Goal: Task Accomplishment & Management: Use online tool/utility

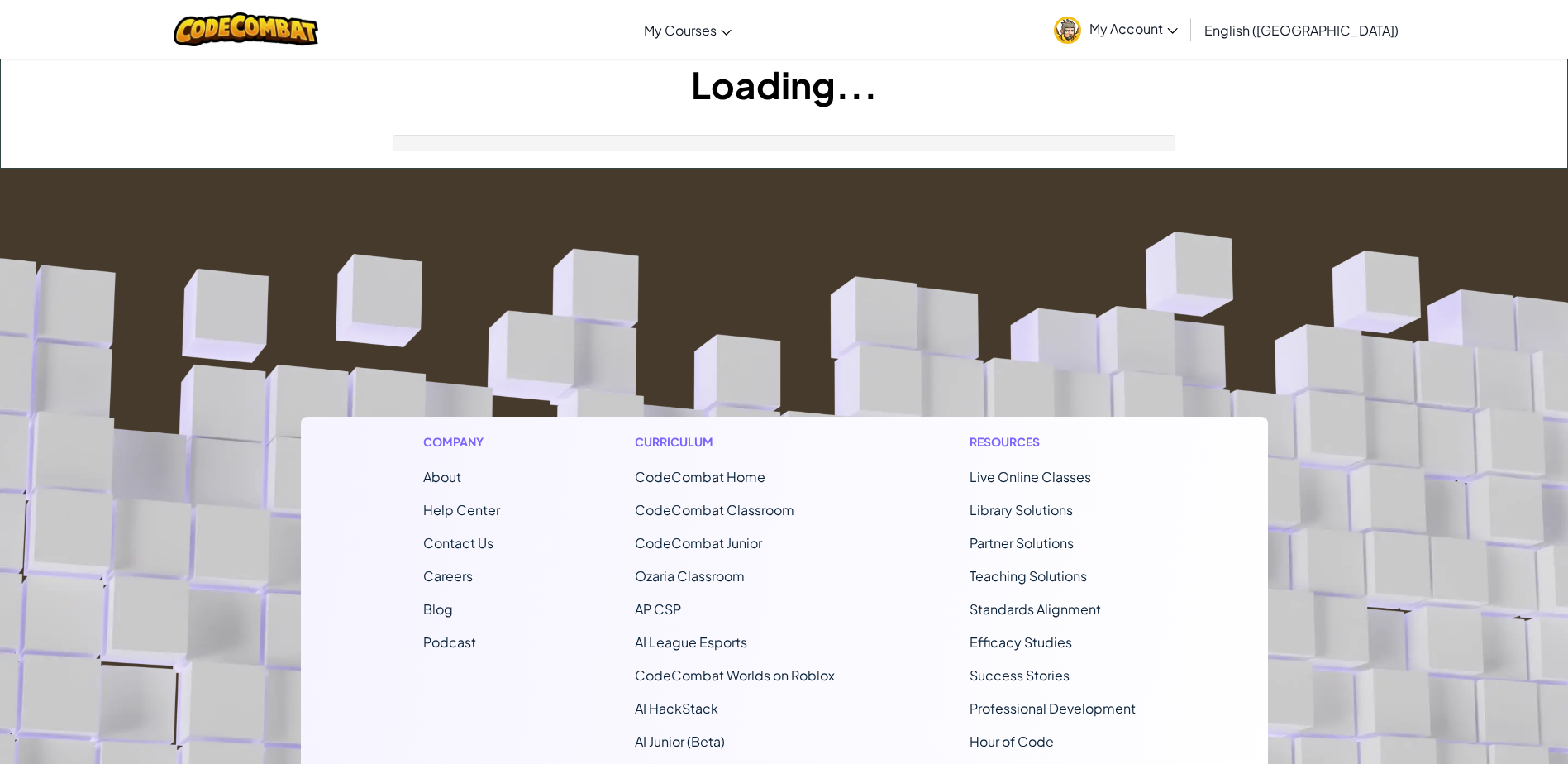
click at [856, 243] on footer "Company About Help Center Contact Us Careers Blog Podcast Curriculum CodeCombat…" at bounding box center [784, 616] width 1568 height 895
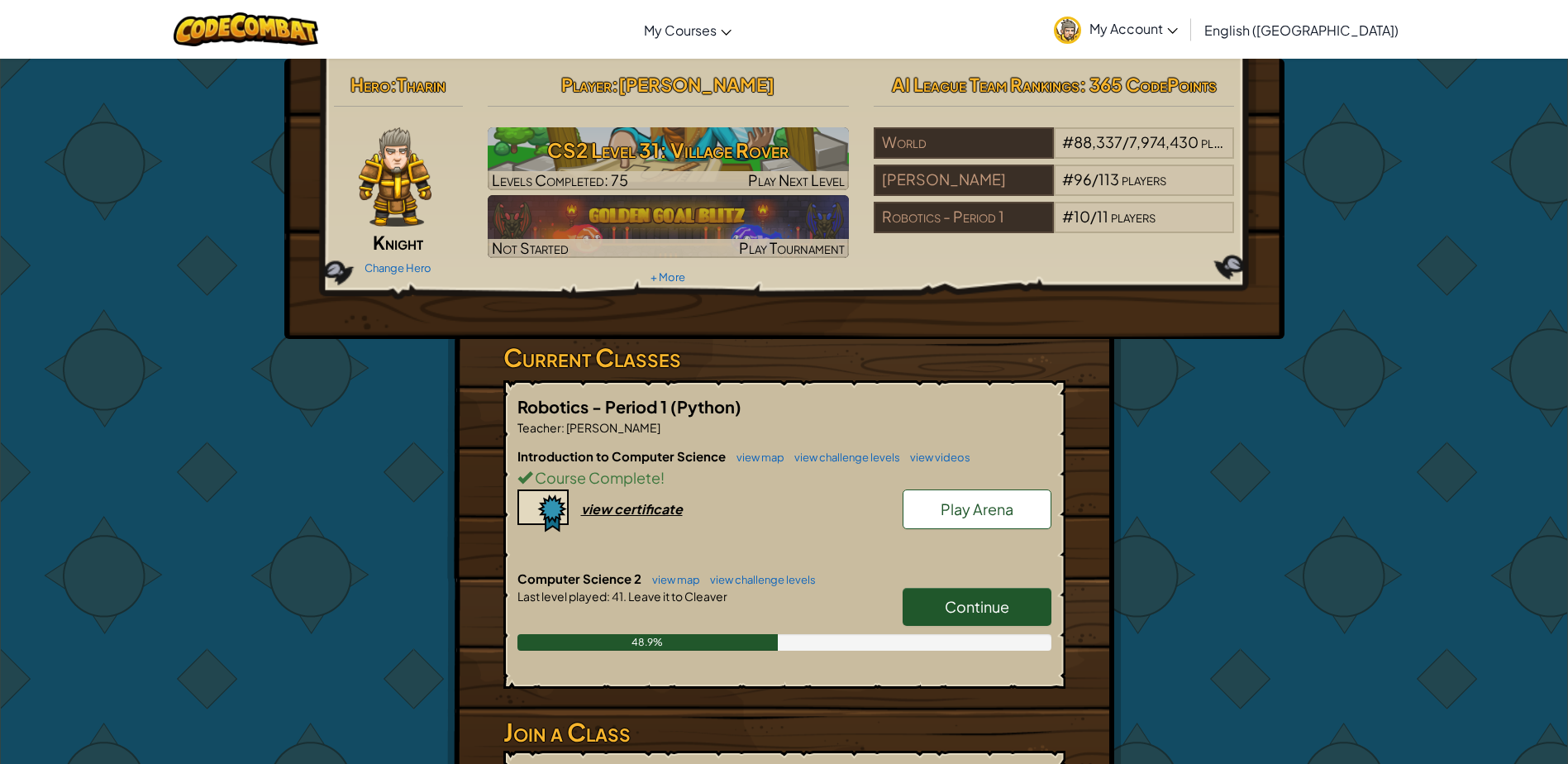
click at [1002, 618] on link "Continue" at bounding box center [977, 607] width 149 height 38
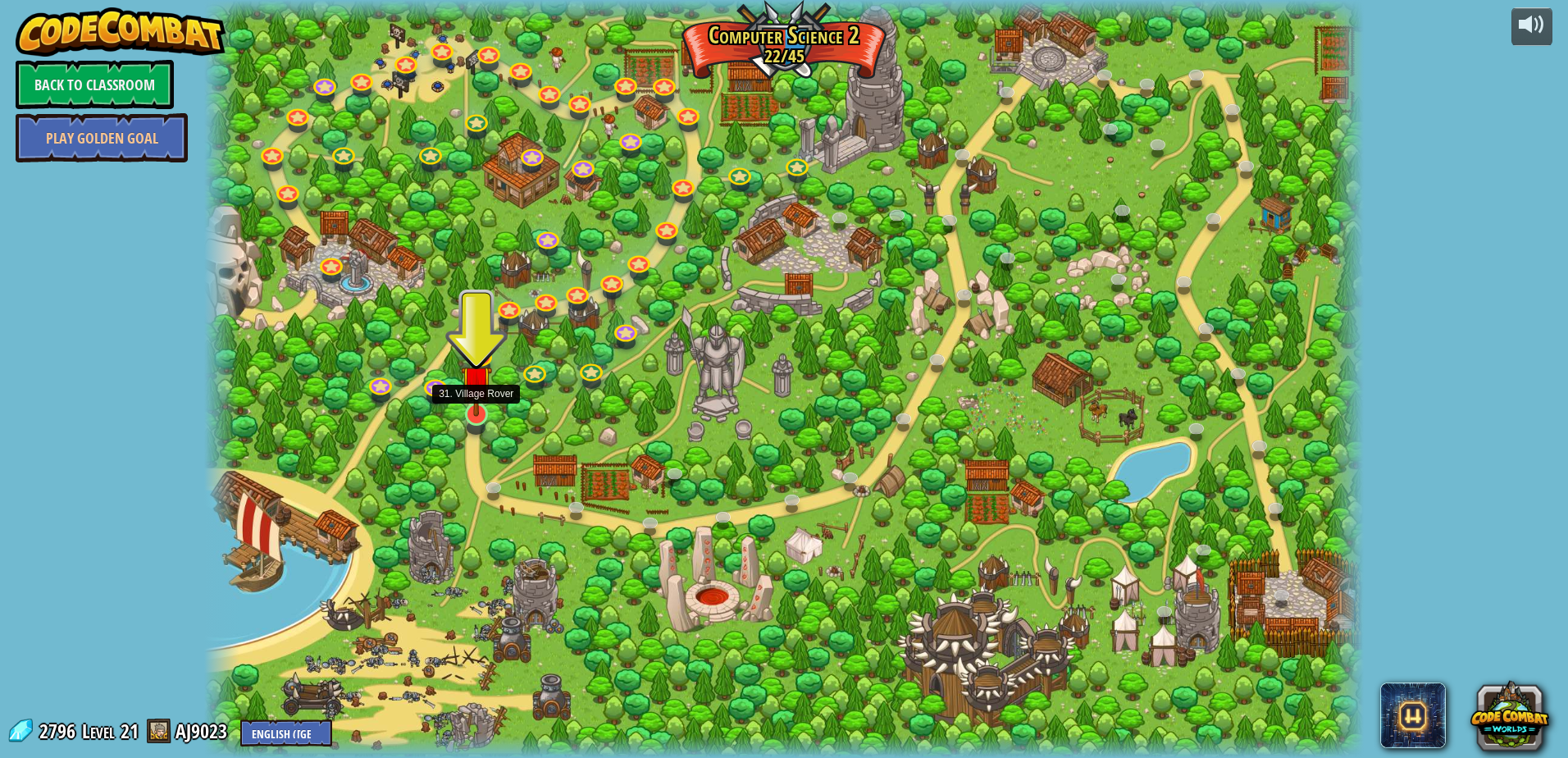
click at [487, 416] on img at bounding box center [476, 381] width 32 height 71
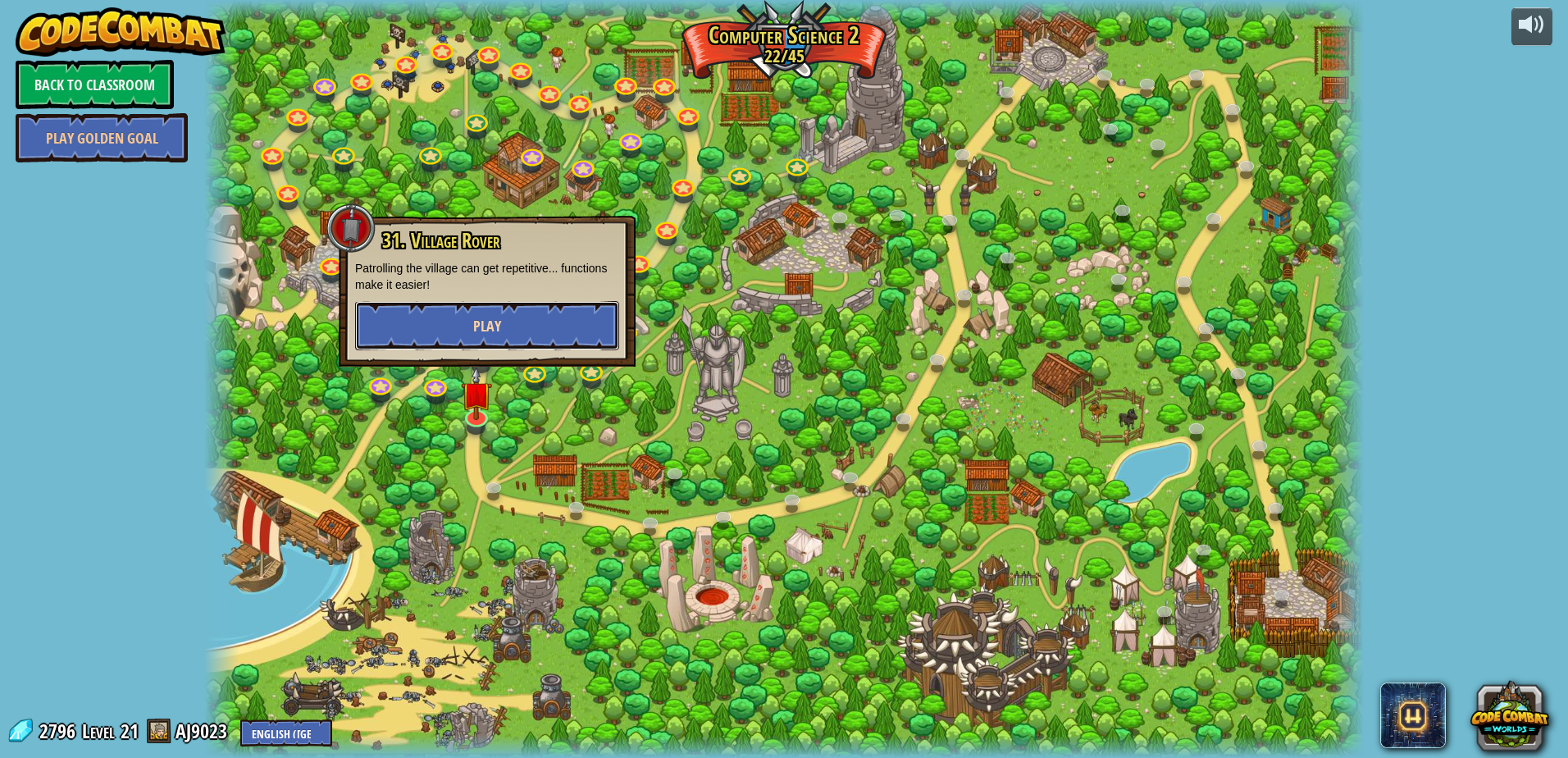
click at [479, 329] on span "Play" at bounding box center [486, 326] width 28 height 21
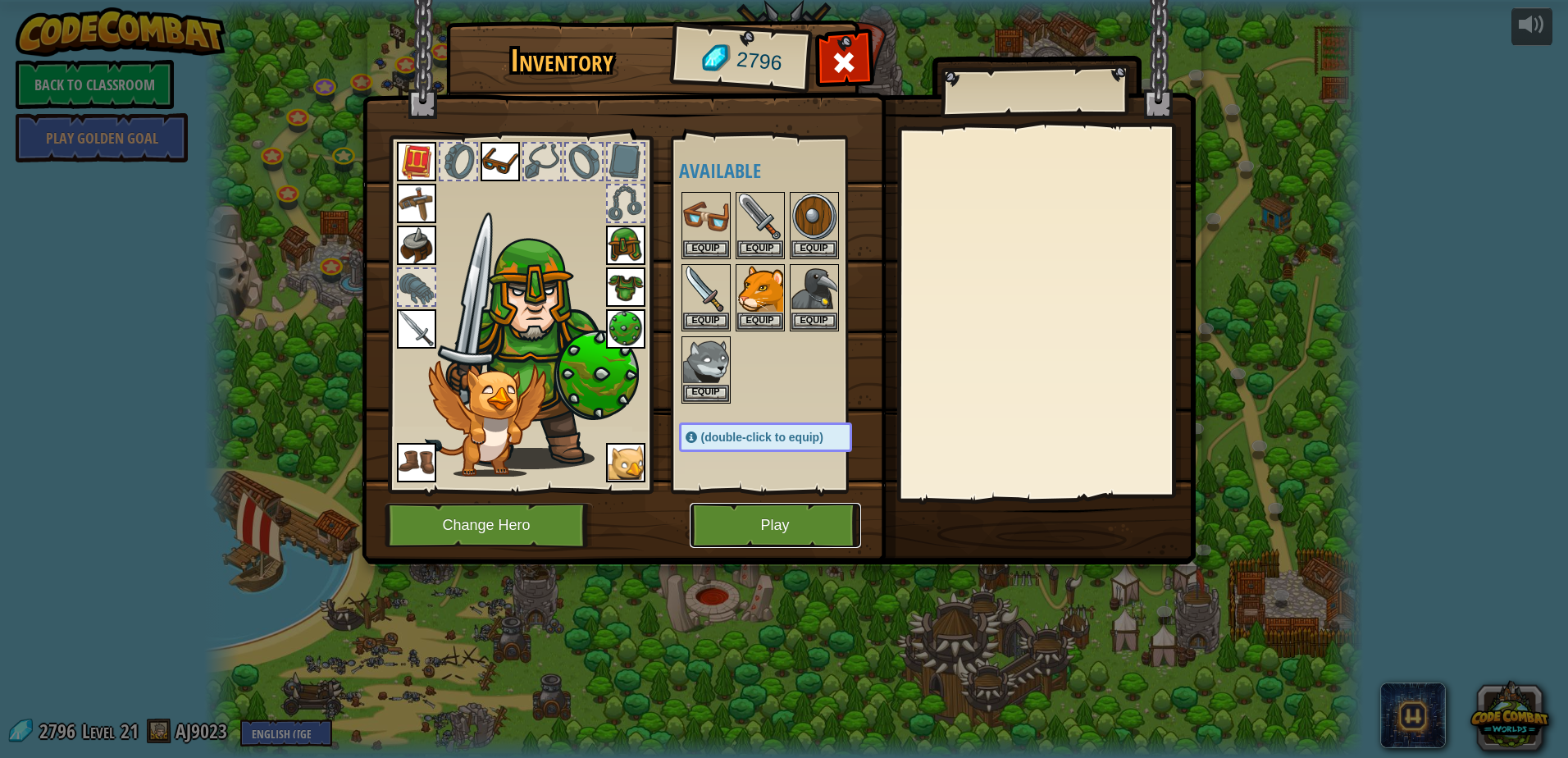
click at [778, 544] on button "Play" at bounding box center [775, 525] width 171 height 45
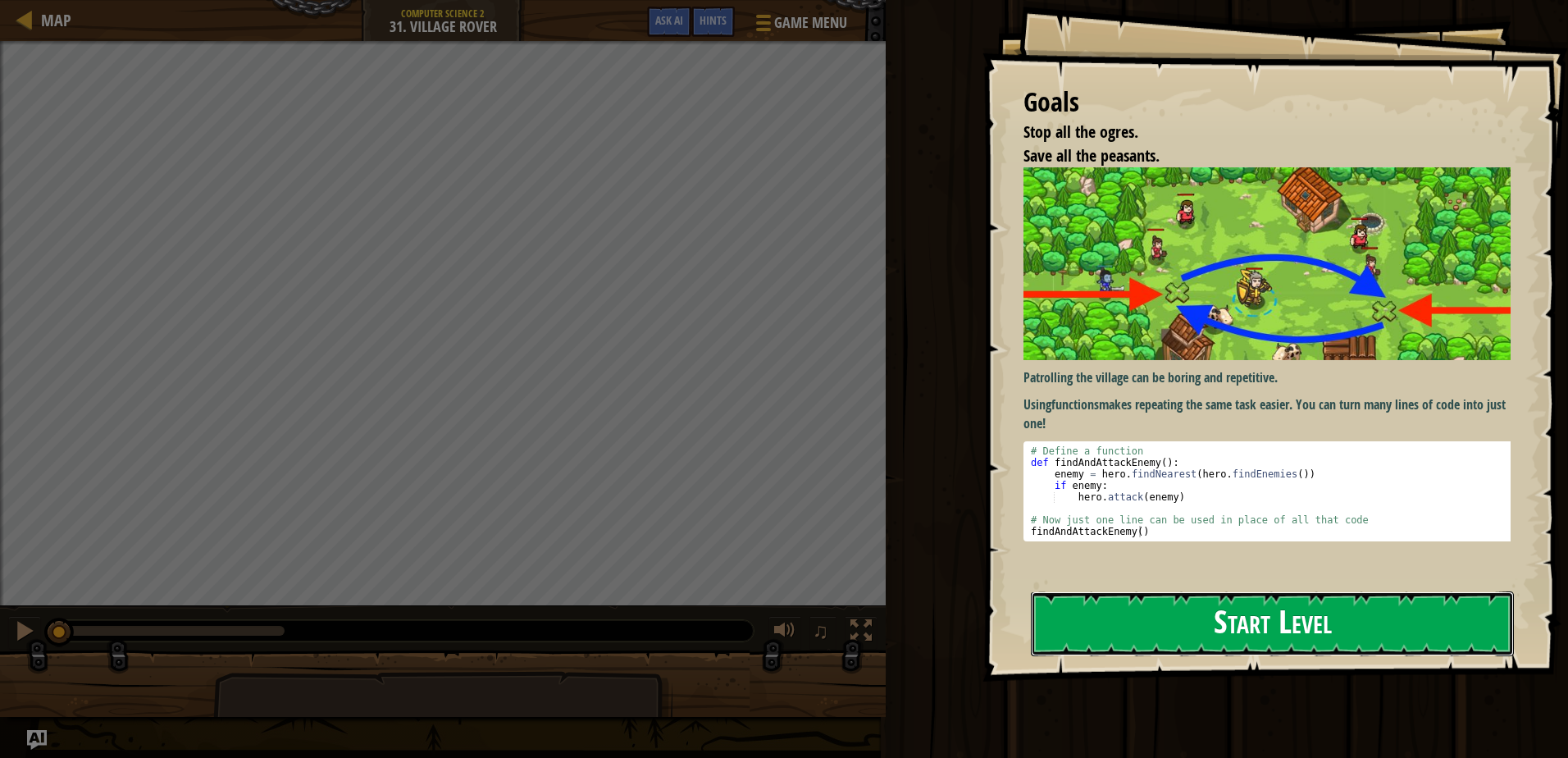
drag, startPoint x: 1139, startPoint y: 634, endPoint x: 1130, endPoint y: 638, distance: 9.8
click at [1139, 635] on button "Start Level" at bounding box center [1271, 624] width 483 height 65
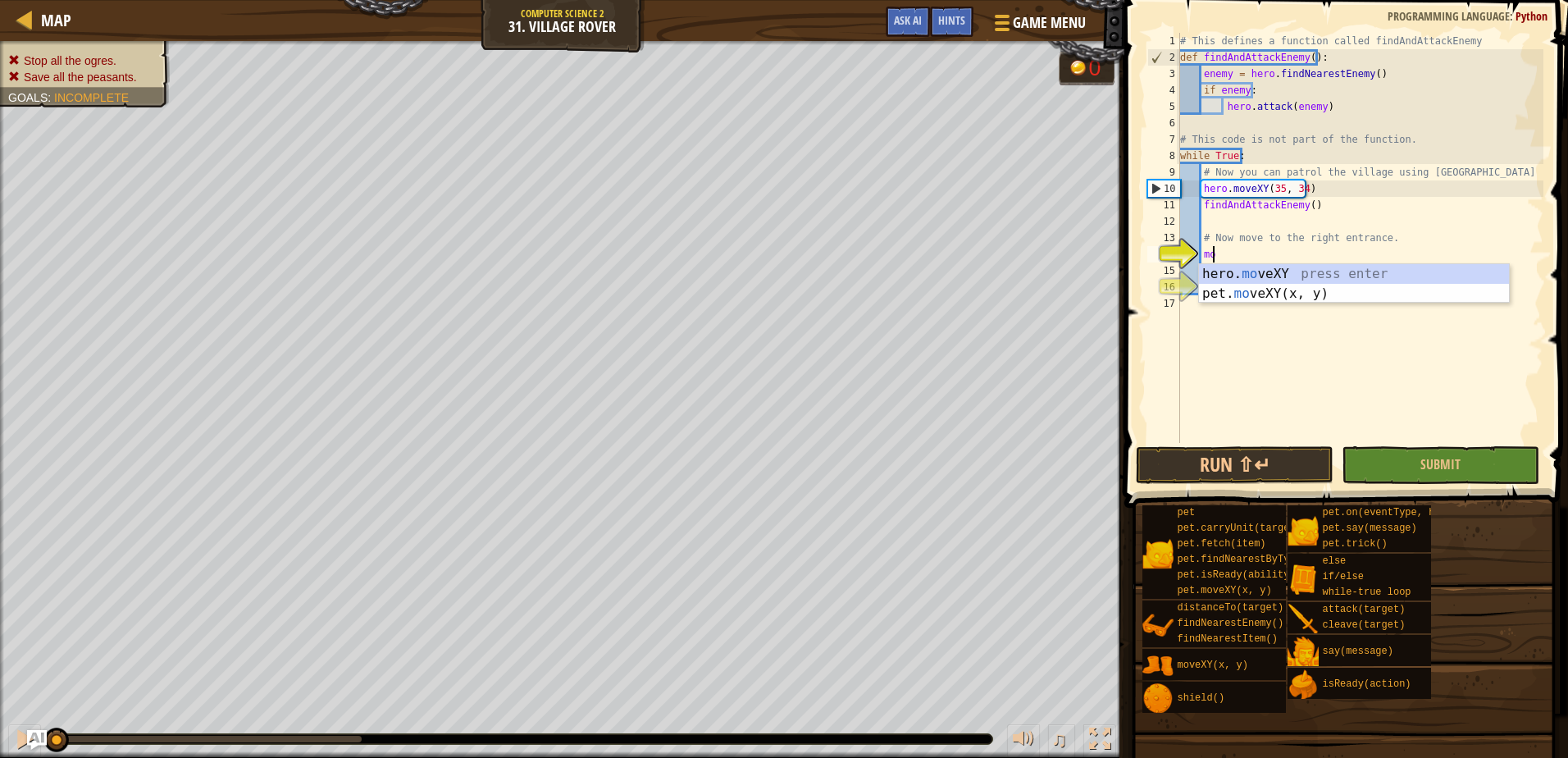
type textarea "moce"
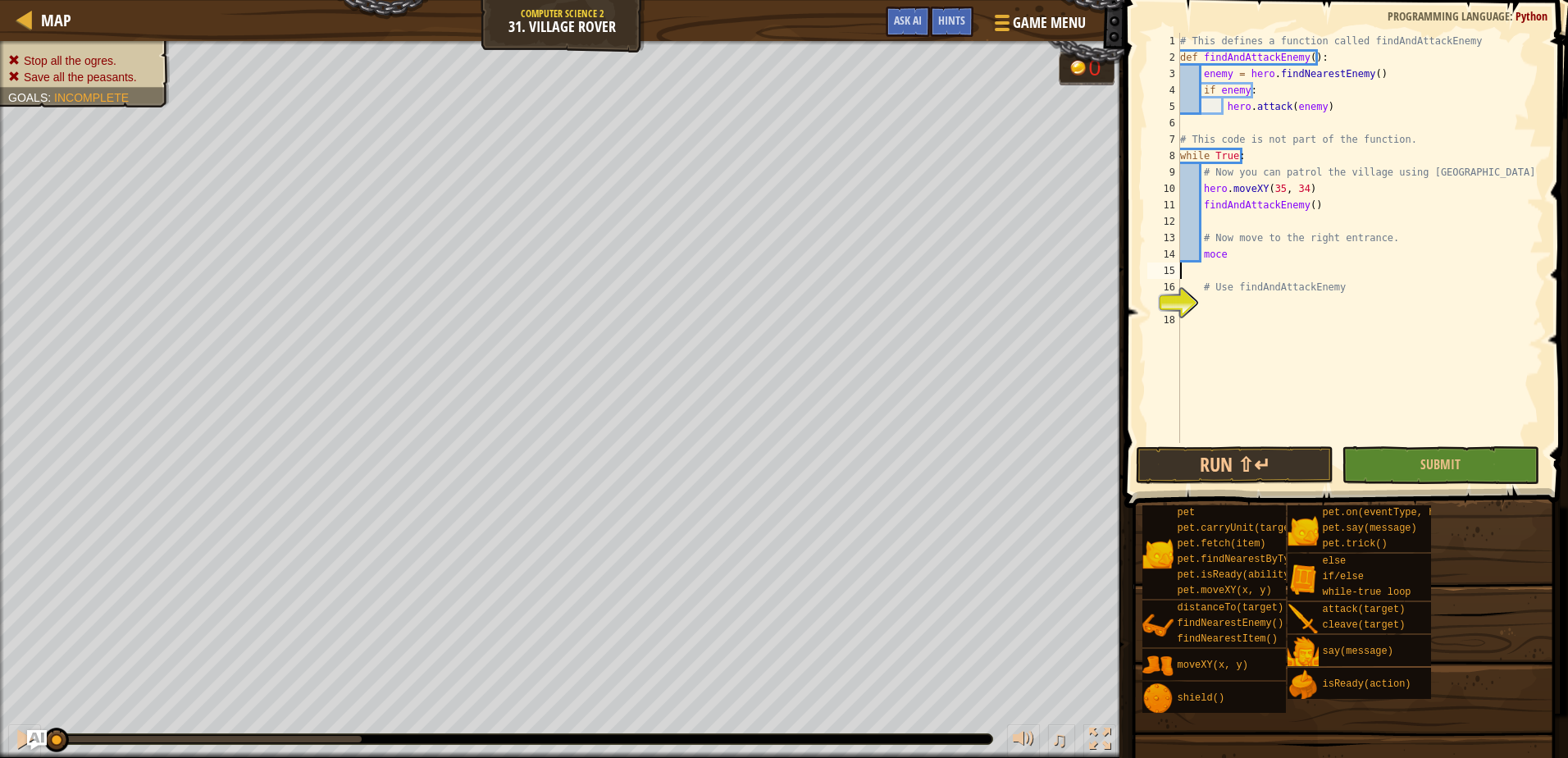
scroll to position [7, 0]
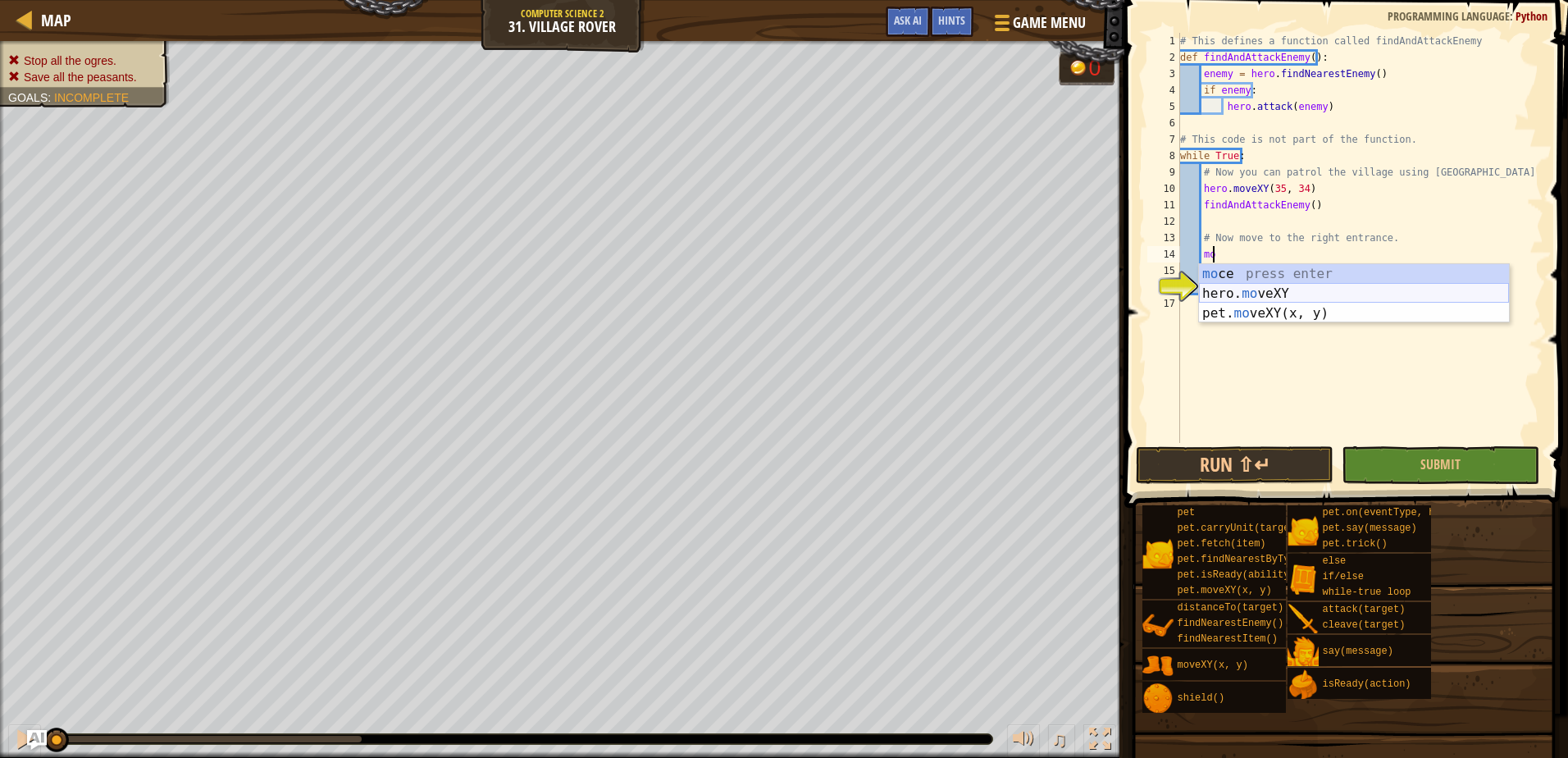
click at [1228, 295] on div "mo ce press enter hero. mo veXY press enter pet. mo veXY(x, y) press enter" at bounding box center [1354, 313] width 310 height 98
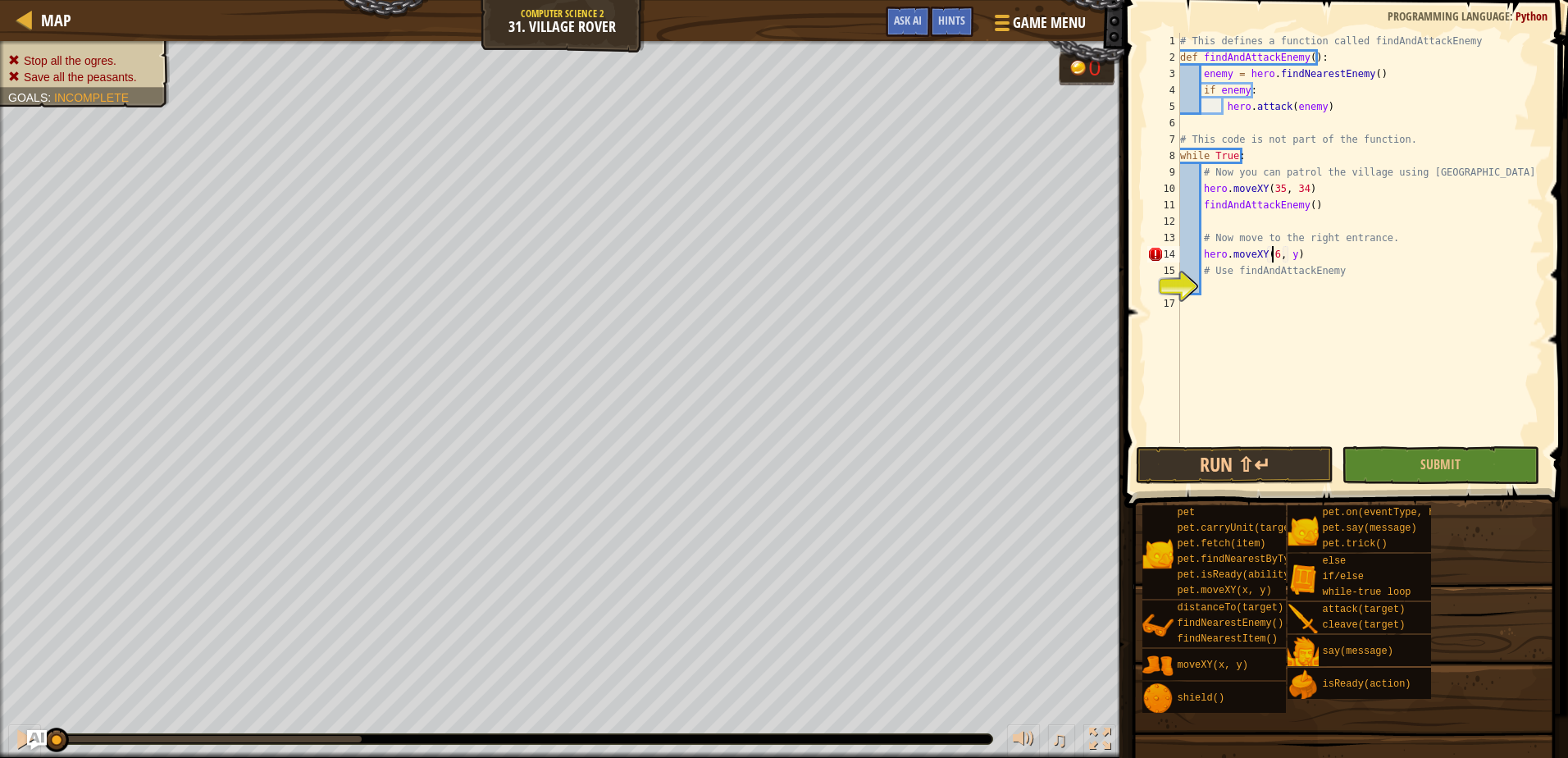
scroll to position [7, 8]
type textarea "hero.moveXY(60, 31)"
click at [1255, 291] on div "# This defines a function called findAndAttackEnemy def findAndAttackEnemy ( ) …" at bounding box center [1360, 254] width 366 height 443
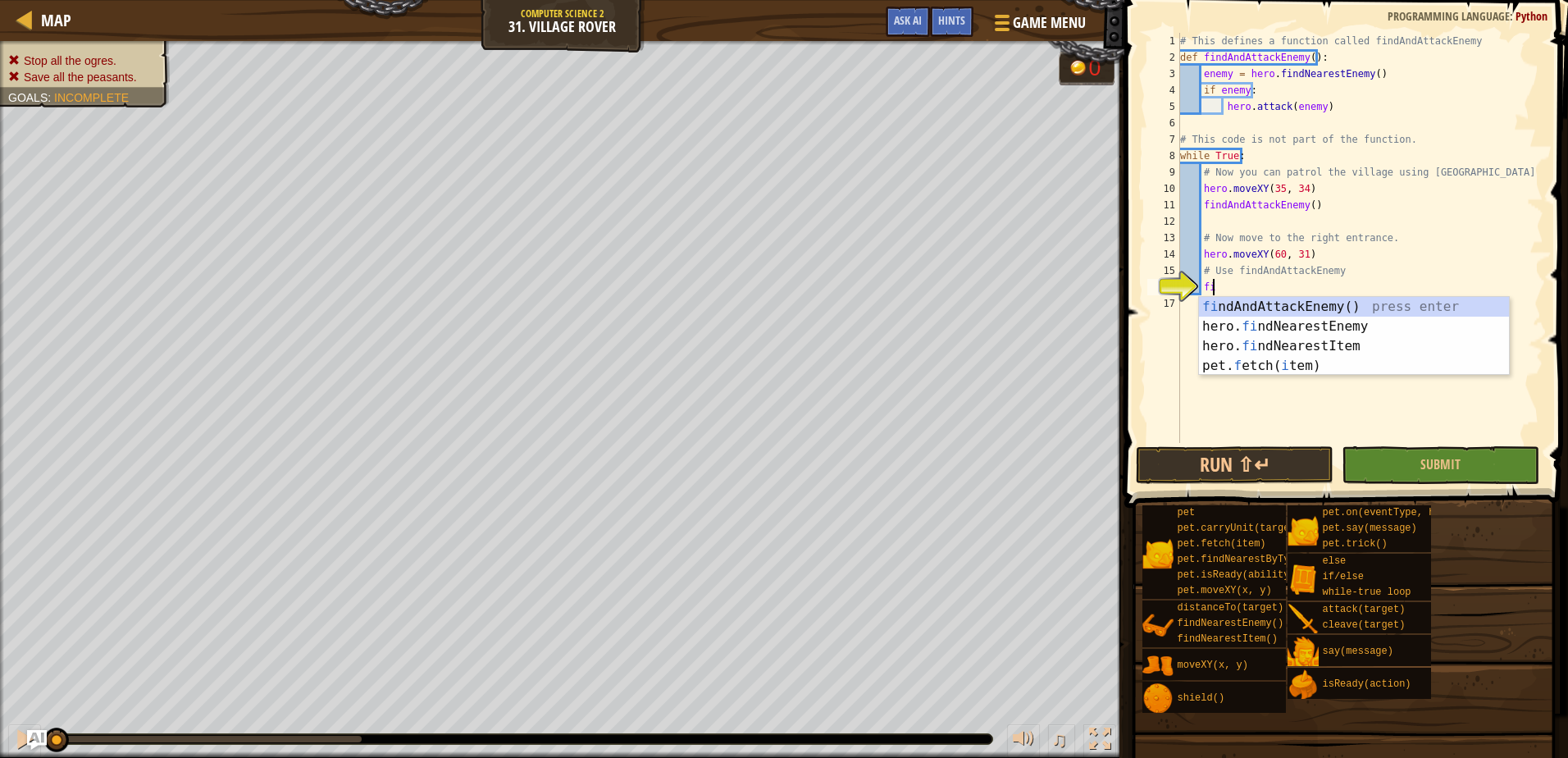
type textarea "find"
click at [1347, 300] on div "find AndAttackEnemy() press enter hero. find NearestEnemy press enter hero. fin…" at bounding box center [1354, 346] width 310 height 98
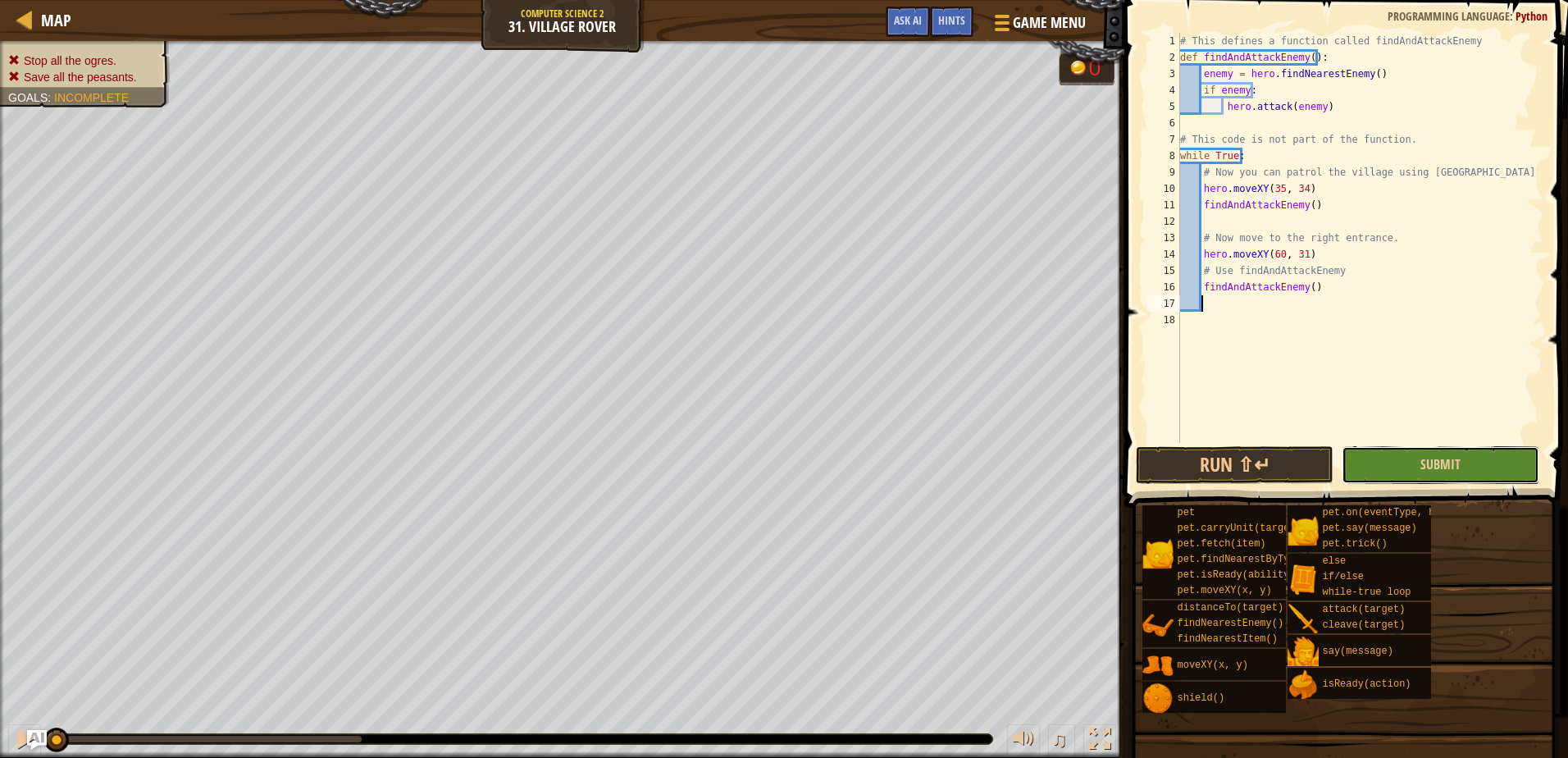
click at [1381, 469] on button "Submit" at bounding box center [1440, 465] width 198 height 38
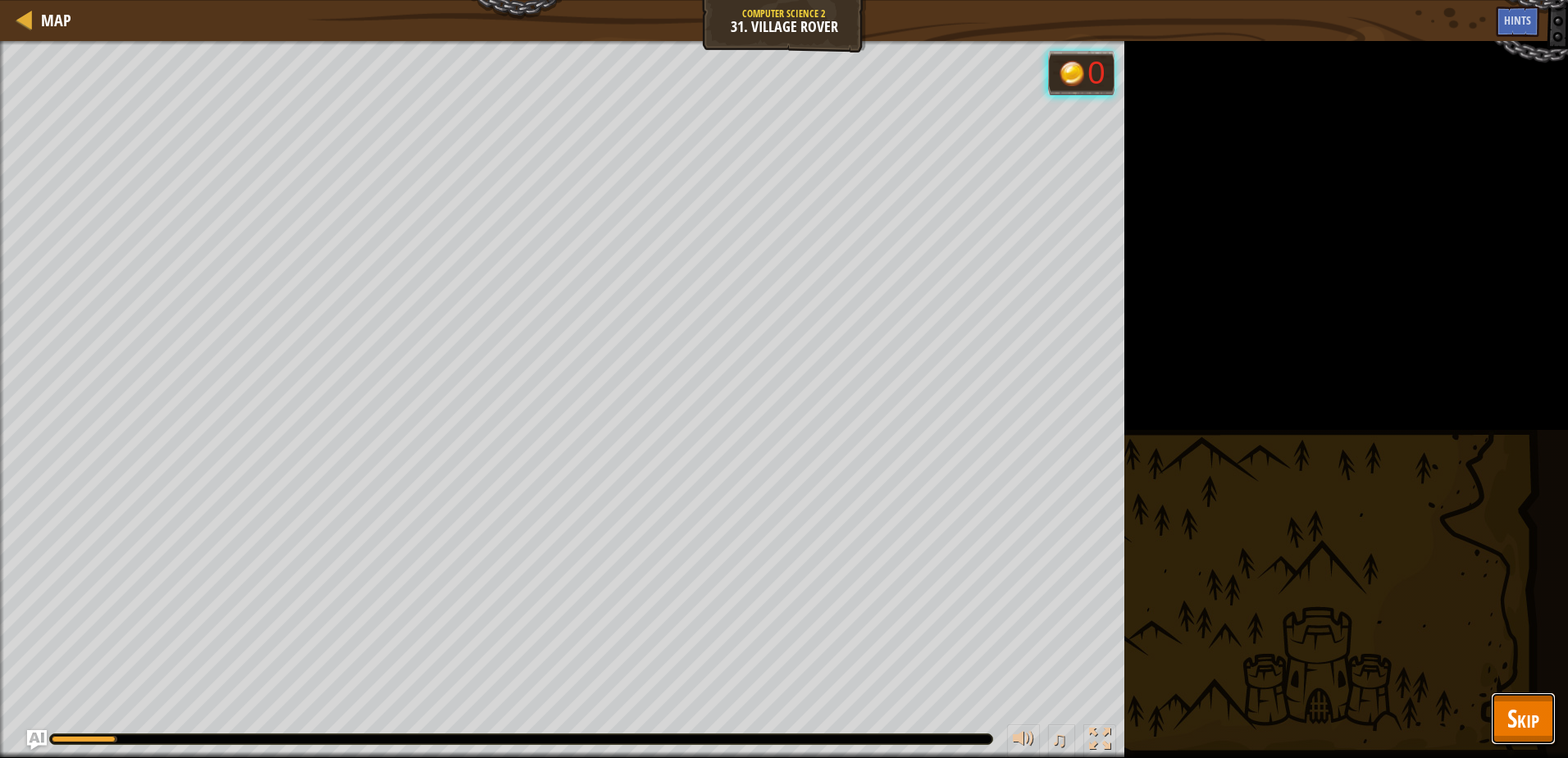
click at [1524, 722] on span "Skip" at bounding box center [1523, 717] width 32 height 33
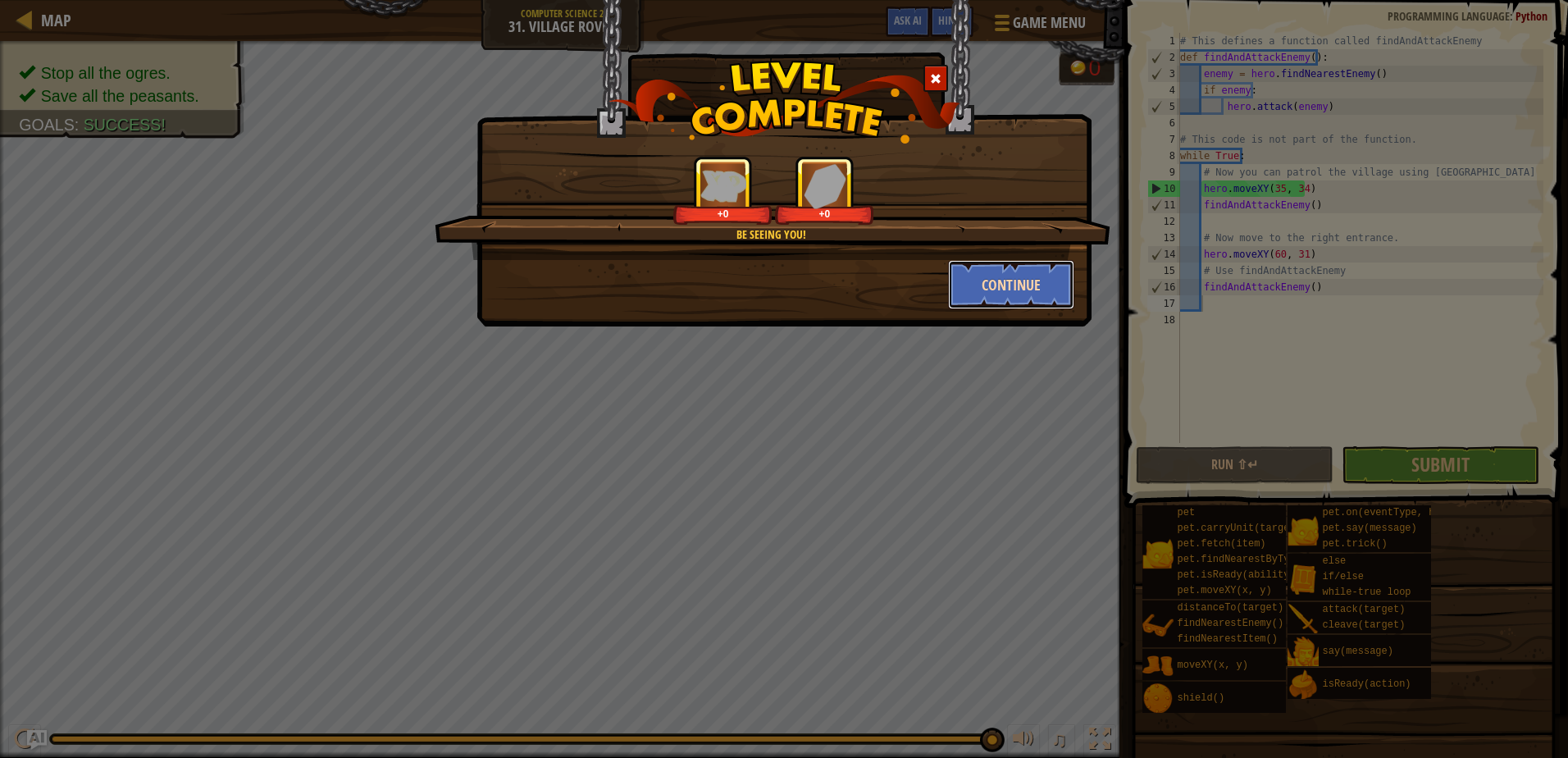
click at [981, 285] on button "Continue" at bounding box center [1011, 284] width 127 height 50
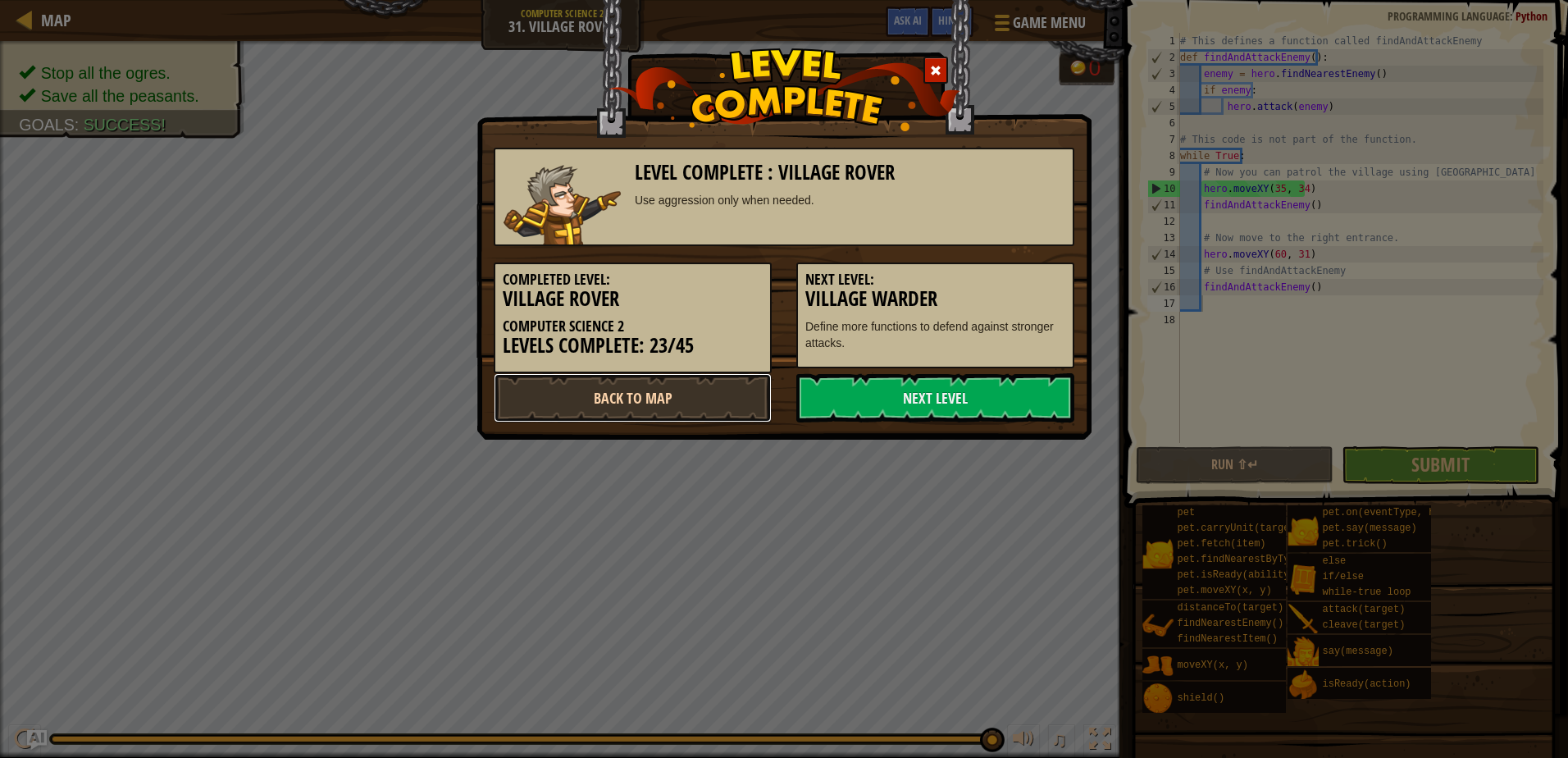
click at [725, 395] on link "Back to Map" at bounding box center [632, 398] width 278 height 50
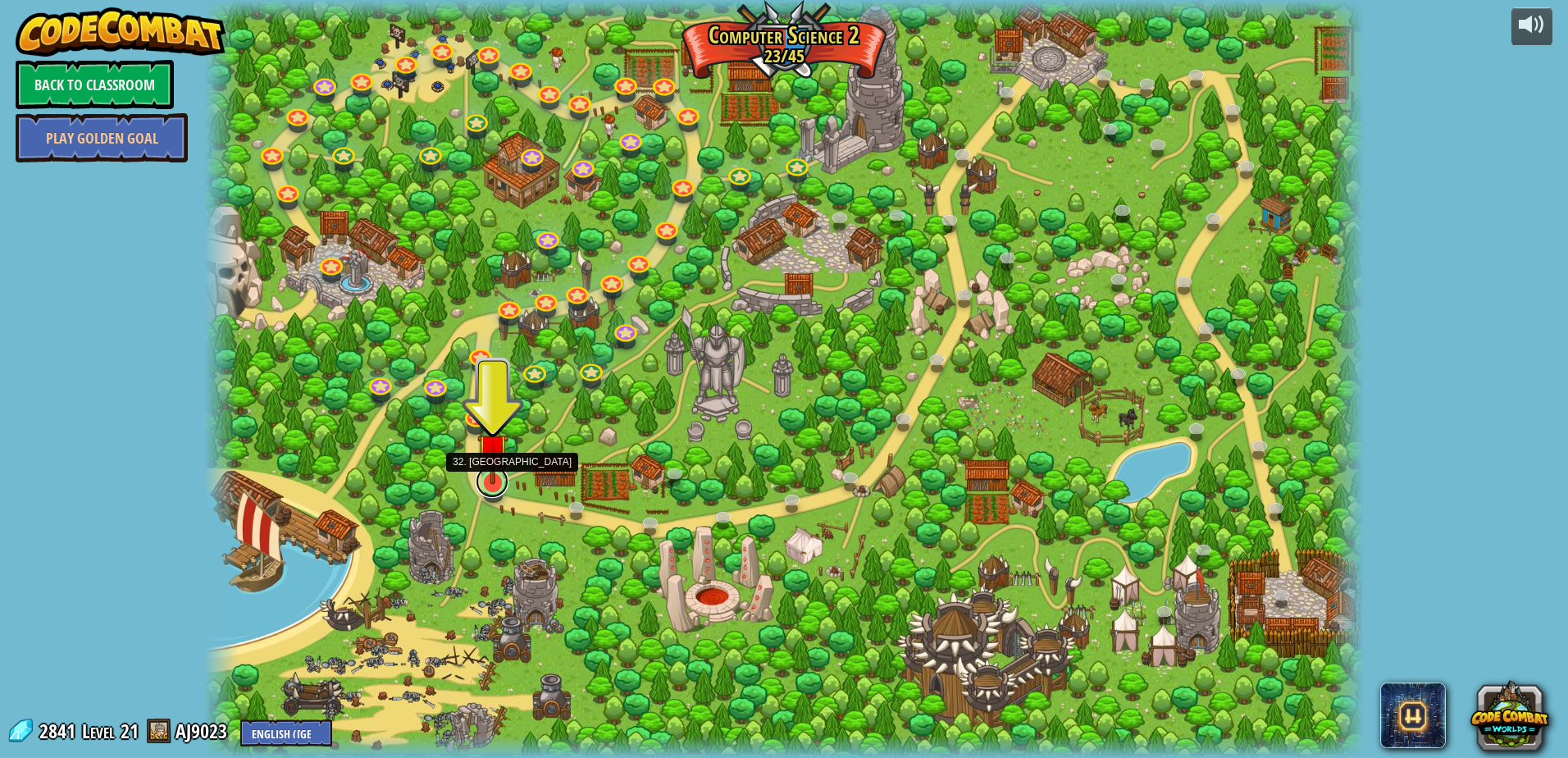
click at [493, 494] on link at bounding box center [492, 481] width 32 height 32
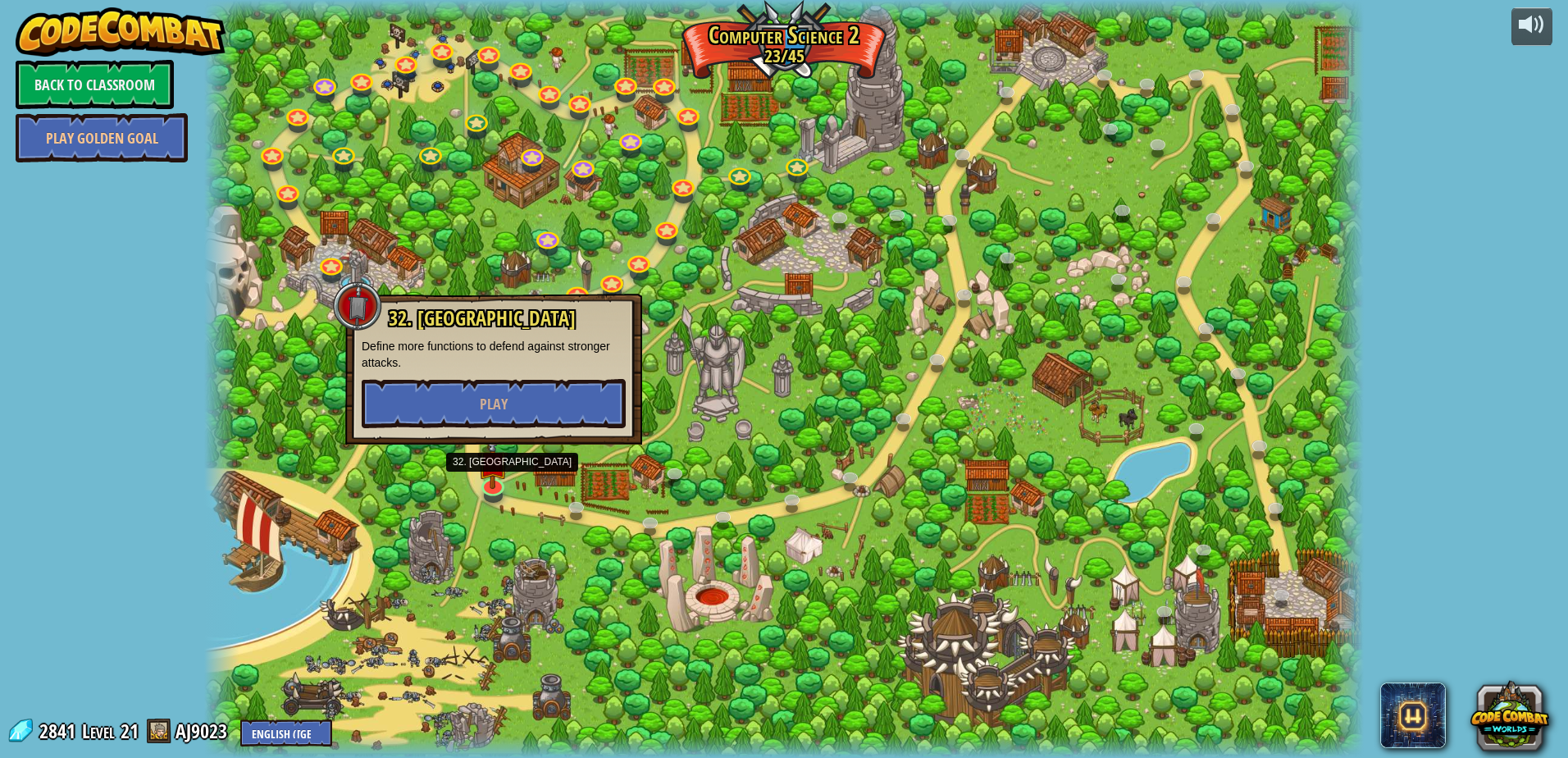
click at [495, 429] on div "32. Village Warder Define more functions to defend against stronger attacks. Pl…" at bounding box center [493, 368] width 297 height 151
click at [507, 428] on button "Play" at bounding box center [493, 403] width 264 height 50
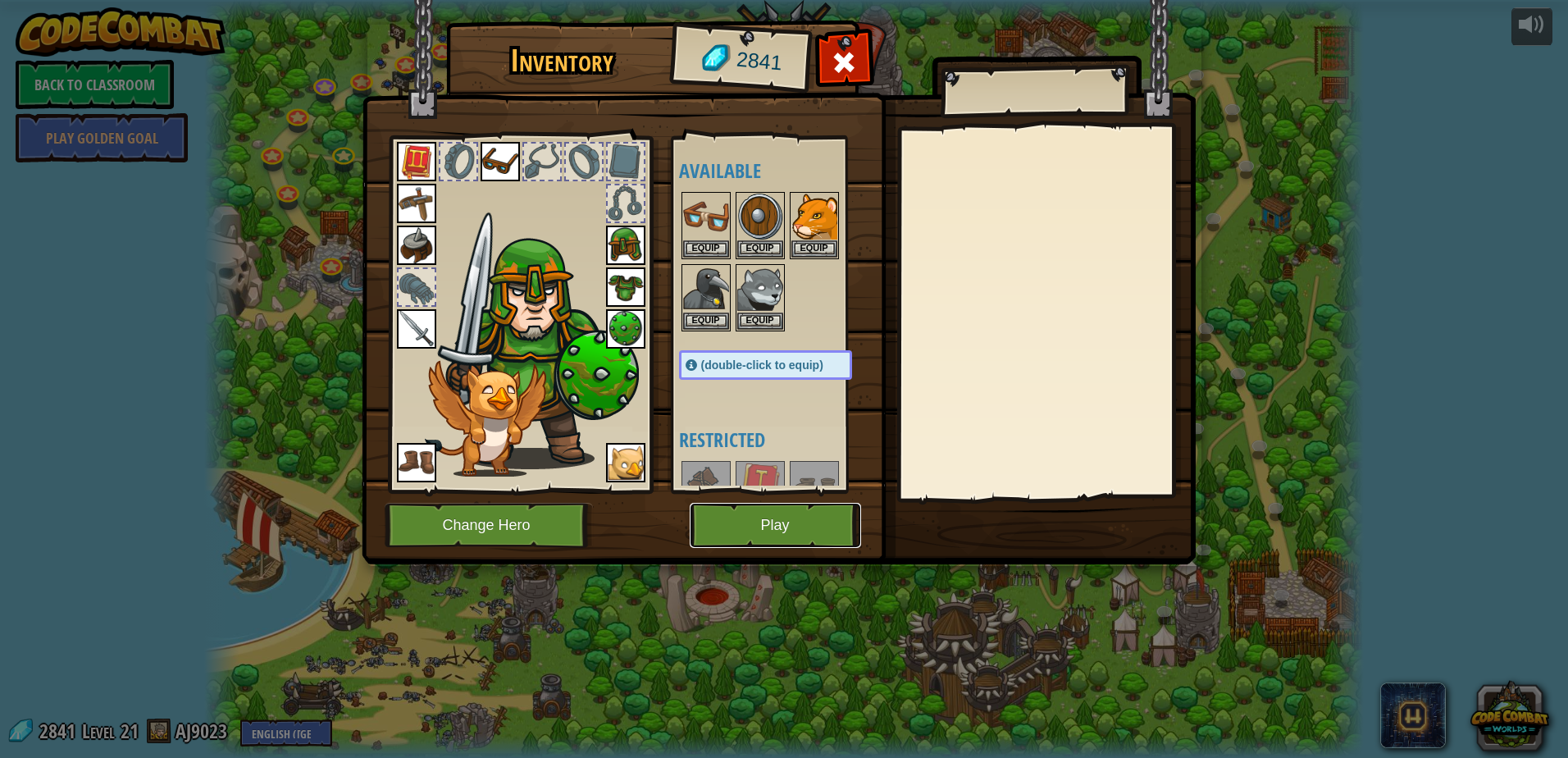
click at [742, 523] on button "Play" at bounding box center [775, 525] width 171 height 45
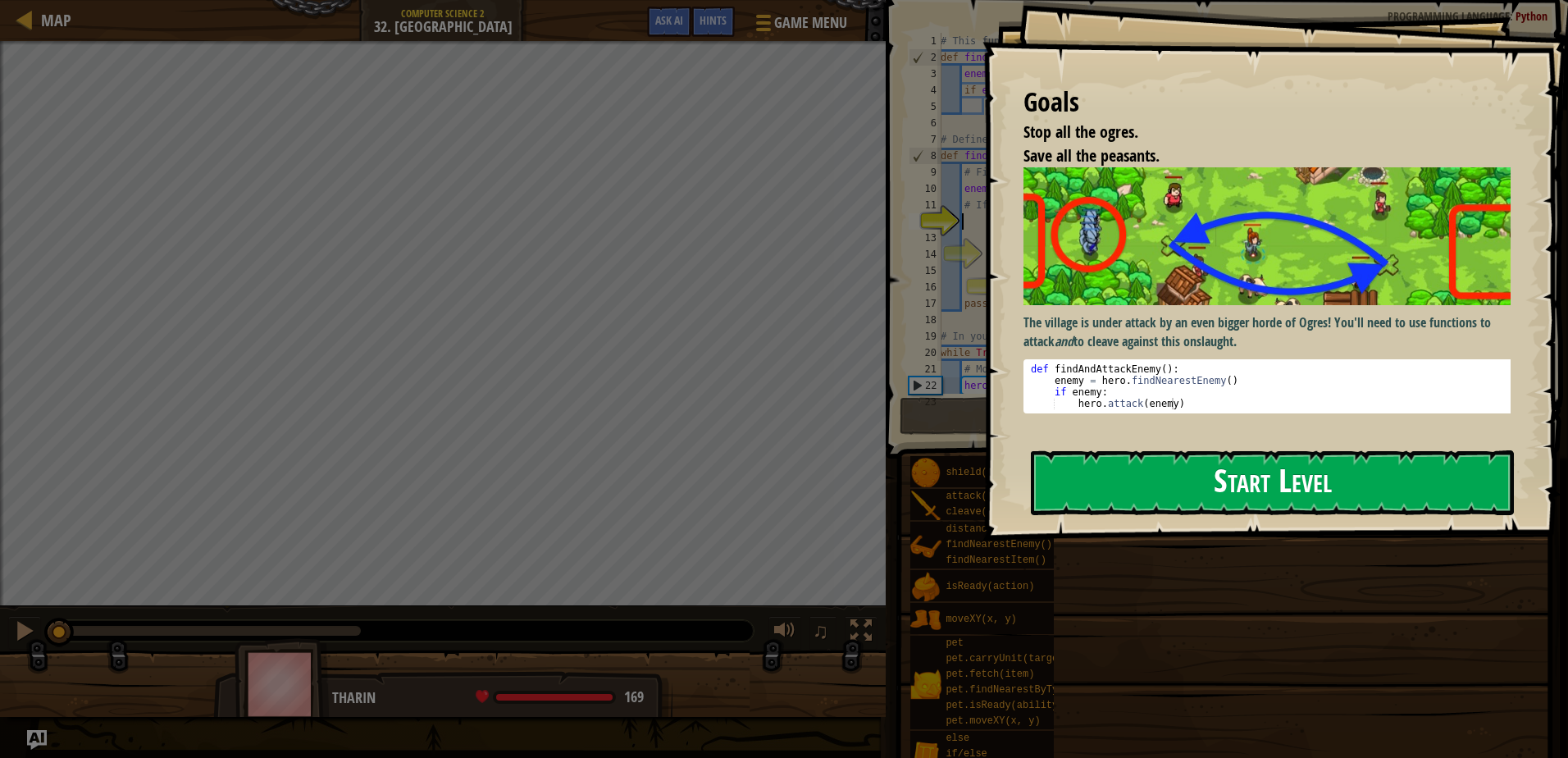
click at [1195, 474] on button "Start Level" at bounding box center [1271, 483] width 483 height 65
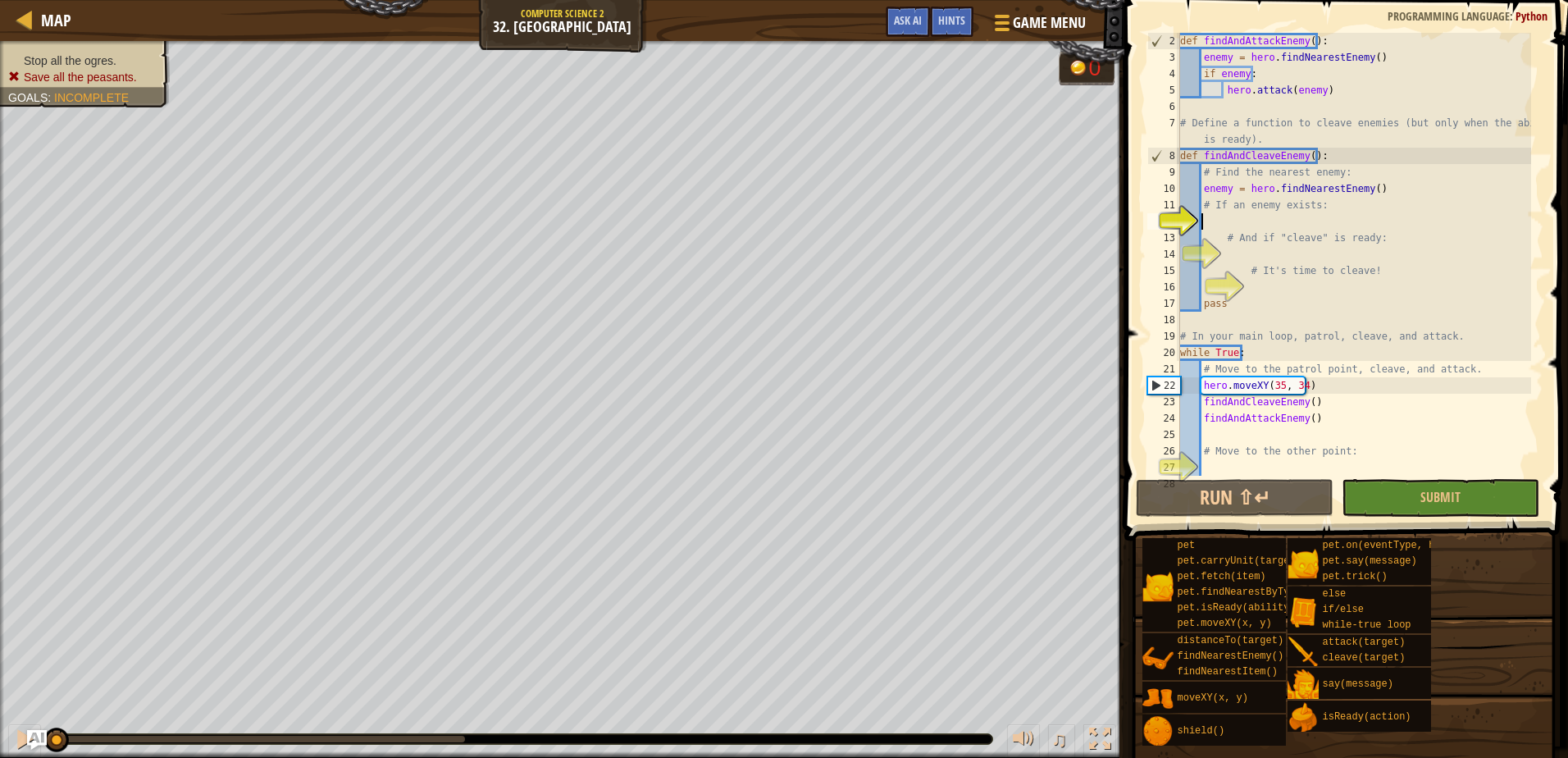
scroll to position [7, 2]
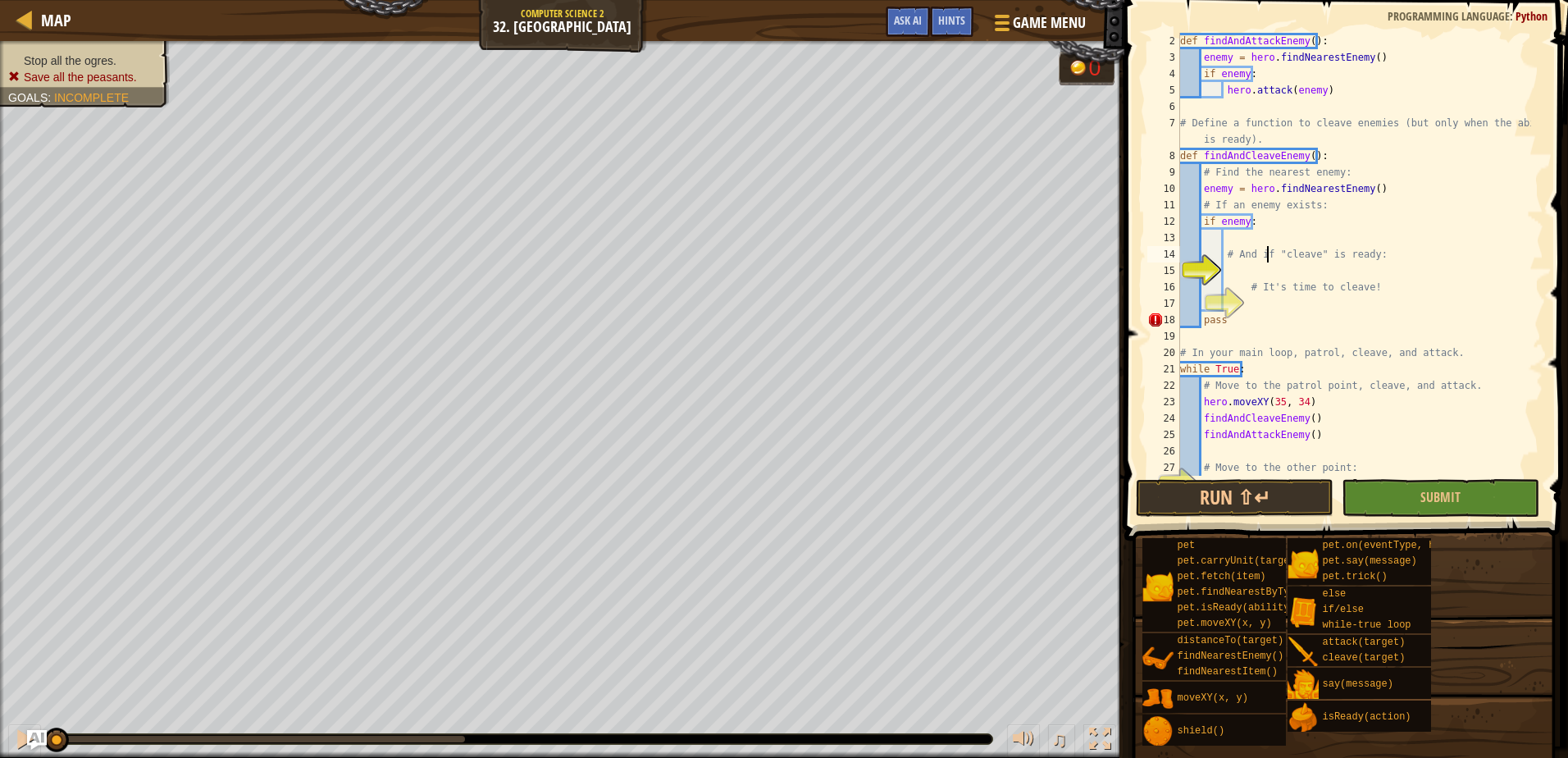
click at [1268, 249] on div "def findAndAttackEnemy ( ) : enemy = hero . findNearestEnemy ( ) if enemy : her…" at bounding box center [1353, 270] width 355 height 476
type textarea "# And if "cleave" is ready:"
click at [1269, 271] on div "def findAndAttackEnemy ( ) : enemy = hero . findNearestEnemy ( ) if enemy : her…" at bounding box center [1353, 270] width 355 height 476
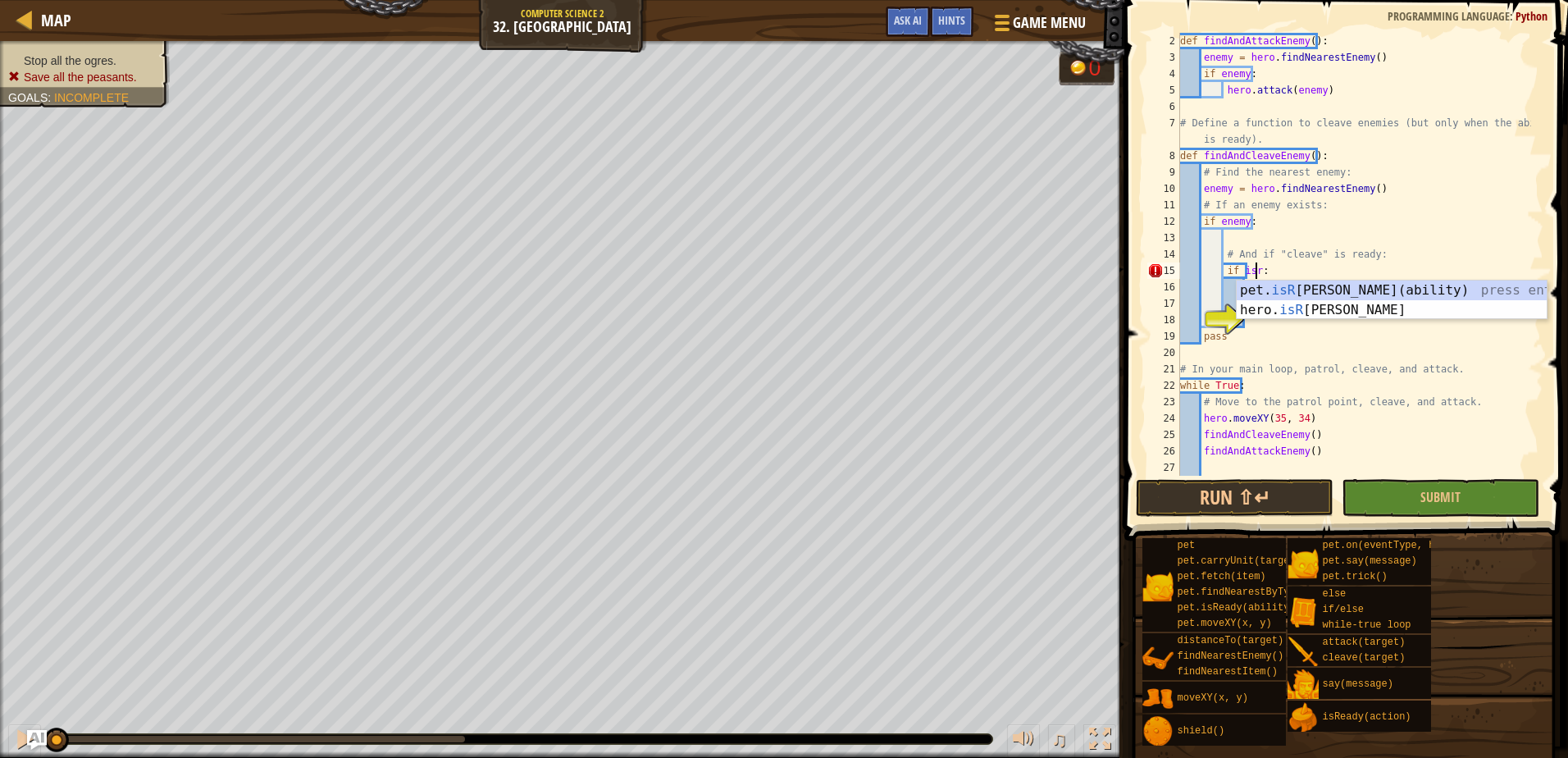
scroll to position [7, 6]
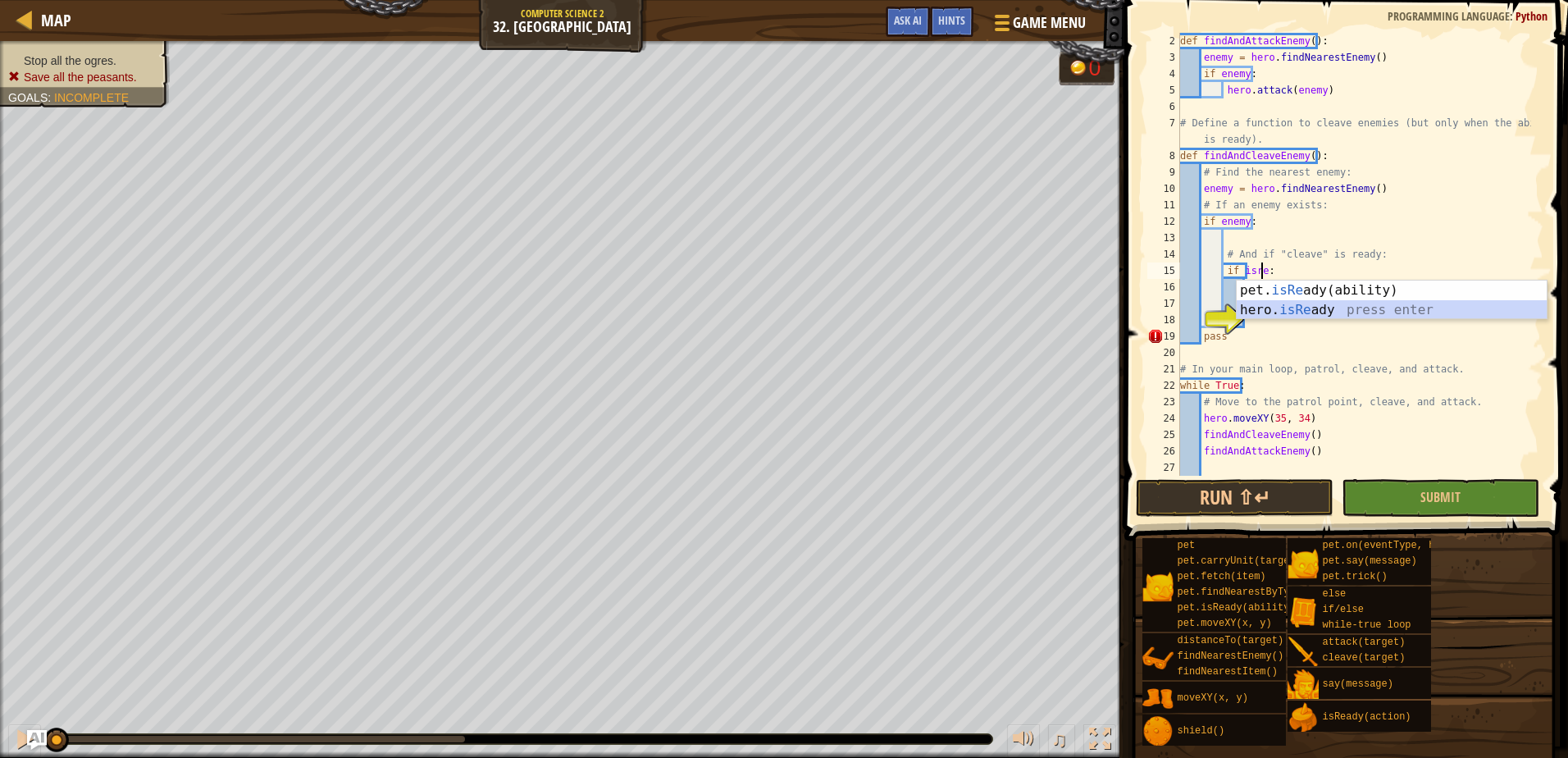
type textarea "if hero.isReady("cleave"):"
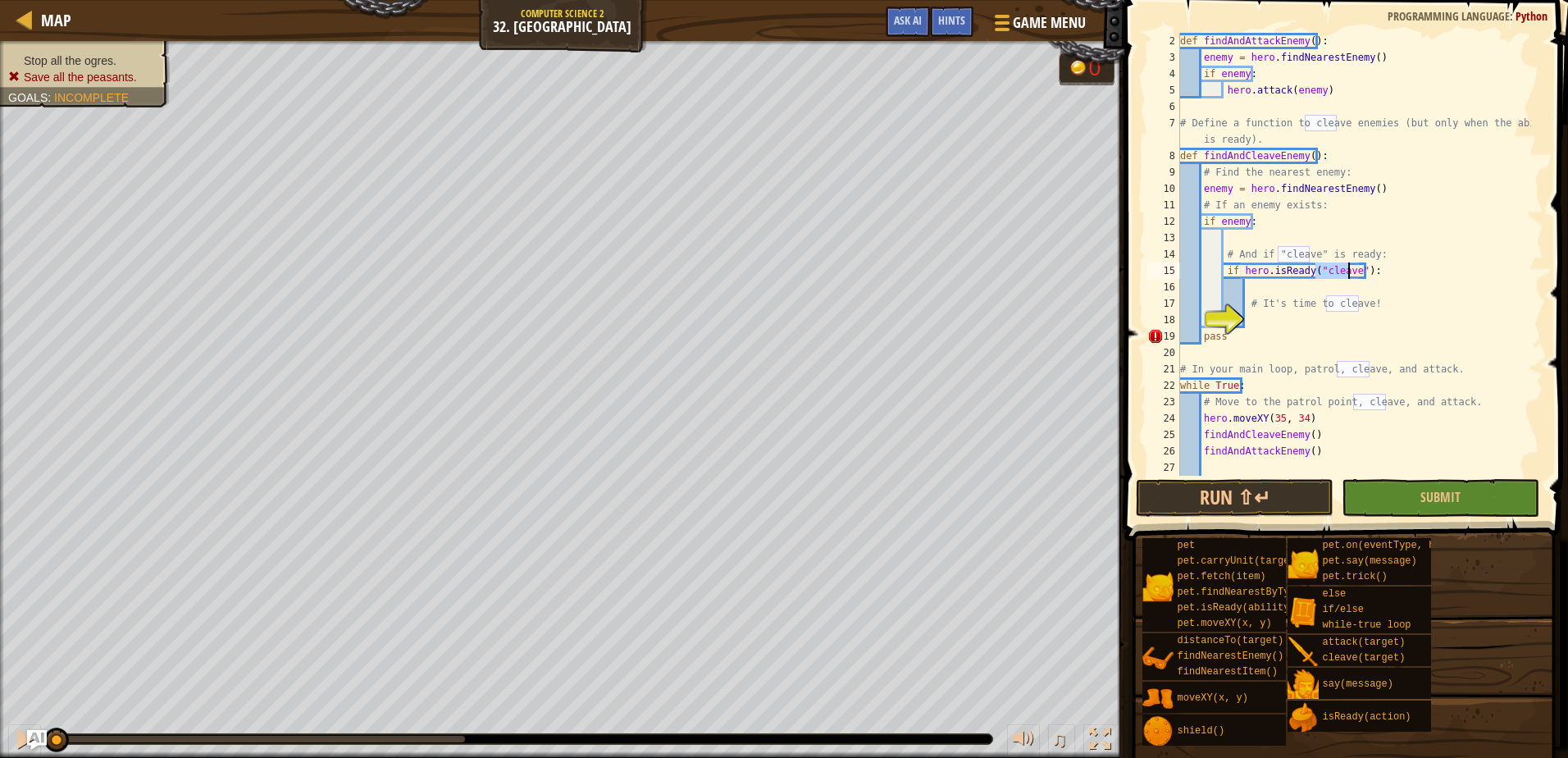
click at [1314, 316] on div "def findAndAttackEnemy ( ) : enemy = hero . findNearestEnemy ( ) if enemy : her…" at bounding box center [1353, 270] width 355 height 476
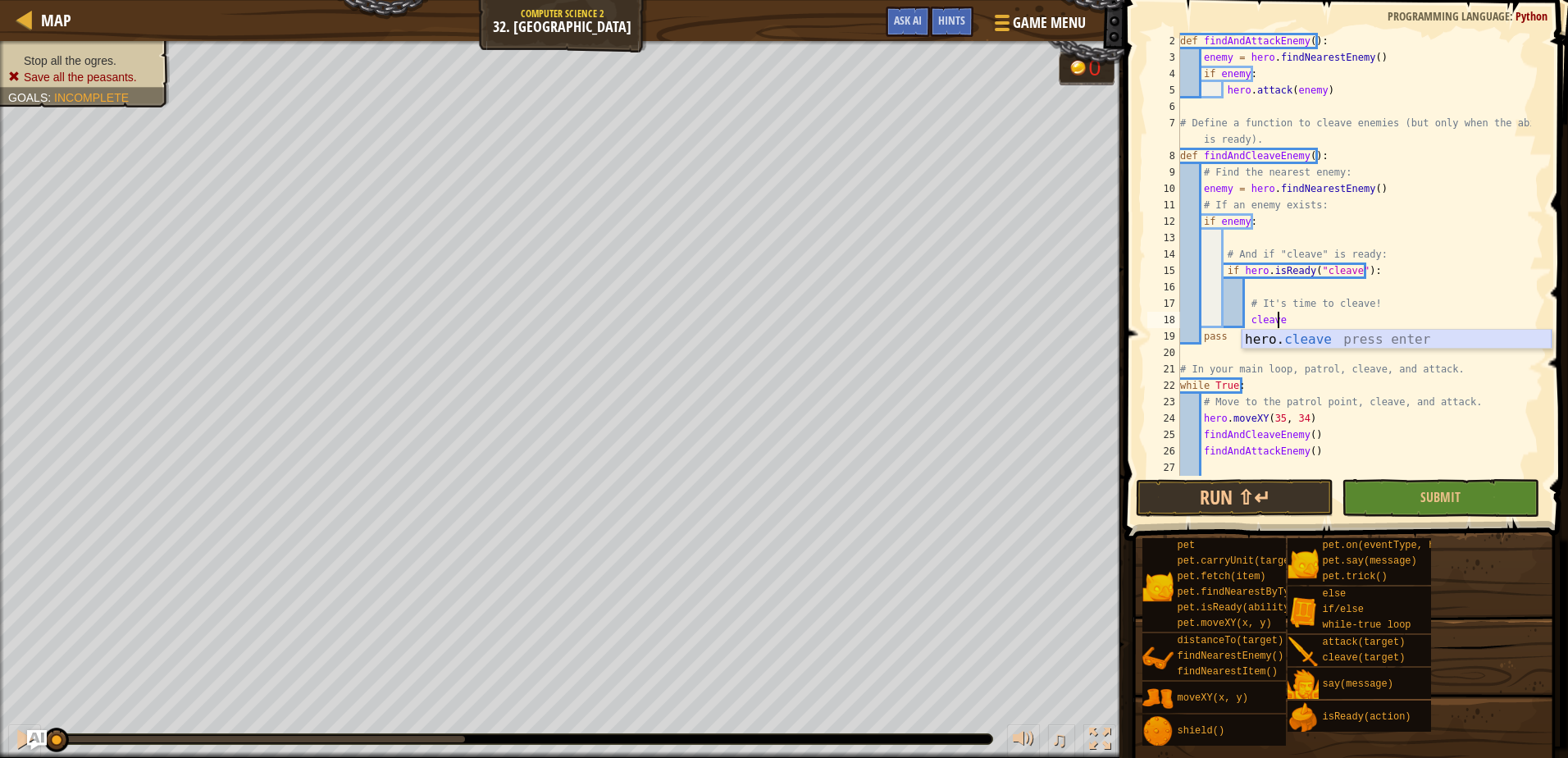
click at [1309, 339] on div "hero. cleave press enter" at bounding box center [1397, 358] width 310 height 59
type textarea "hero.cleave(enemy)"
click at [1467, 500] on button "Submit" at bounding box center [1440, 498] width 198 height 38
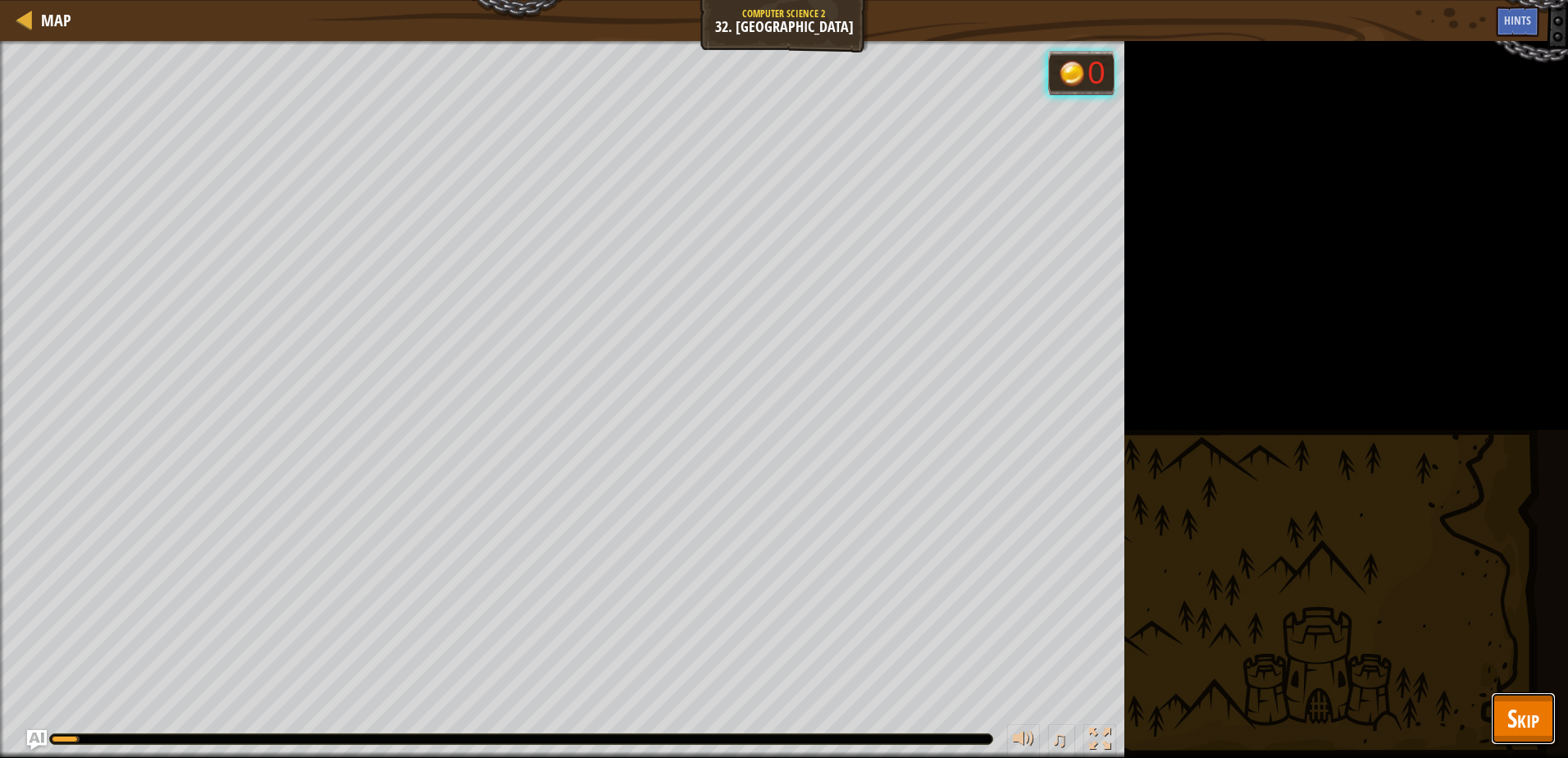
click at [1521, 713] on span "Skip" at bounding box center [1523, 717] width 32 height 33
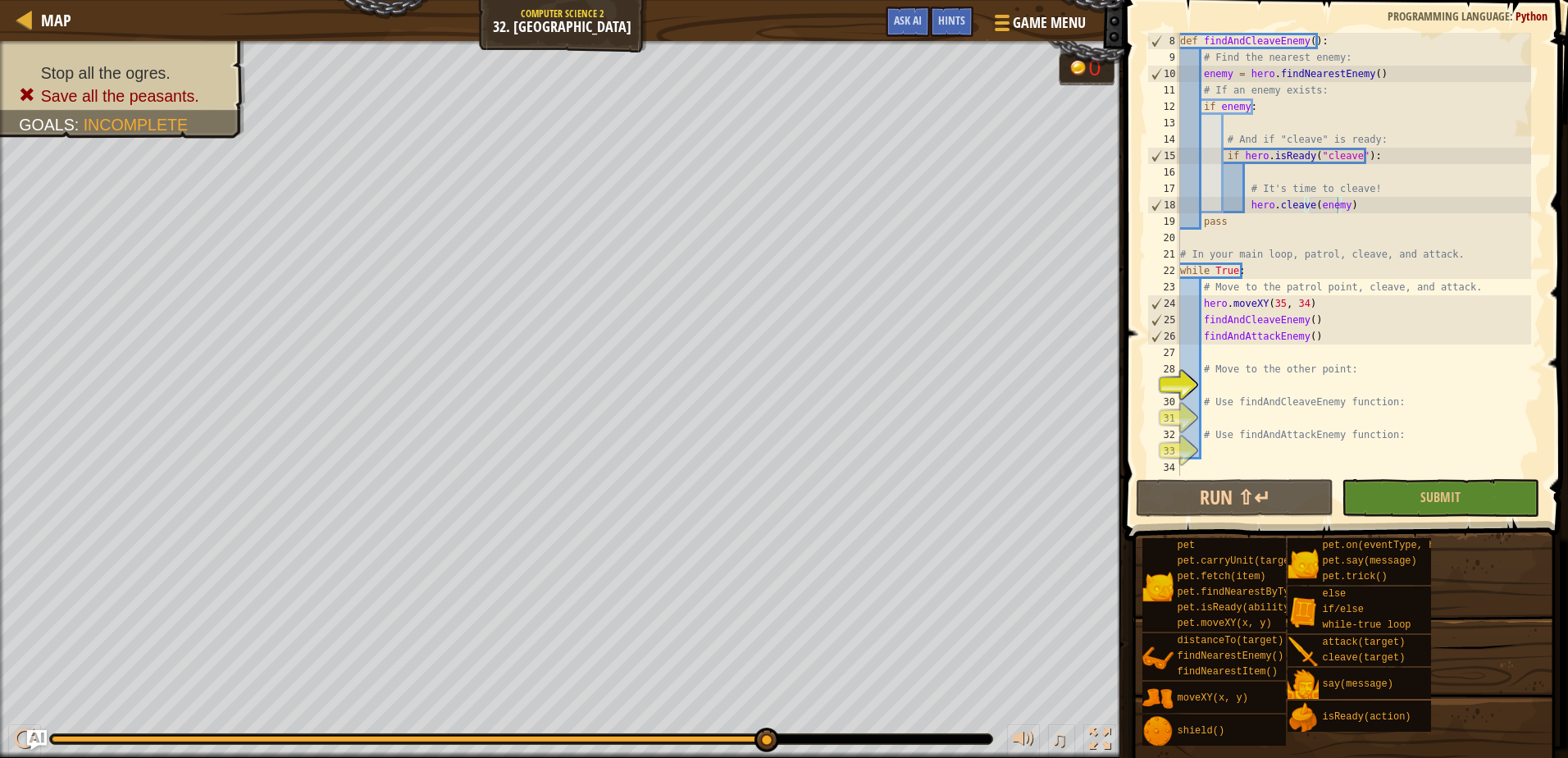
scroll to position [131, 0]
click at [1224, 380] on div "def findAndCleaveEnemy ( ) : # Find the nearest enemy: enemy = hero . findNeare…" at bounding box center [1353, 270] width 355 height 476
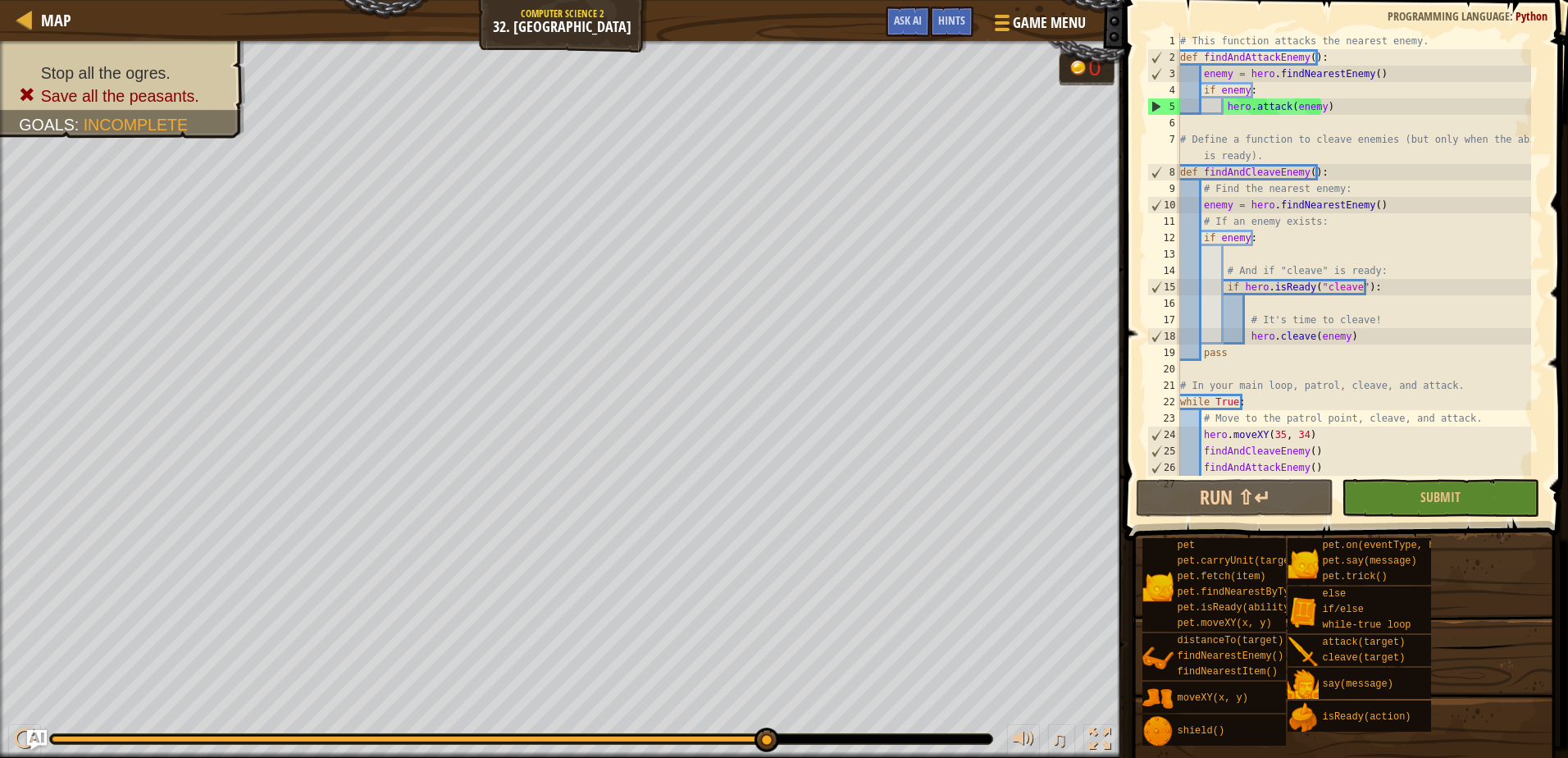
click at [1287, 251] on div "# This function attacks the nearest enemy. def findAndAttackEnemy ( ) : enemy =…" at bounding box center [1353, 270] width 355 height 476
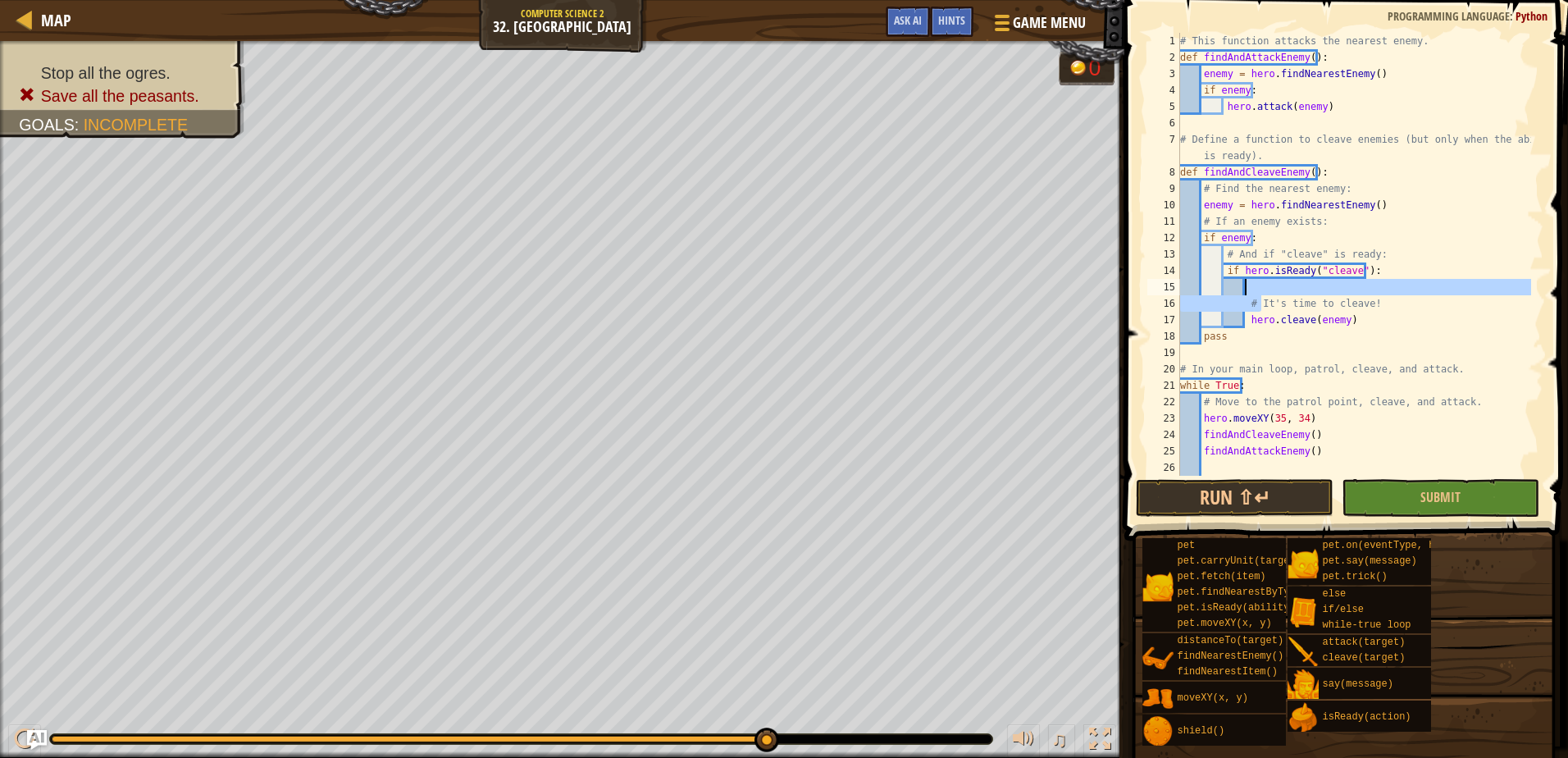
drag, startPoint x: 1261, startPoint y: 297, endPoint x: 1259, endPoint y: 288, distance: 9.2
click at [1259, 291] on div "# This function attacks the nearest enemy. def findAndAttackEnemy ( ) : enemy =…" at bounding box center [1353, 270] width 355 height 476
type textarea "# It's time to cleave!"
click at [1259, 288] on div "# This function attacks the nearest enemy. def findAndAttackEnemy ( ) : enemy =…" at bounding box center [1353, 270] width 355 height 476
type textarea "if hero.isReady("cleave"):"
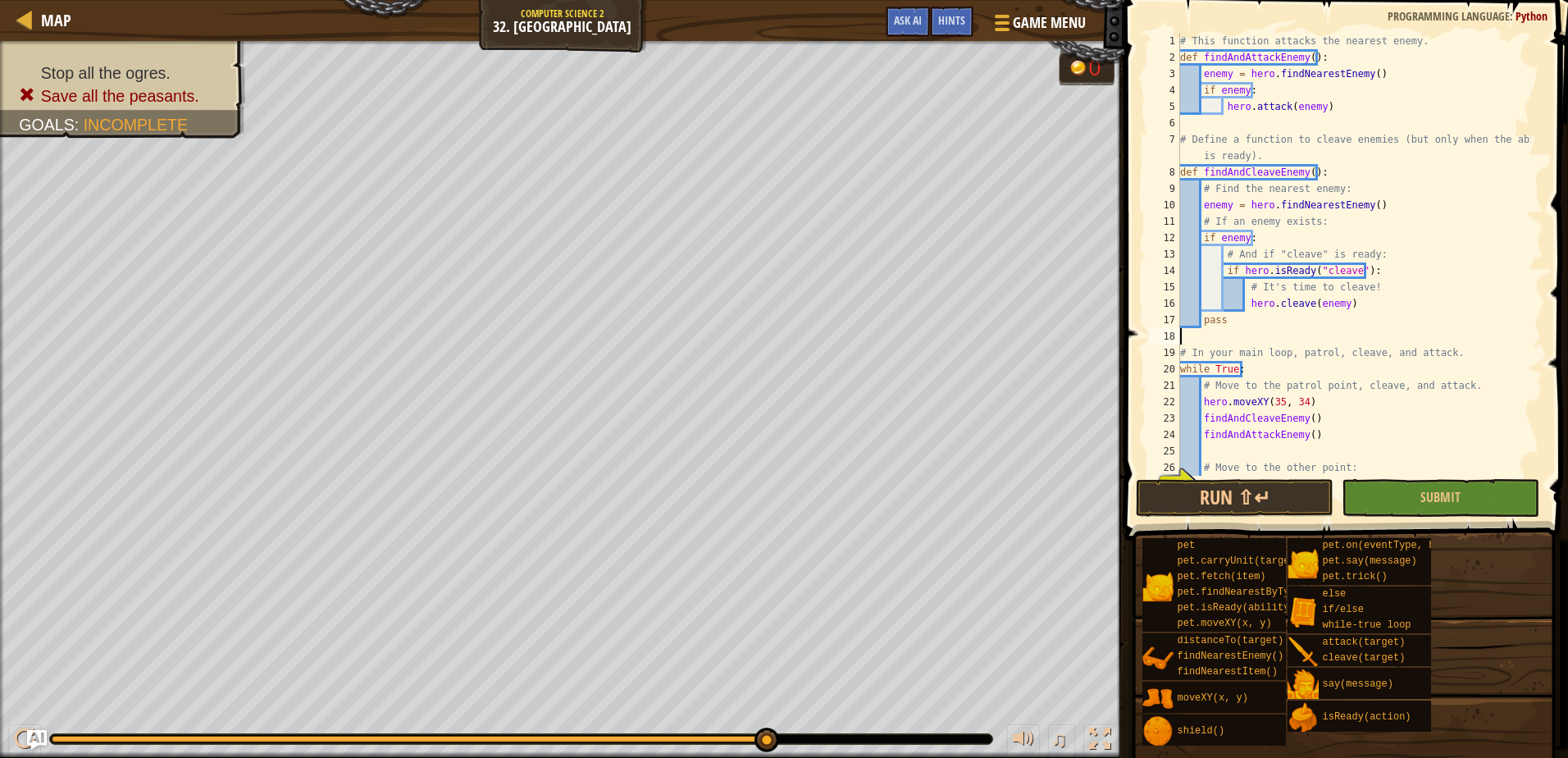
click at [1237, 337] on div "# This function attacks the nearest enemy. def findAndAttackEnemy ( ) : enemy =…" at bounding box center [1353, 270] width 355 height 476
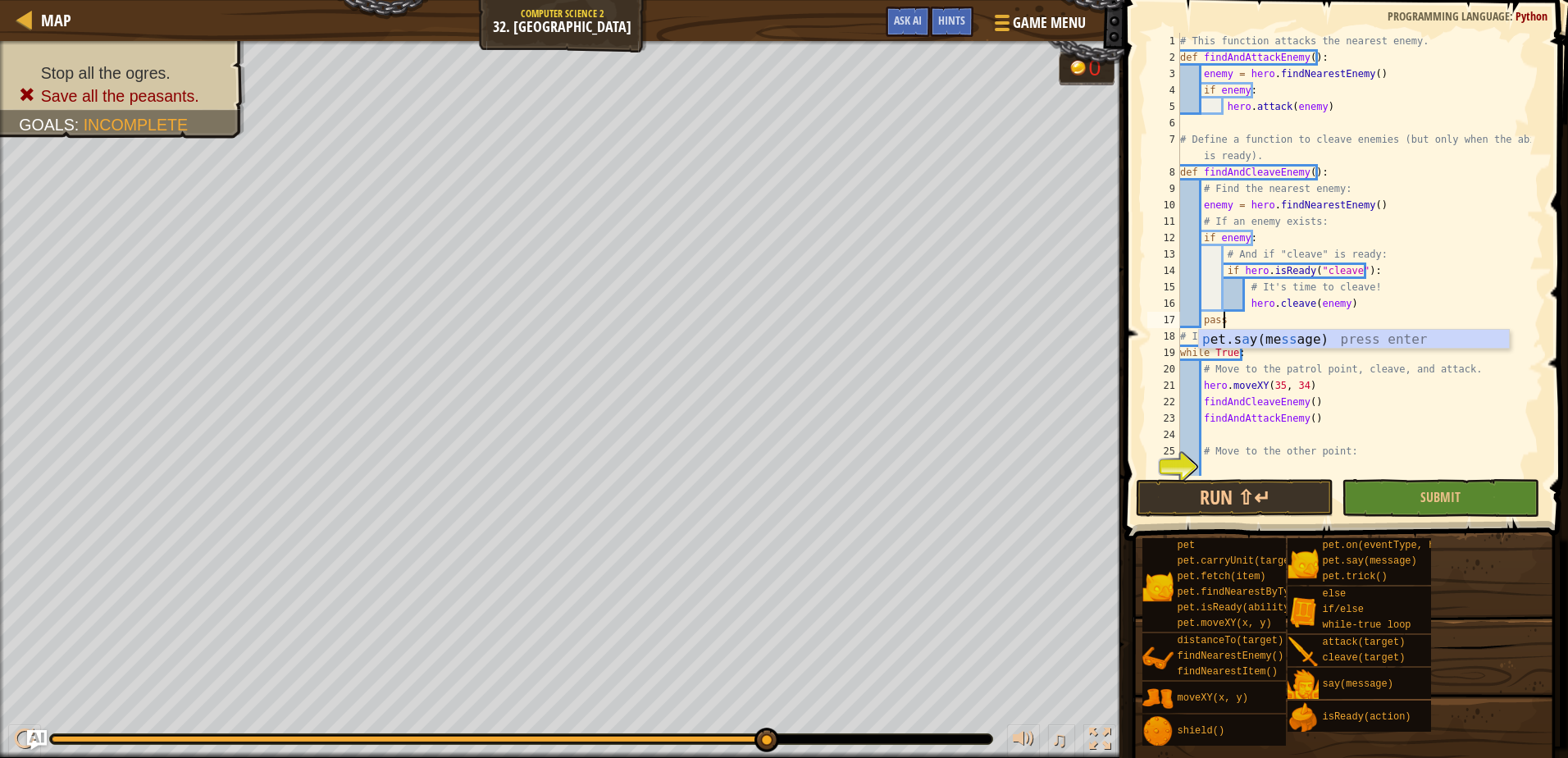
click at [1370, 389] on div "# This function attacks the nearest enemy. def findAndAttackEnemy ( ) : enemy =…" at bounding box center [1353, 270] width 355 height 476
type textarea "hero.moveXY(35, 34)"
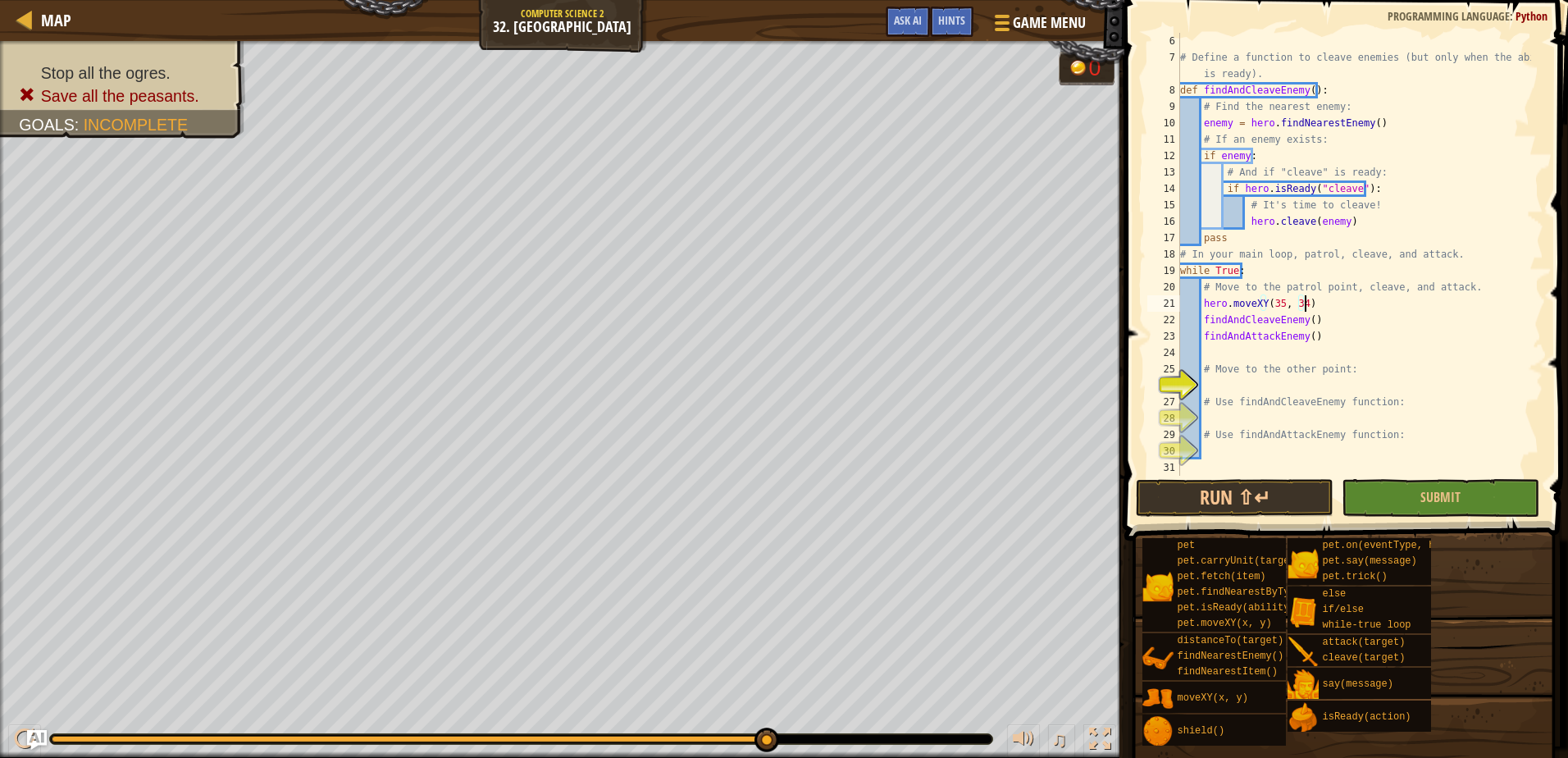
scroll to position [82, 0]
click at [1272, 349] on div "# Define a function to cleave enemies (but only when the ability is ready). def…" at bounding box center [1353, 270] width 355 height 476
type textarea "findAndAttackEnemy()"
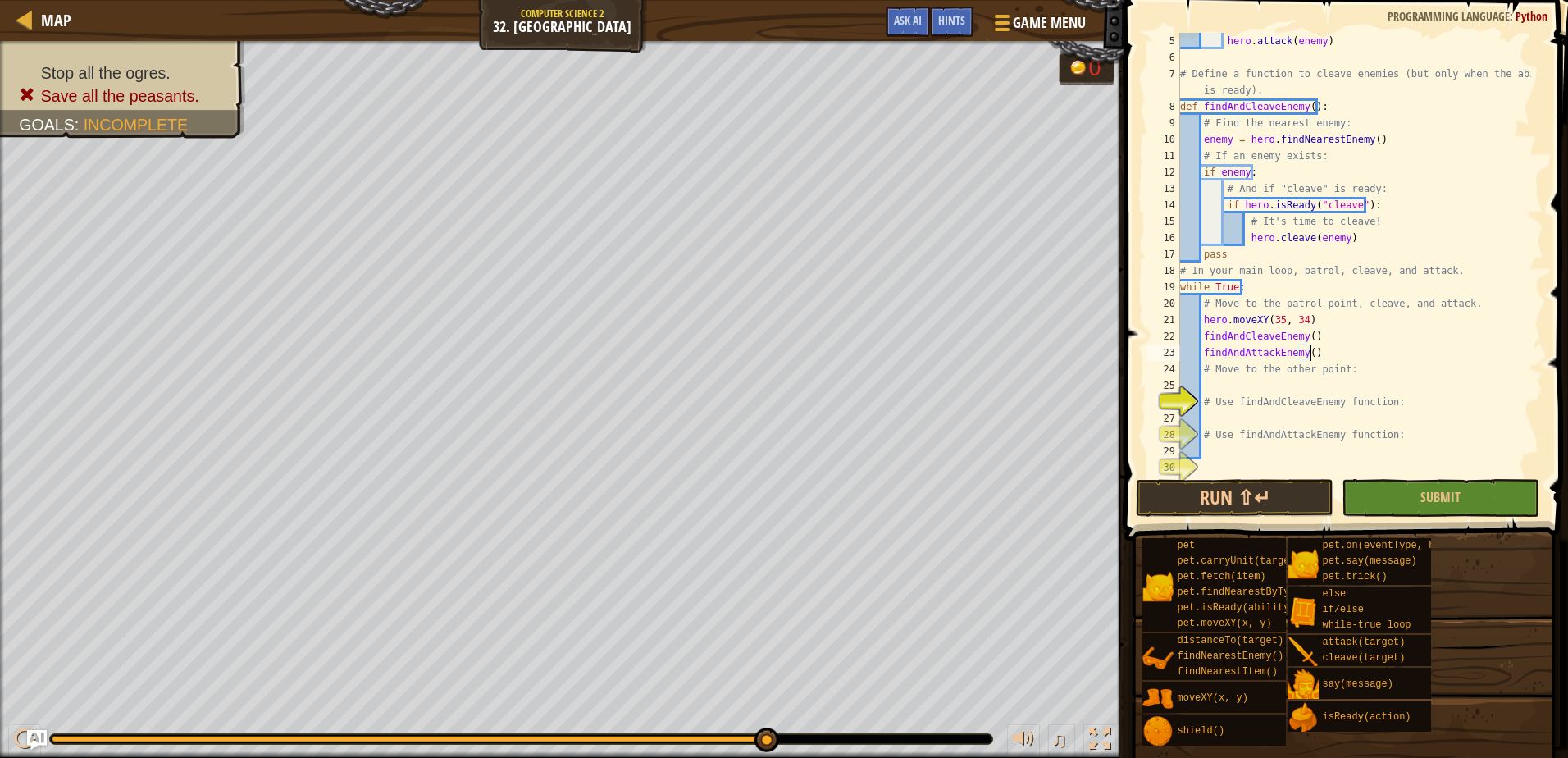
click at [1259, 381] on div "hero . attack ( enemy ) # Define a function to cleave enemies (but only when th…" at bounding box center [1353, 270] width 355 height 476
type textarea "hero.moveXY(60, 31)"
click at [1280, 418] on div "hero . attack ( enemy ) # Define a function to cleave enemies (but only when th…" at bounding box center [1353, 270] width 355 height 476
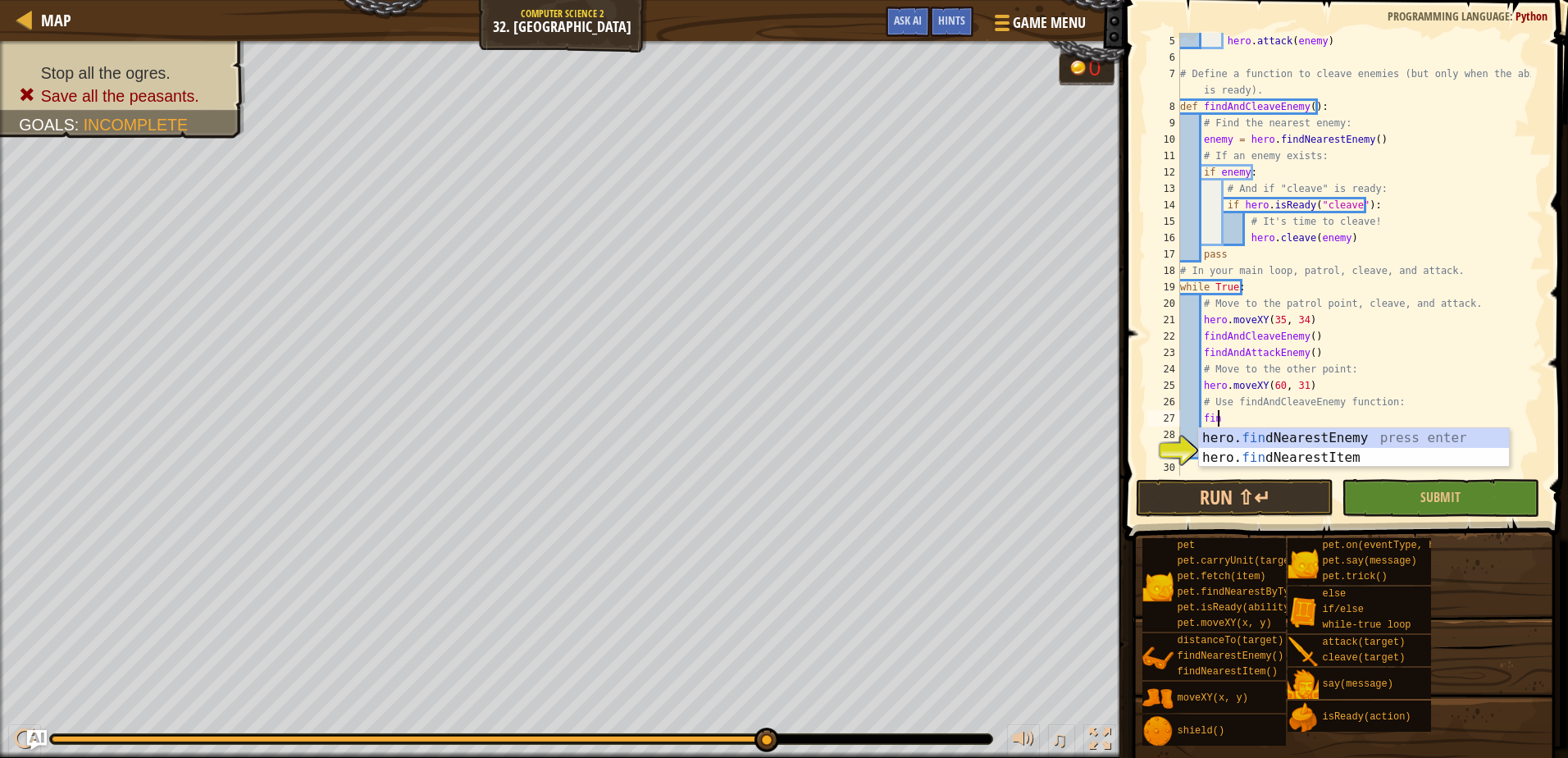
scroll to position [7, 2]
type textarea "f"
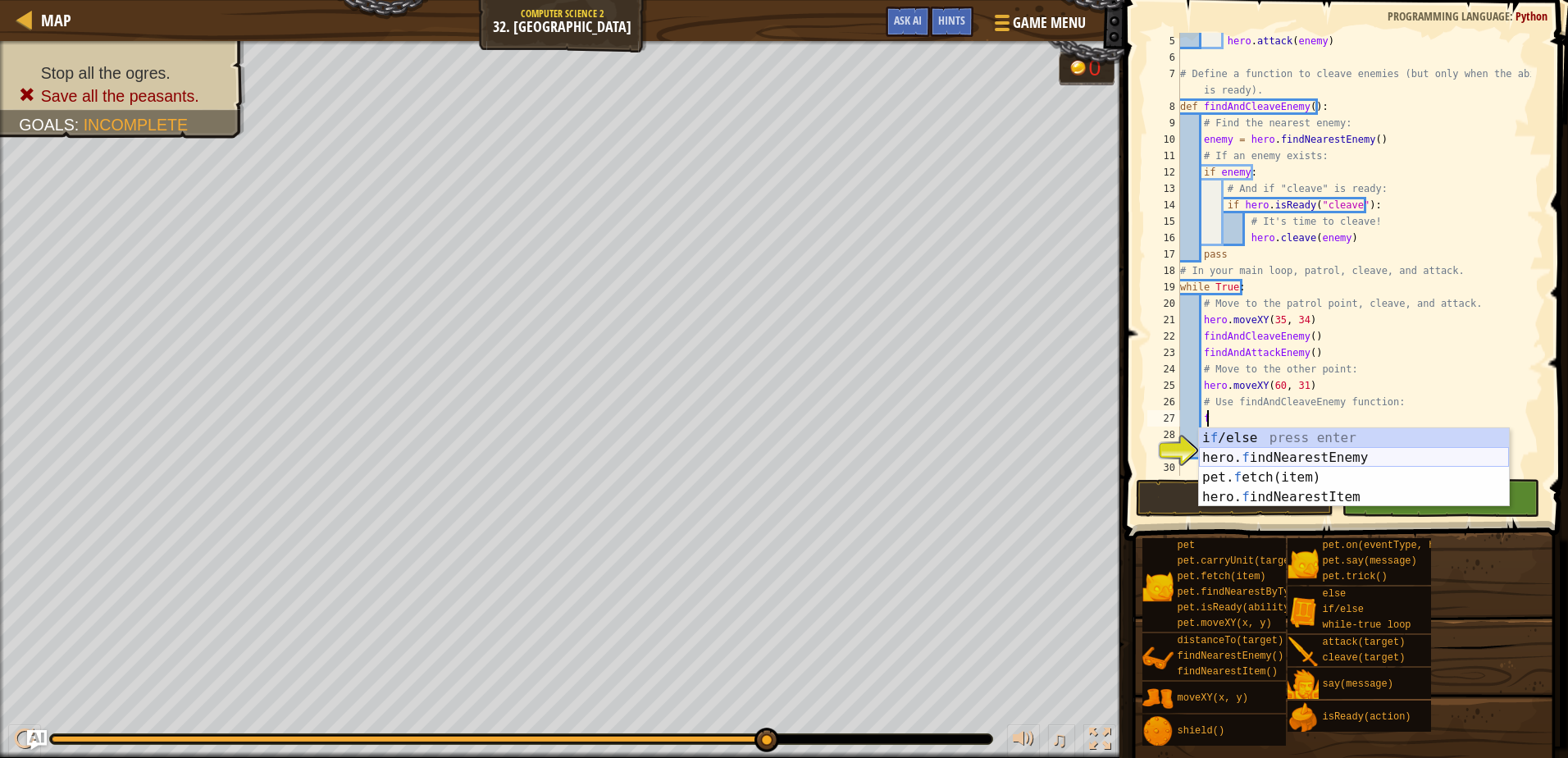
click at [1263, 451] on div "i f /else press enter hero. f indNearestEnemy press enter pet. f etch(item) pre…" at bounding box center [1354, 486] width 310 height 118
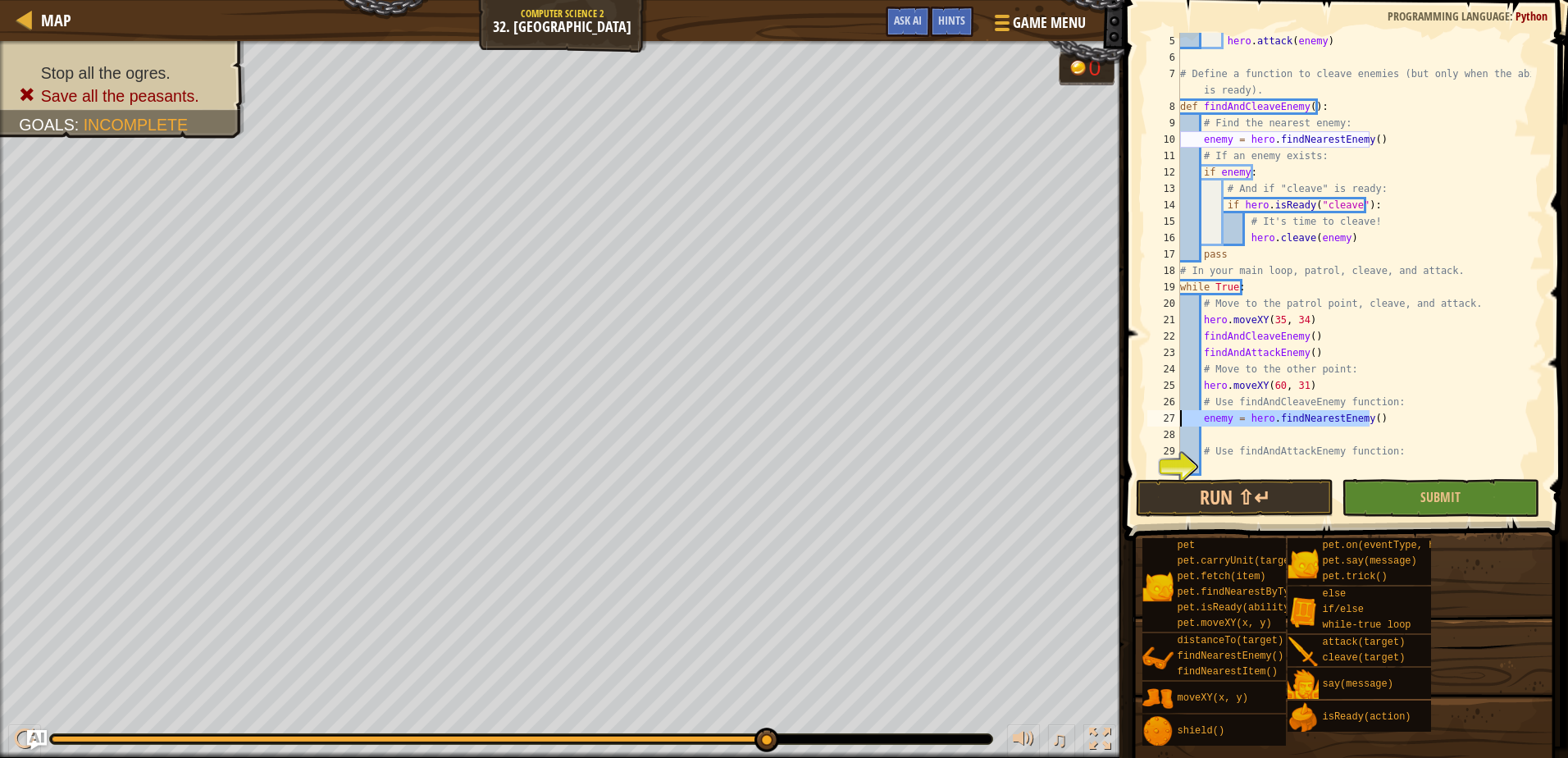
click at [1104, 423] on div "Map Computer Science 2 32. Village Warder Game Menu Done Hints Ask AI 1 ההההההה…" at bounding box center [784, 379] width 1568 height 758
type textarea "enemy = hero.findNearestEnemy()"
type textarea "findAndCleaveEnemy()"
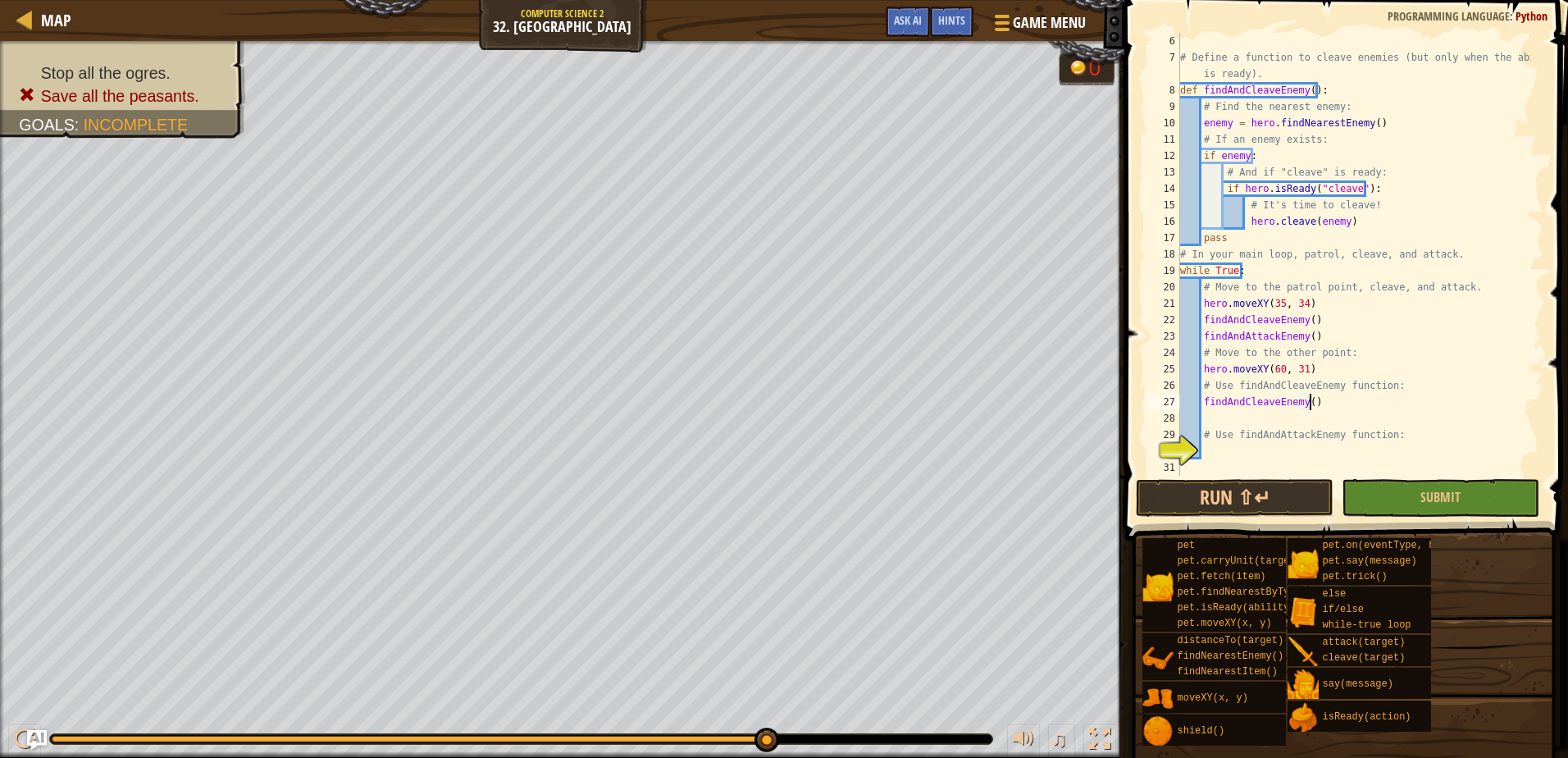
click at [1264, 420] on div "# Define a function to cleave enemies (but only when the ability is ready). def…" at bounding box center [1353, 270] width 355 height 476
click at [1246, 446] on div "# Define a function to cleave enemies (but only when the ability is ready). def…" at bounding box center [1353, 270] width 355 height 476
type textarea "findAndAttackEnemy()"
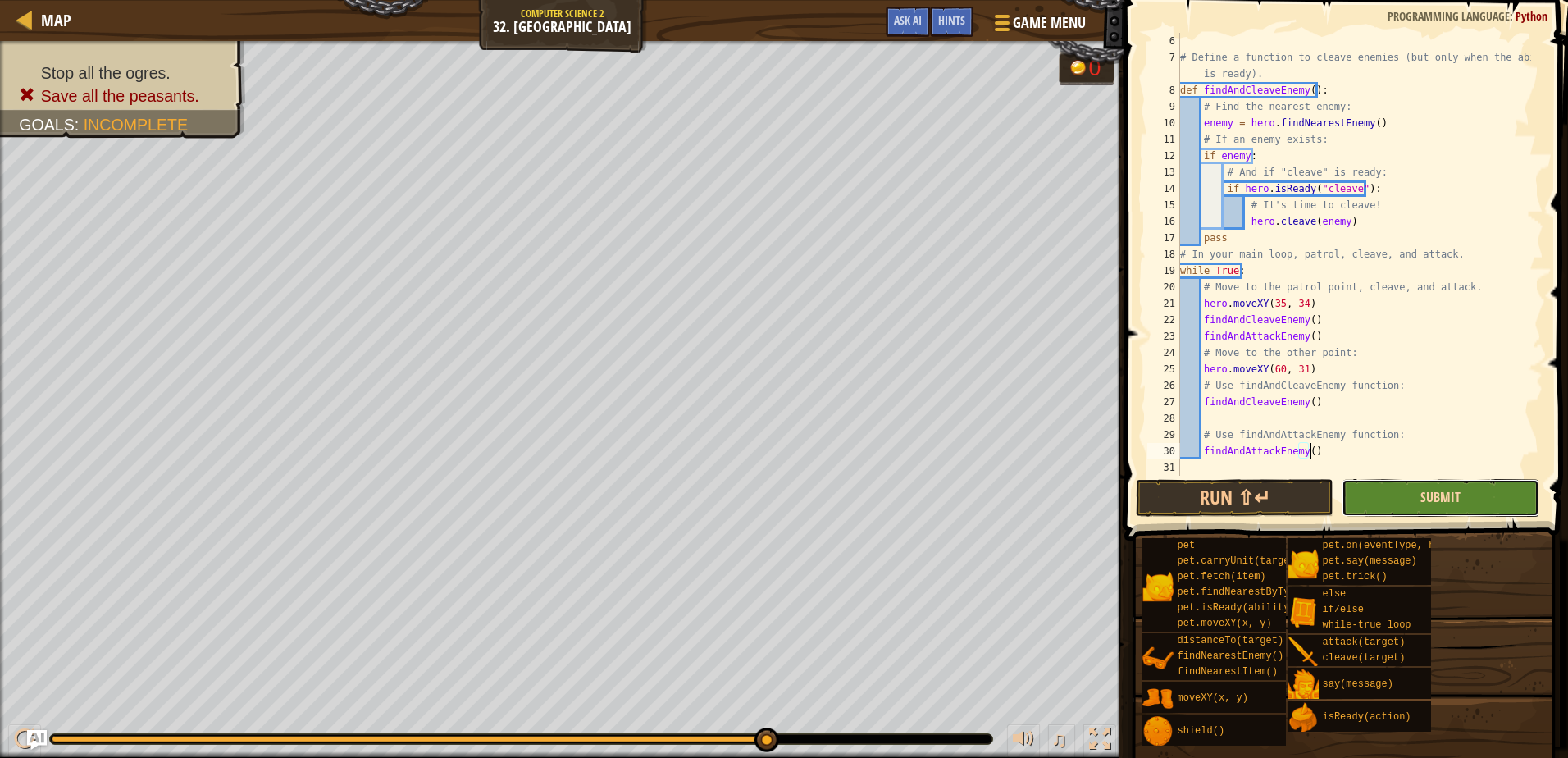
click at [1450, 495] on span "Submit" at bounding box center [1440, 497] width 41 height 18
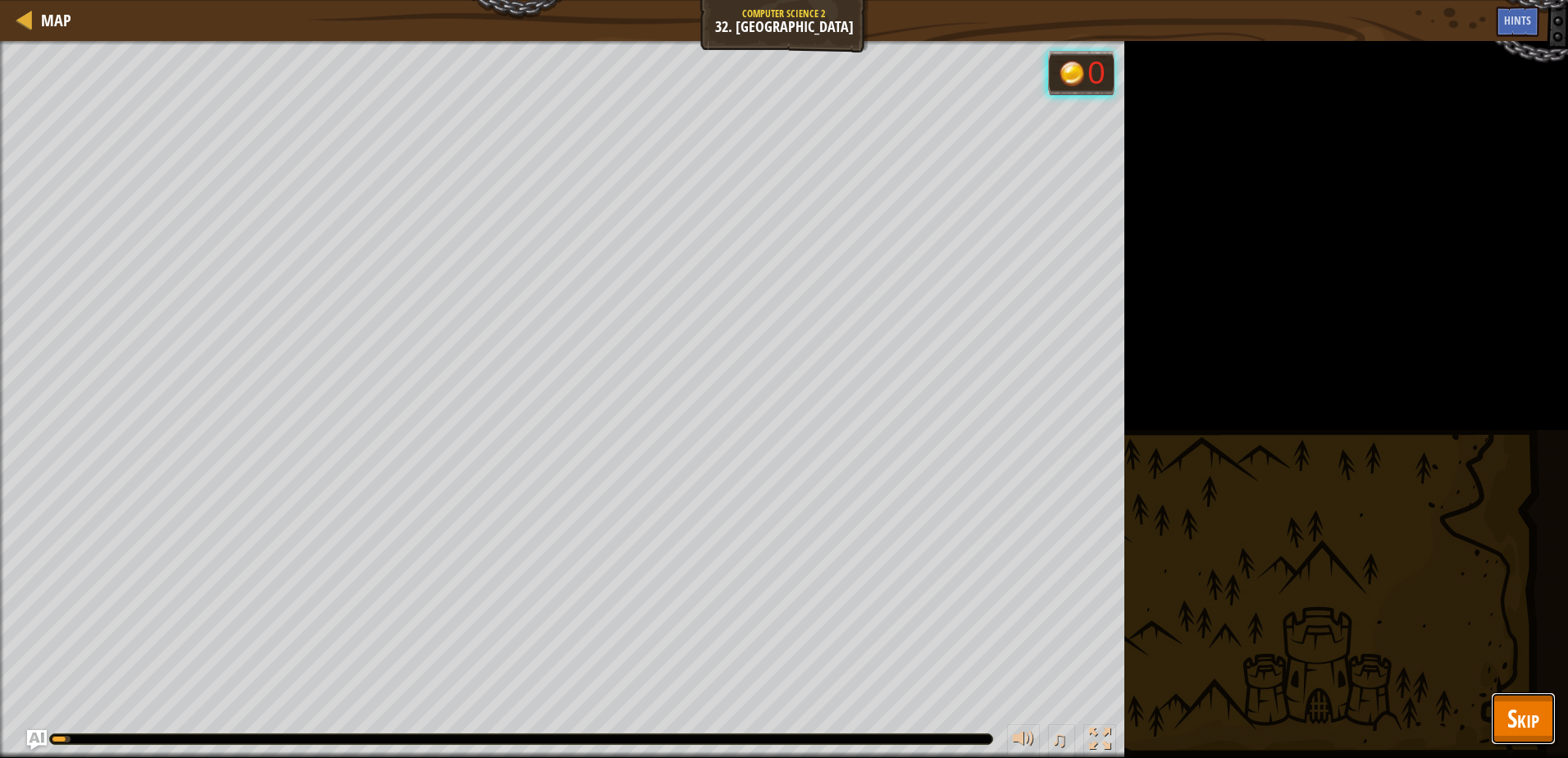
click at [1533, 727] on span "Skip" at bounding box center [1523, 717] width 32 height 33
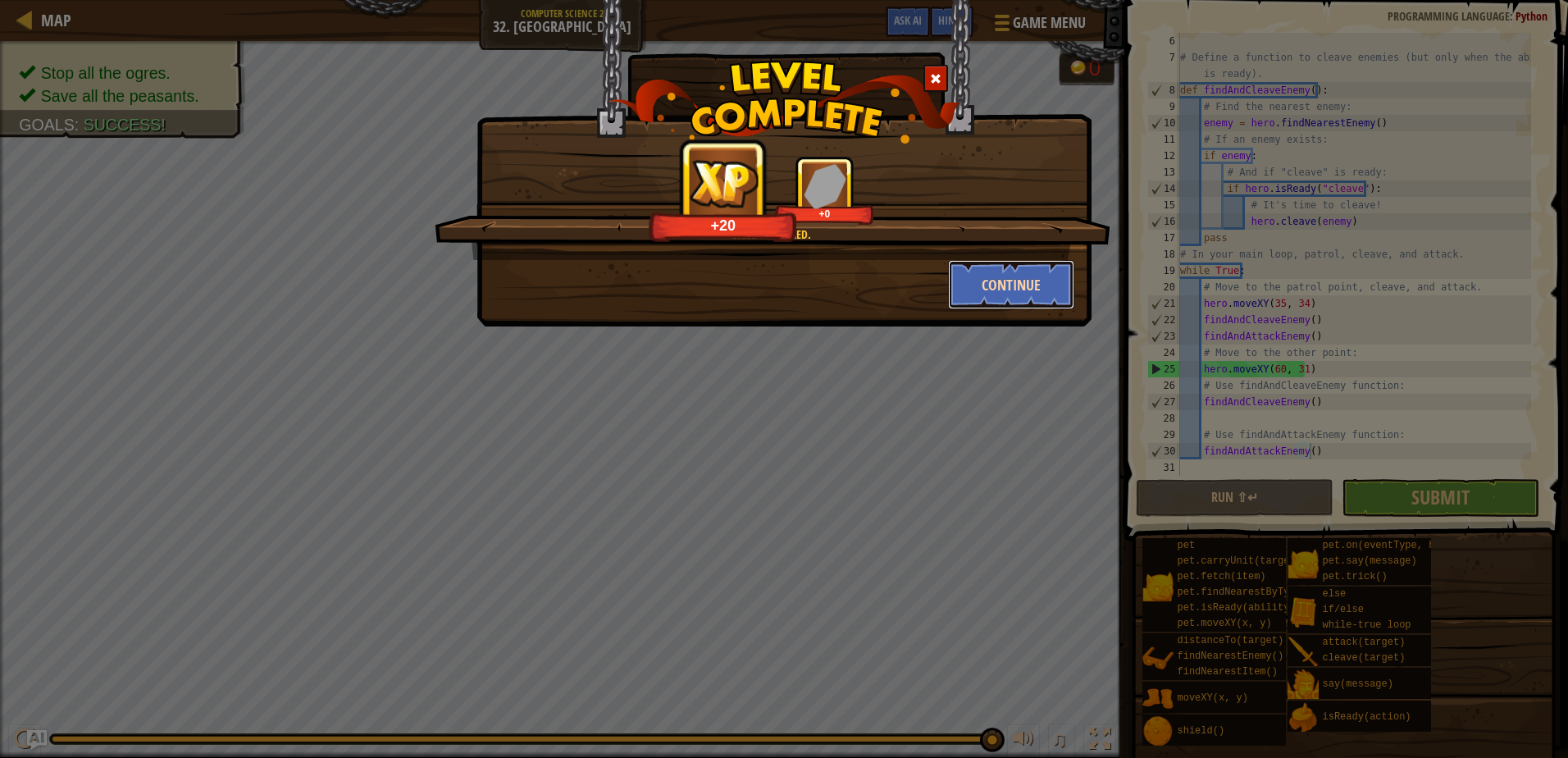
click at [994, 278] on button "Continue" at bounding box center [1011, 284] width 127 height 50
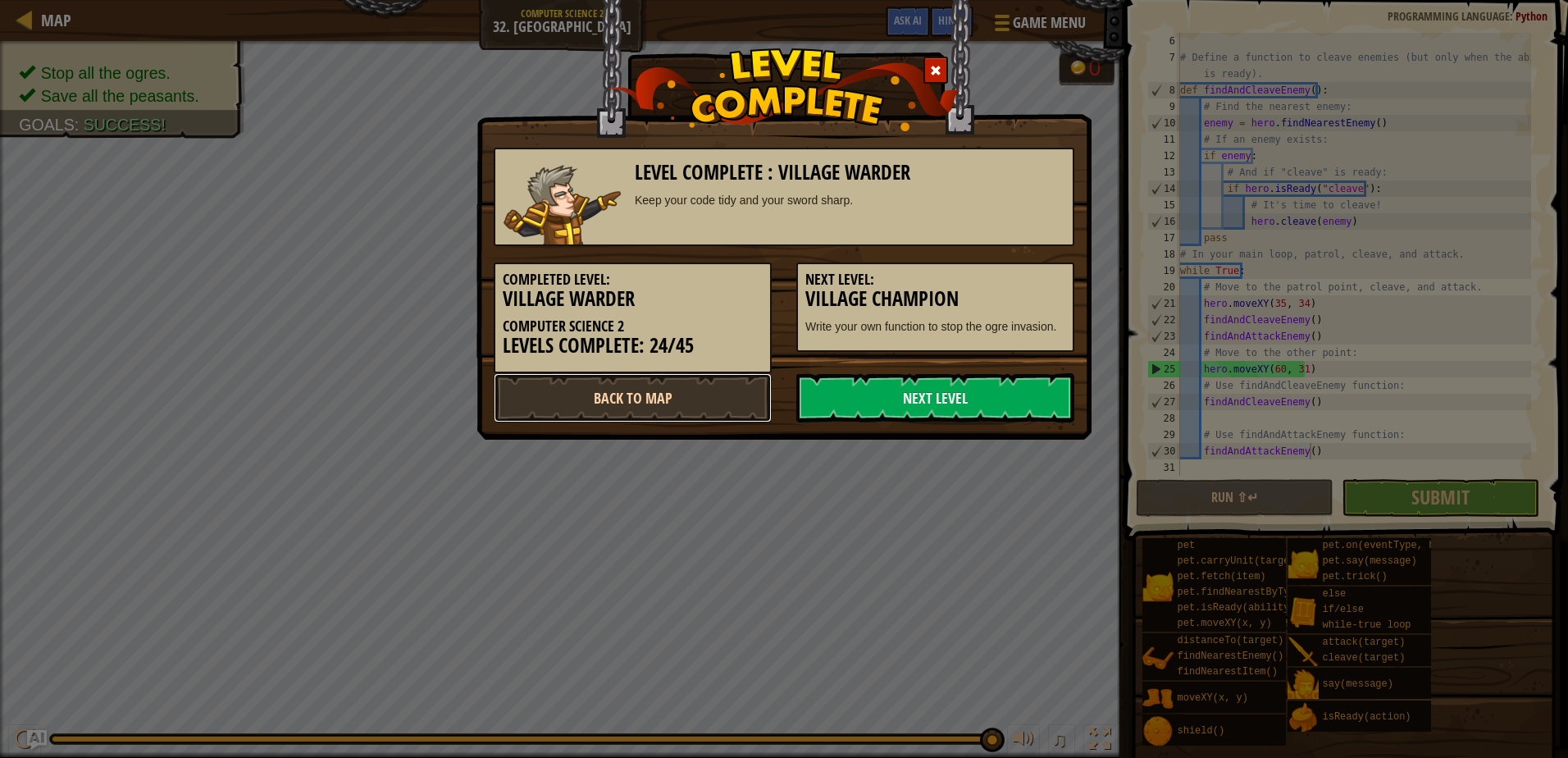
click at [715, 404] on link "Back to Map" at bounding box center [632, 398] width 278 height 50
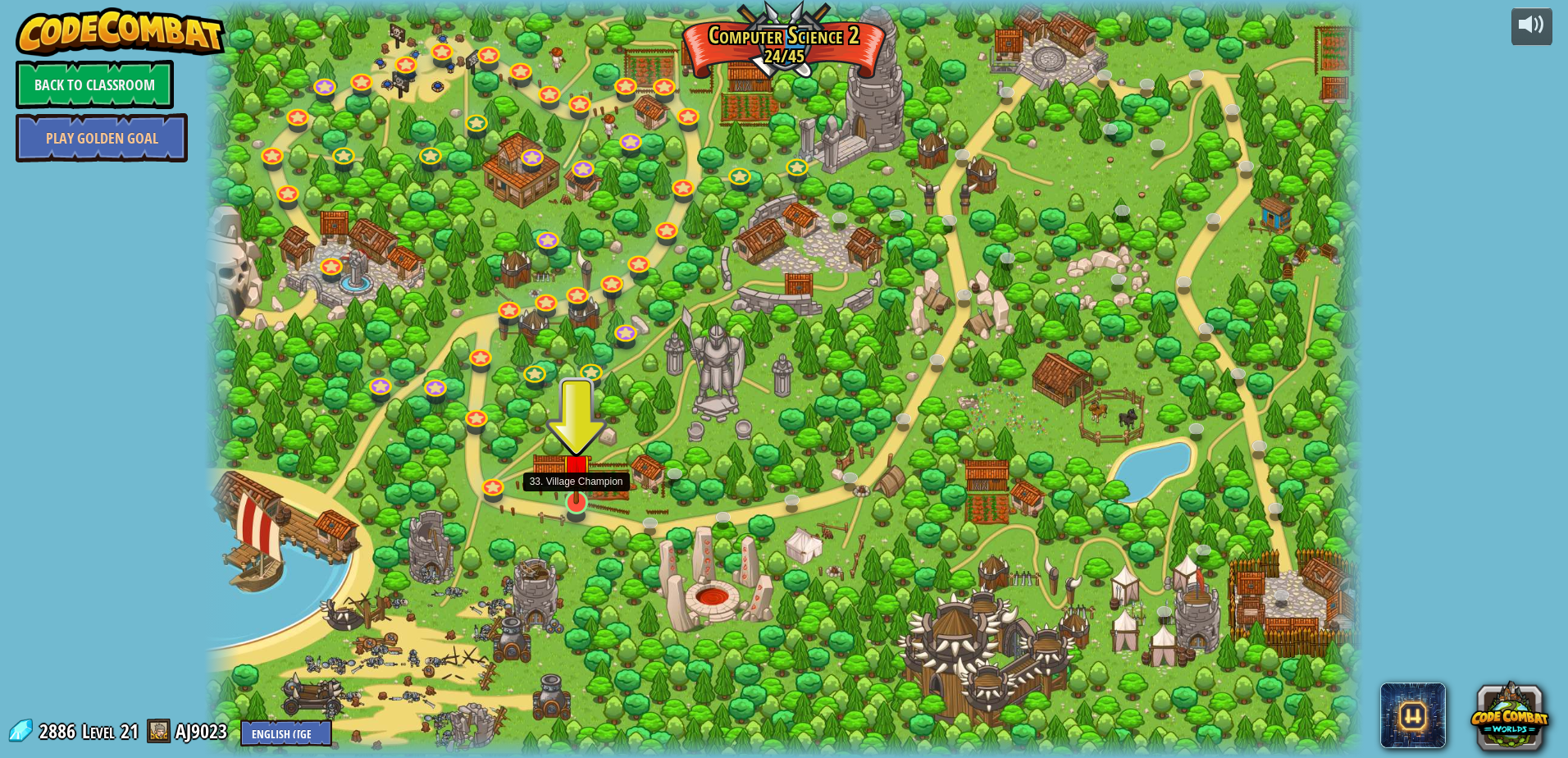
click at [581, 499] on img at bounding box center [576, 468] width 32 height 71
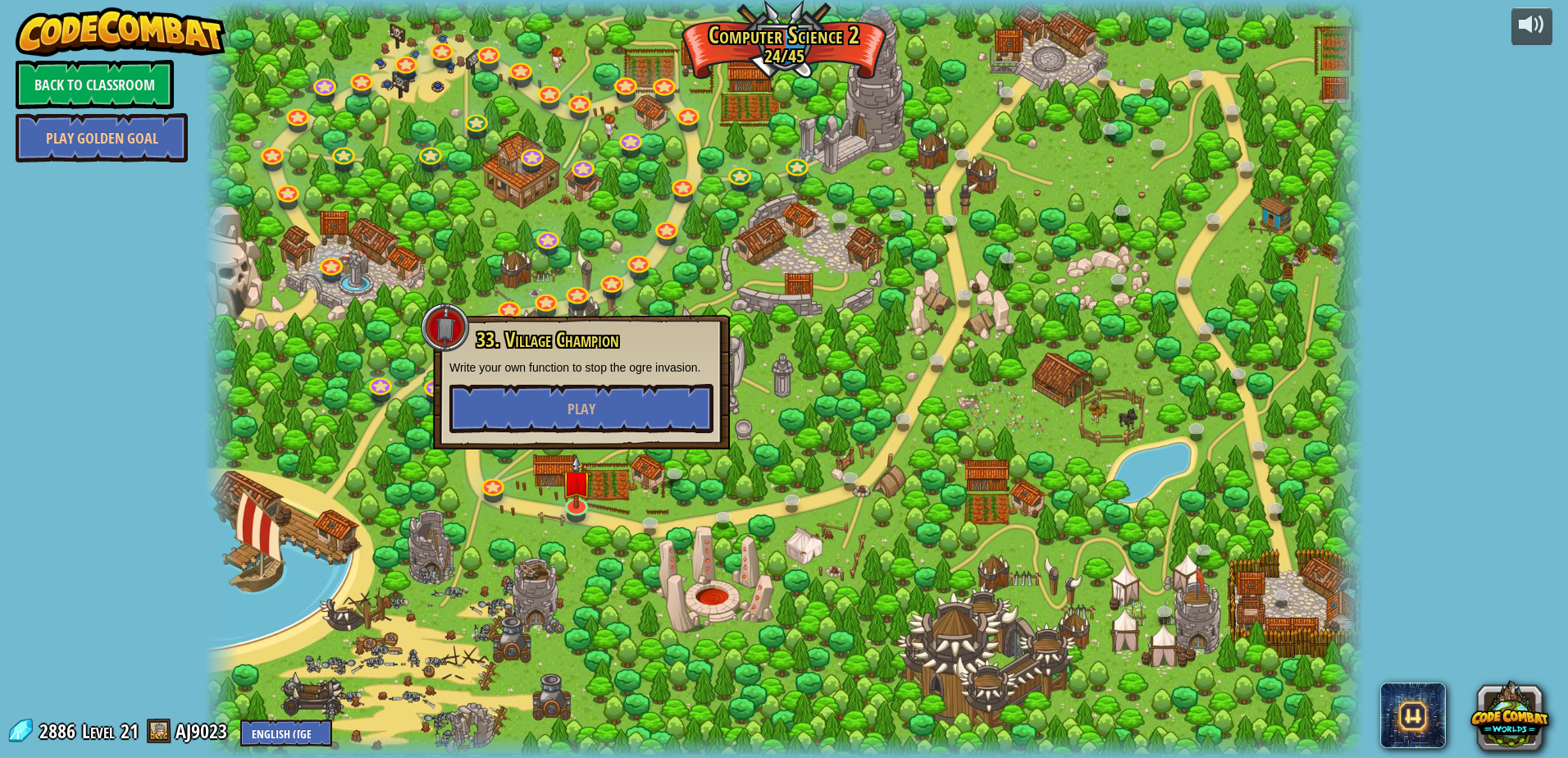
click at [752, 447] on div at bounding box center [783, 379] width 1159 height 758
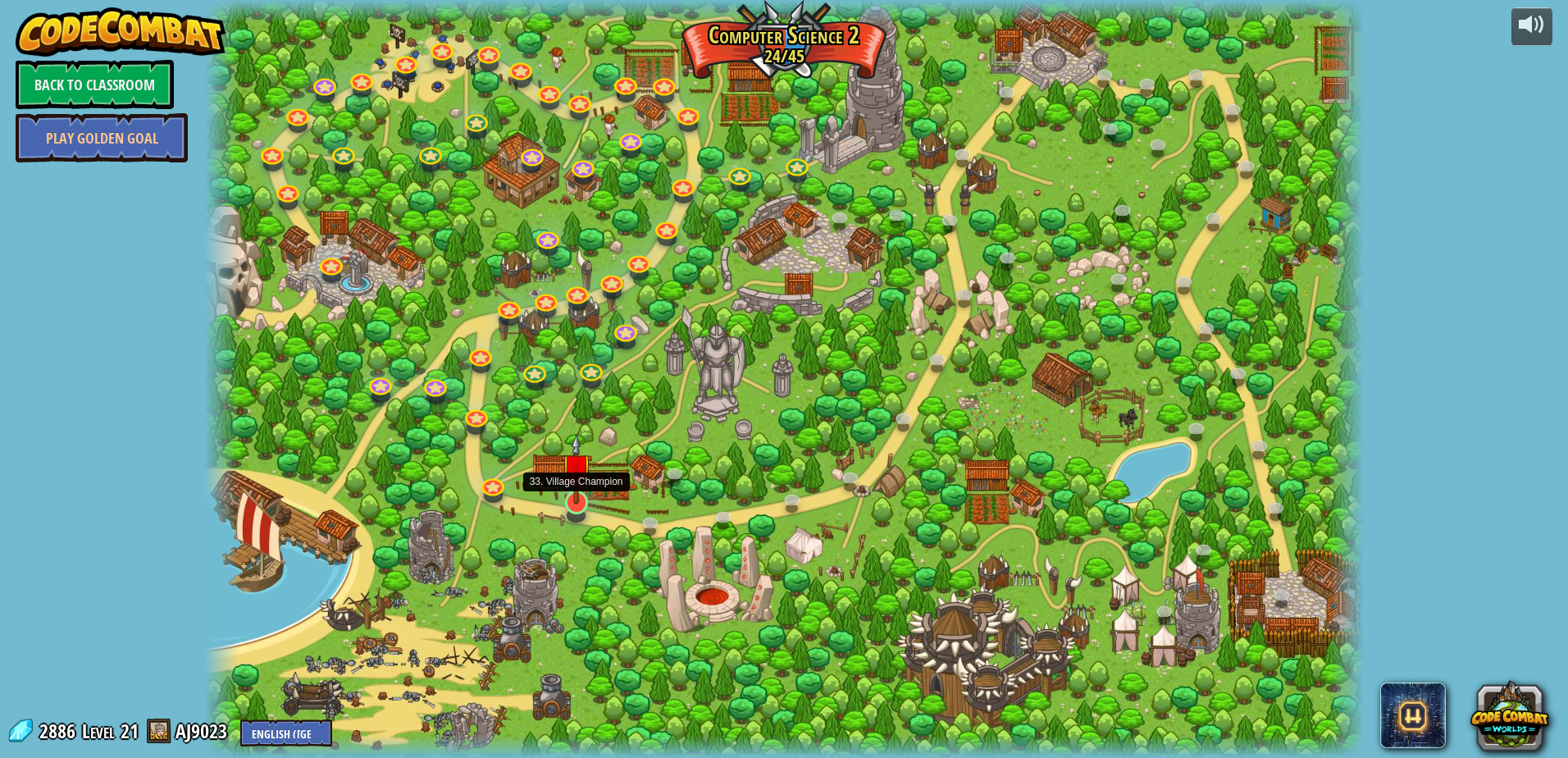
click at [580, 499] on img at bounding box center [576, 468] width 32 height 71
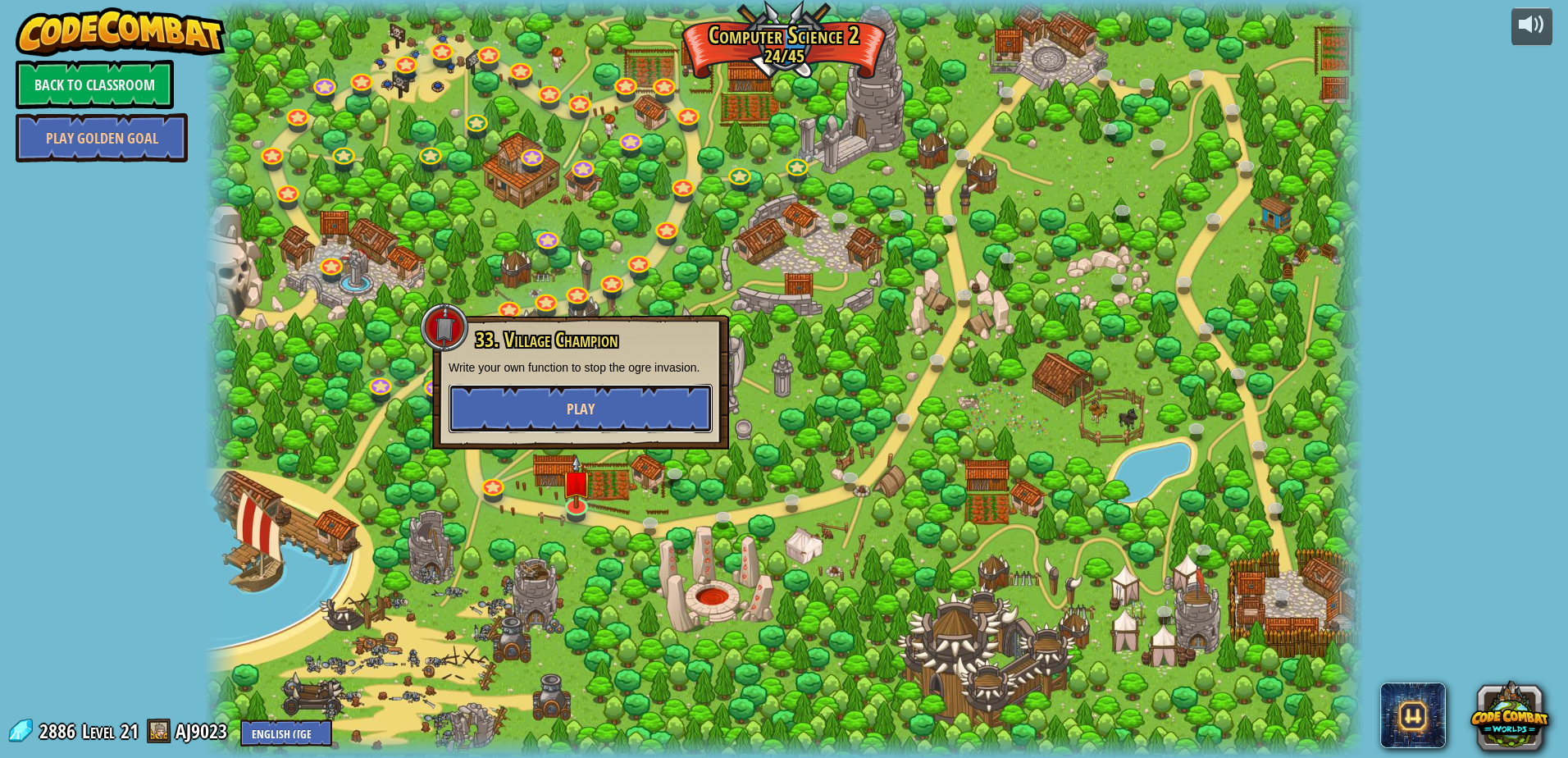
click at [598, 416] on button "Play" at bounding box center [580, 408] width 264 height 50
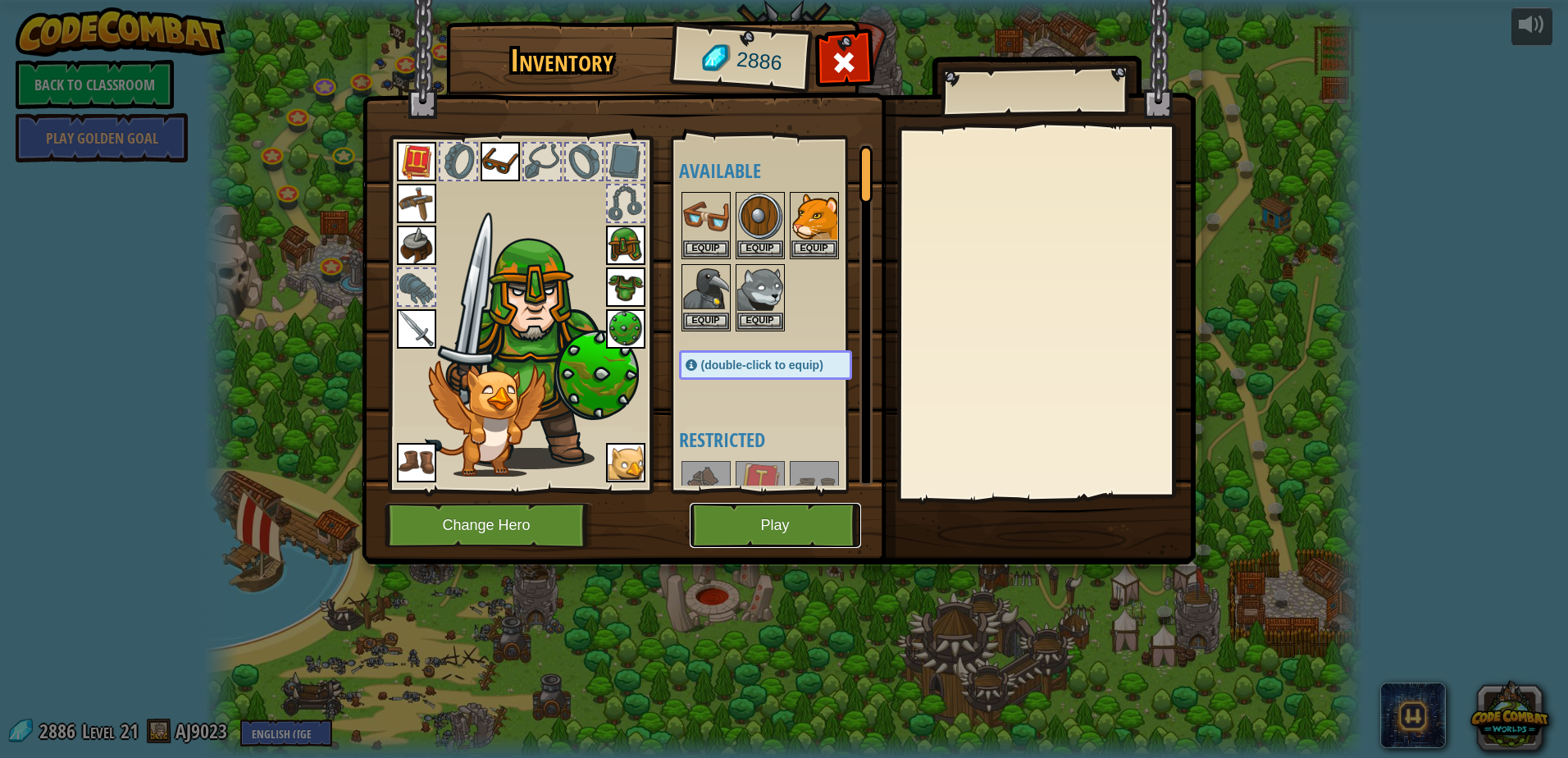
click at [775, 518] on button "Play" at bounding box center [775, 525] width 171 height 45
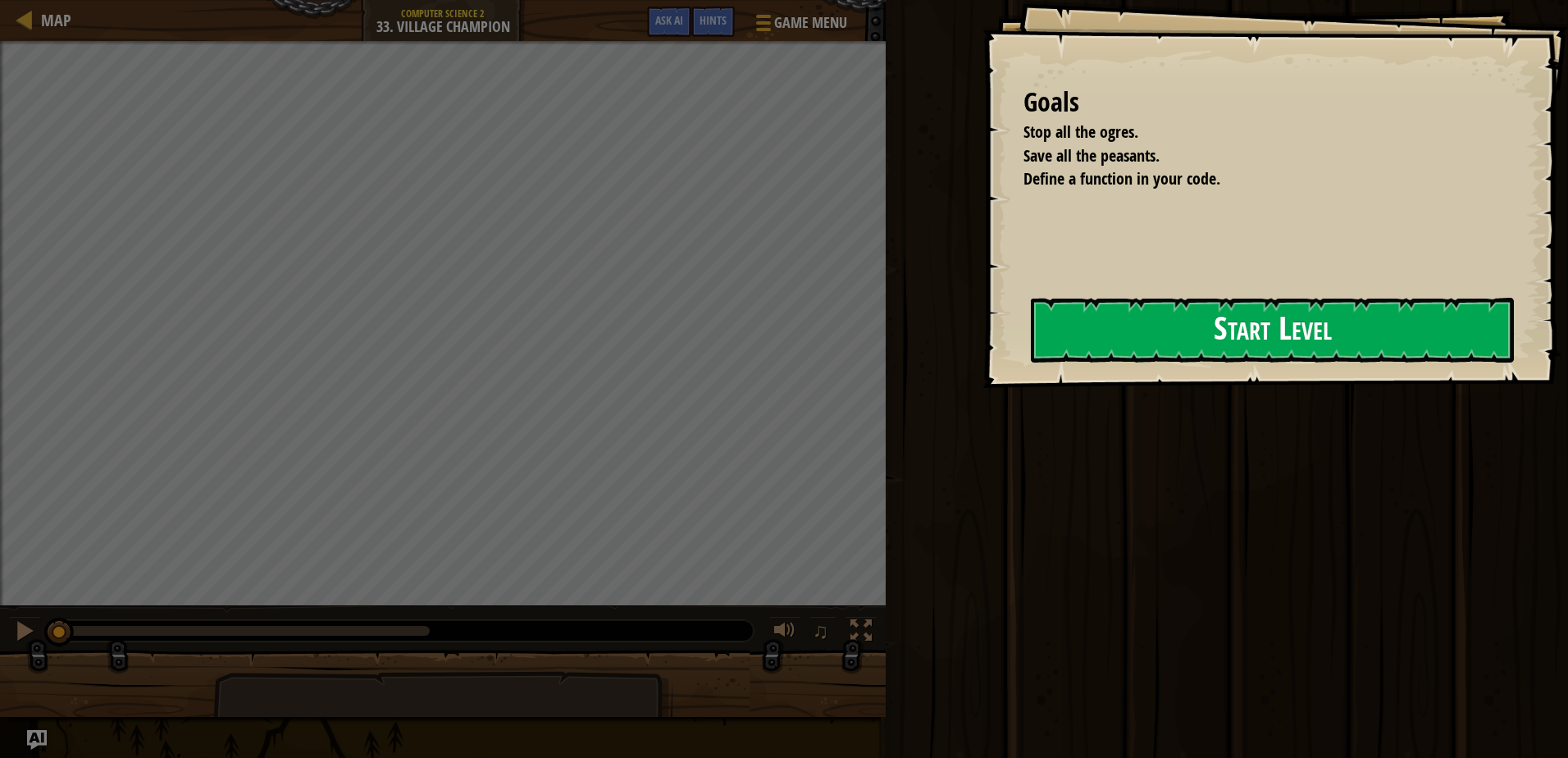
click at [1188, 319] on button "Start Level" at bounding box center [1271, 330] width 483 height 65
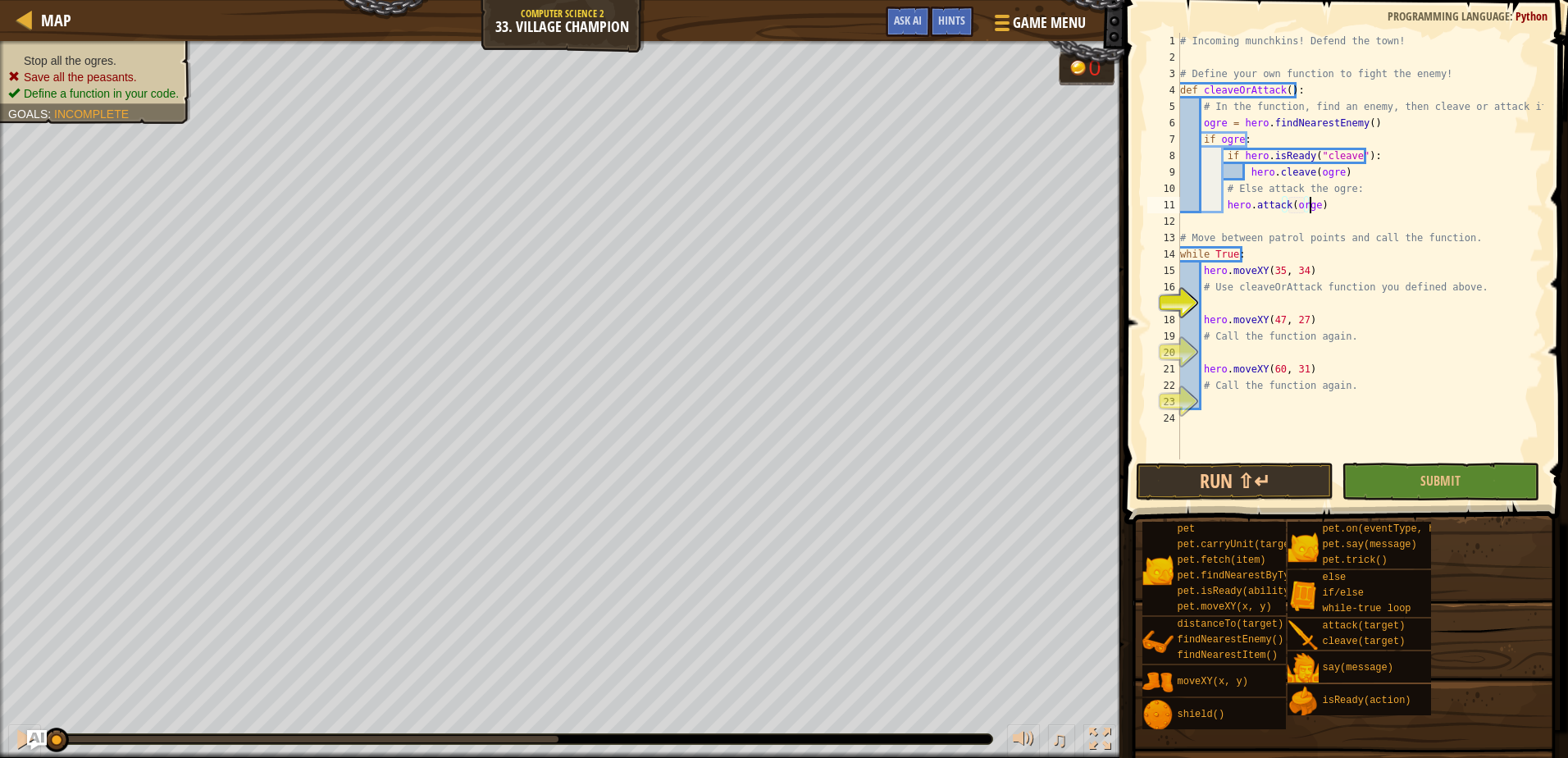
scroll to position [7, 11]
type textarea "hero.attack(ogre)"
click at [1231, 308] on div "# Incoming munchkins! Defend the town! # Define your own function to fight the …" at bounding box center [1360, 262] width 366 height 459
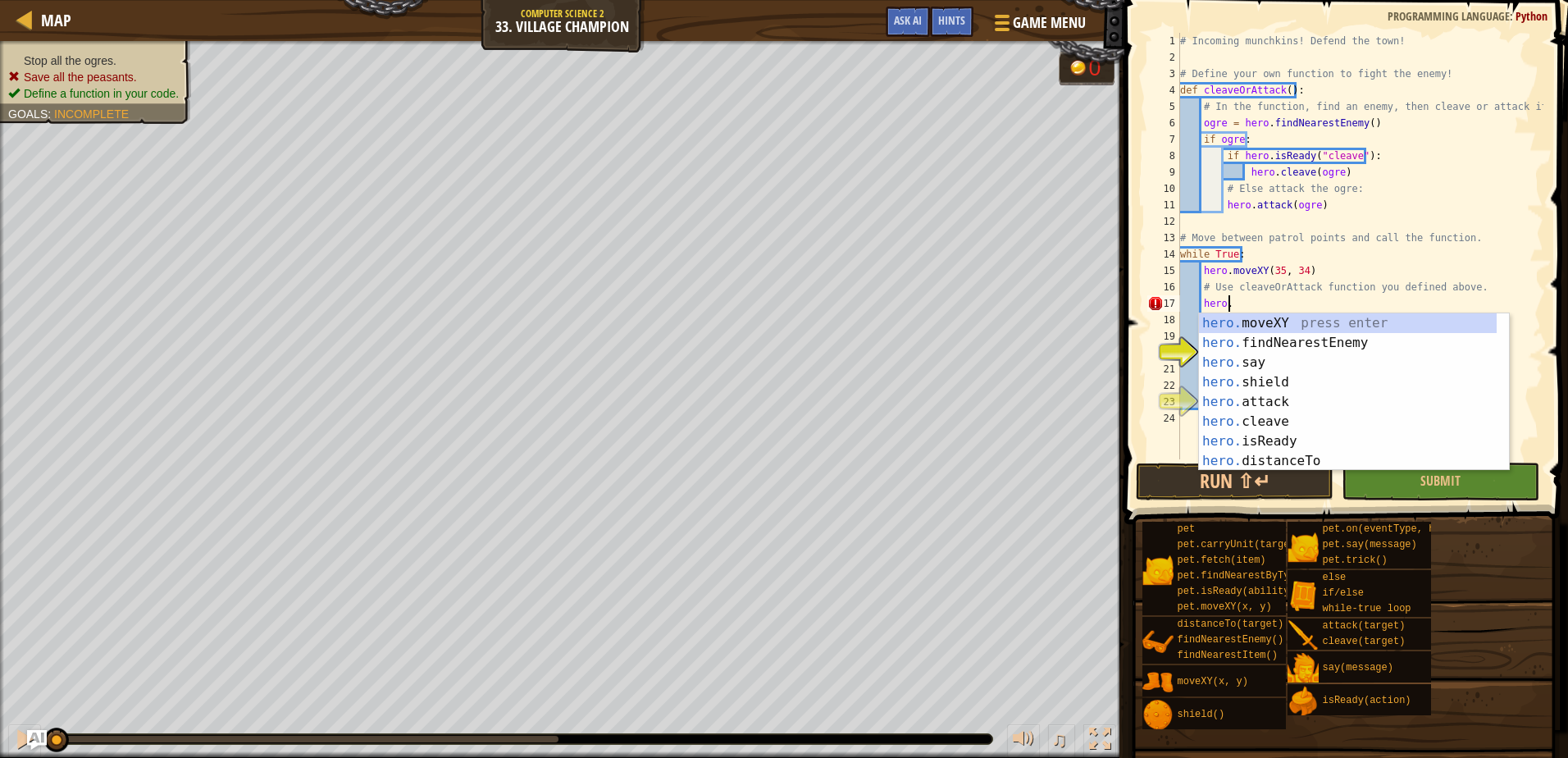
scroll to position [7, 5]
type textarea "h"
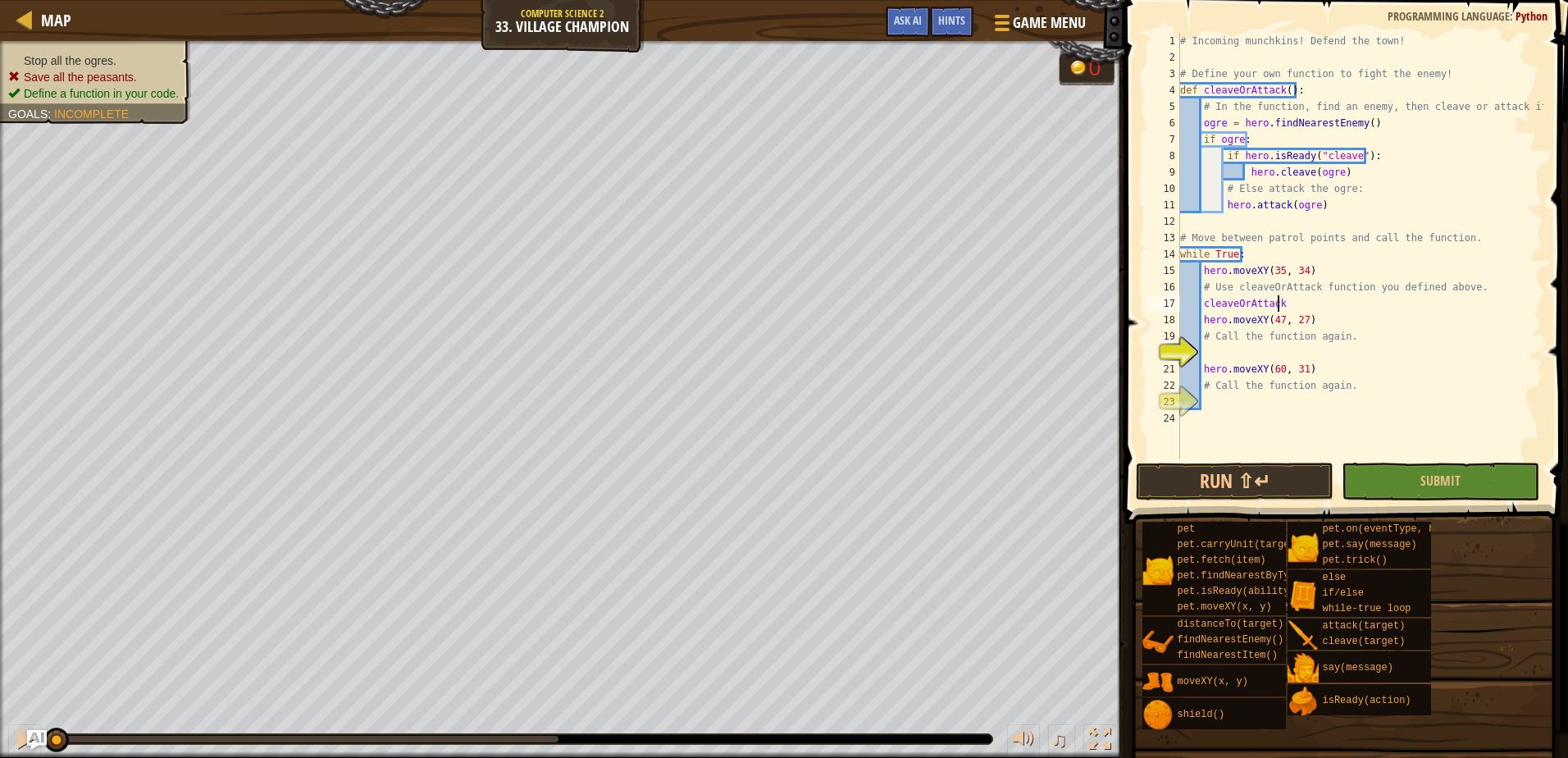
scroll to position [7, 7]
type textarea "cleaveOrAttack()"
click at [1302, 347] on div "# Incoming munchkins! Defend the town! # Define your own function to fight the …" at bounding box center [1360, 262] width 366 height 459
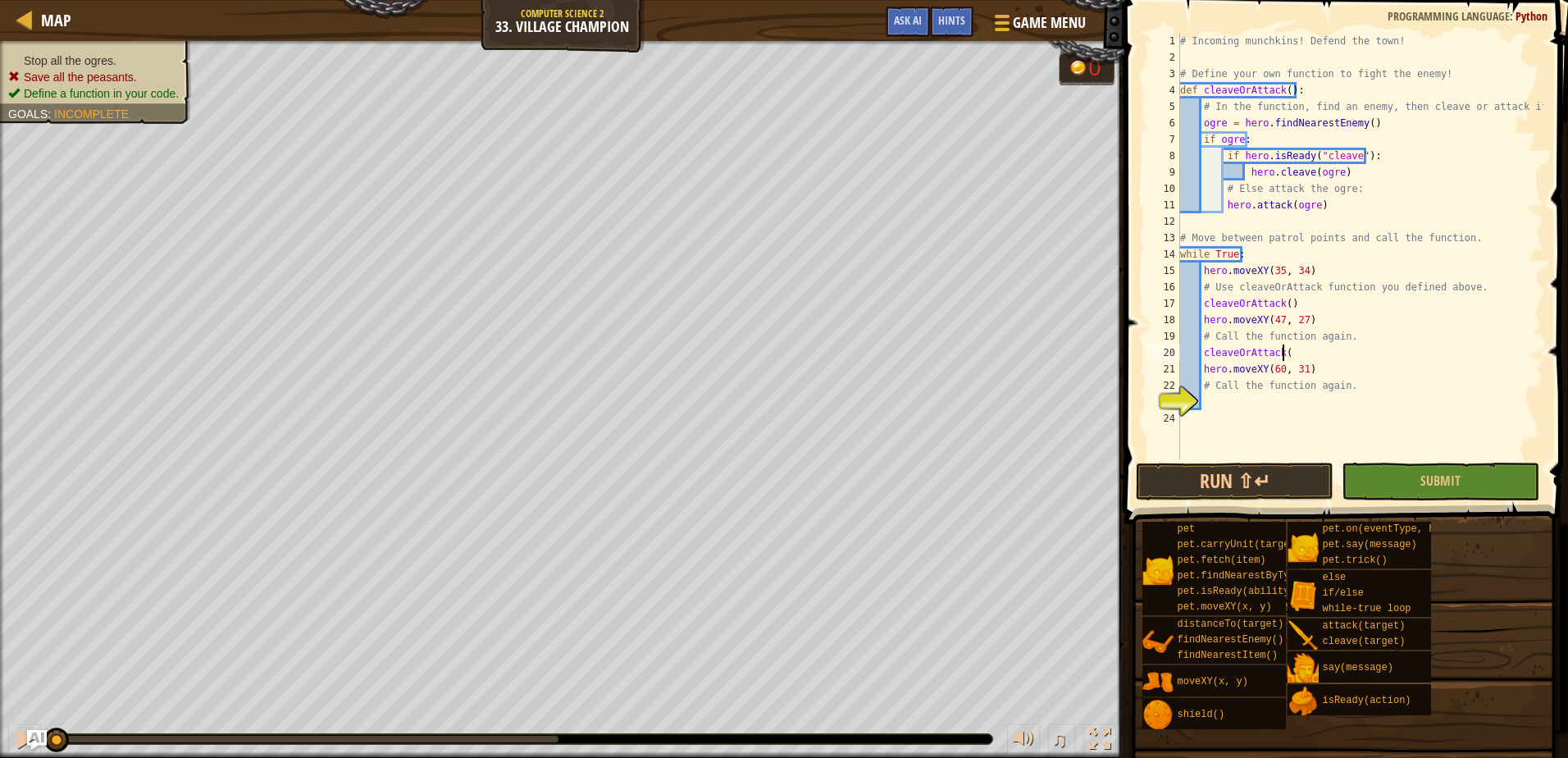
type textarea "cleaveOrAttack()"
click at [1262, 407] on div "# Incoming munchkins! Defend the town! # Define your own function to fight the …" at bounding box center [1360, 262] width 366 height 459
type textarea "cleaveOrAttack()"
click at [1471, 491] on button "Submit" at bounding box center [1440, 482] width 198 height 38
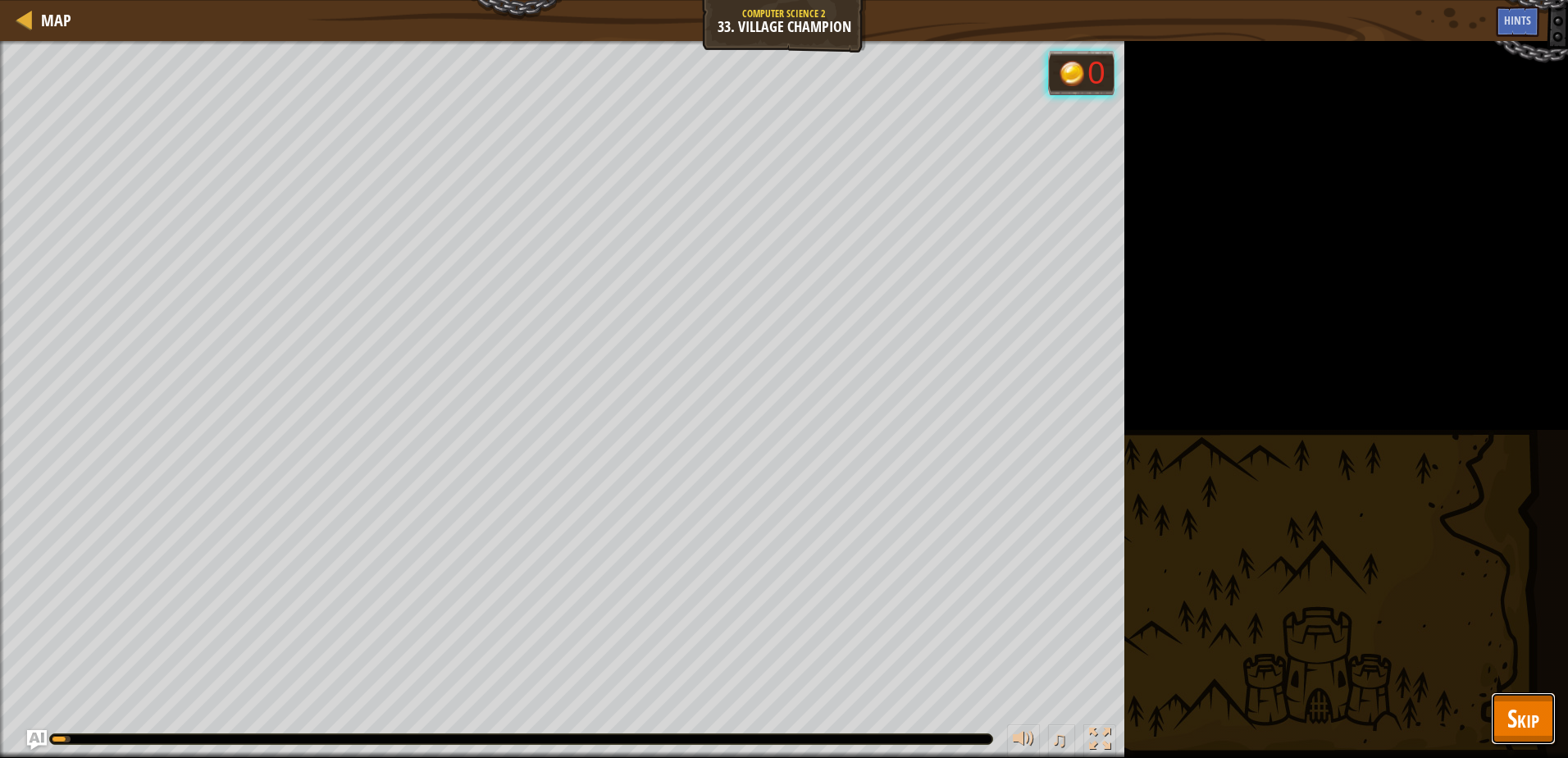
click at [1523, 703] on span "Skip" at bounding box center [1523, 717] width 32 height 33
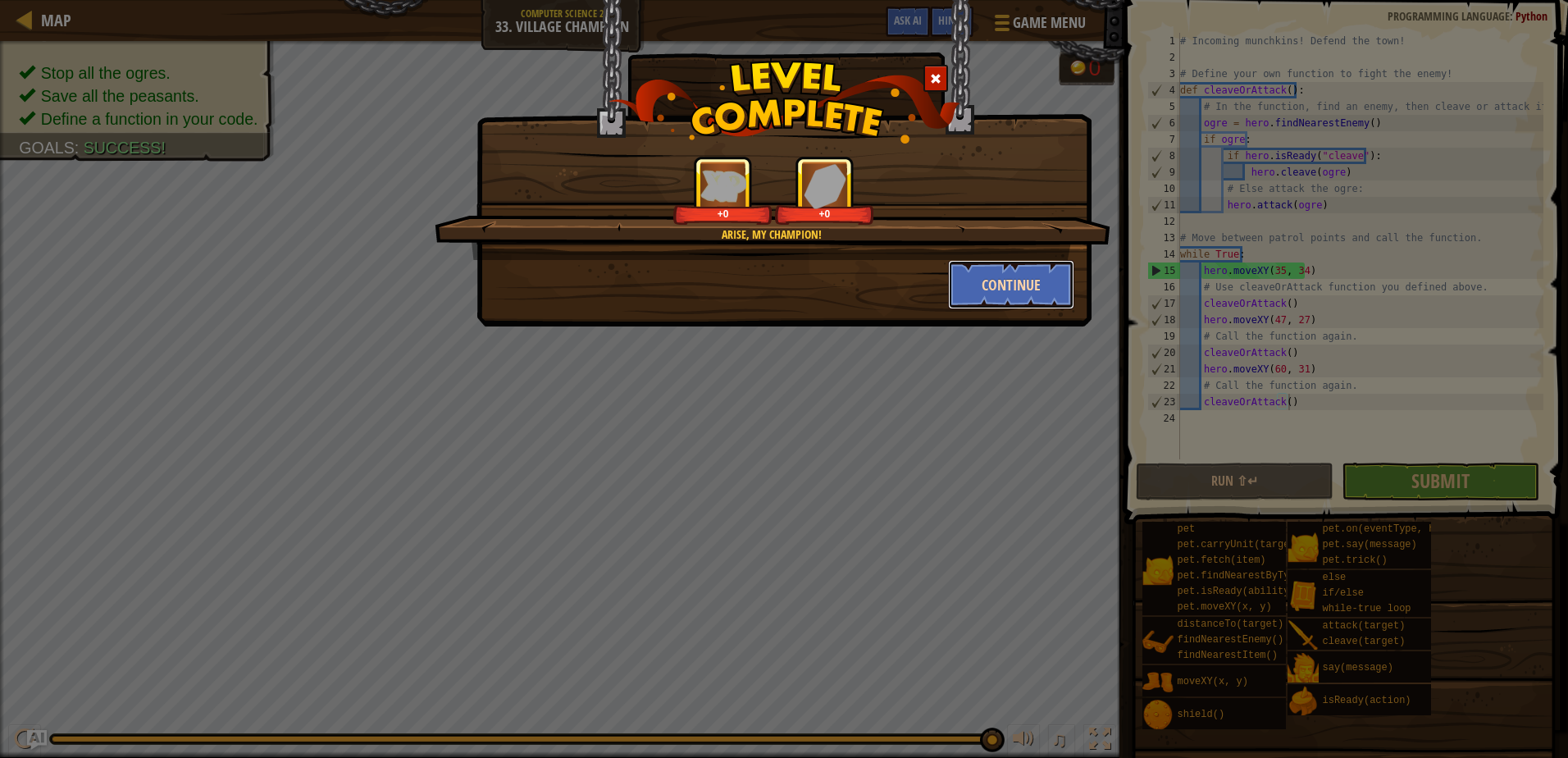
click at [1010, 295] on button "Continue" at bounding box center [1011, 284] width 127 height 50
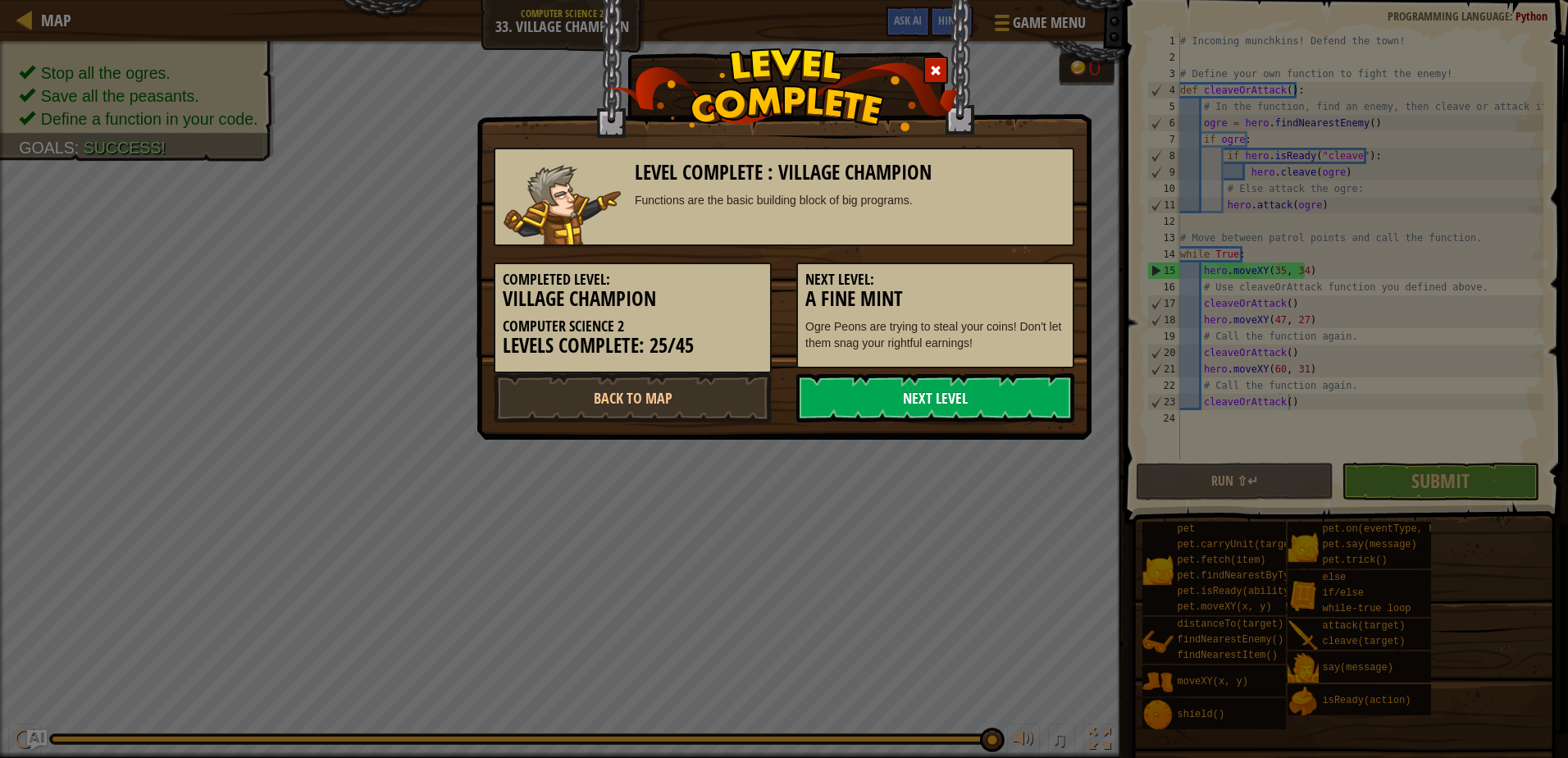
click at [962, 391] on link "Next Level" at bounding box center [936, 398] width 278 height 50
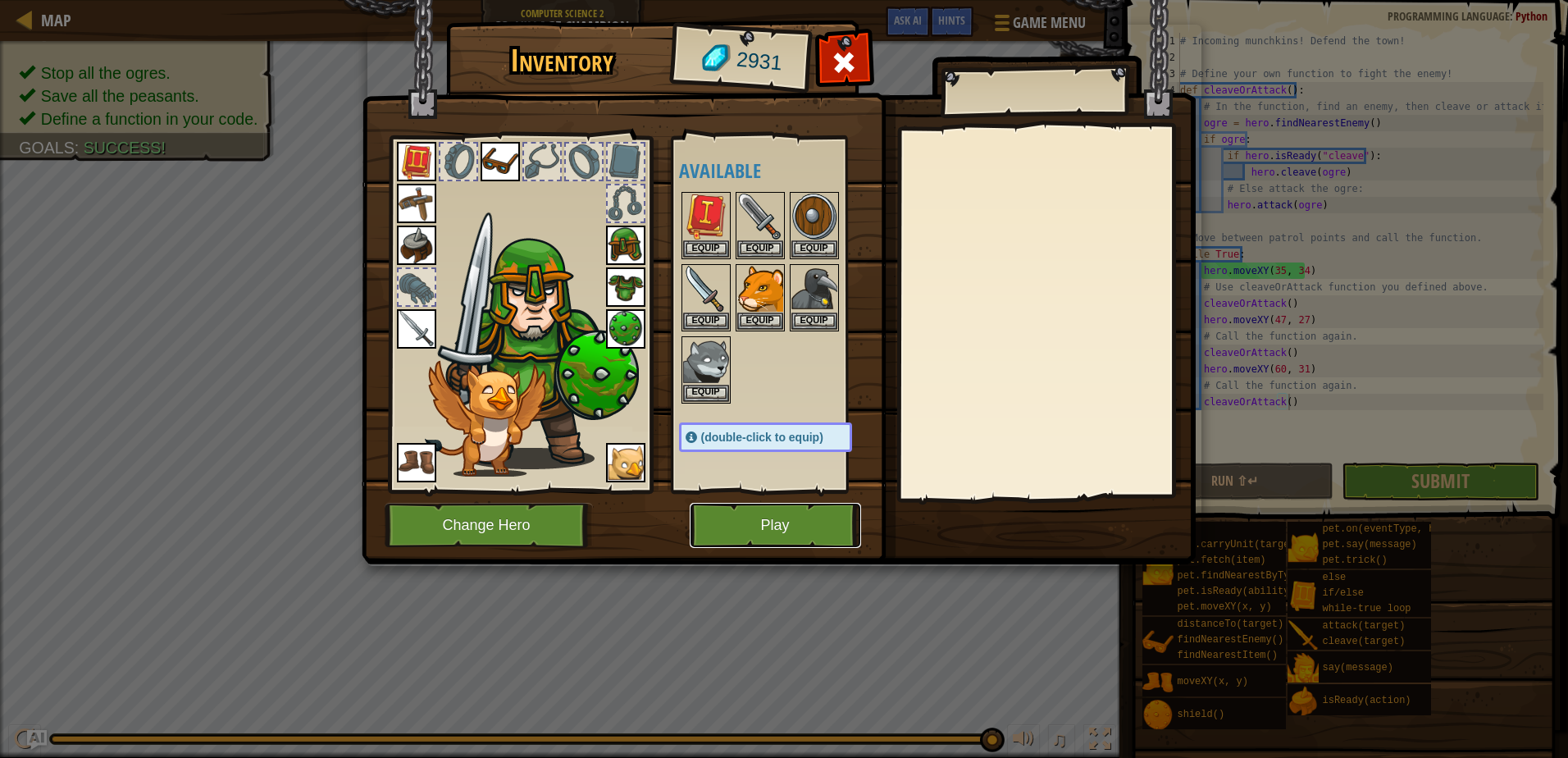
click at [793, 513] on button "Play" at bounding box center [775, 525] width 171 height 45
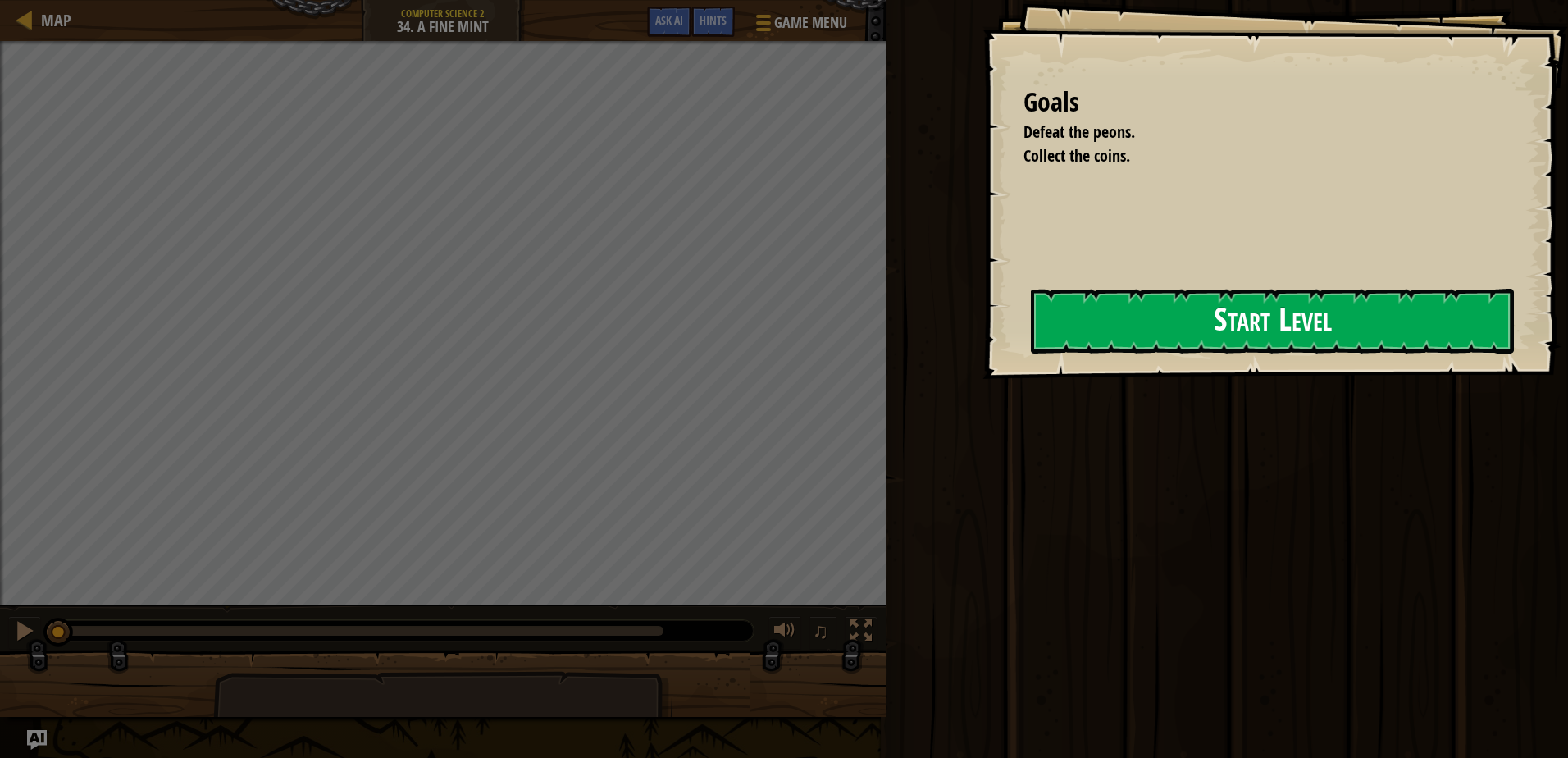
click at [1086, 326] on button "Start Level" at bounding box center [1271, 321] width 483 height 65
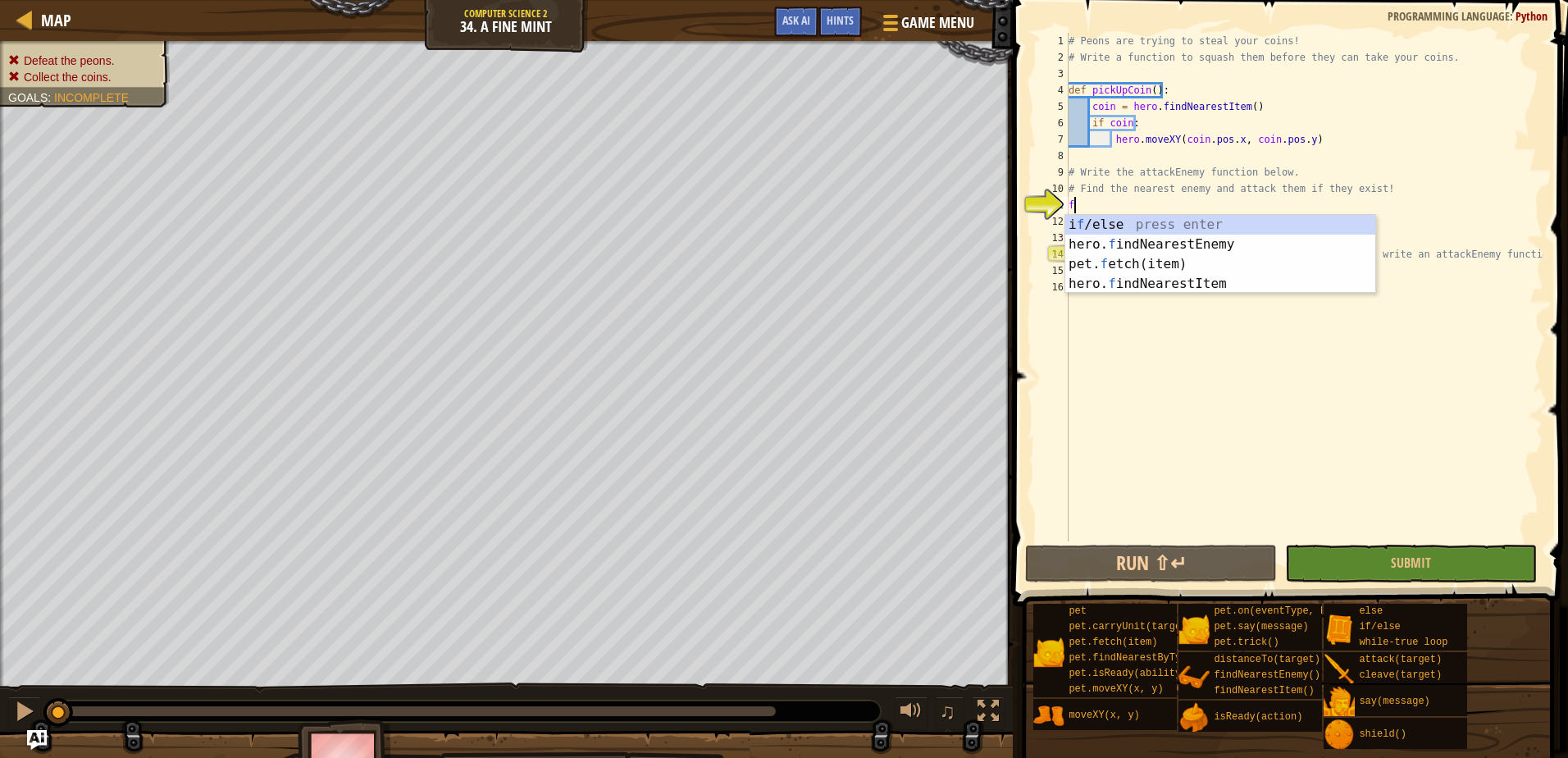
scroll to position [7, 0]
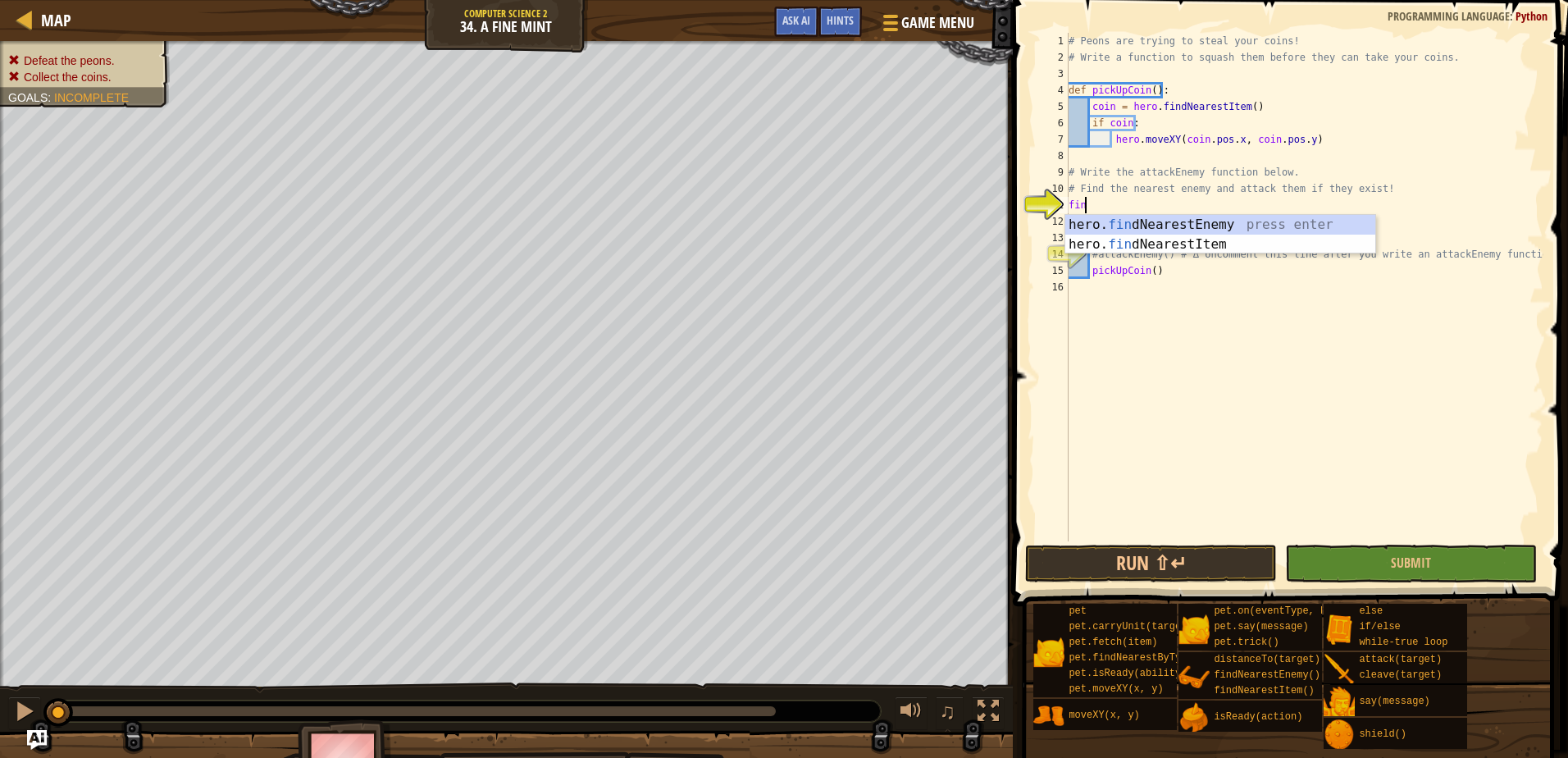
type textarea "find"
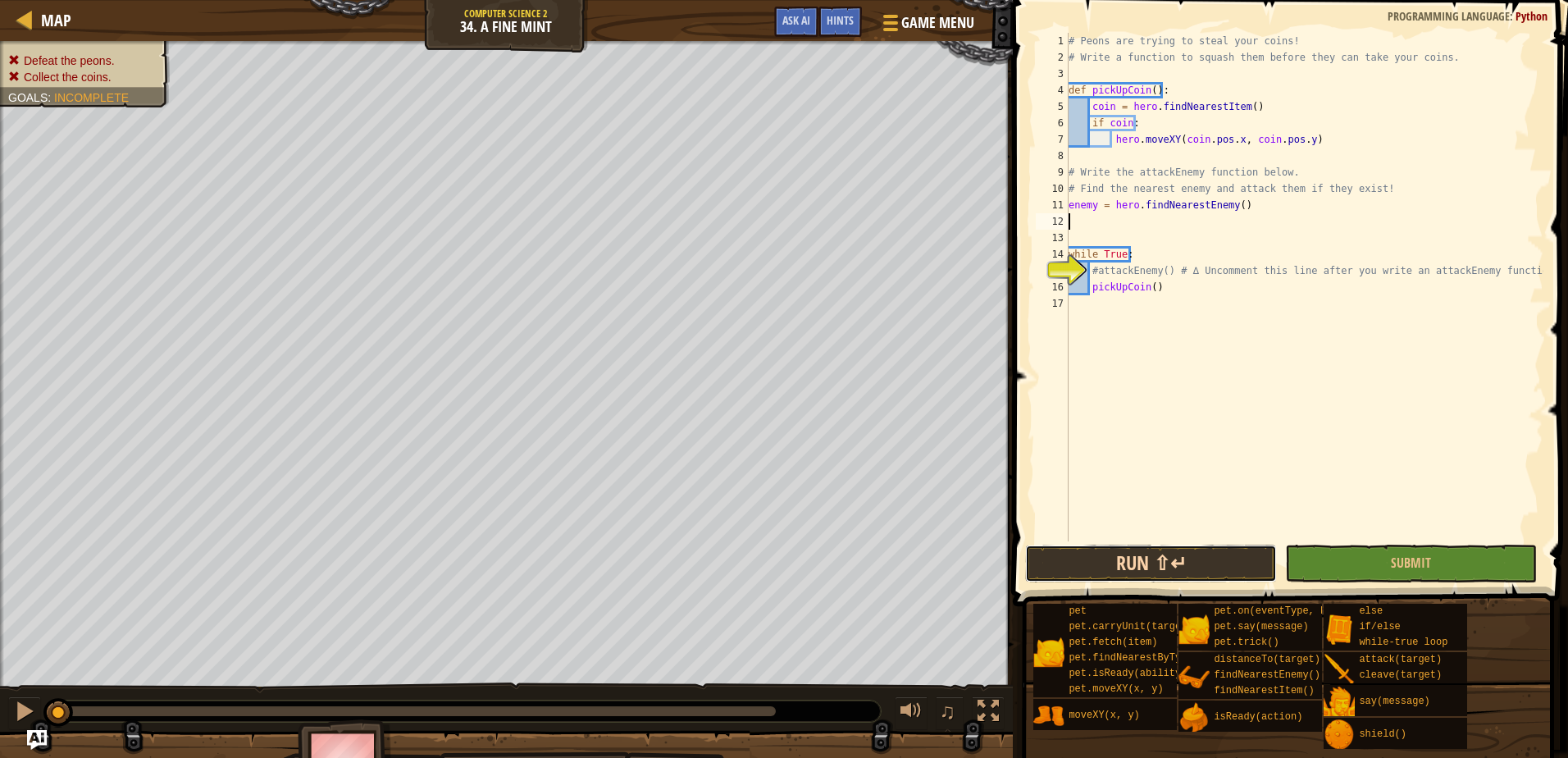
click at [1238, 579] on button "Run ⇧↵" at bounding box center [1150, 563] width 252 height 38
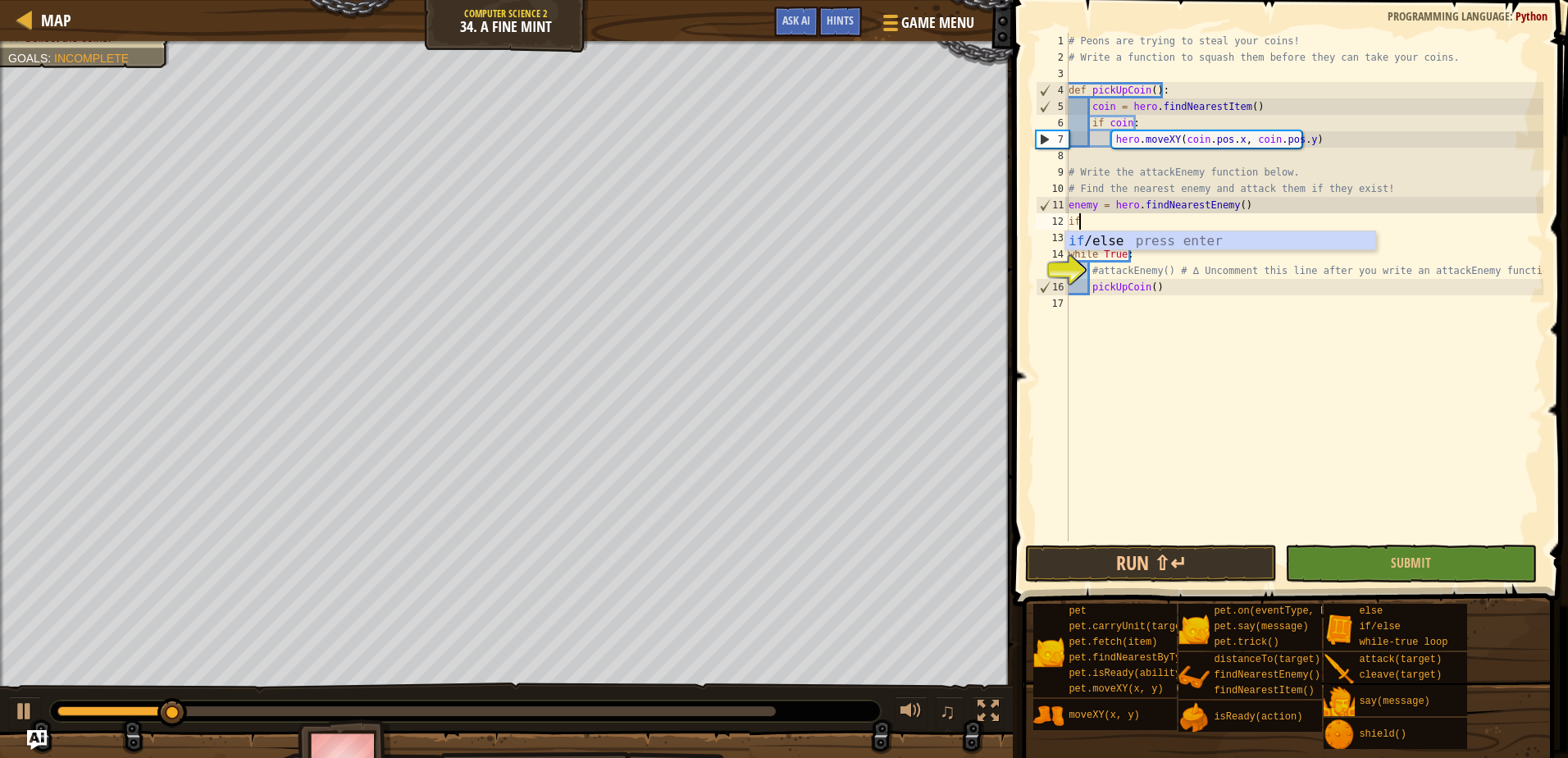
type textarea "if enemy:"
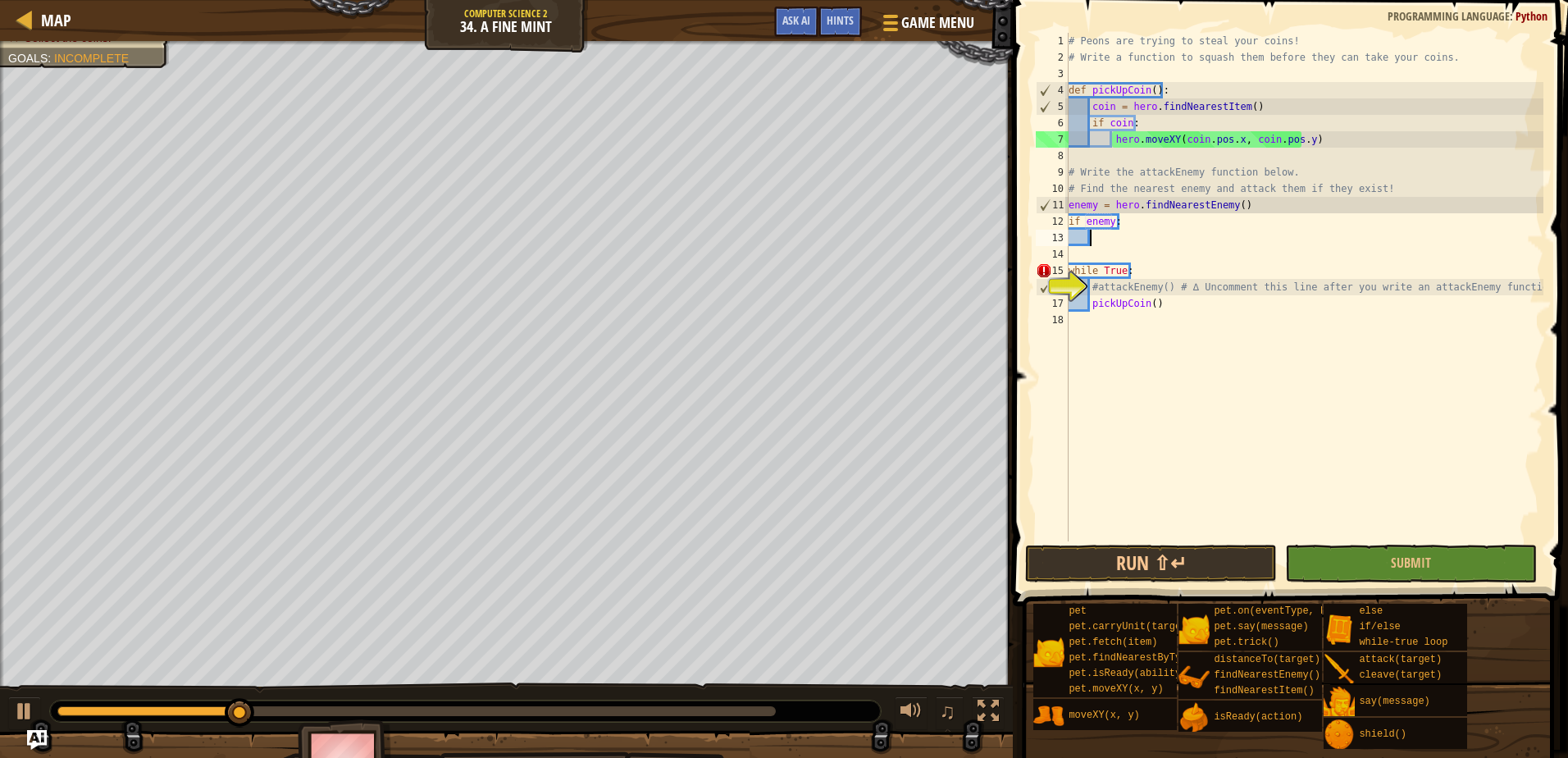
click at [1066, 202] on div "11" at bounding box center [1052, 205] width 32 height 16
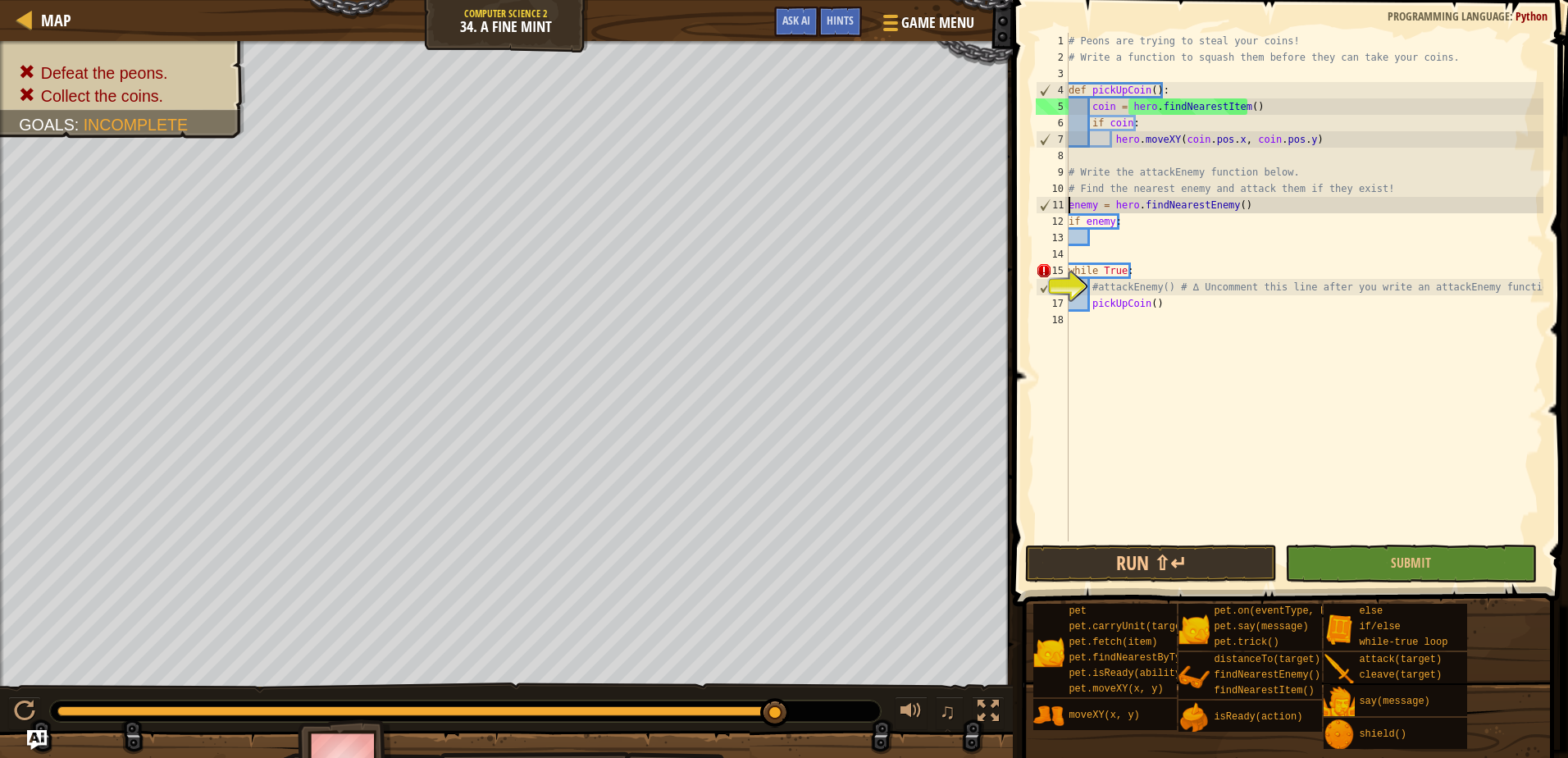
drag, startPoint x: 472, startPoint y: 706, endPoint x: 824, endPoint y: 685, distance: 352.6
click at [824, 685] on div "♫" at bounding box center [506, 707] width 1012 height 50
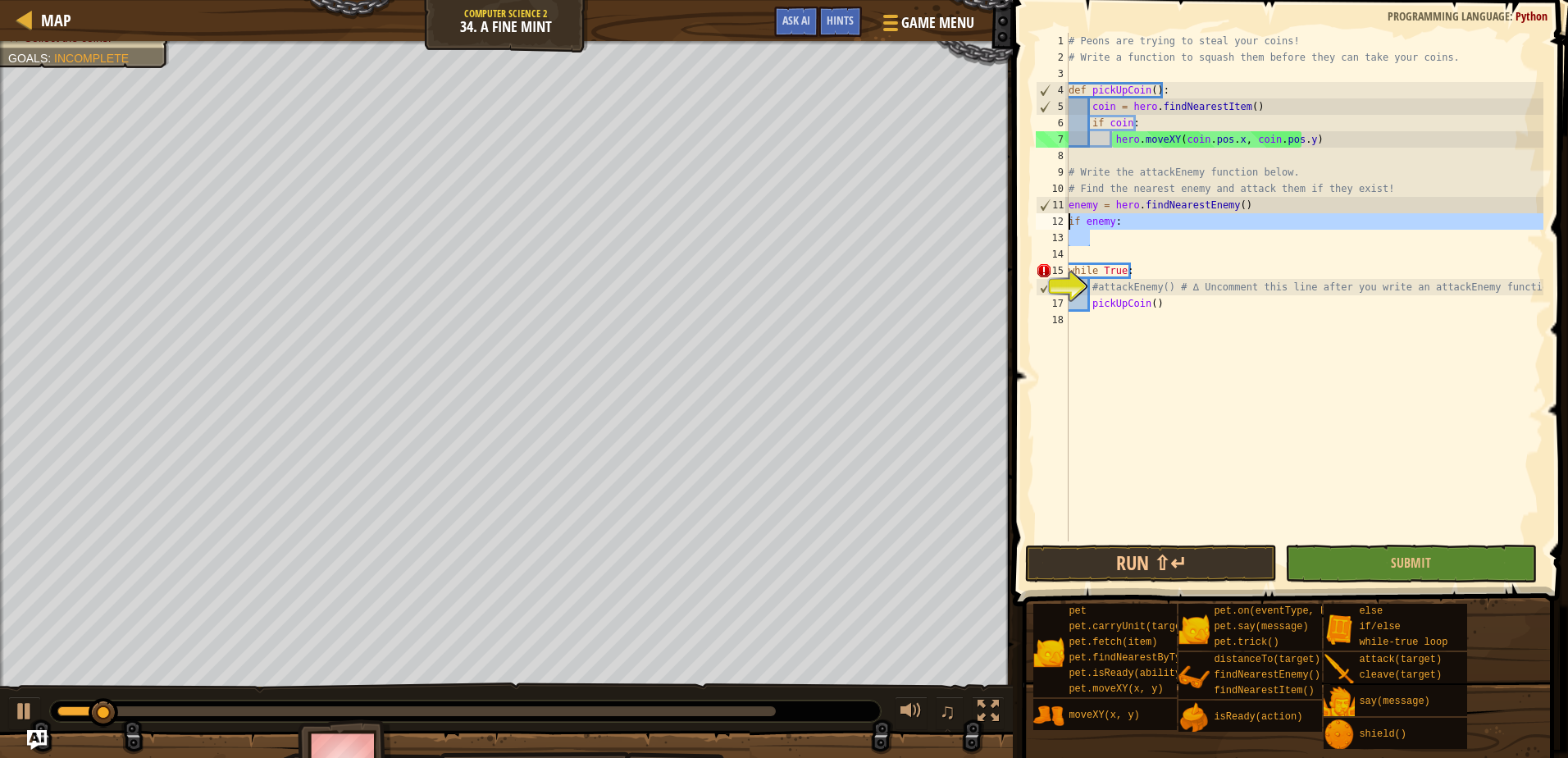
drag, startPoint x: 1111, startPoint y: 236, endPoint x: 1048, endPoint y: 227, distance: 63.6
click at [1048, 227] on div "enemy = hero.findNearestEnemy() 1 2 3 4 5 6 7 8 9 10 11 12 13 14 15 16 17 18 # …" at bounding box center [1287, 287] width 511 height 509
type textarea "if enemy:"
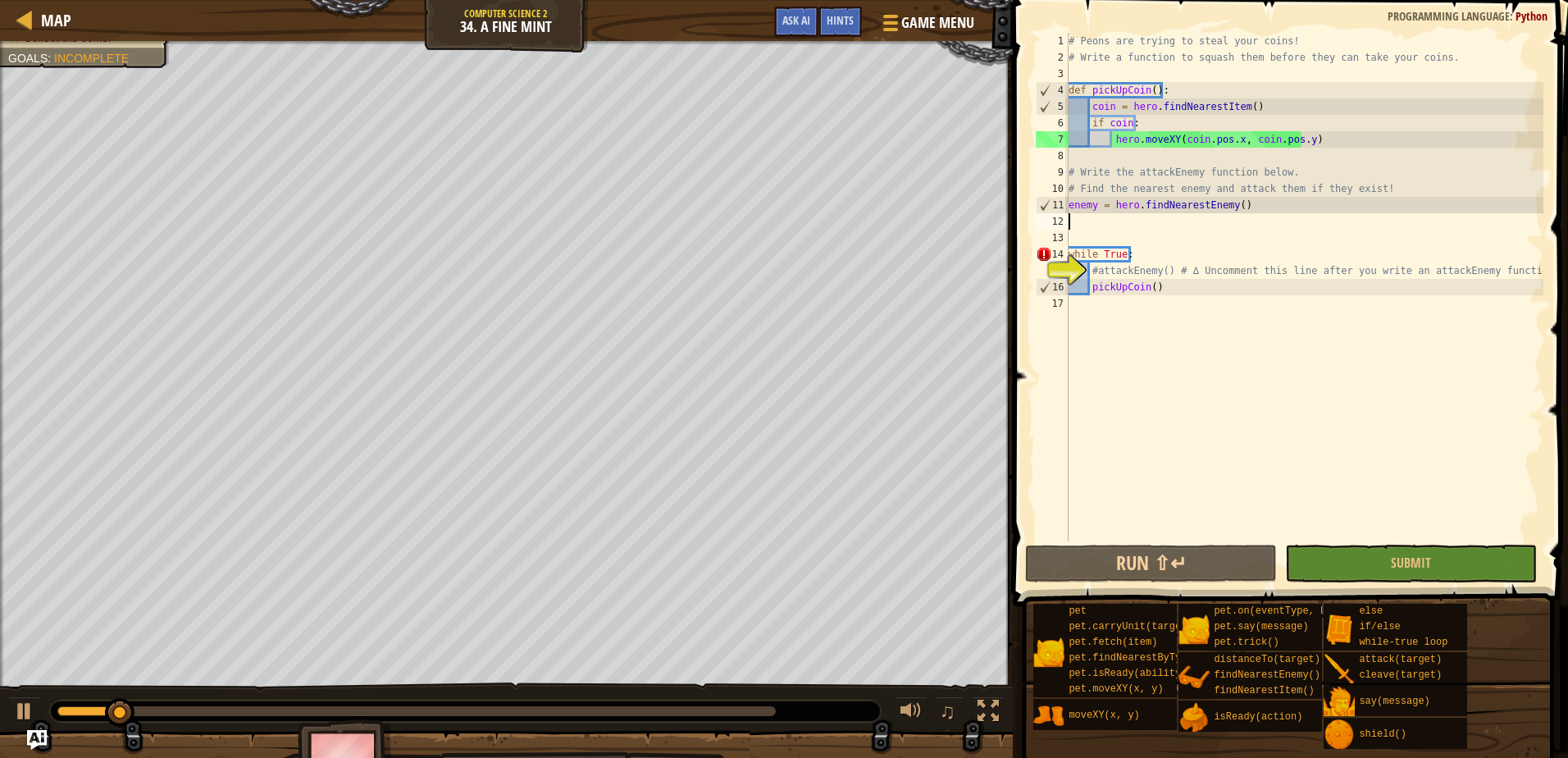
type textarea "enemy = hero.findNearestEnemy()"
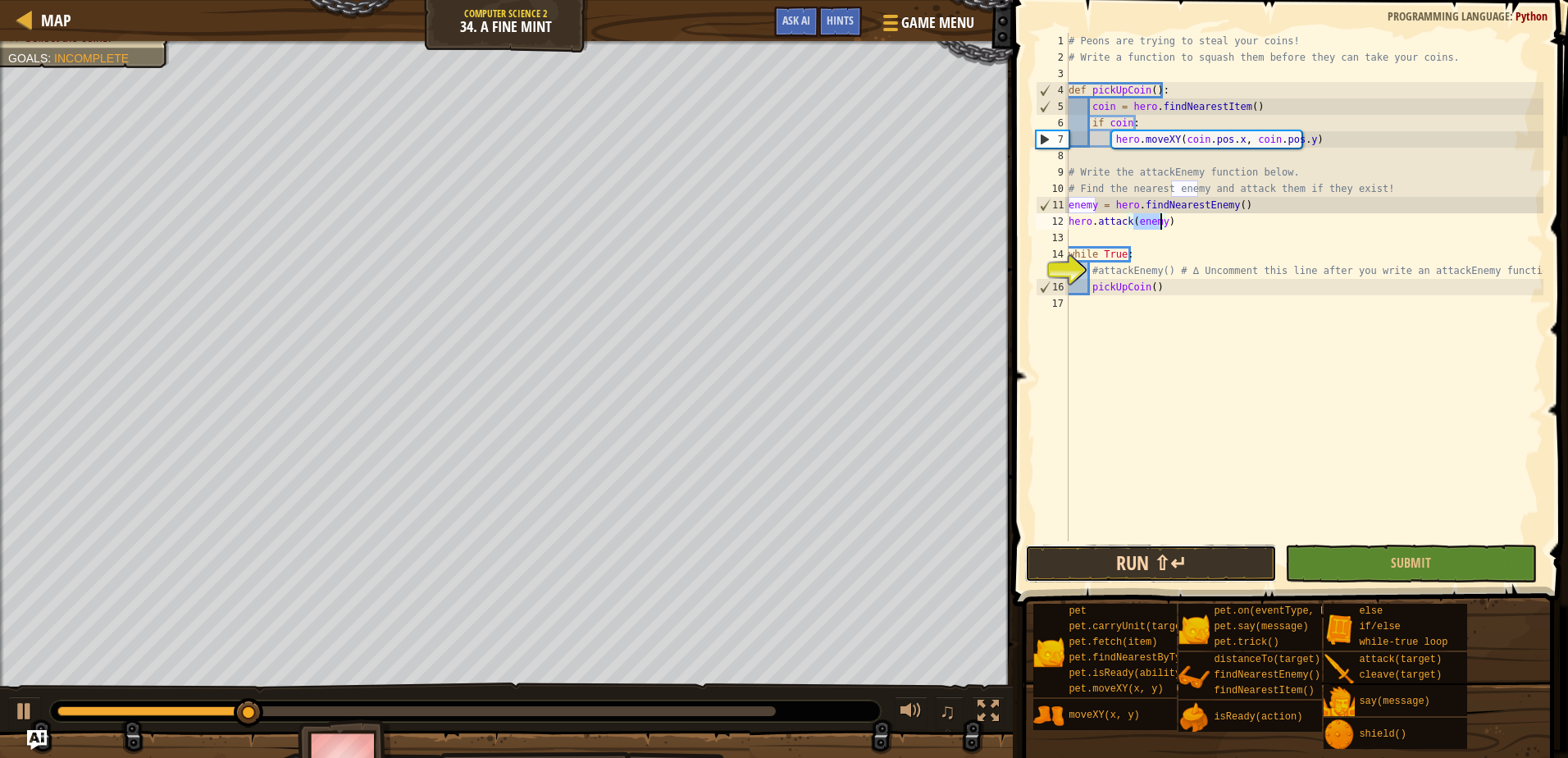
click at [1243, 568] on button "Run ⇧↵" at bounding box center [1150, 563] width 252 height 38
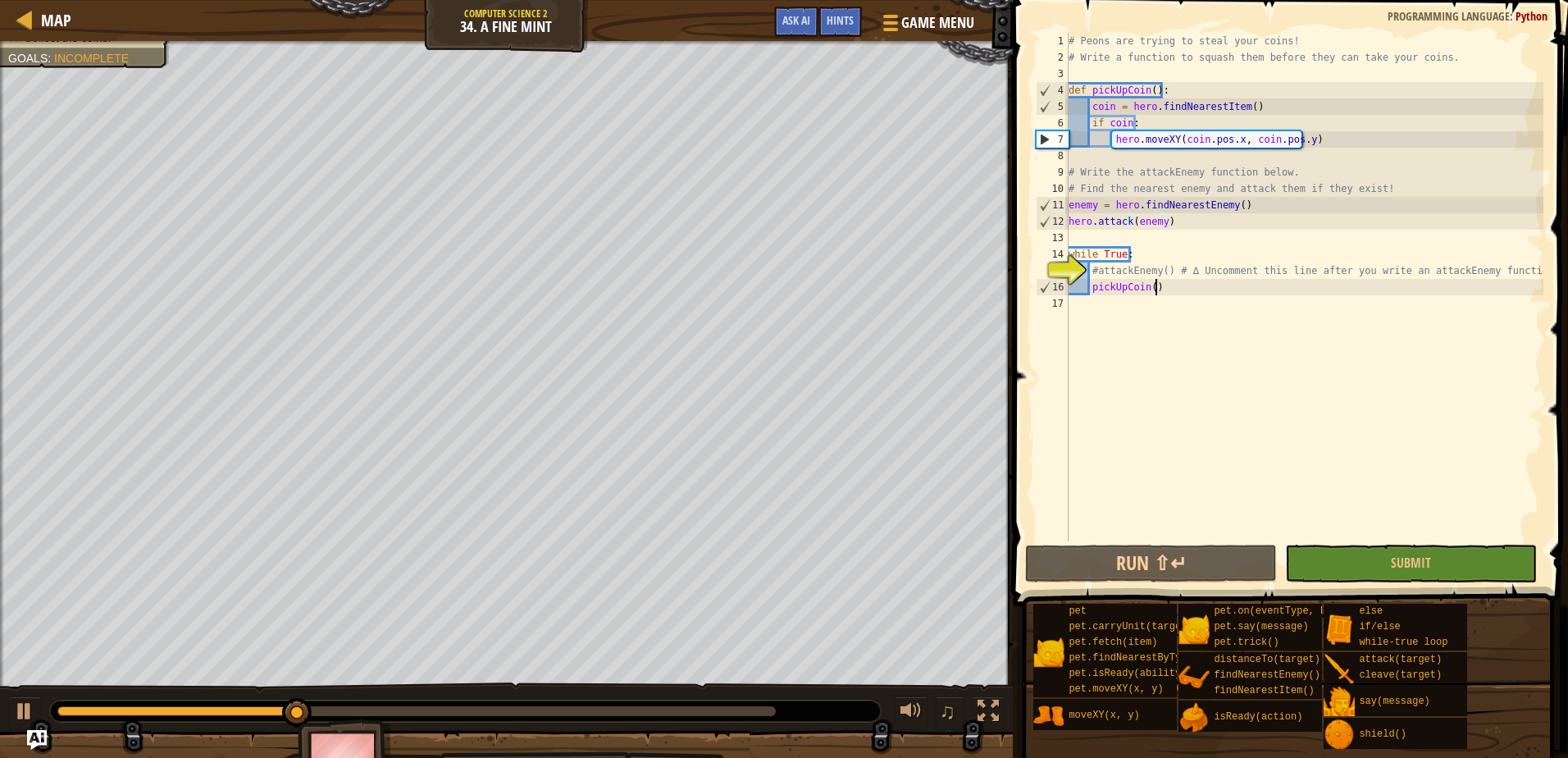
click at [1187, 291] on div "# Peons are trying to steal your coins! # Write a function to squash them befor…" at bounding box center [1305, 303] width 478 height 541
click at [1090, 290] on div "# Peons are trying to steal your coins! # Write a function to squash them befor…" at bounding box center [1305, 303] width 478 height 541
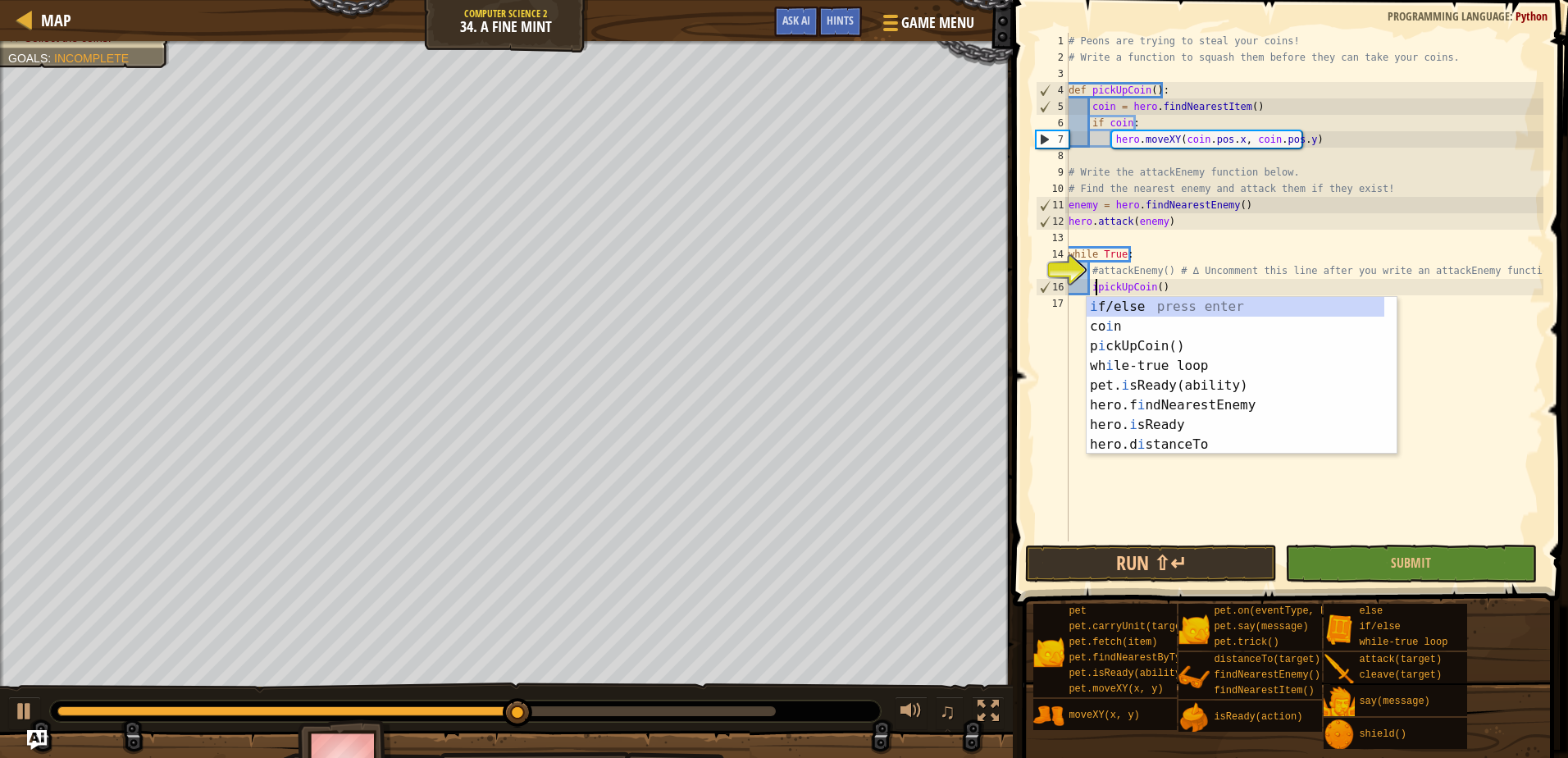
scroll to position [7, 3]
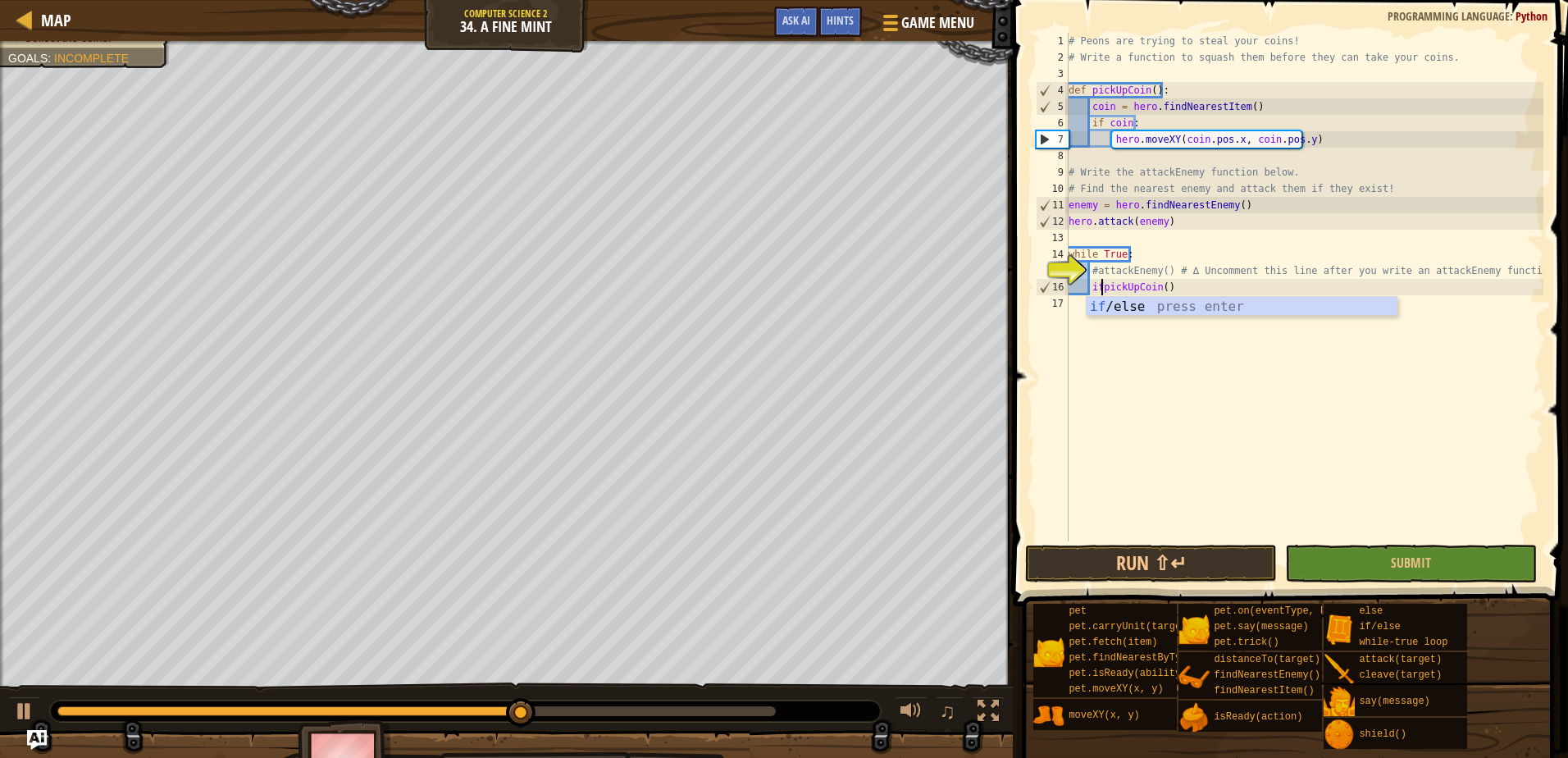
type textarea "if enemy:"
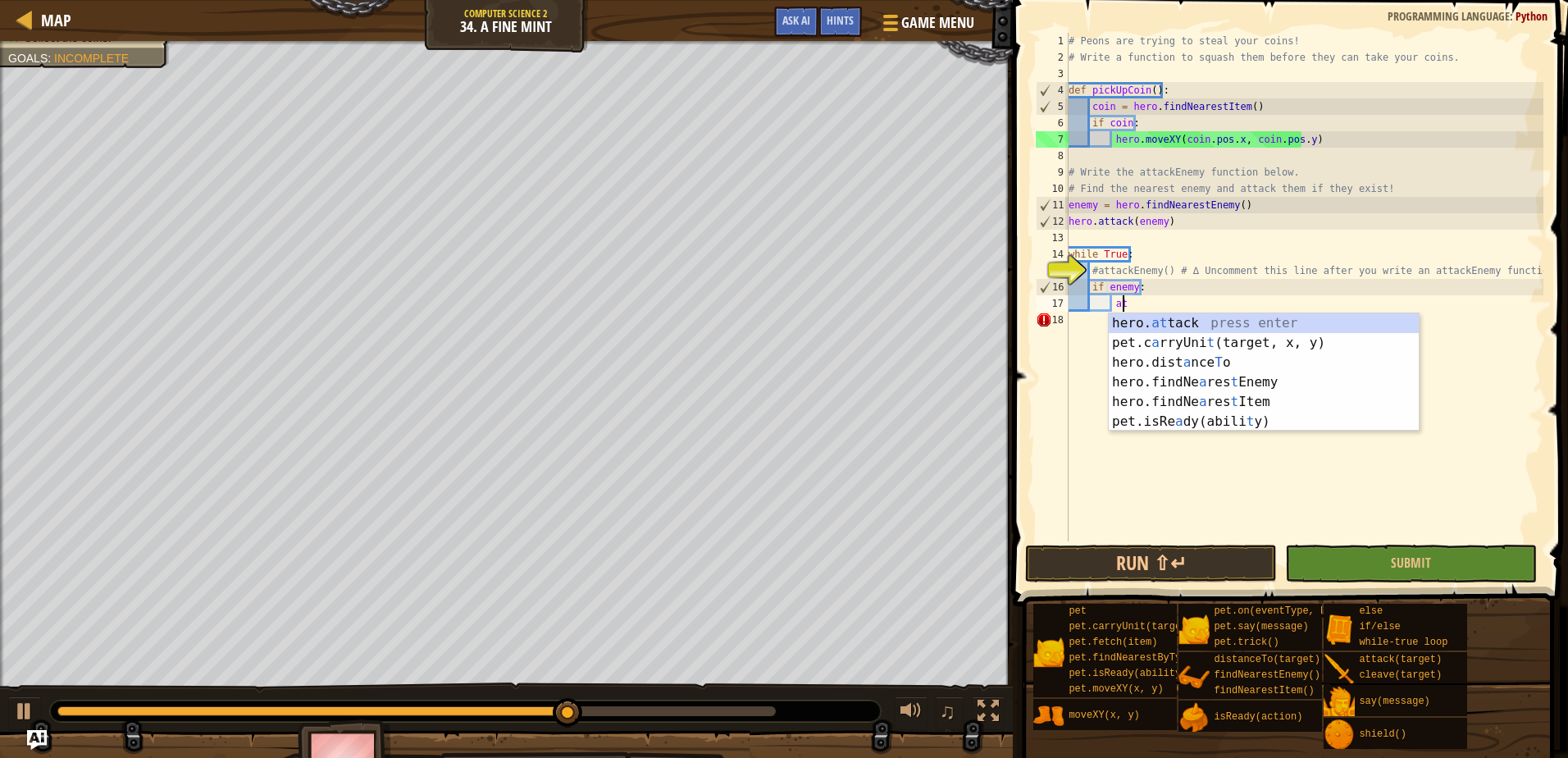
scroll to position [7, 5]
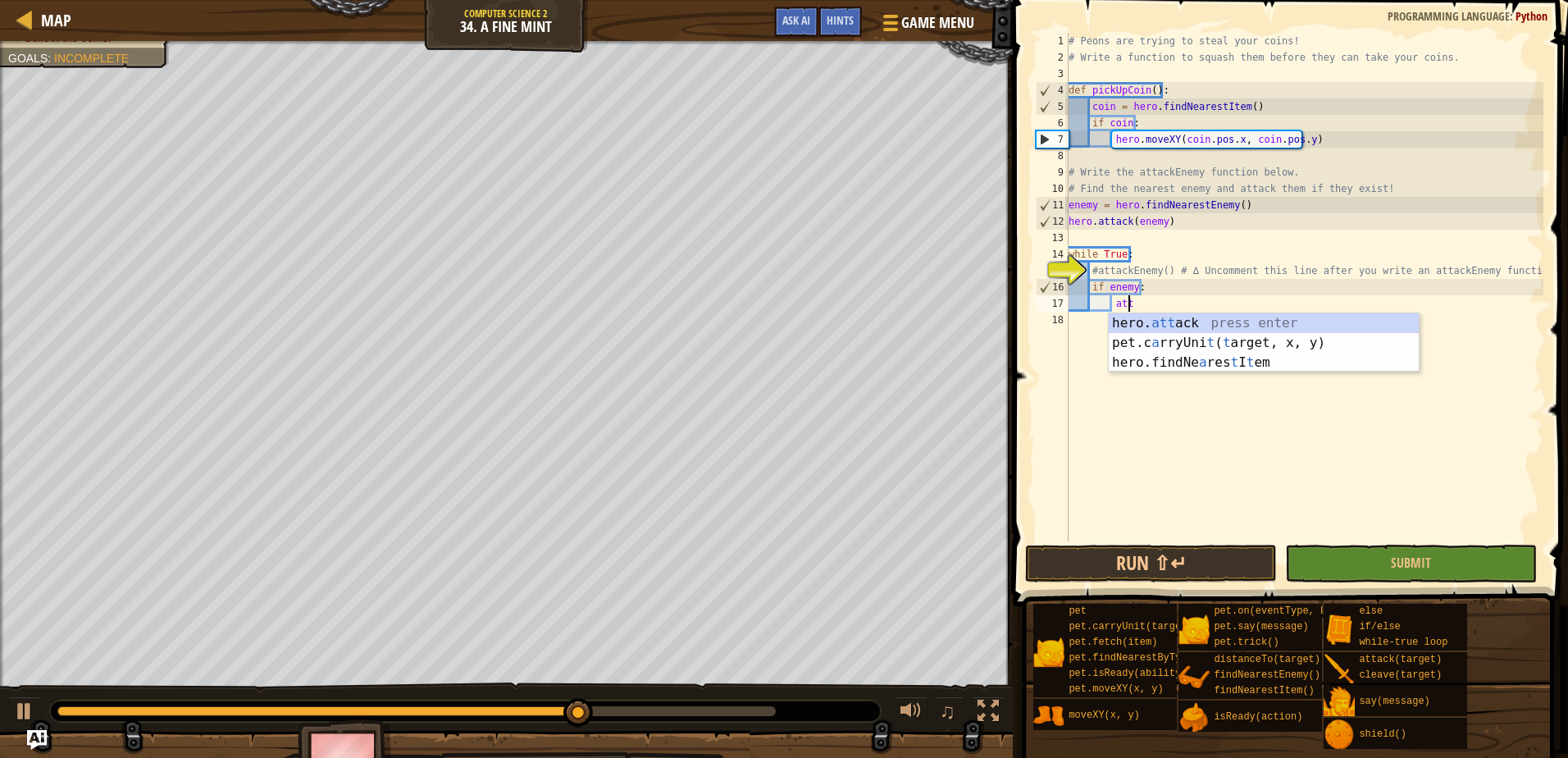
type textarea "hero.attack(enemy)"
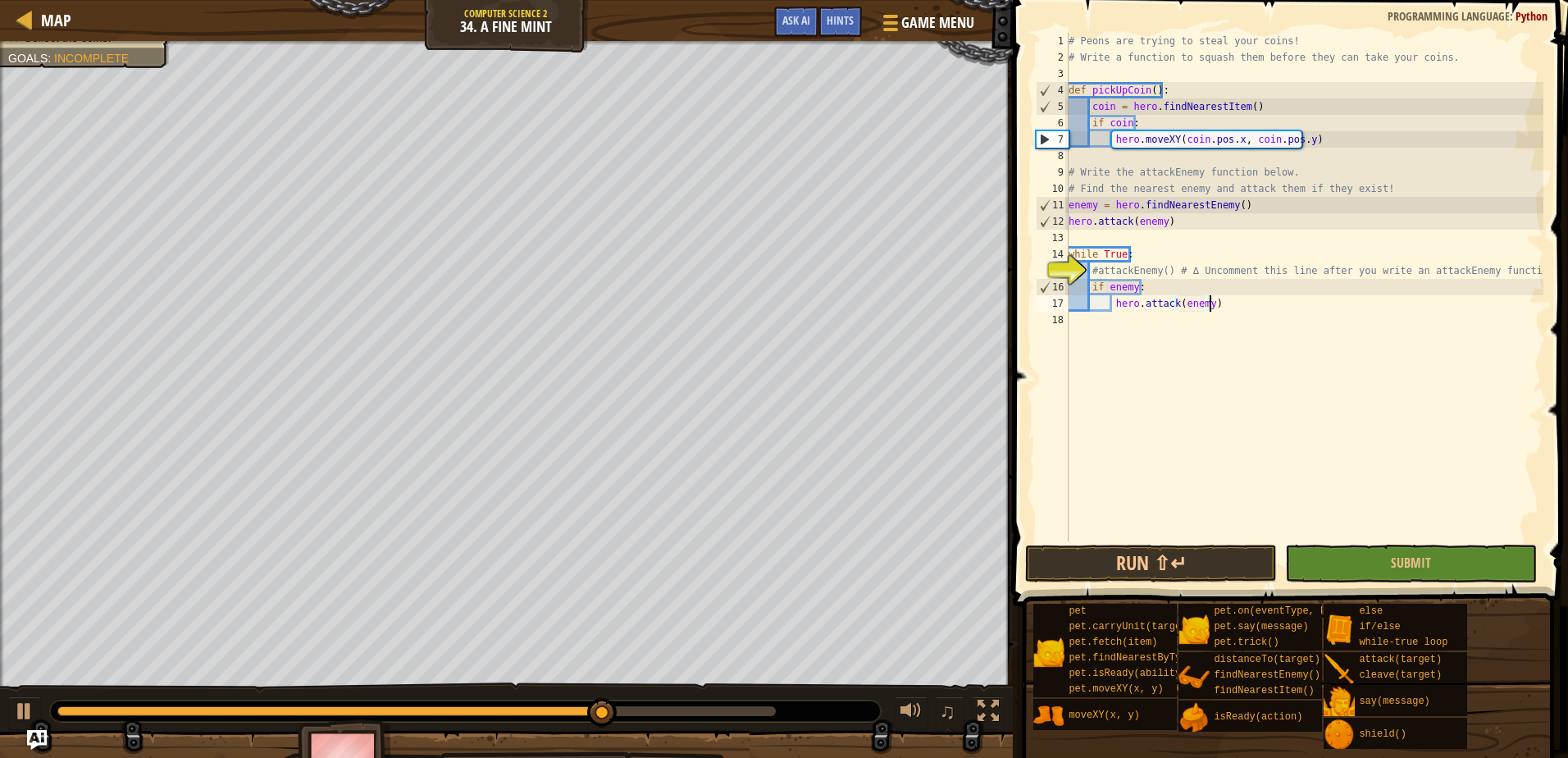
click at [1222, 298] on div "# Peons are trying to steal your coins! # Write a function to squash them befor…" at bounding box center [1305, 303] width 478 height 541
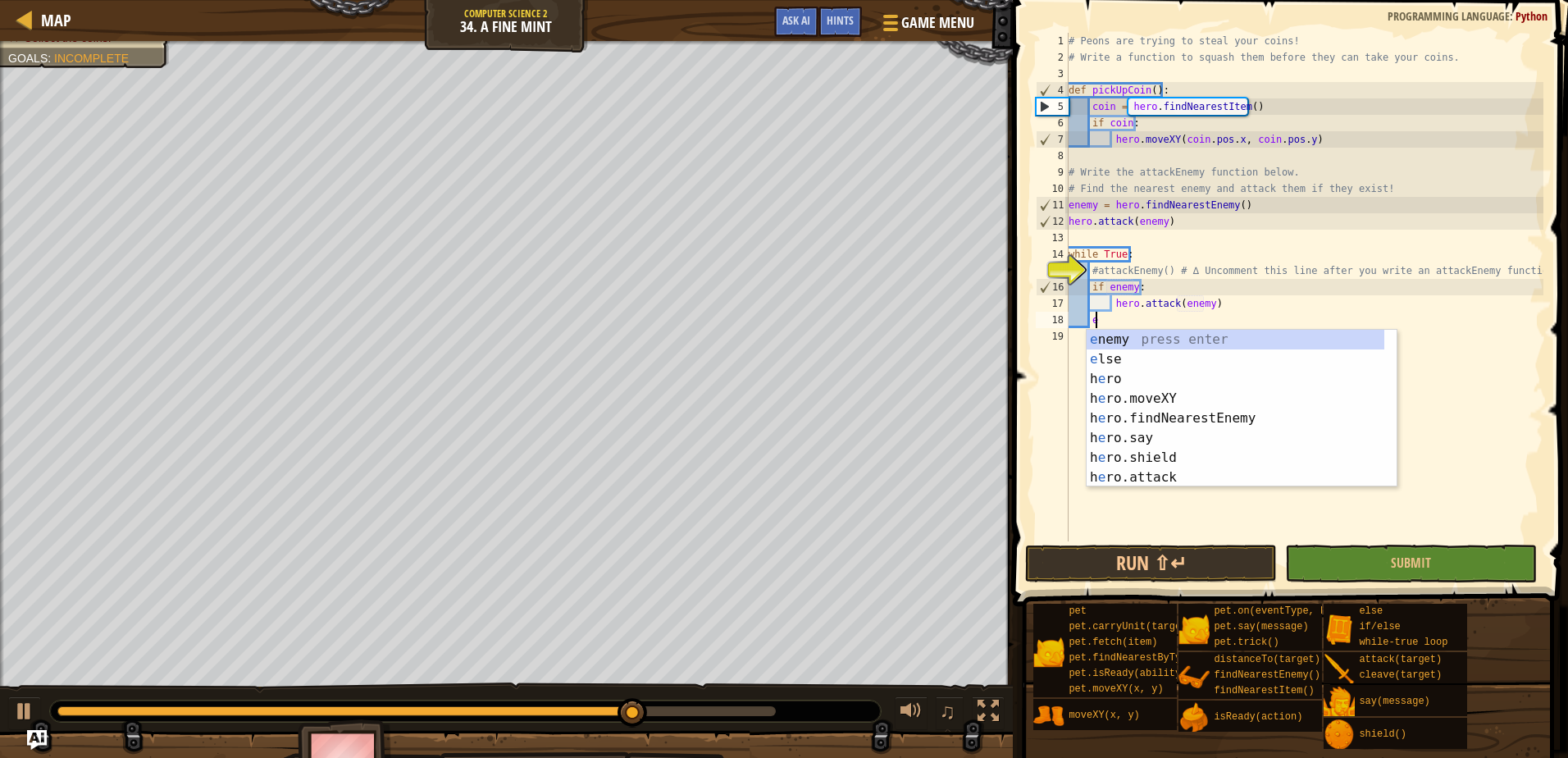
type textarea "else"
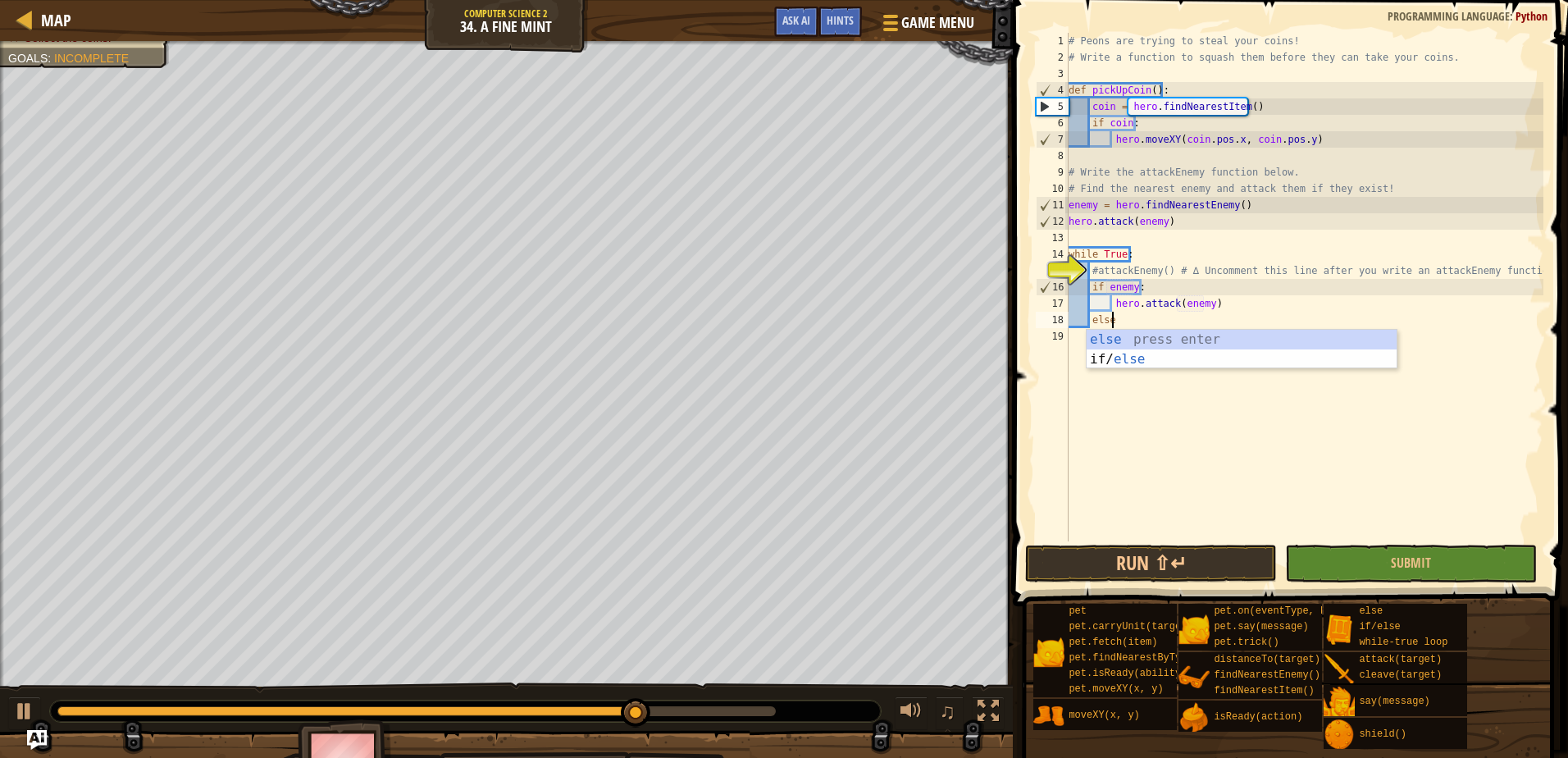
scroll to position [7, 3]
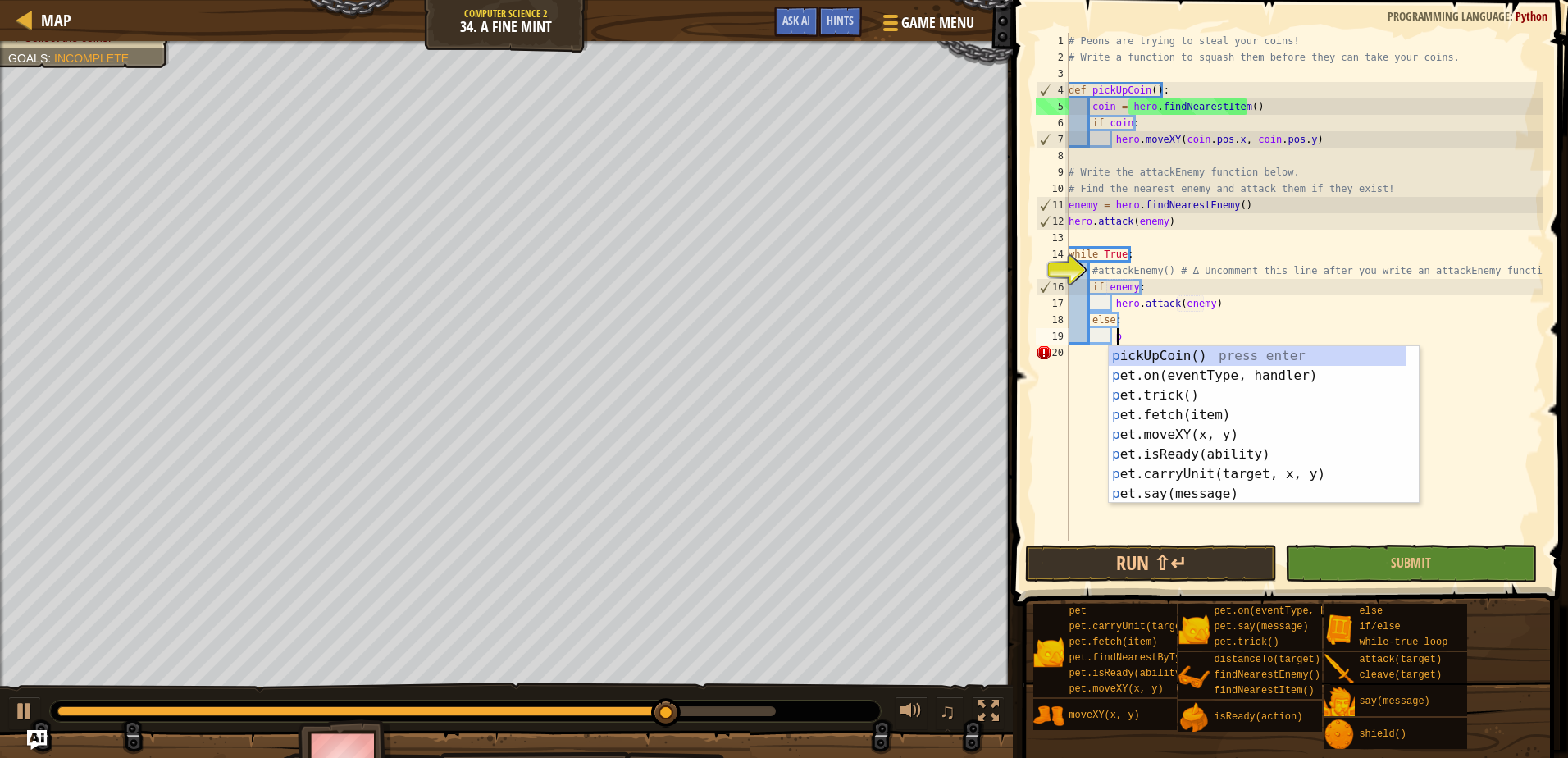
type textarea "pi"
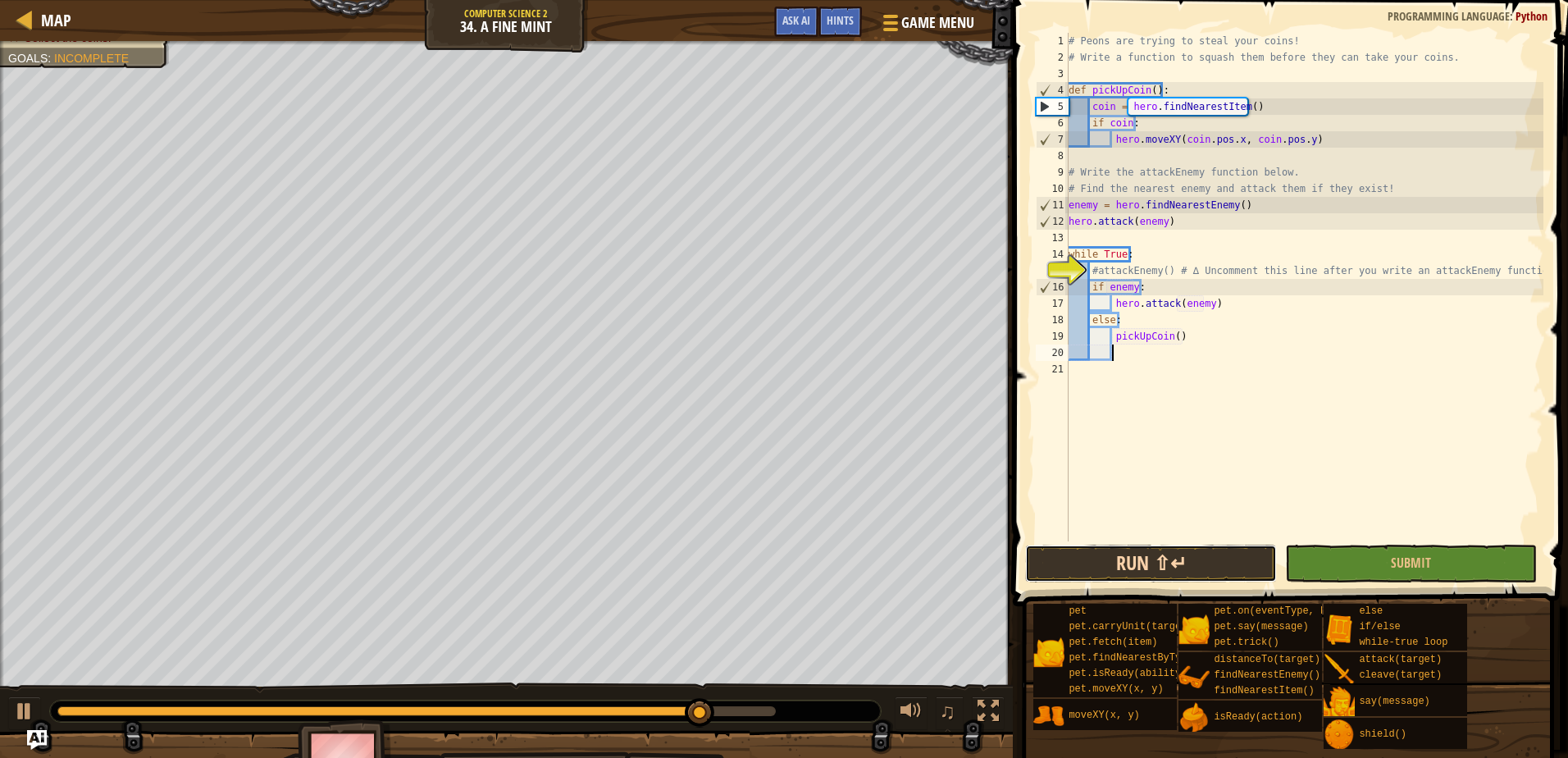
click at [1230, 570] on button "Run ⇧↵" at bounding box center [1150, 563] width 252 height 38
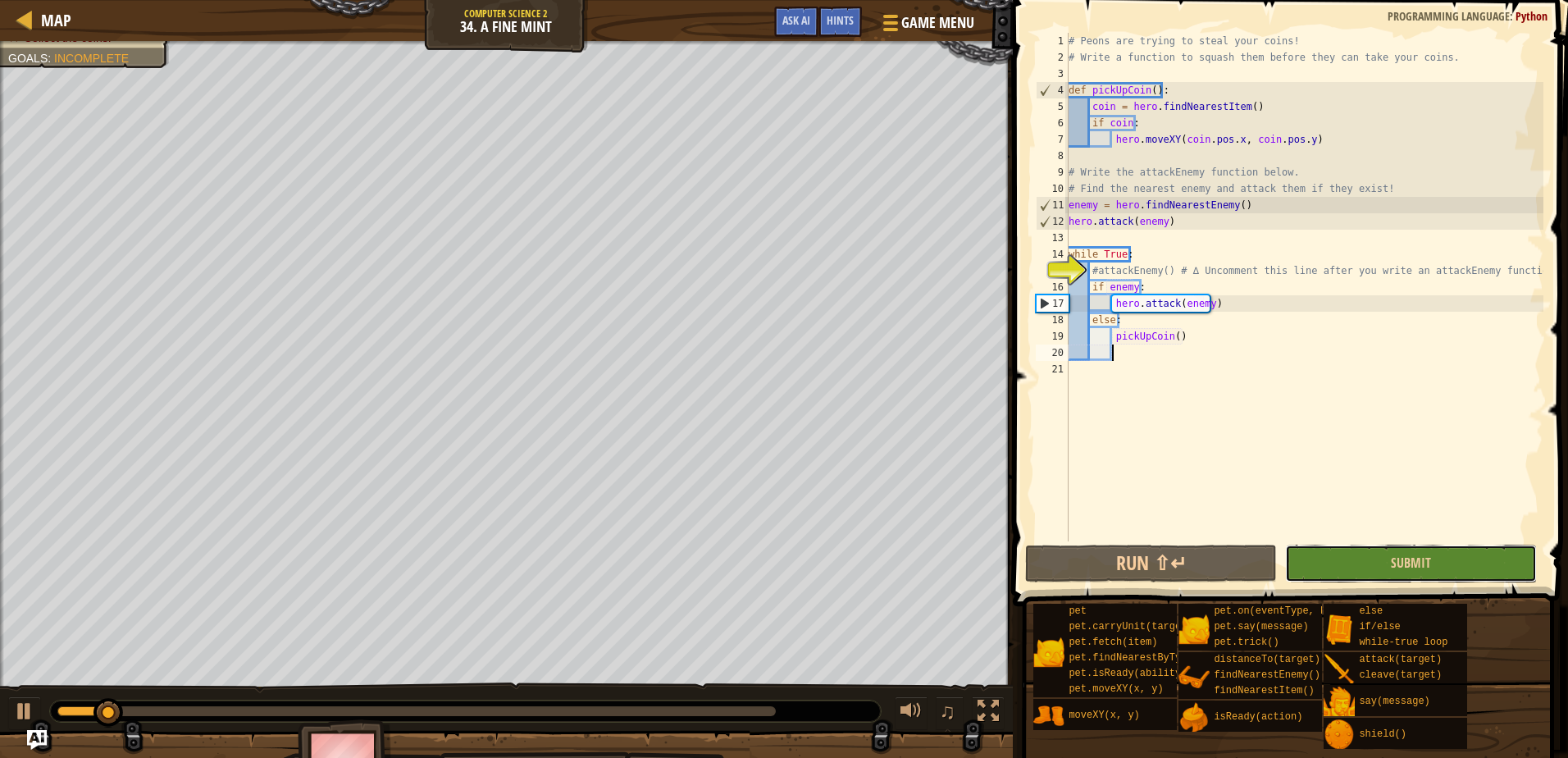
click at [1341, 571] on button "Submit" at bounding box center [1410, 563] width 252 height 38
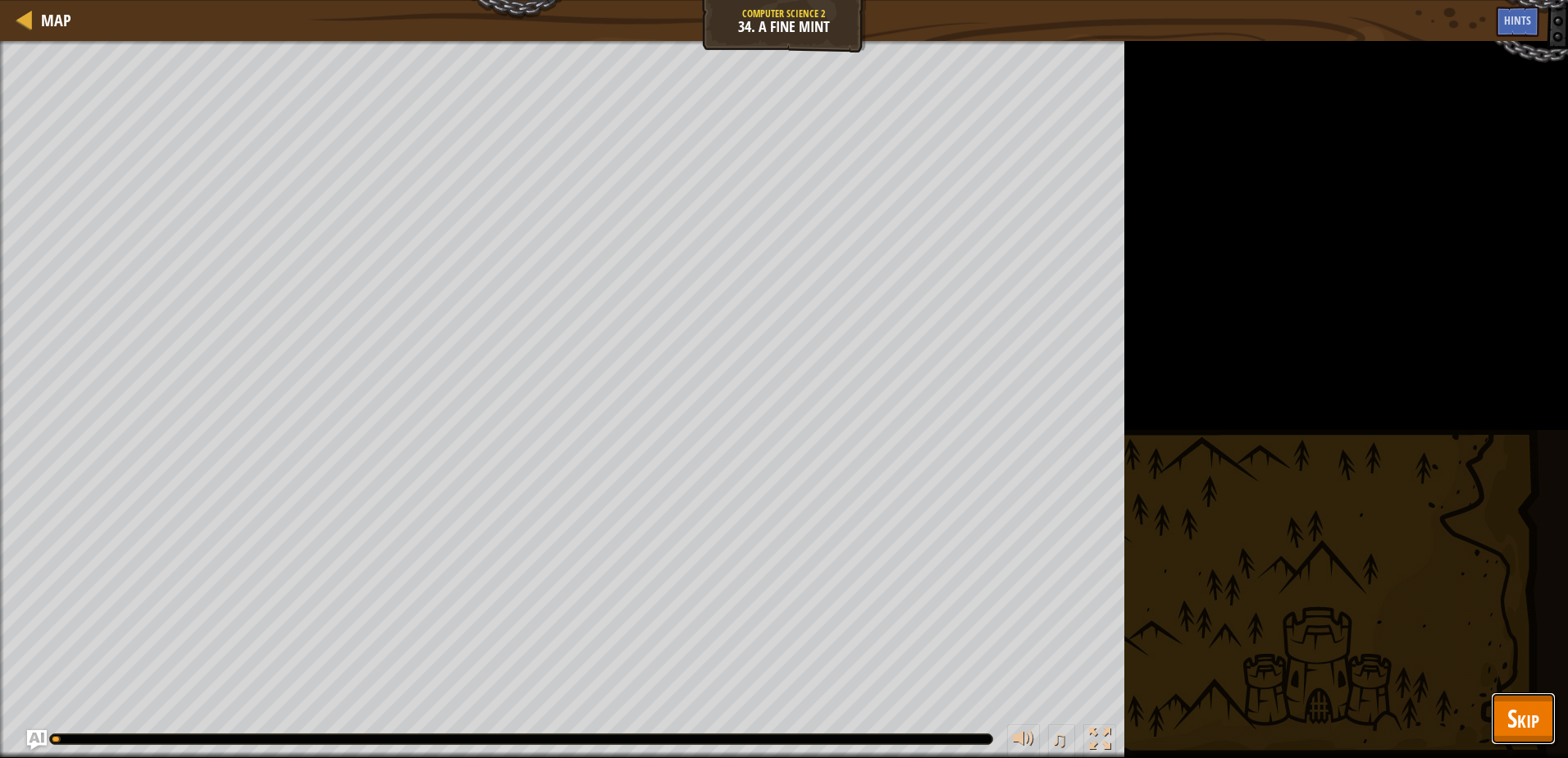
click at [1499, 708] on button "Skip" at bounding box center [1523, 718] width 65 height 52
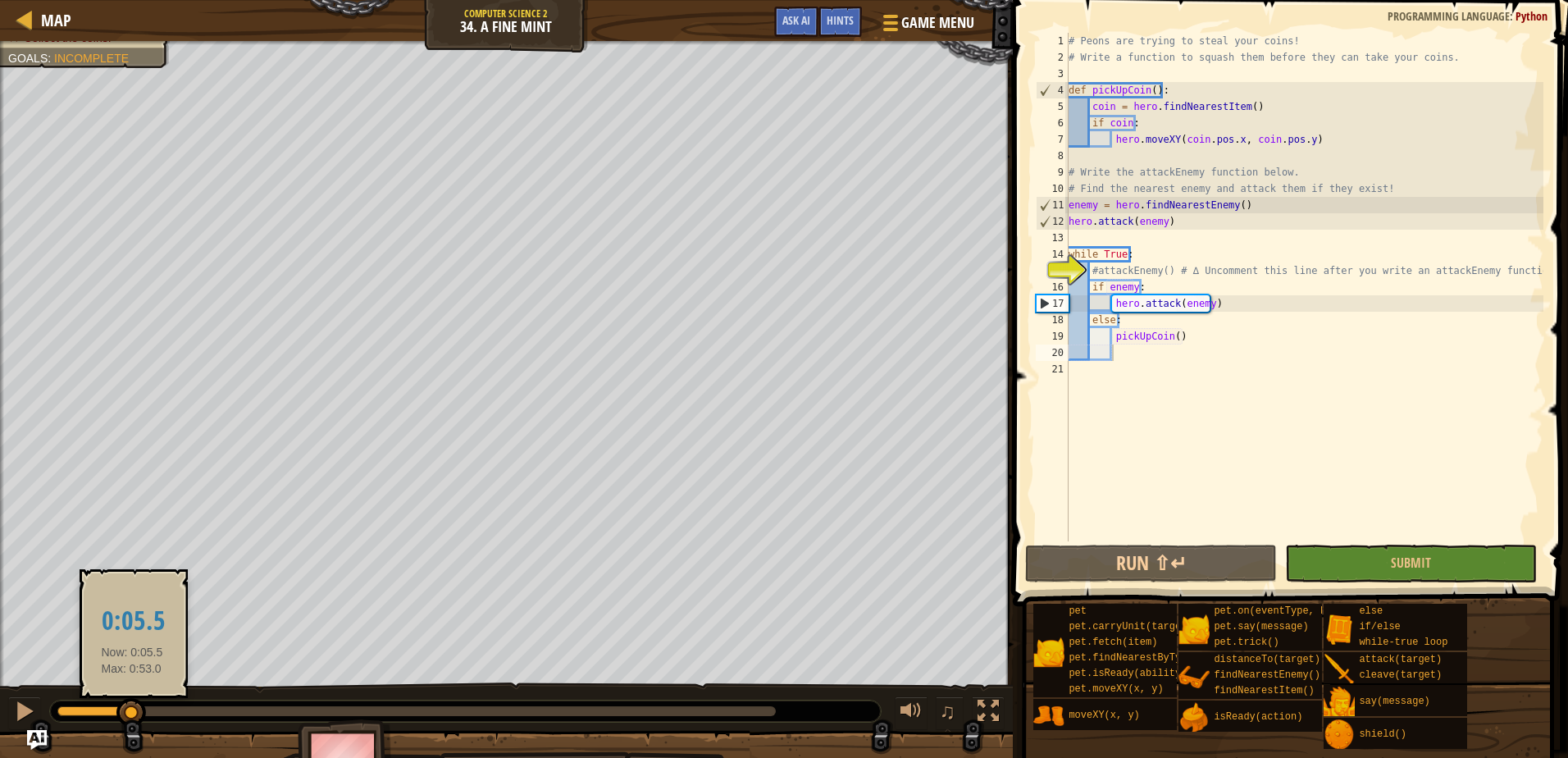
drag, startPoint x: 755, startPoint y: 715, endPoint x: 132, endPoint y: 712, distance: 623.0
click at [132, 712] on div at bounding box center [131, 712] width 30 height 30
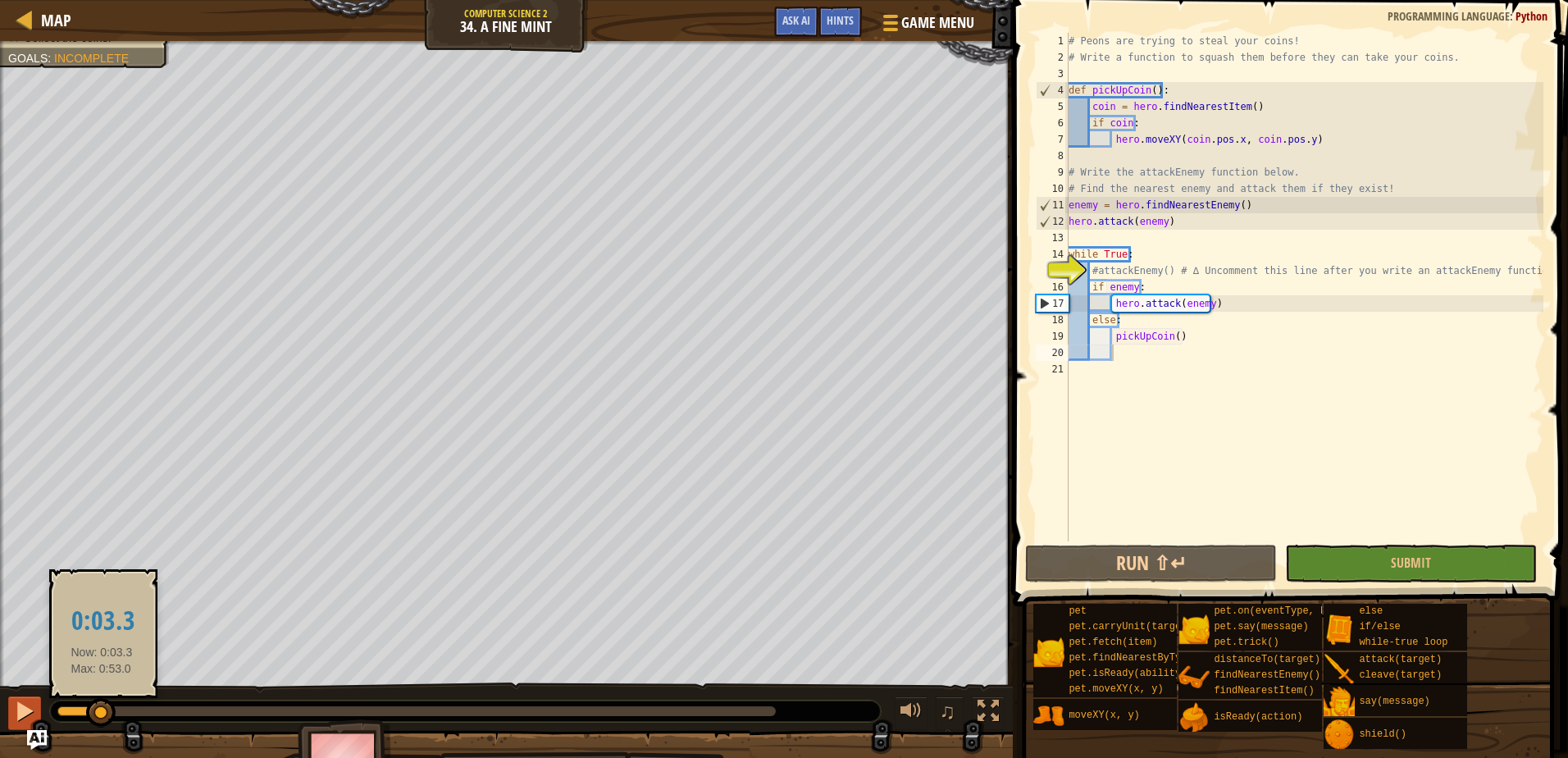
drag, startPoint x: 142, startPoint y: 707, endPoint x: 32, endPoint y: 718, distance: 110.5
click at [86, 722] on div at bounding box center [100, 712] width 30 height 30
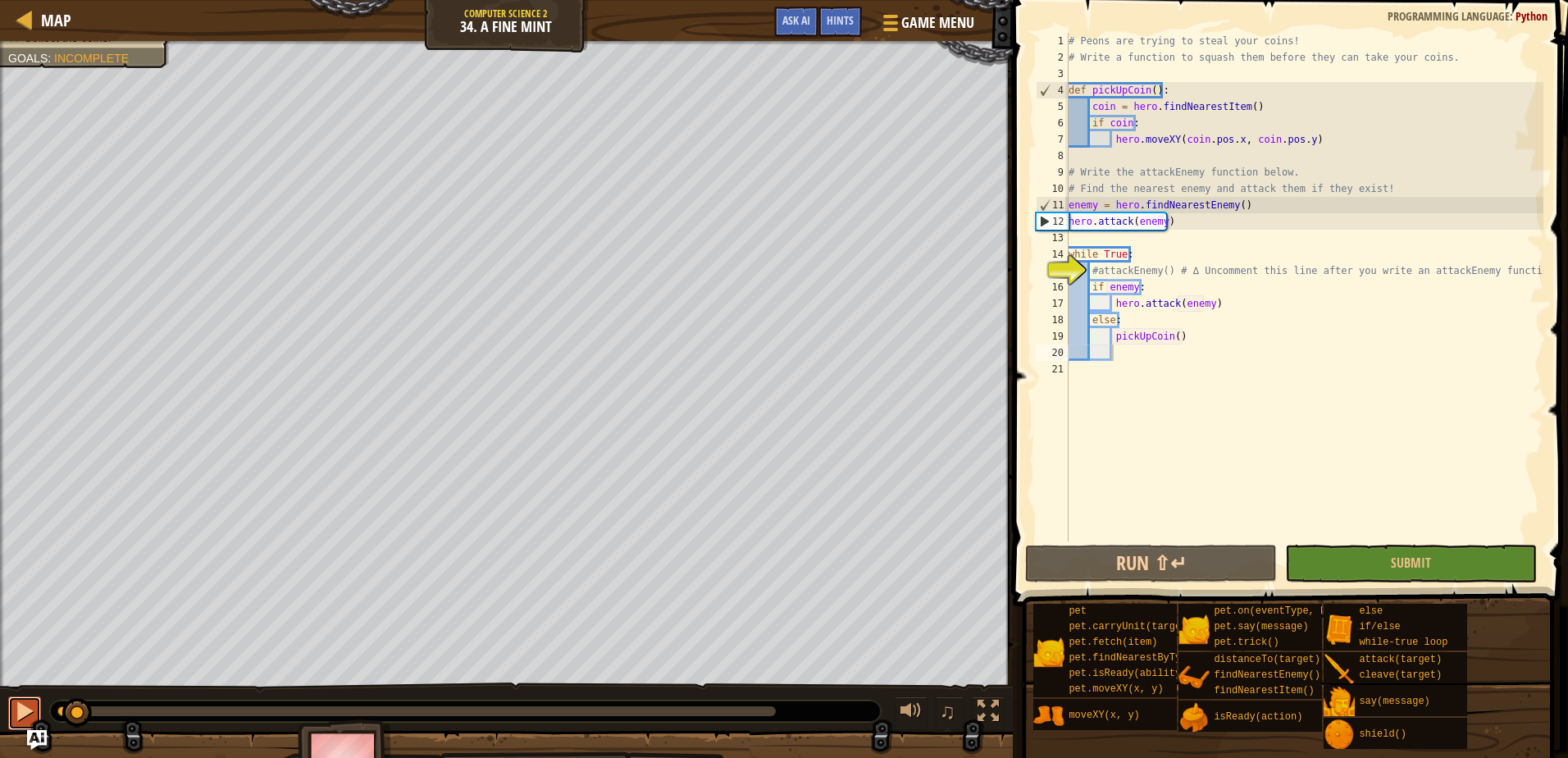
click at [18, 717] on div at bounding box center [24, 711] width 22 height 22
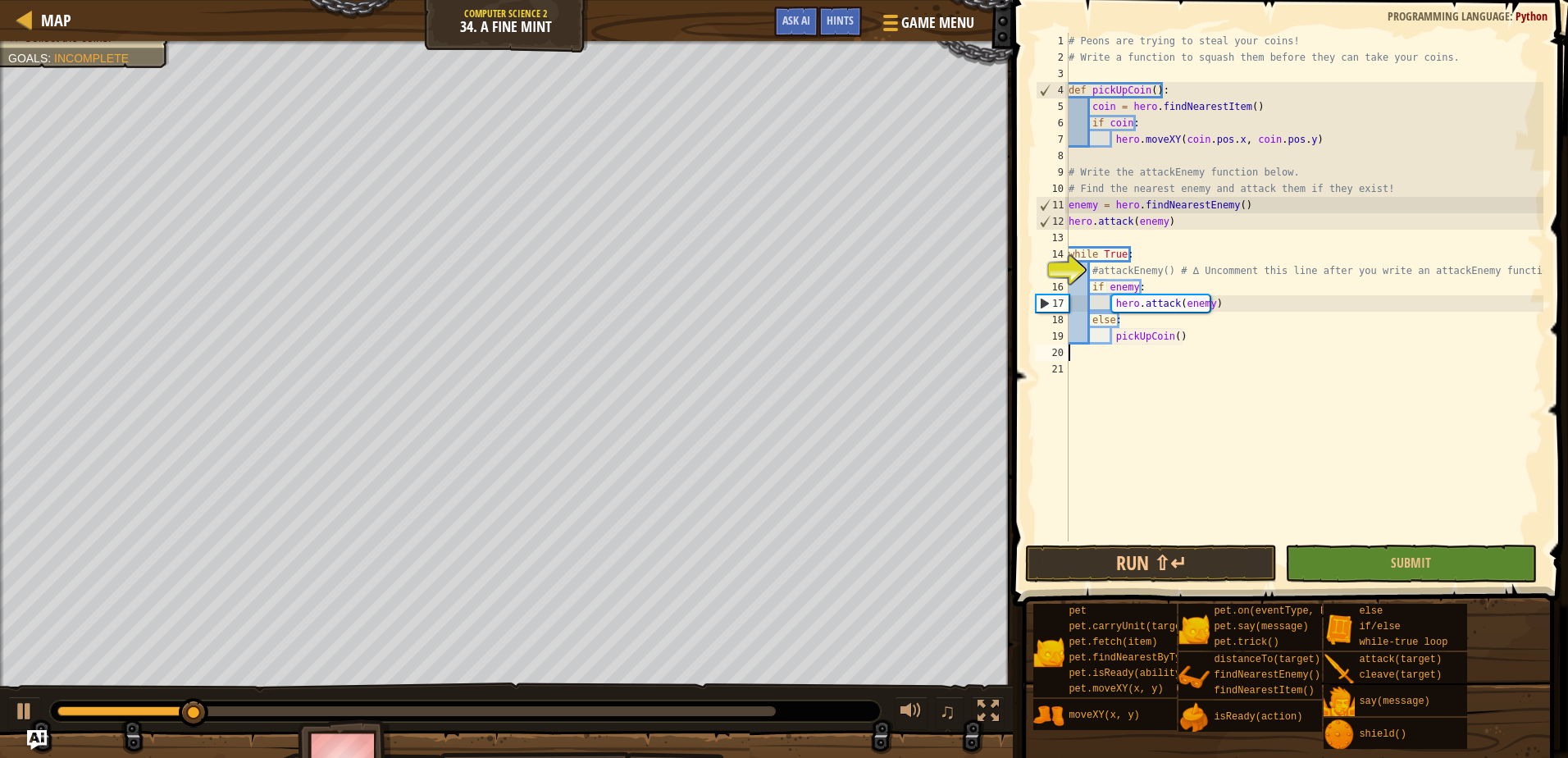
scroll to position [7, 0]
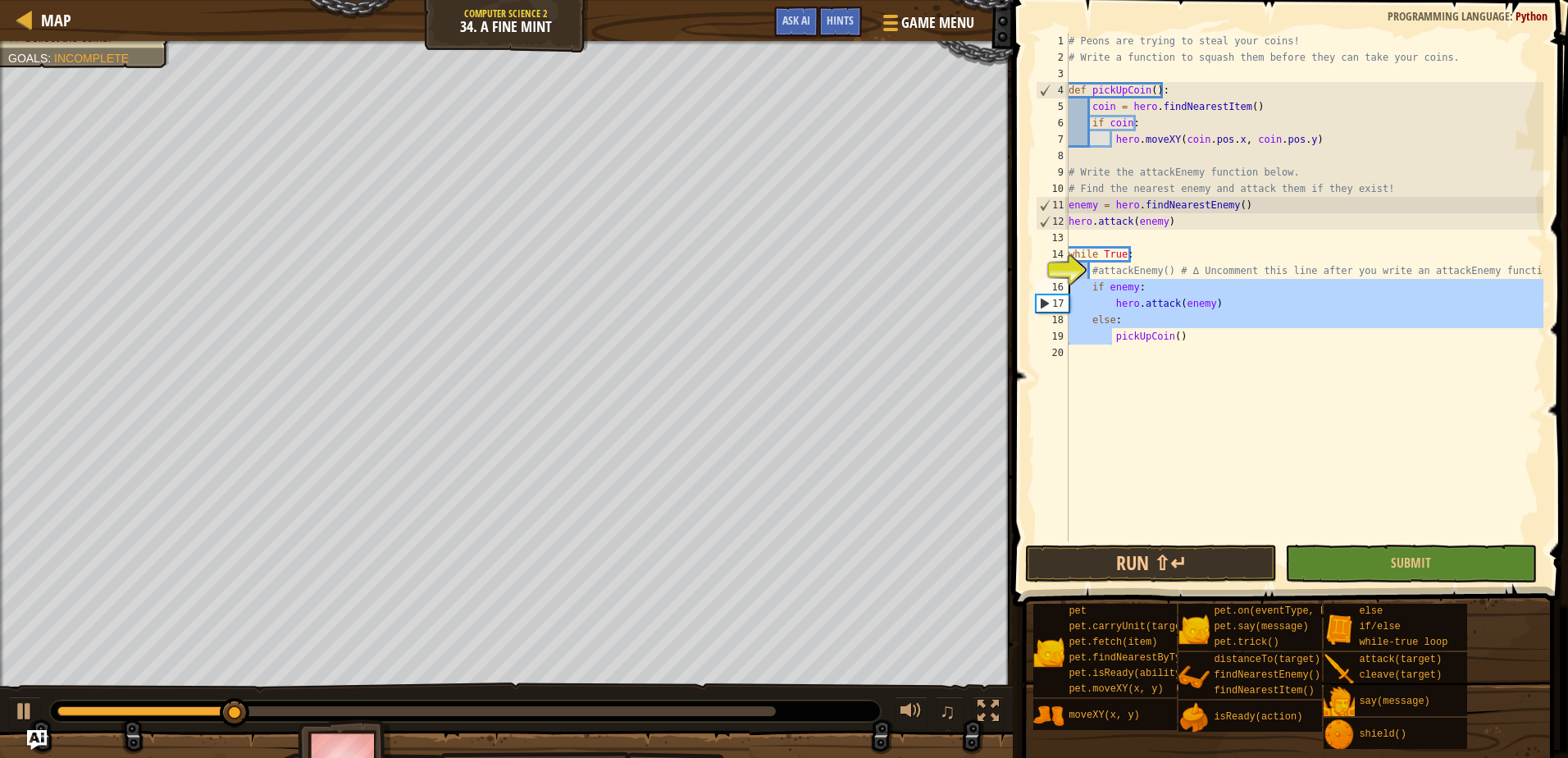
drag, startPoint x: 1111, startPoint y: 339, endPoint x: 1058, endPoint y: 285, distance: 75.7
click at [1058, 285] on div "pickUpCoin() 1 2 3 4 5 6 7 8 9 10 11 12 13 14 15 16 17 18 19 20 # Peons are try…" at bounding box center [1287, 287] width 511 height 509
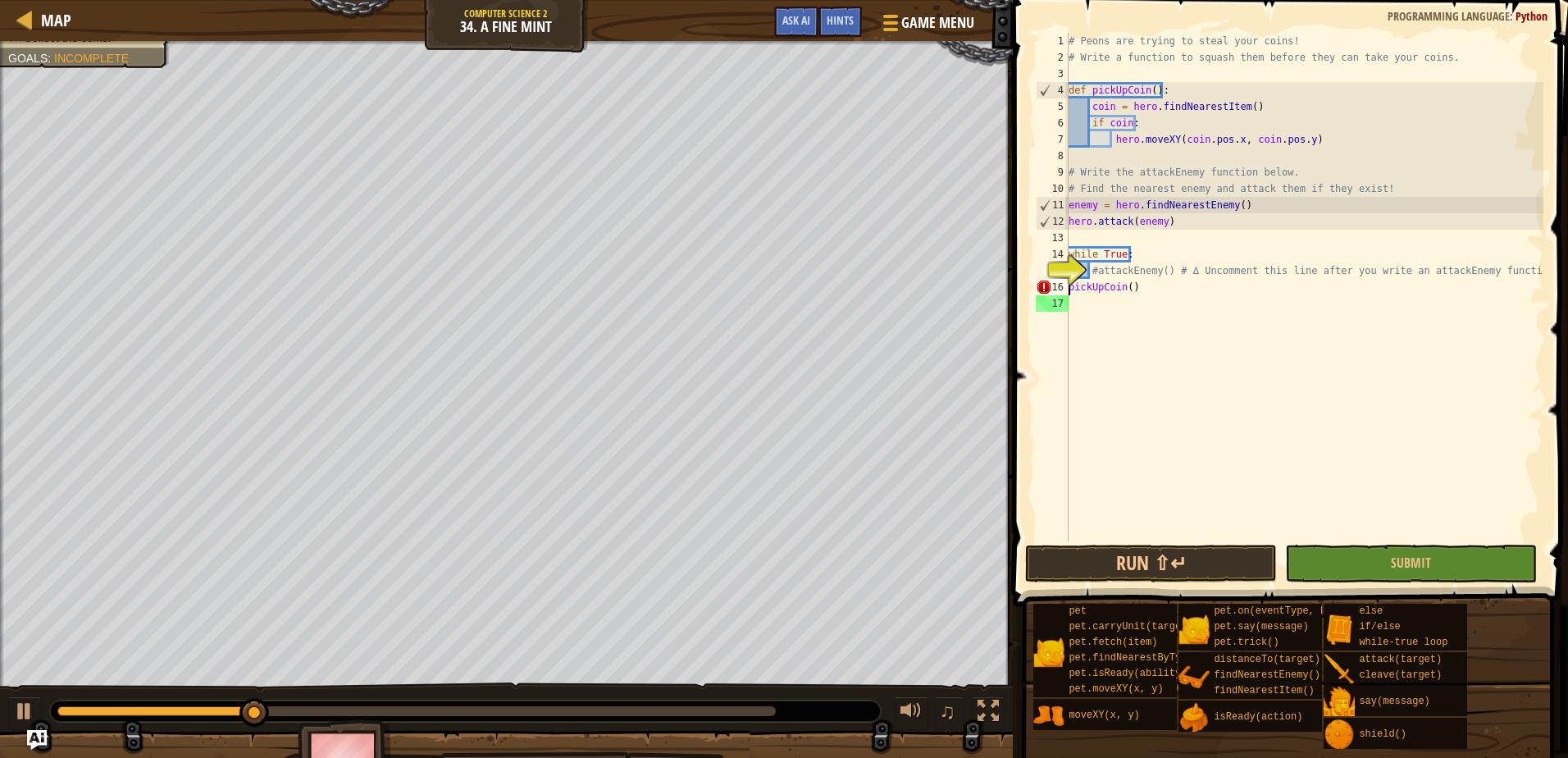
type textarea "pickUpCoin()"
click at [1353, 550] on button "Submit" at bounding box center [1410, 563] width 252 height 38
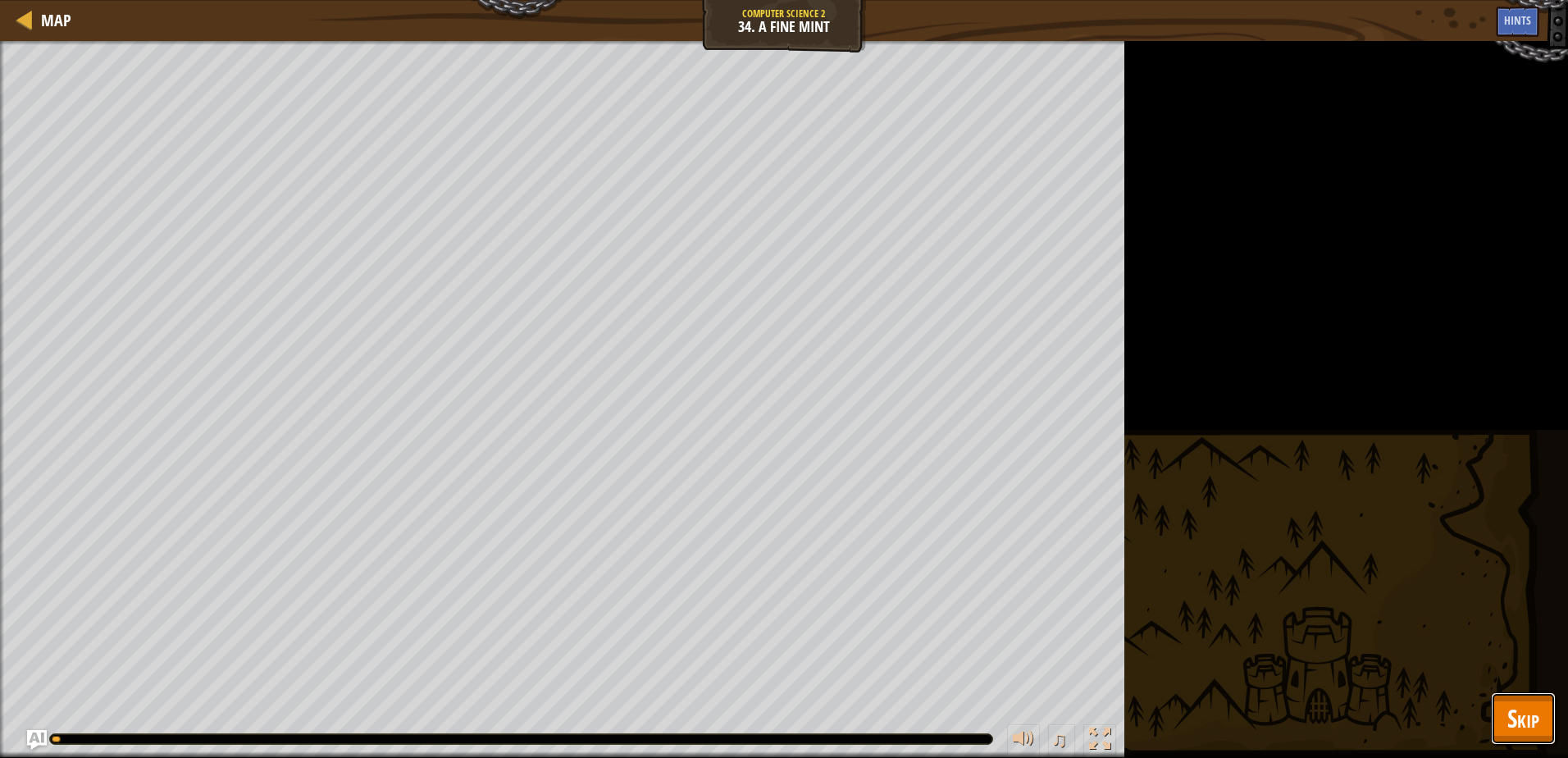
click at [1497, 712] on button "Skip" at bounding box center [1523, 718] width 65 height 52
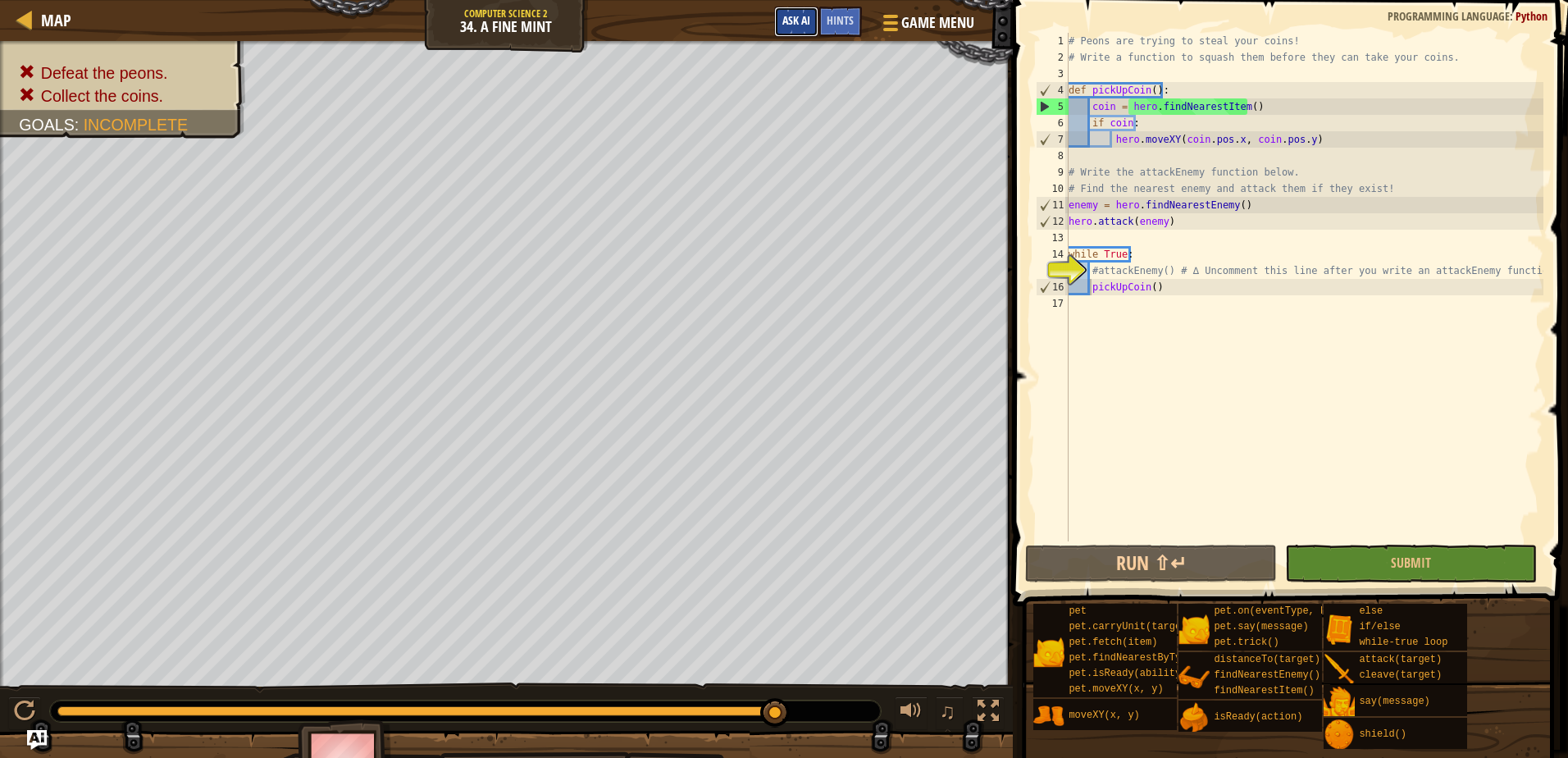
click at [806, 19] on span "Ask AI" at bounding box center [796, 20] width 28 height 15
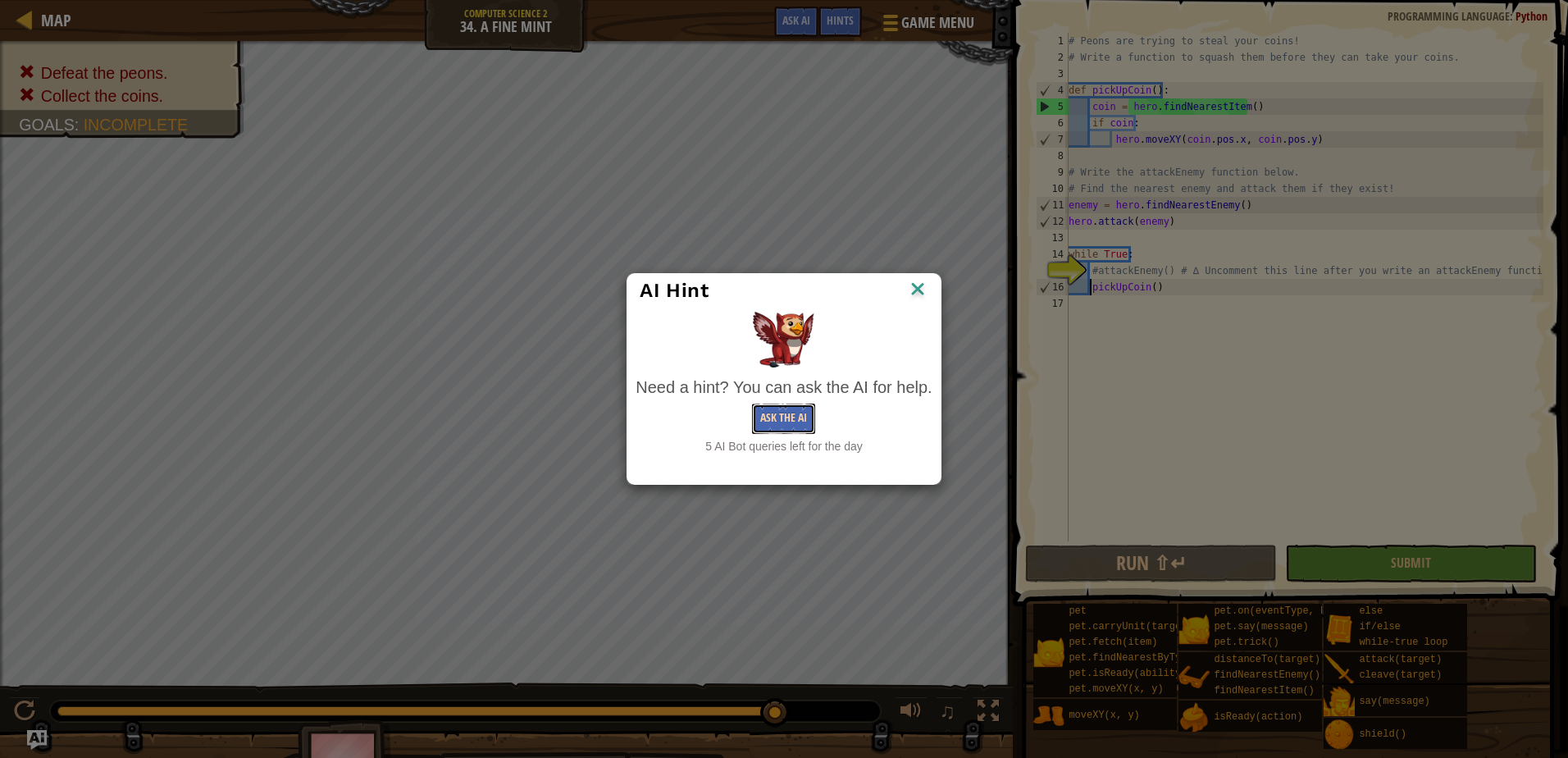
click at [786, 428] on button "Ask the AI" at bounding box center [783, 419] width 63 height 31
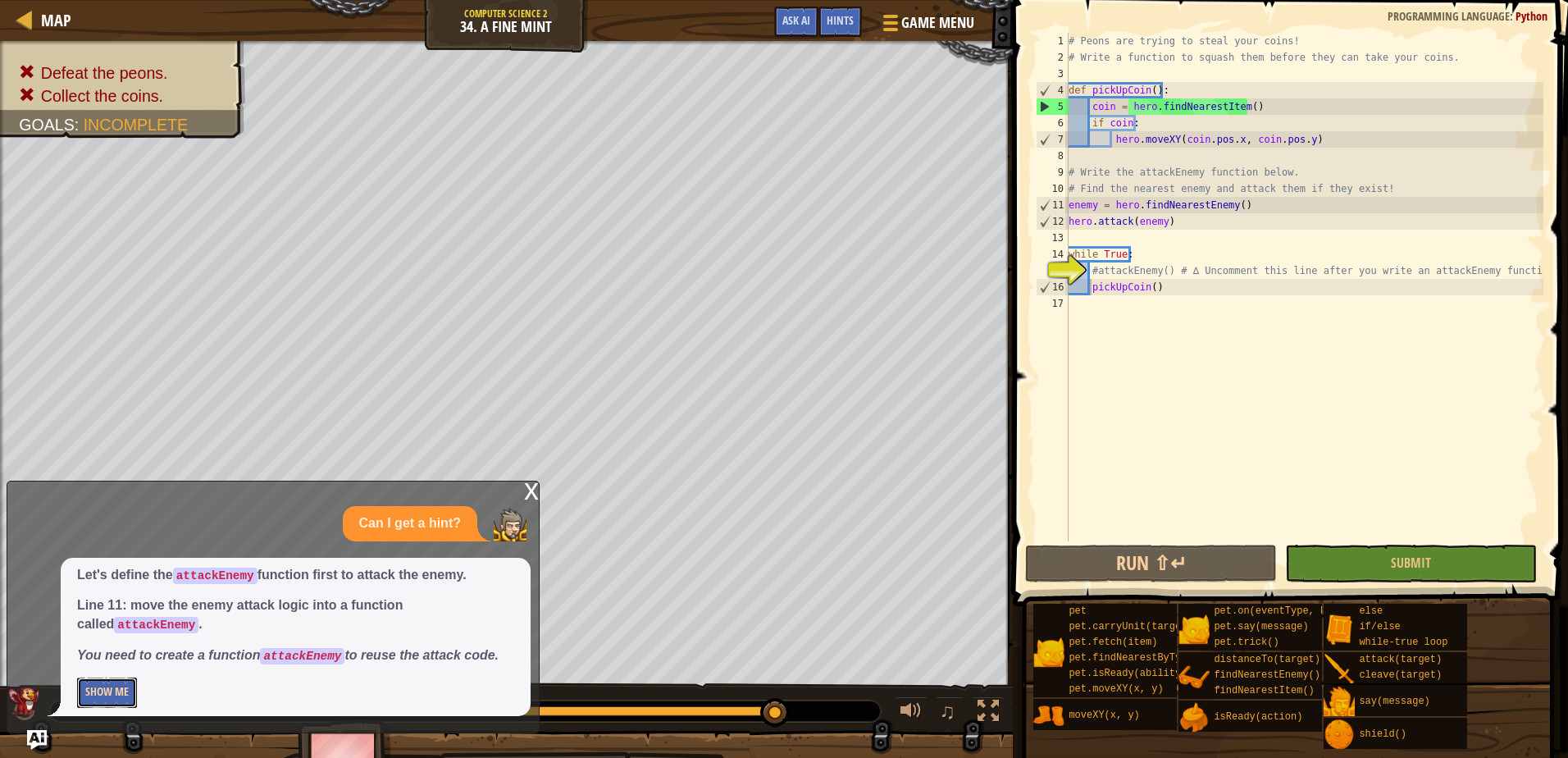
click at [119, 695] on button "Show Me" at bounding box center [106, 693] width 60 height 31
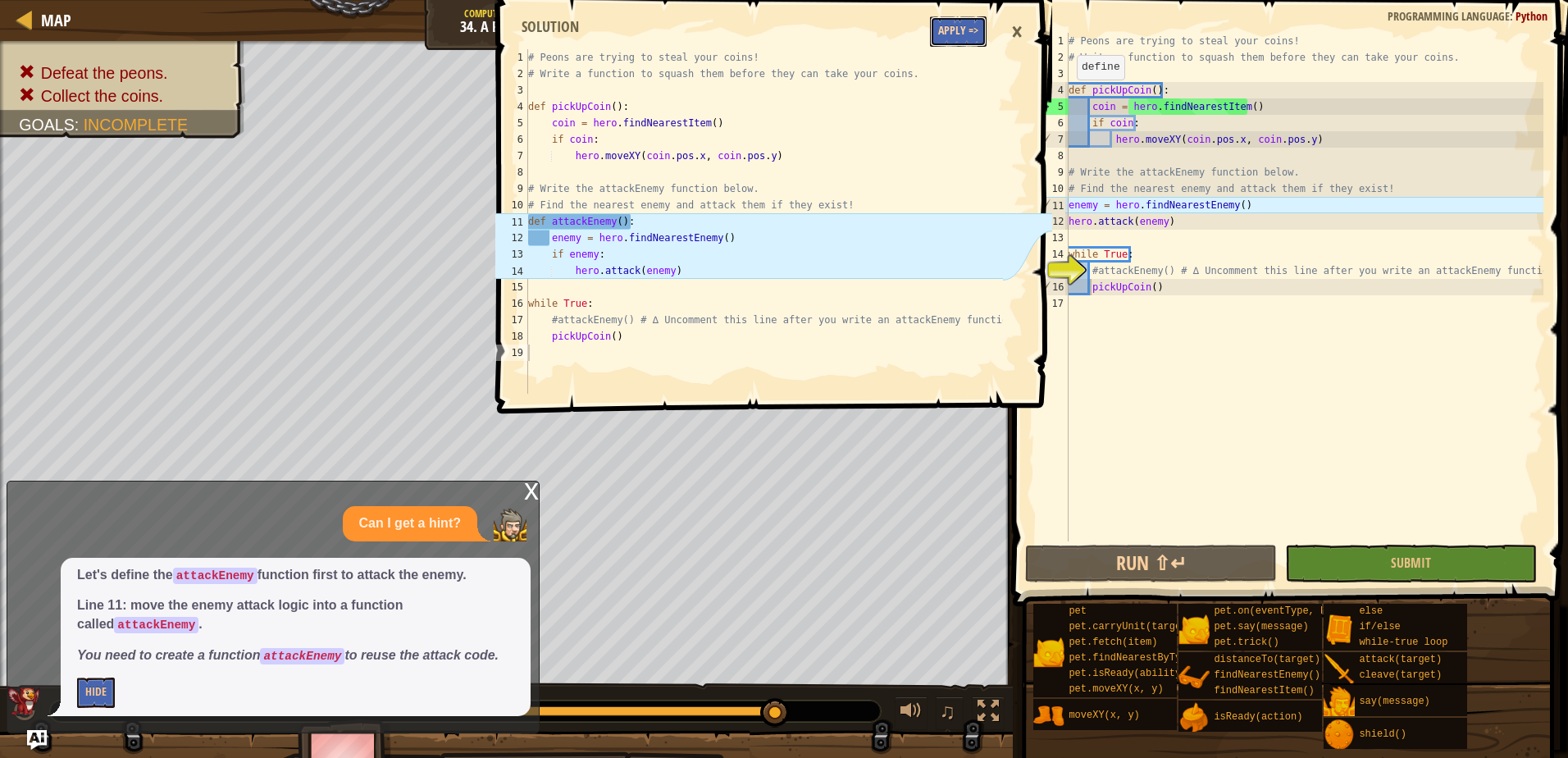
click at [953, 41] on button "Apply =>" at bounding box center [958, 32] width 57 height 31
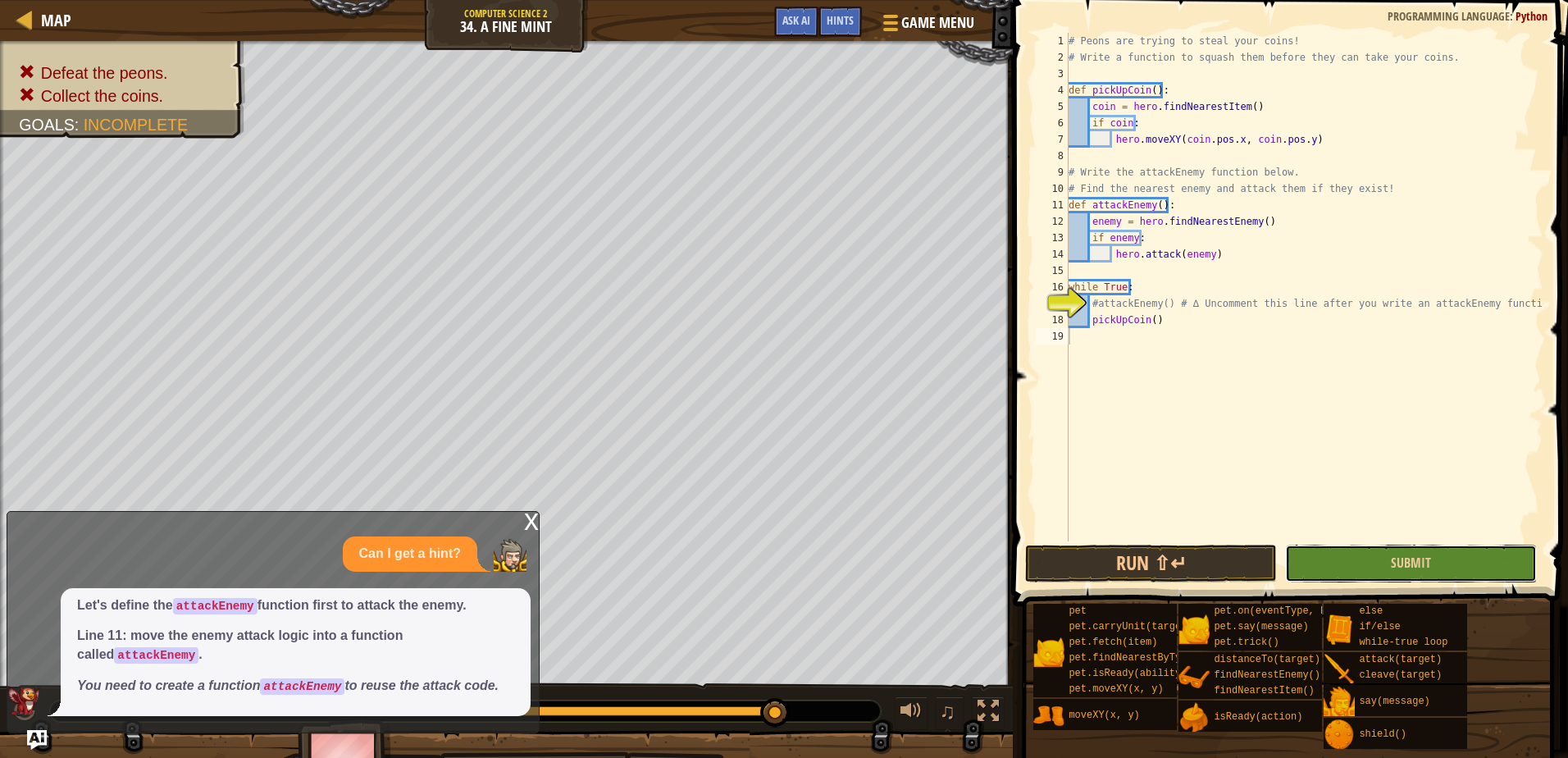
click at [1344, 565] on button "Submit" at bounding box center [1410, 563] width 252 height 38
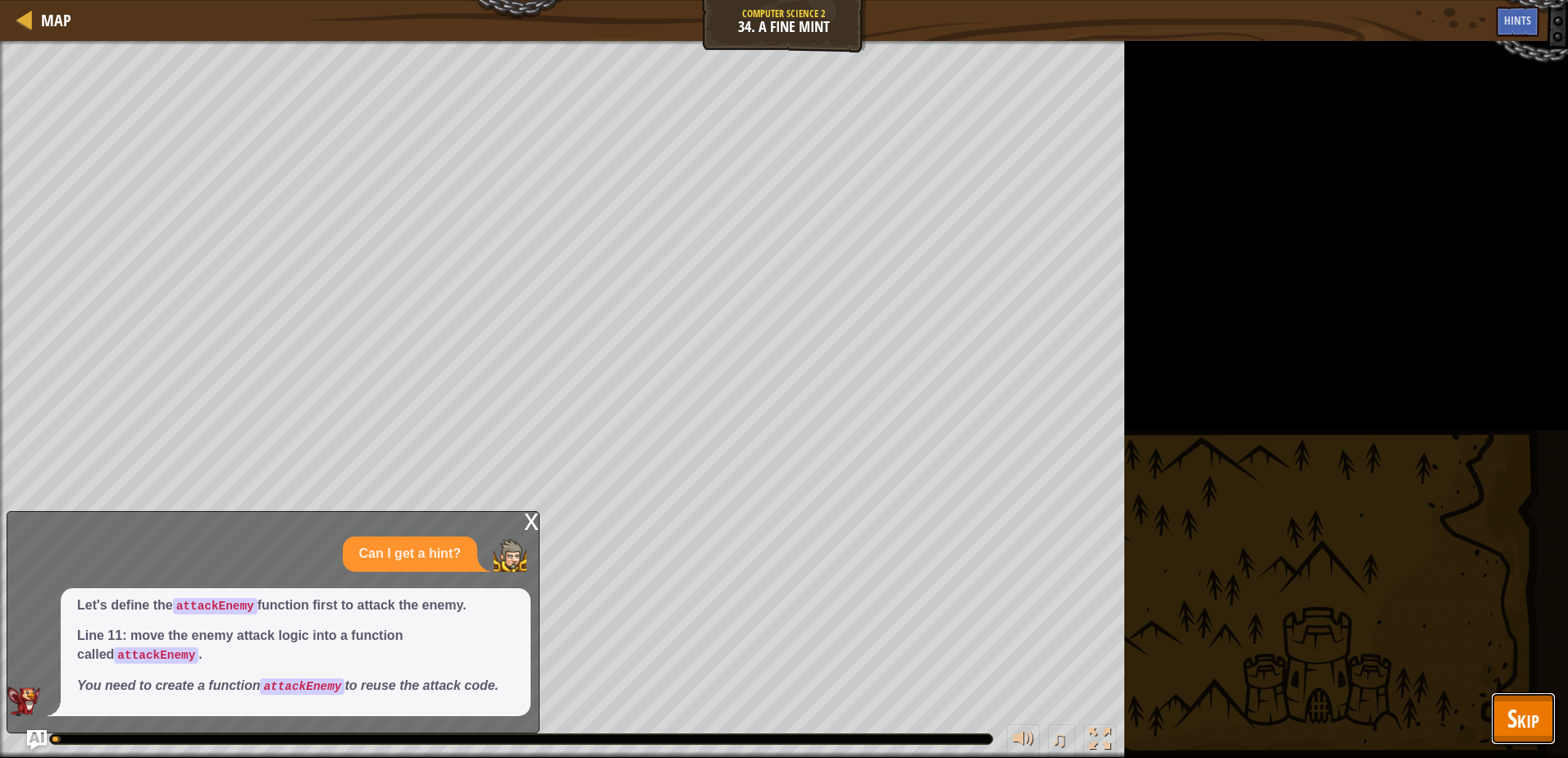
click at [1512, 721] on span "Skip" at bounding box center [1523, 717] width 32 height 33
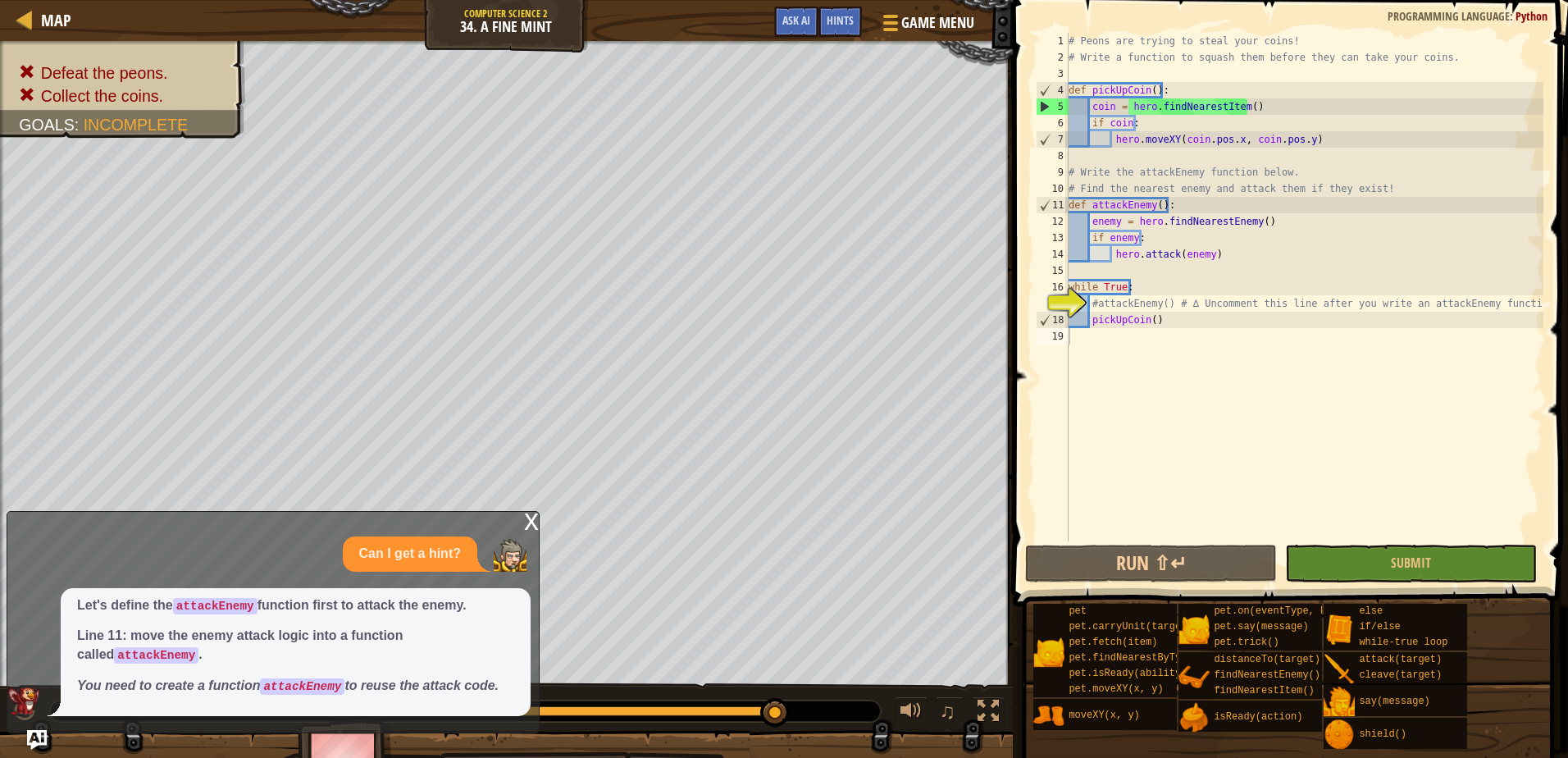
click at [530, 526] on div "x" at bounding box center [531, 520] width 14 height 16
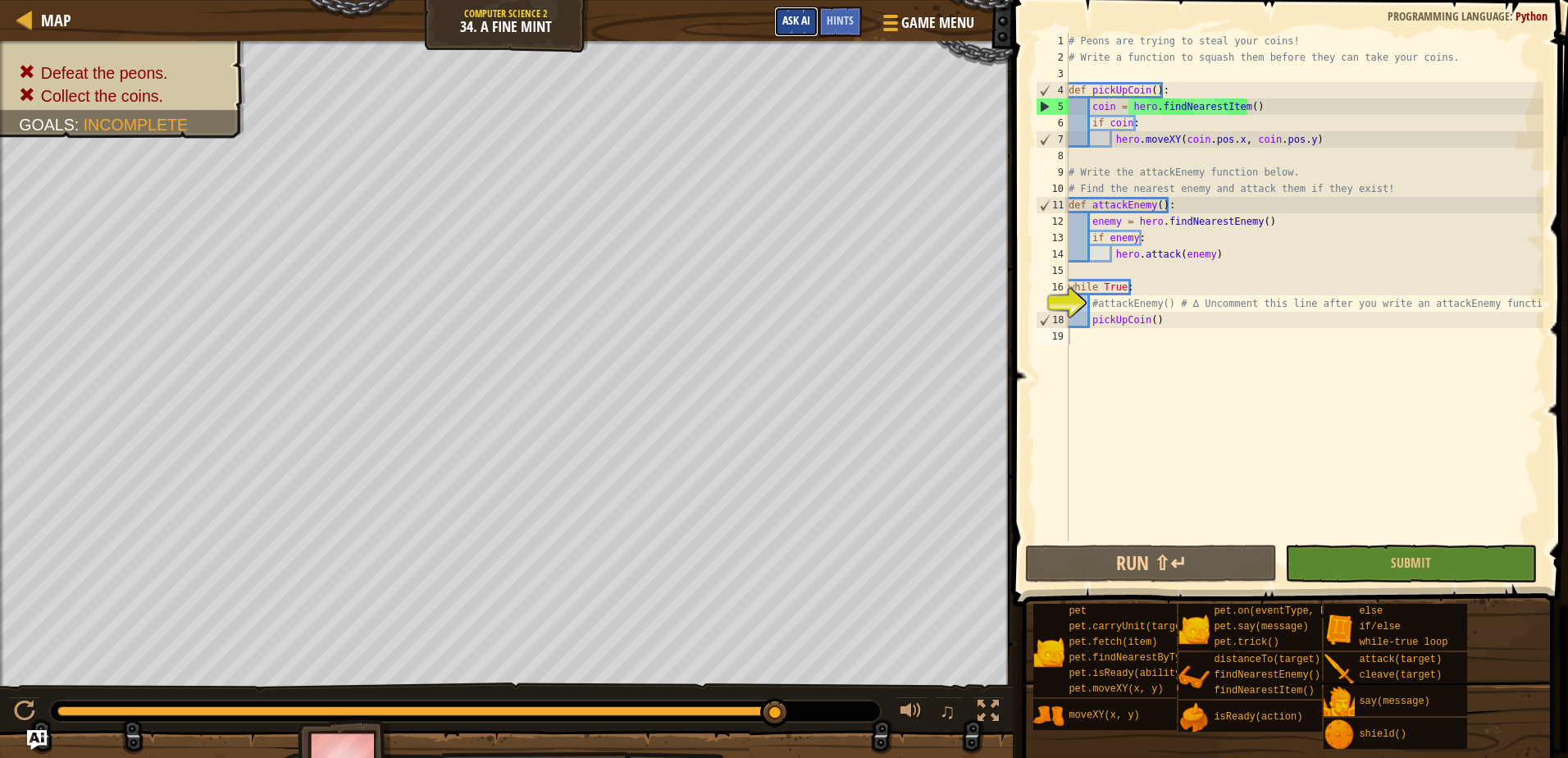
click at [798, 18] on span "Ask AI" at bounding box center [796, 20] width 28 height 15
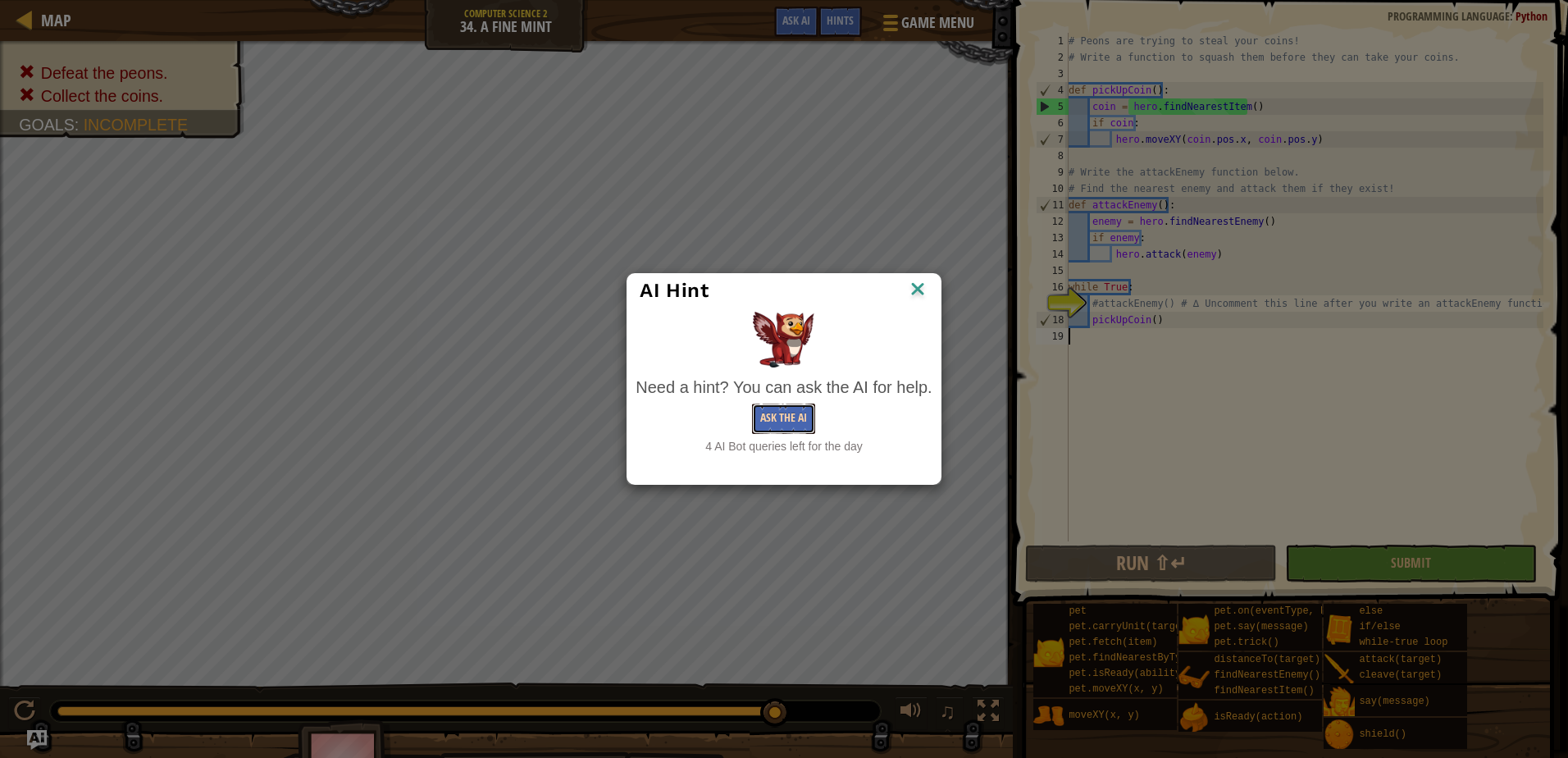
click at [774, 410] on button "Ask the AI" at bounding box center [783, 419] width 63 height 31
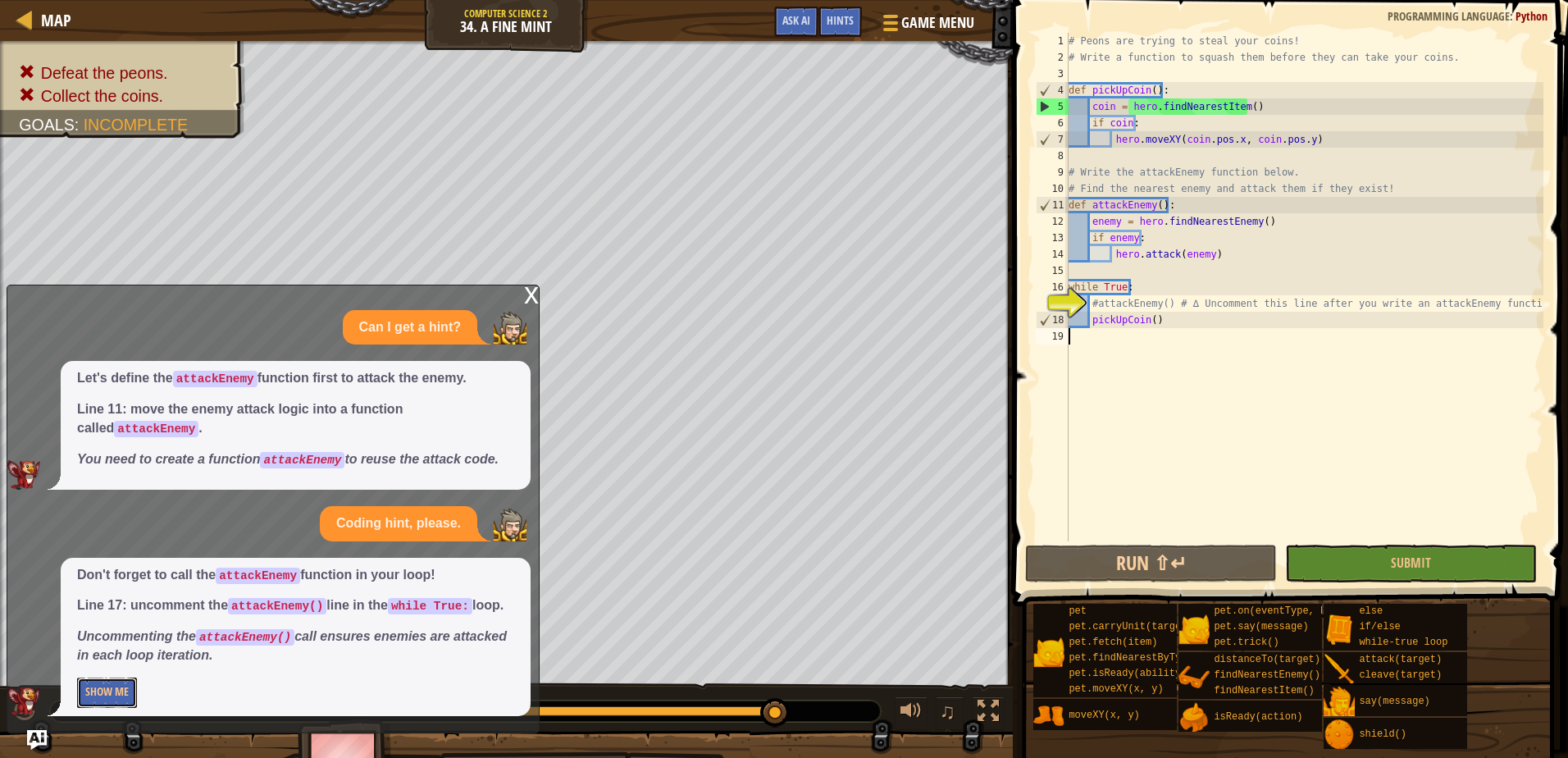
click at [129, 689] on button "Show Me" at bounding box center [106, 693] width 60 height 31
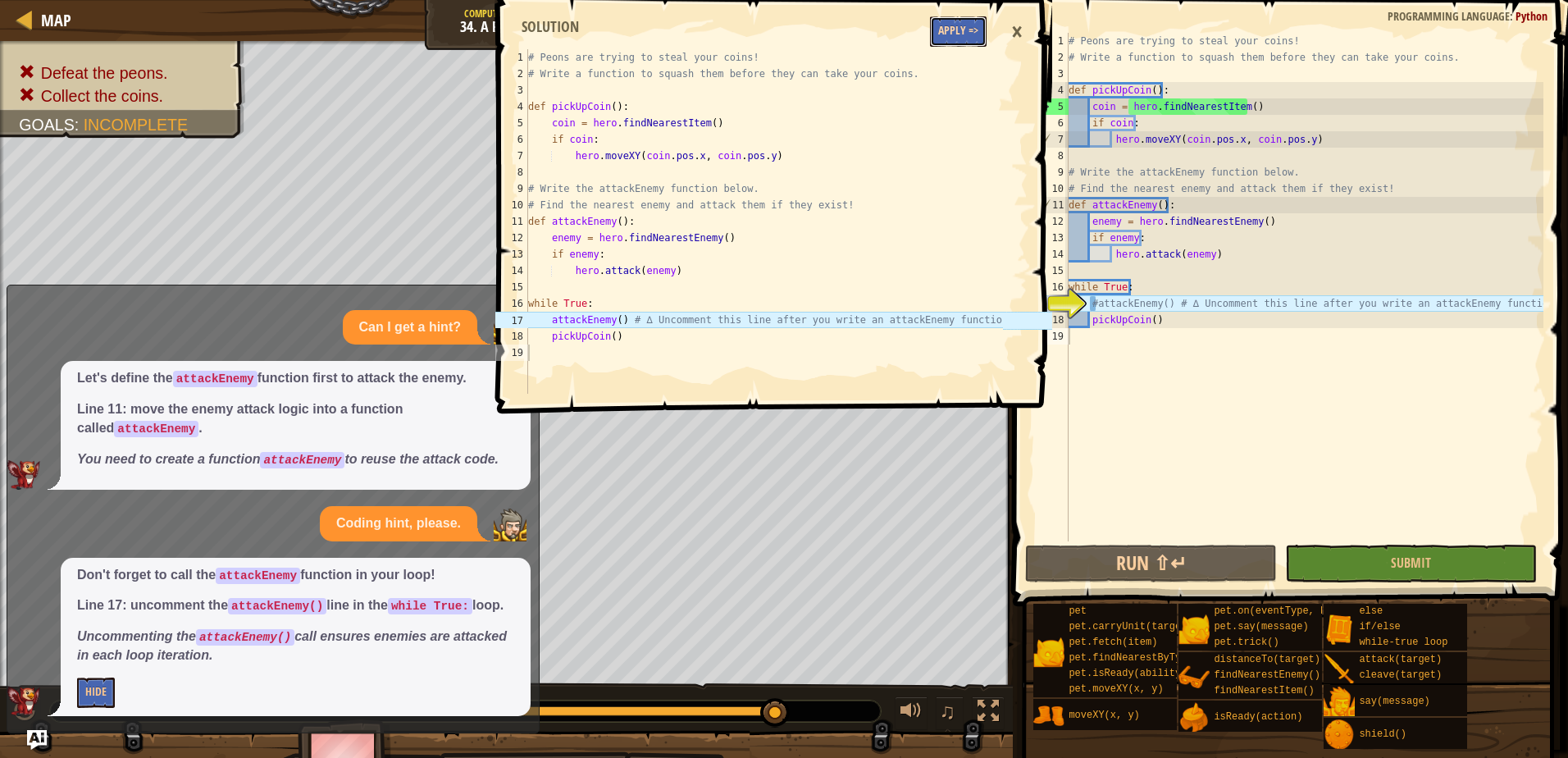
click at [944, 32] on button "Apply =>" at bounding box center [958, 32] width 57 height 31
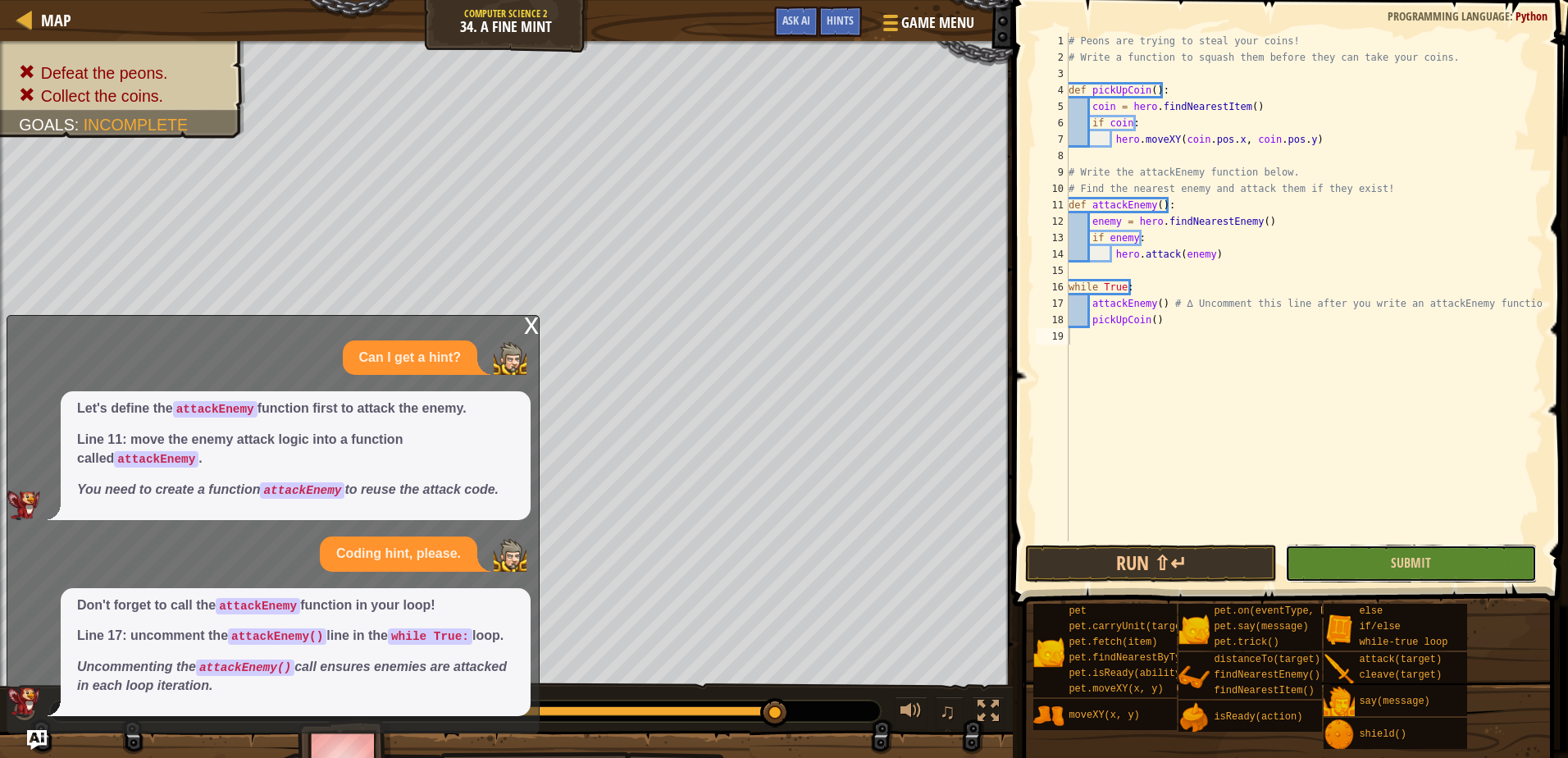
click at [1346, 569] on button "Submit" at bounding box center [1410, 563] width 252 height 38
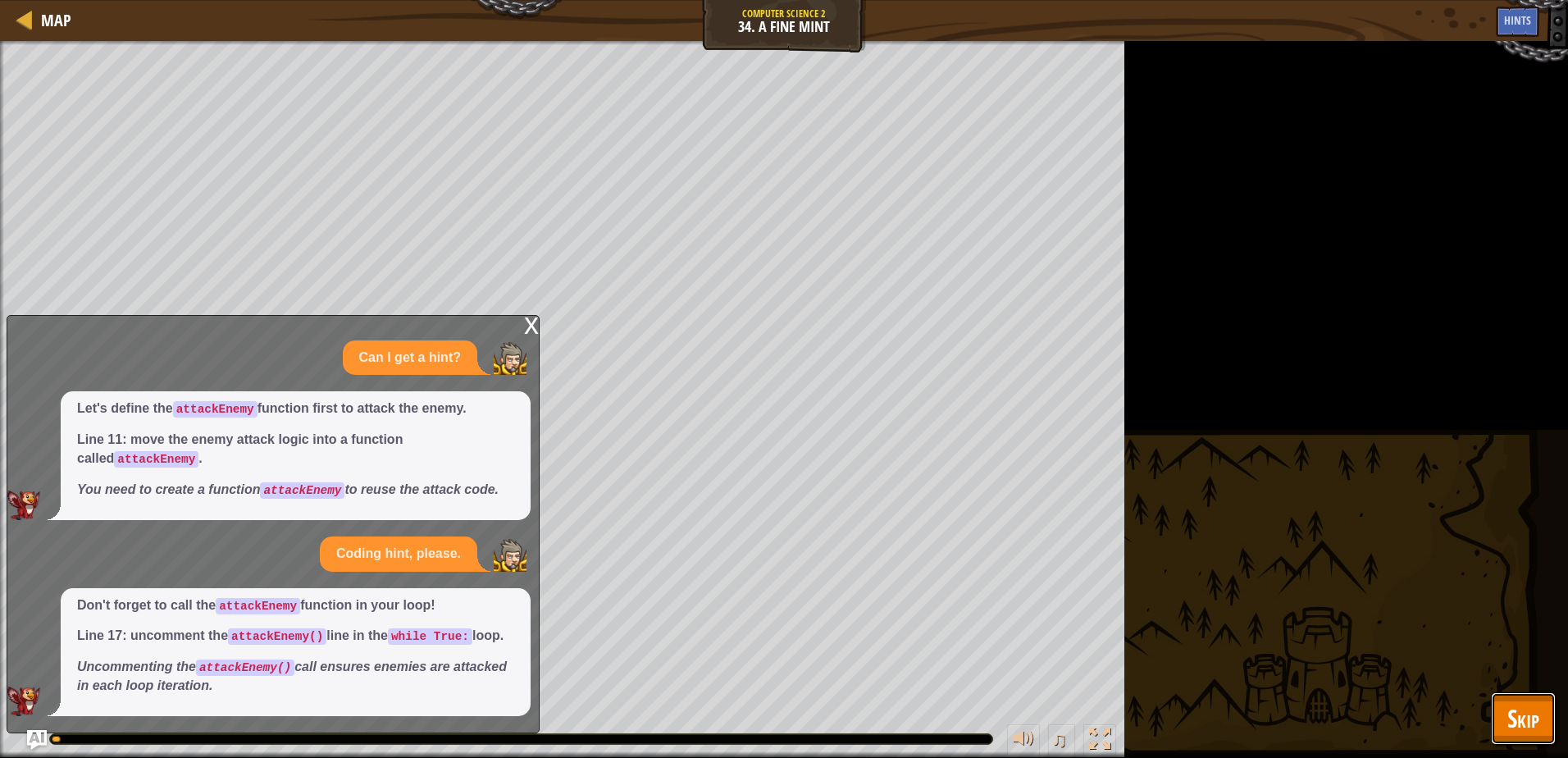
click at [1504, 707] on button "Skip" at bounding box center [1523, 718] width 65 height 52
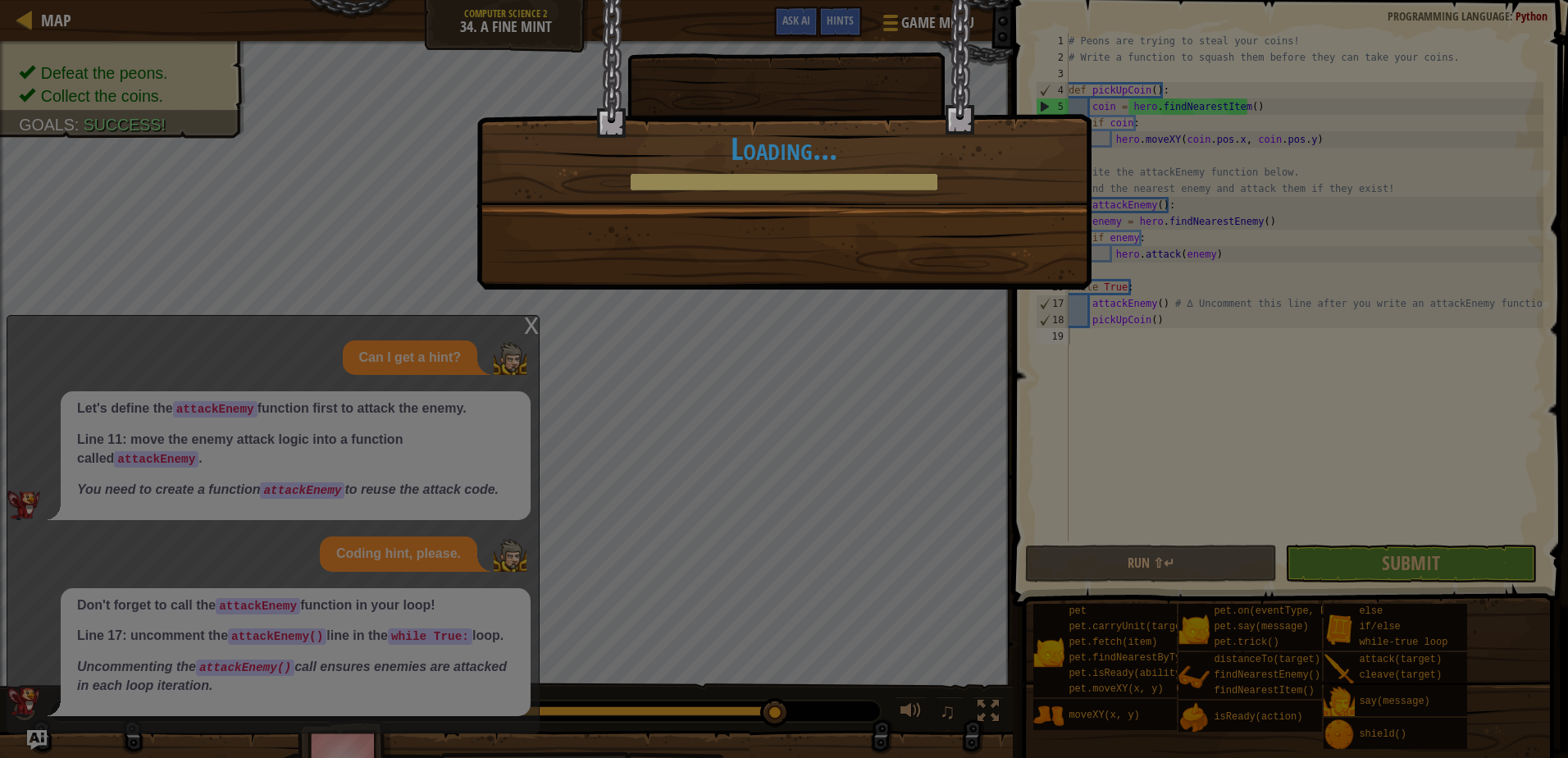
click at [535, 323] on div "[PERSON_NAME]! +0 +0 Continue Loading..." at bounding box center [784, 379] width 1568 height 758
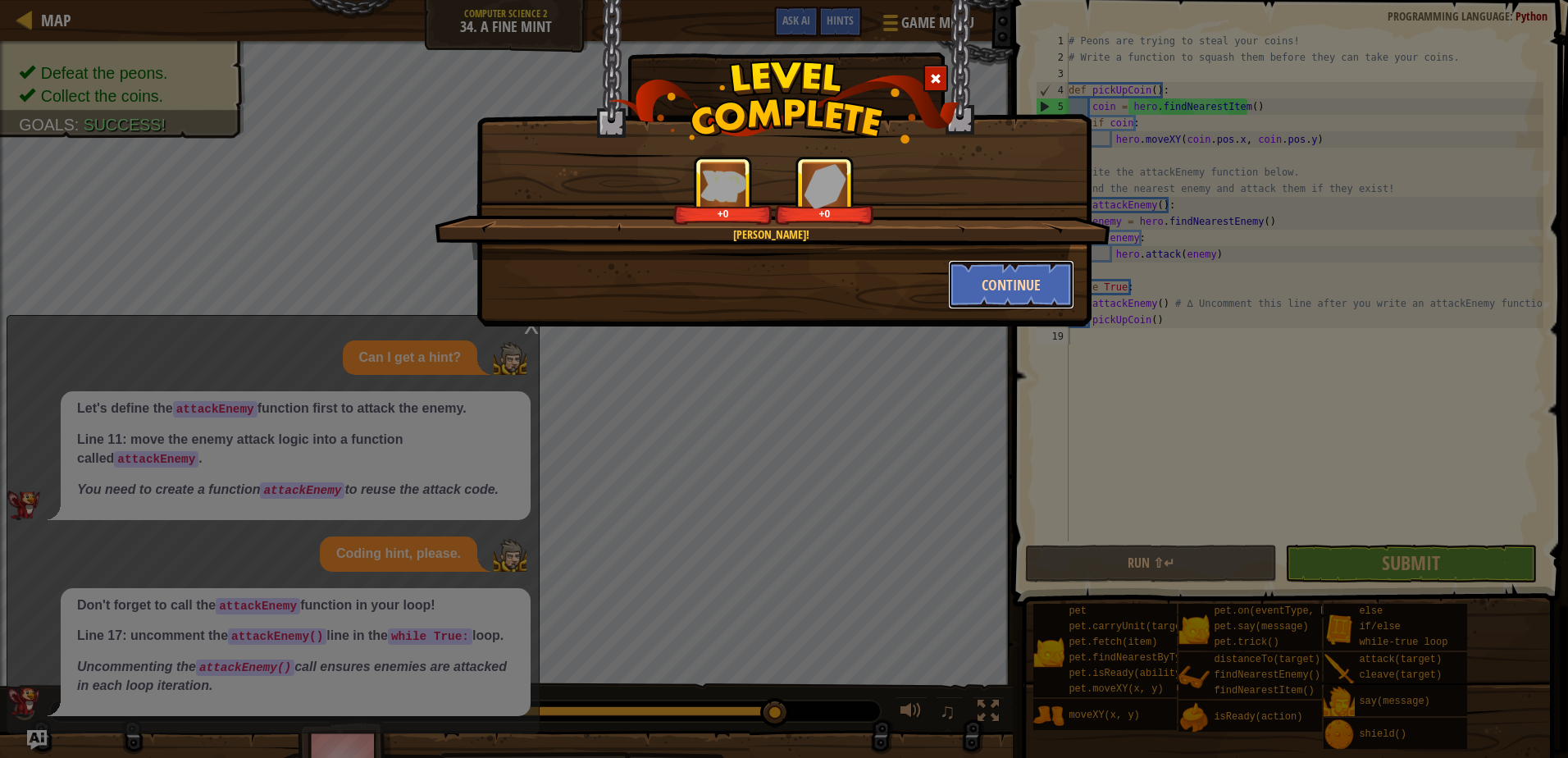
click at [1032, 285] on button "Continue" at bounding box center [1011, 284] width 127 height 50
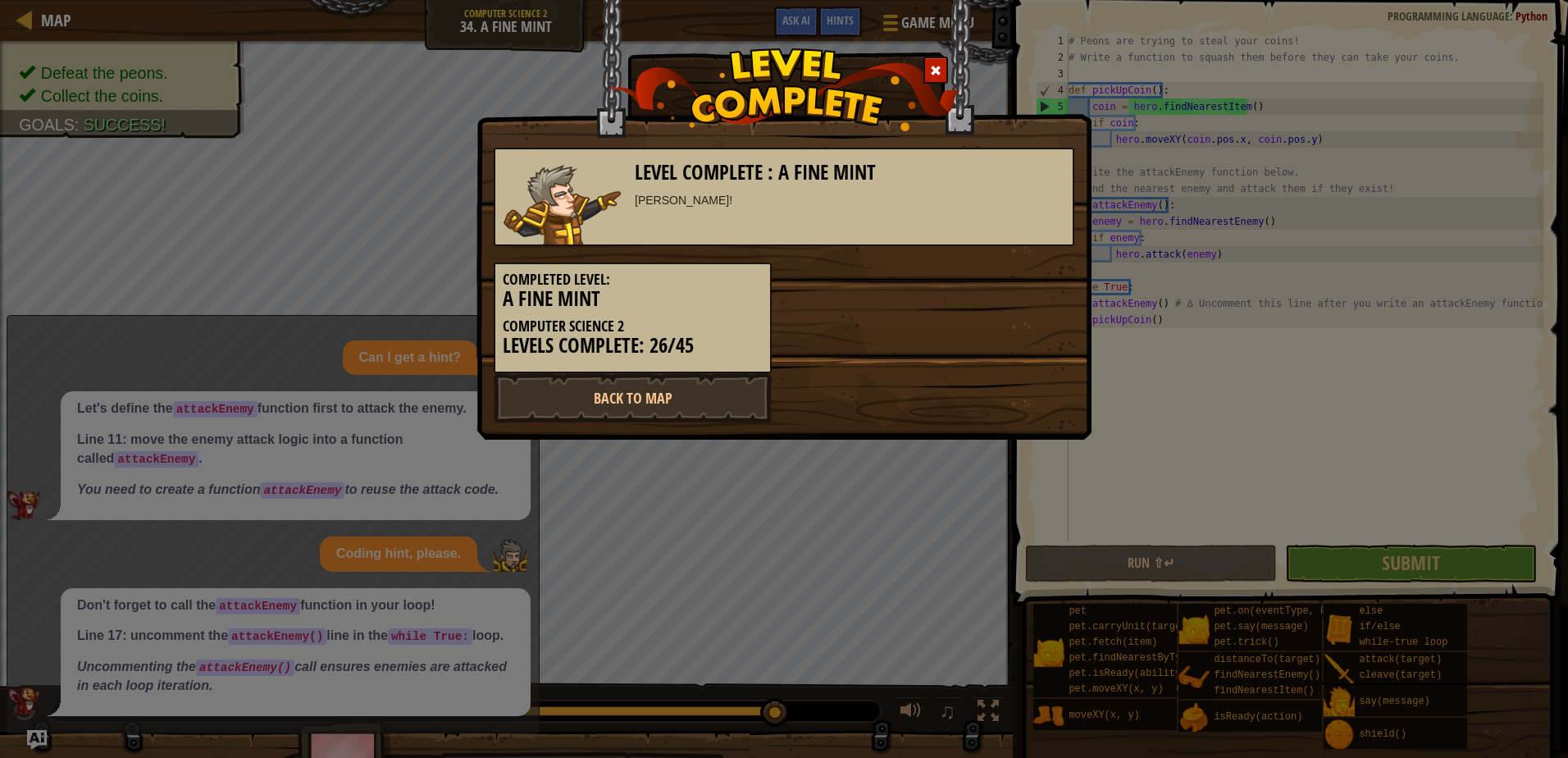
click at [945, 68] on div at bounding box center [935, 70] width 24 height 27
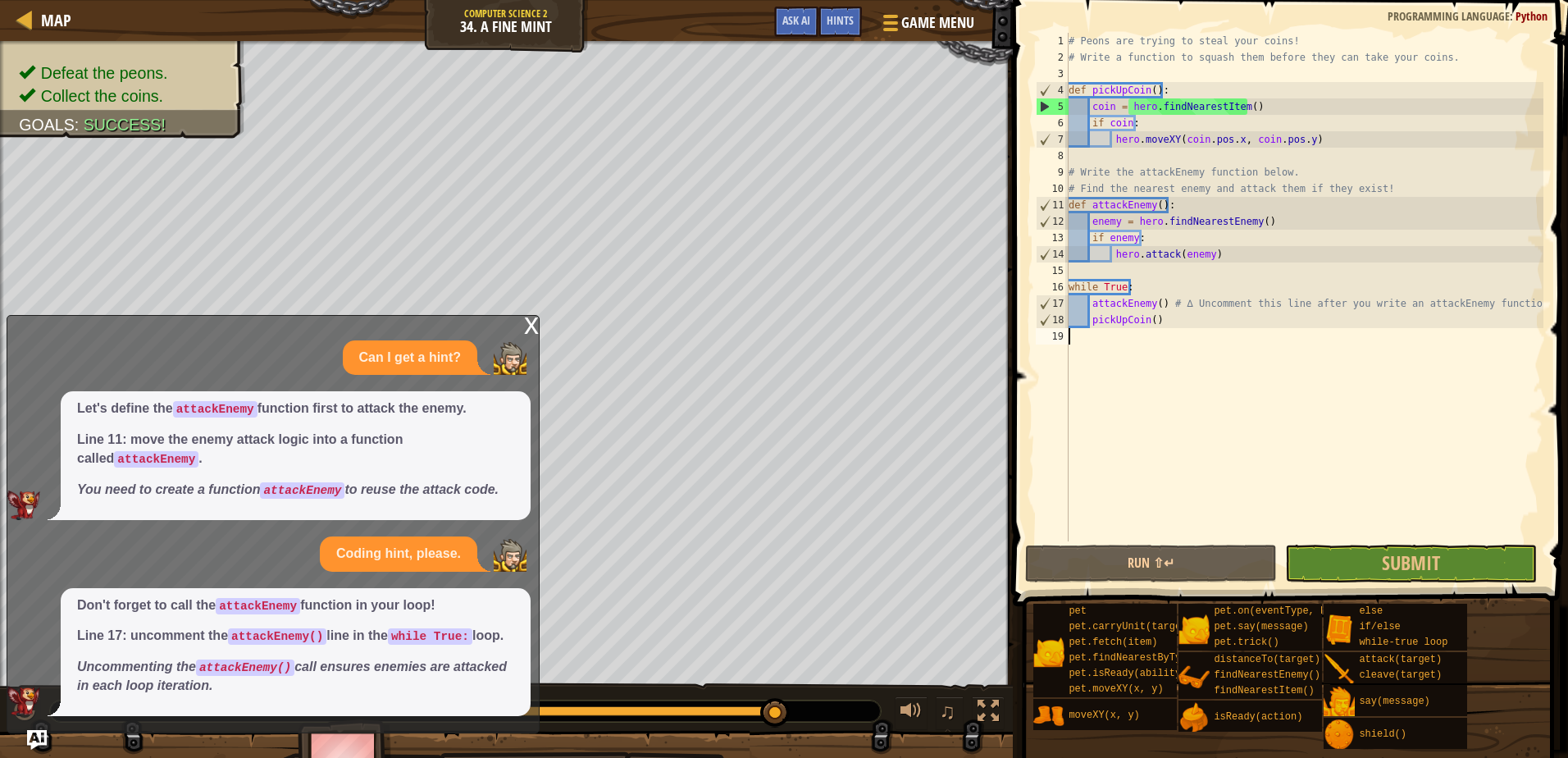
click at [535, 332] on div "x" at bounding box center [531, 324] width 14 height 16
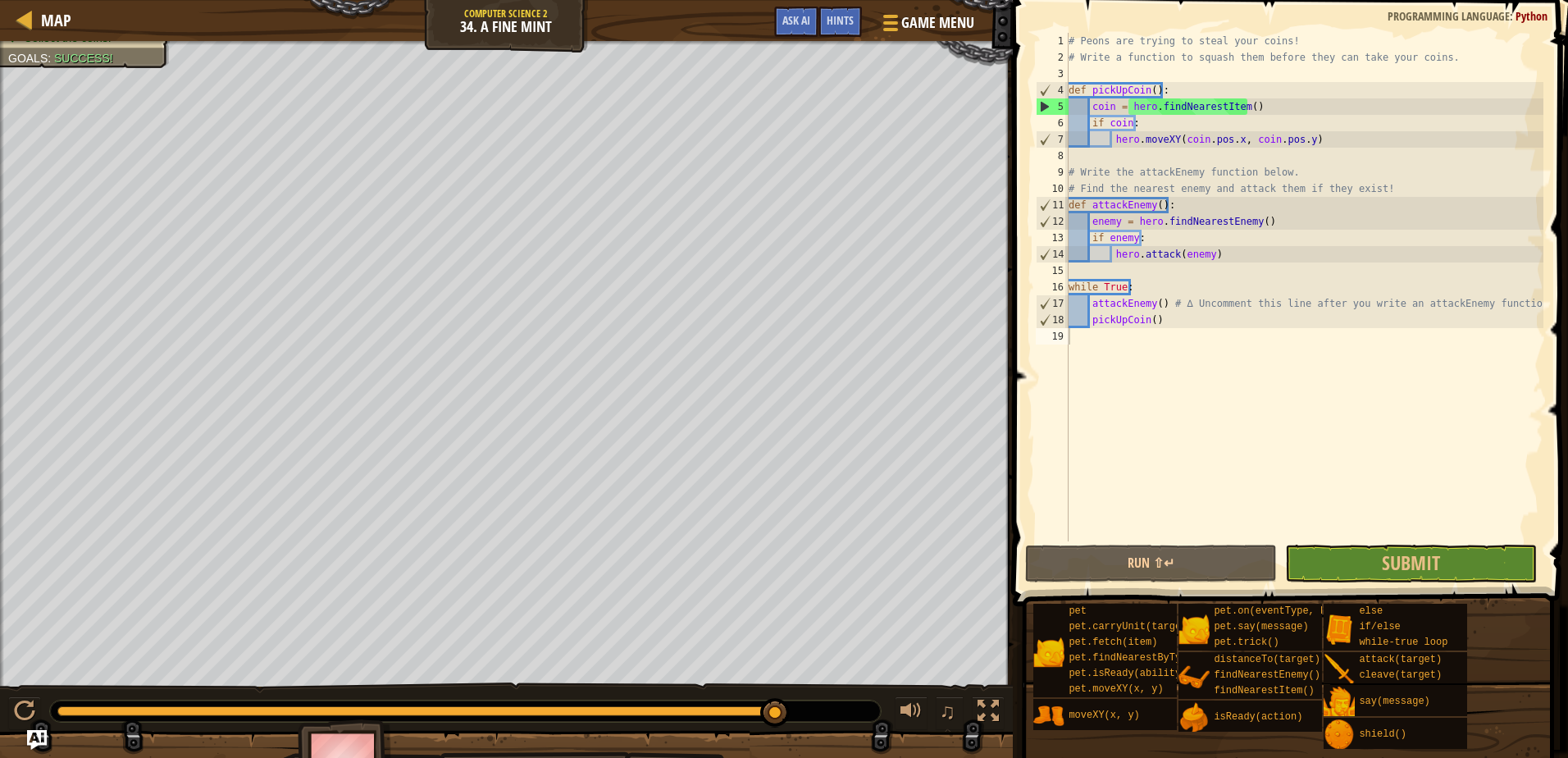
click at [13, 26] on div "Map Computer Science 2 34. A Fine Mint Game Menu Done Hints Ask AI" at bounding box center [506, 20] width 1012 height 41
click at [34, 23] on div at bounding box center [24, 19] width 21 height 21
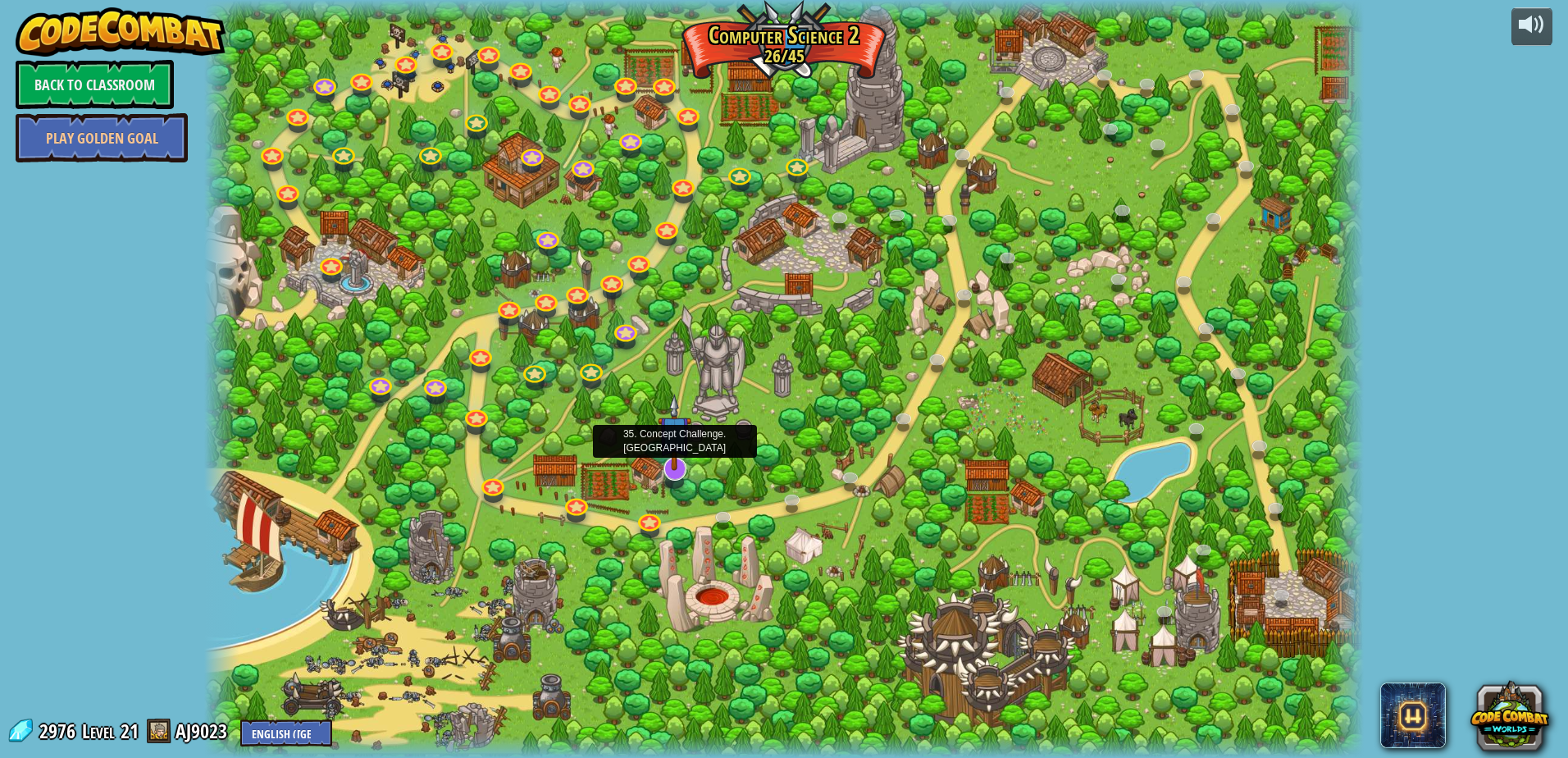
click at [677, 467] on img at bounding box center [674, 432] width 33 height 78
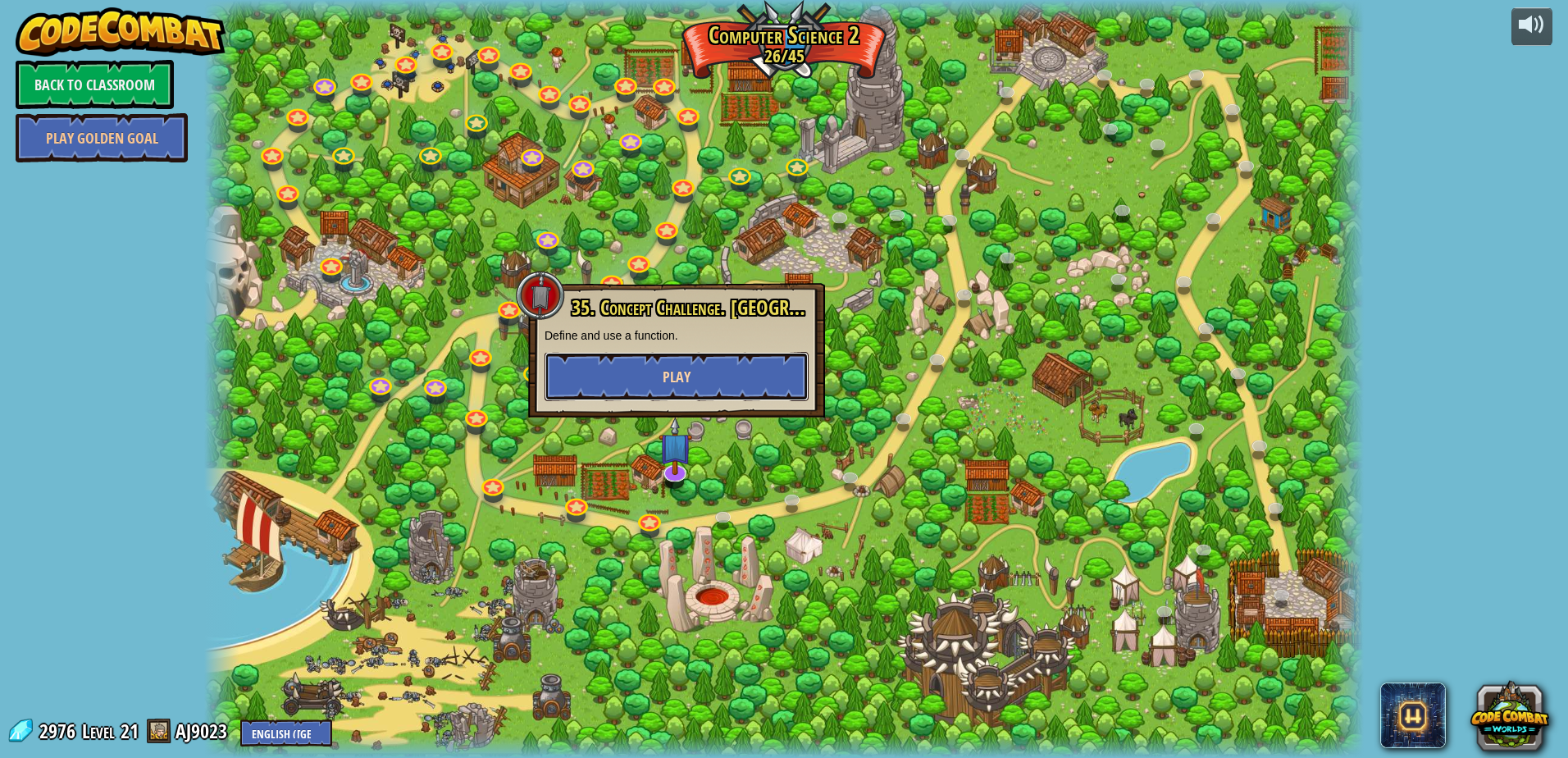
click at [739, 387] on button "Play" at bounding box center [676, 376] width 264 height 50
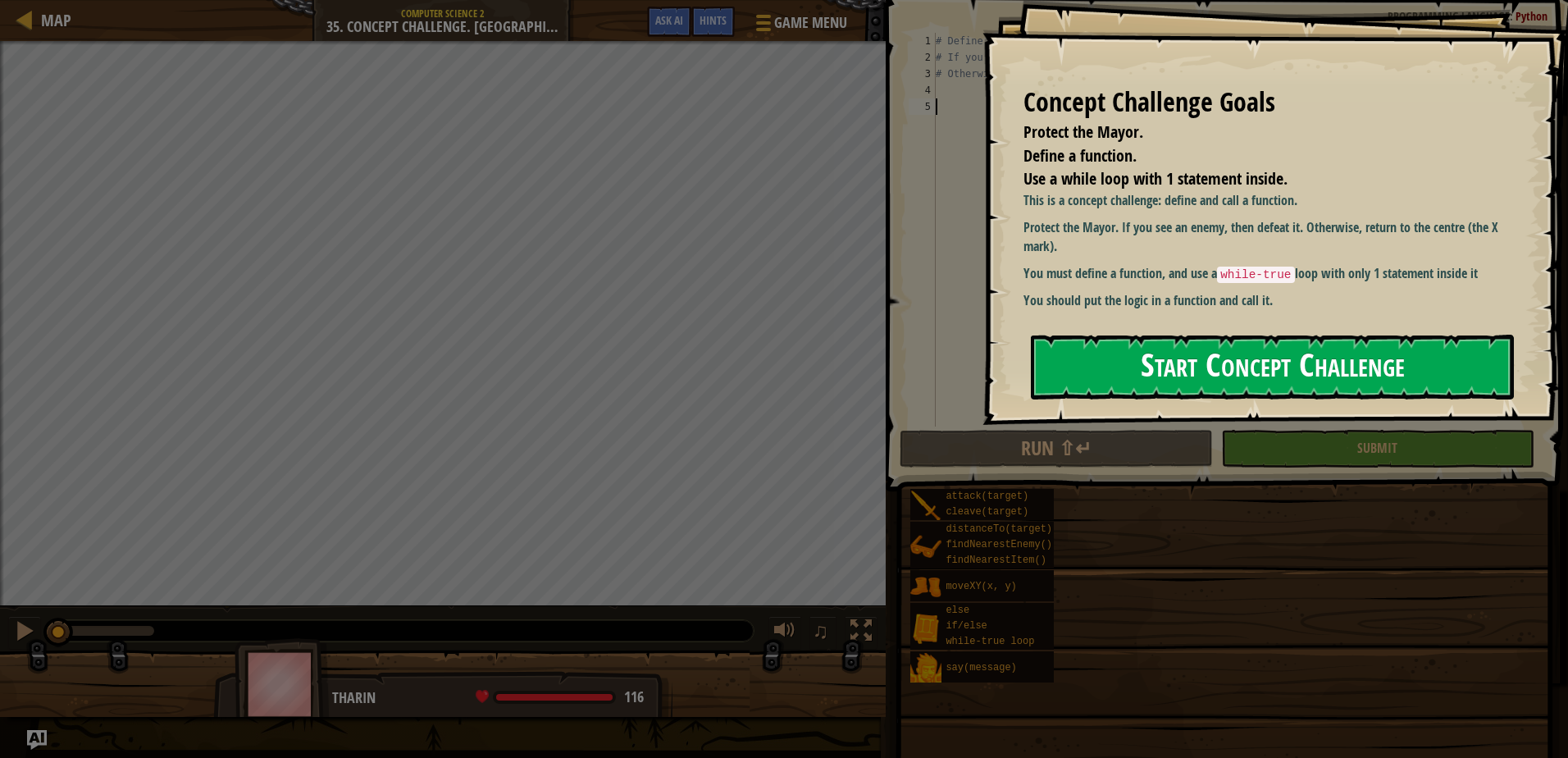
click at [1291, 380] on button "Start Concept Challenge" at bounding box center [1271, 367] width 483 height 65
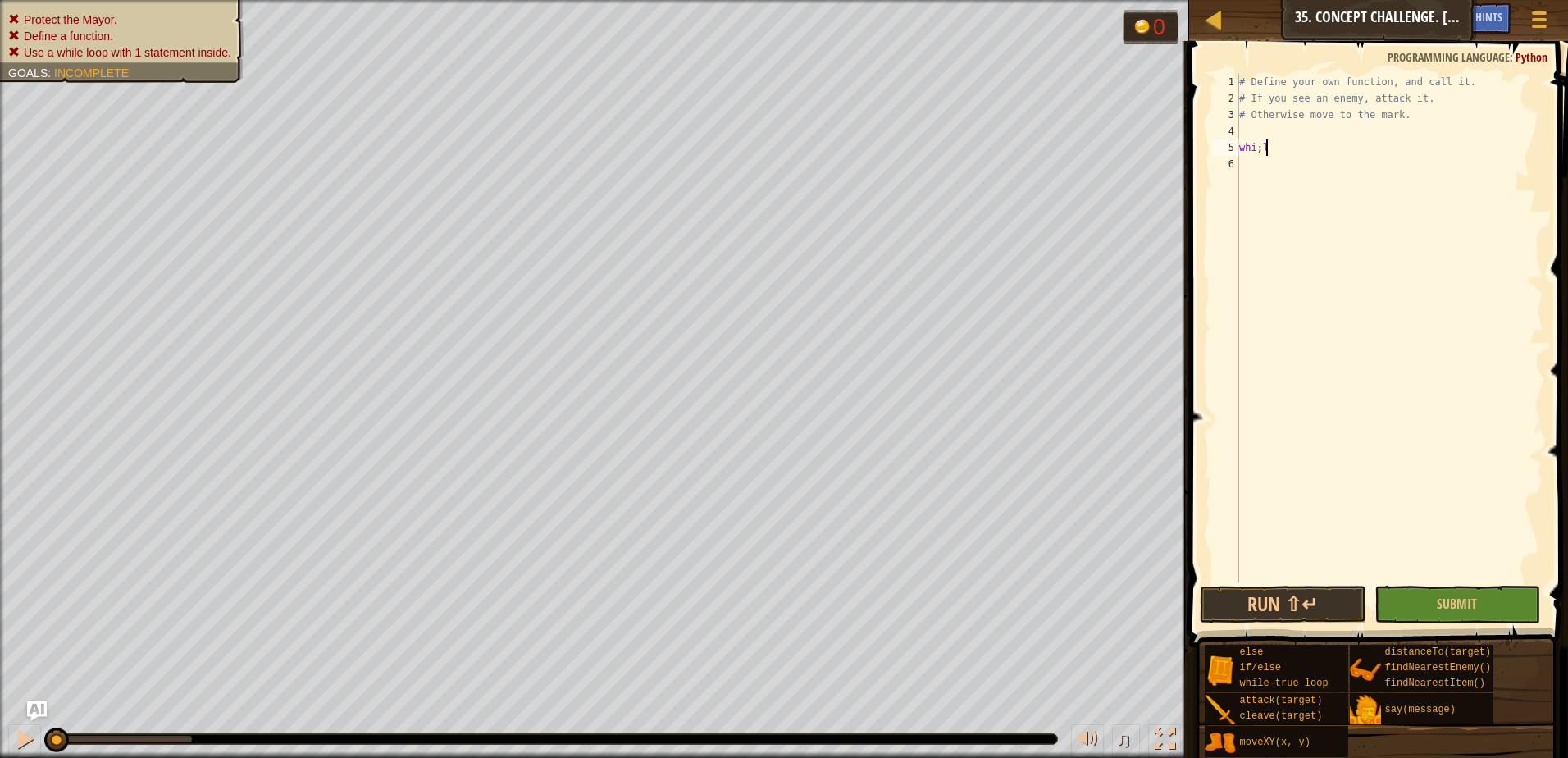
scroll to position [7, 1]
type textarea "whi"
click at [1273, 131] on div "# Define your own function, and call it. # If you see an enemy, attack it. # Ot…" at bounding box center [1389, 345] width 308 height 541
type textarea "while True:"
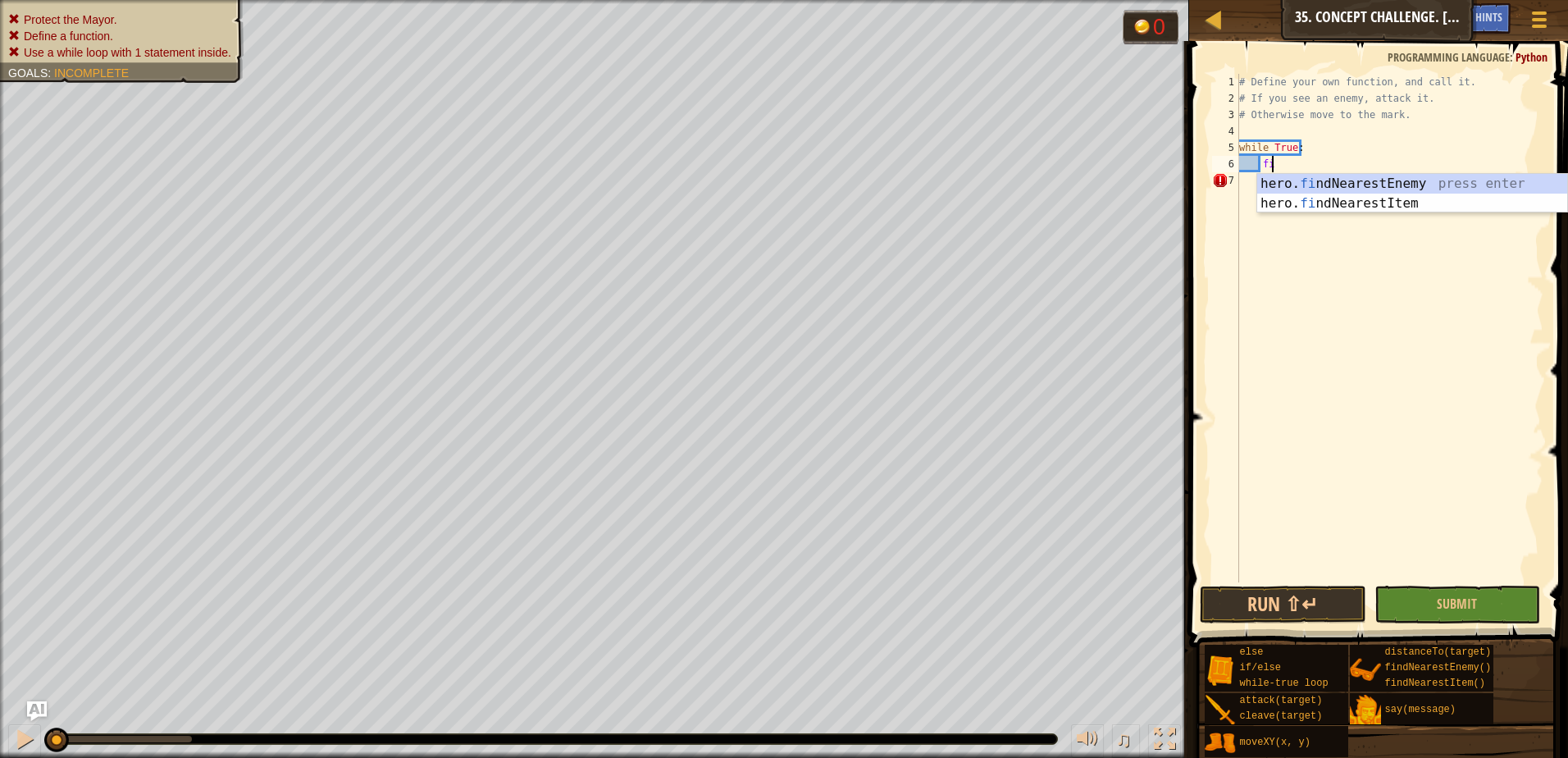
type textarea "find"
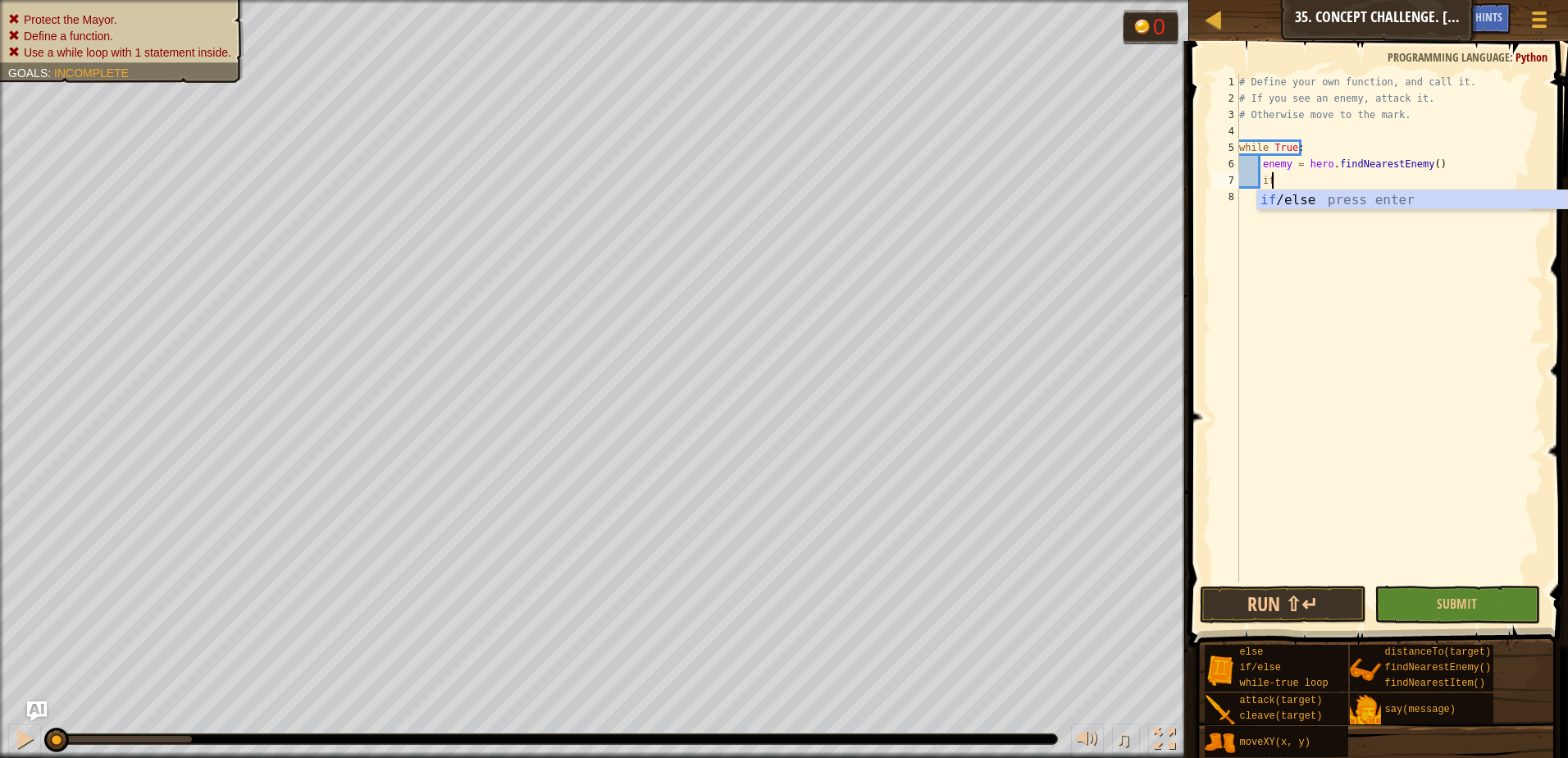
scroll to position [7, 2]
type textarea "if enemy:"
click at [1282, 197] on div "# Define your own function, and call it. # If you see an enemy, attack it. # Ot…" at bounding box center [1389, 345] width 308 height 541
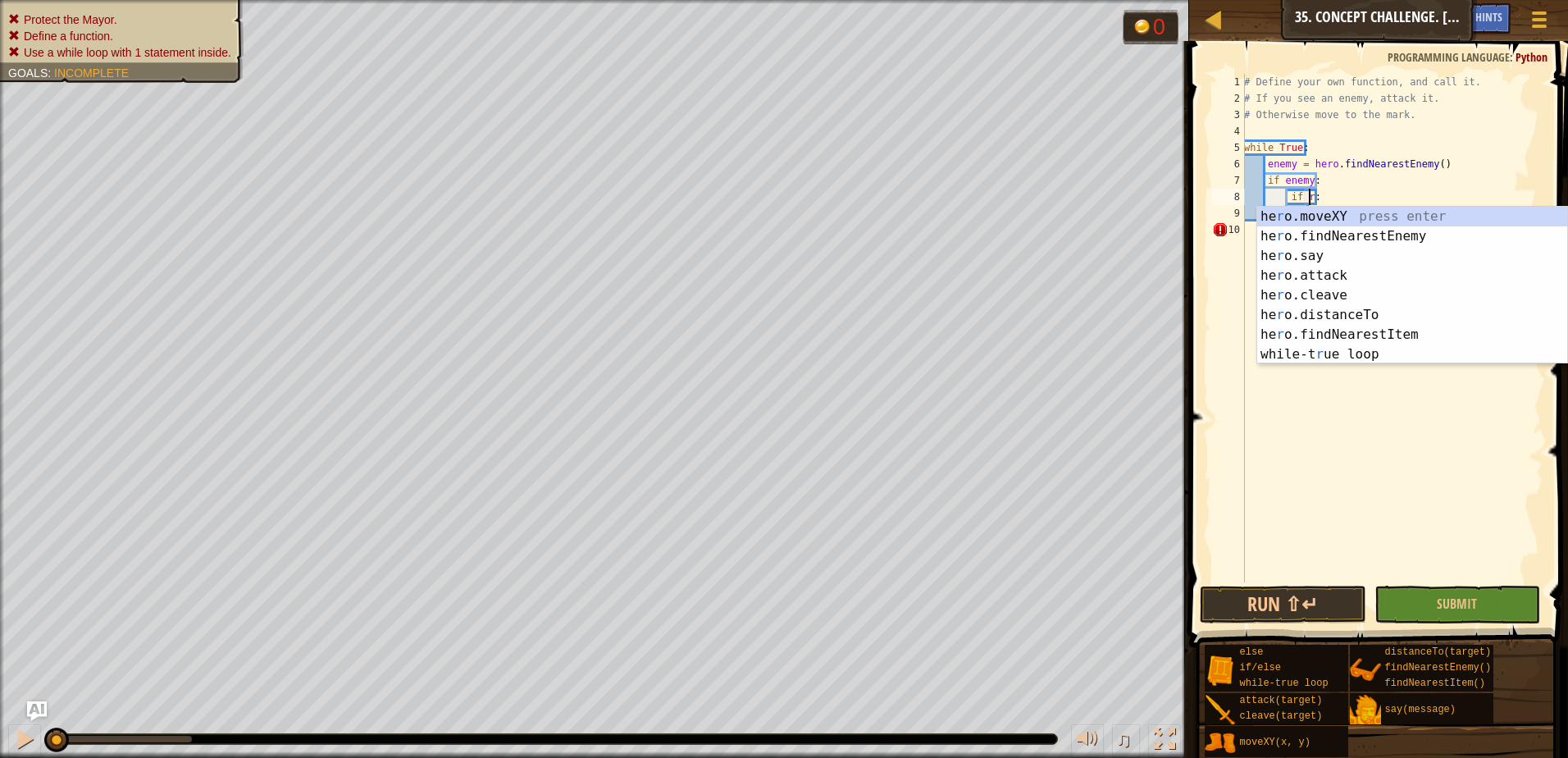
scroll to position [7, 5]
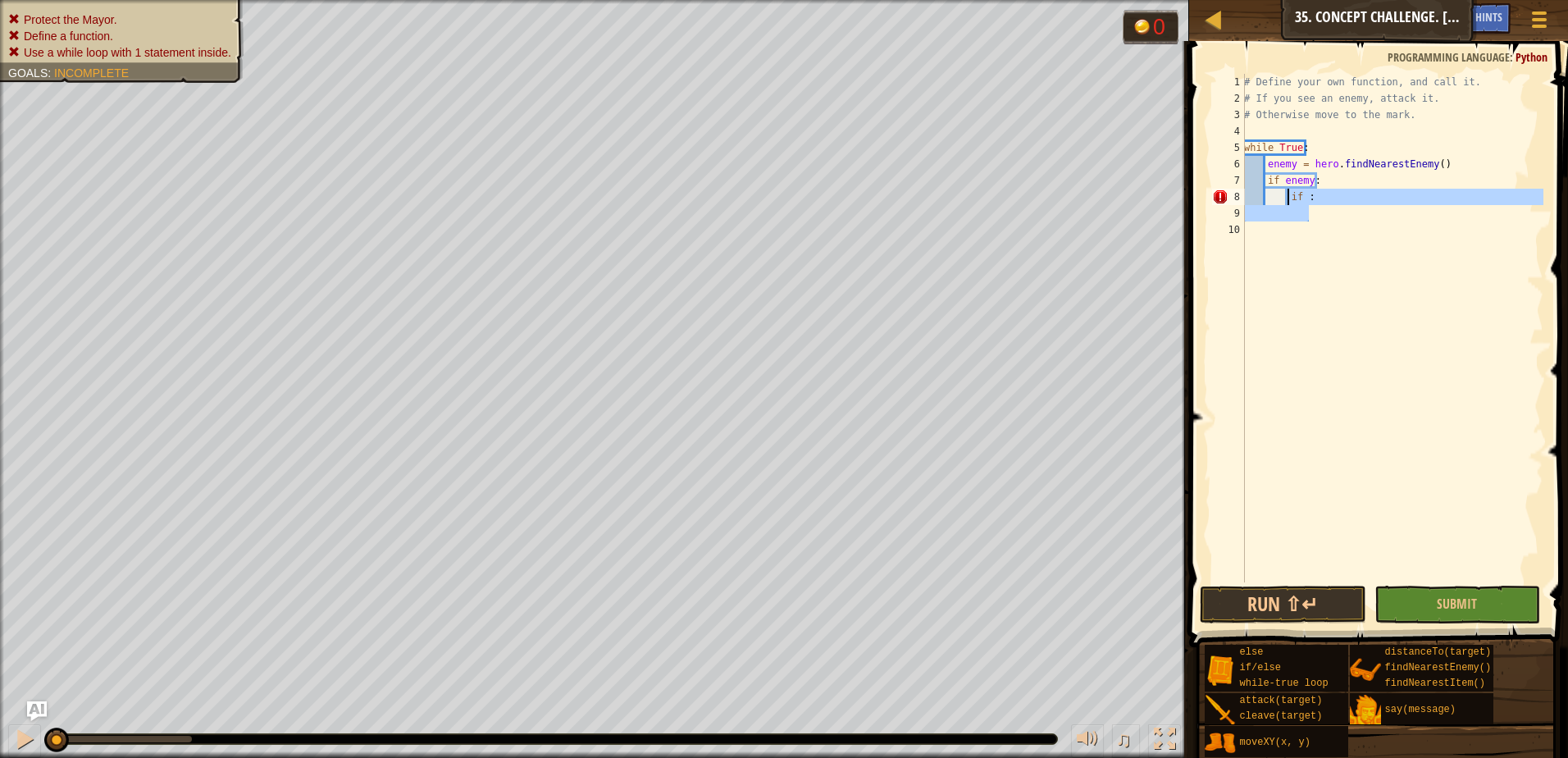
drag, startPoint x: 1320, startPoint y: 216, endPoint x: 1288, endPoint y: 200, distance: 35.8
click at [1288, 200] on div "# Define your own function, and call it. # If you see an enemy, attack it. # Ot…" at bounding box center [1391, 345] width 302 height 541
type textarea "if :"
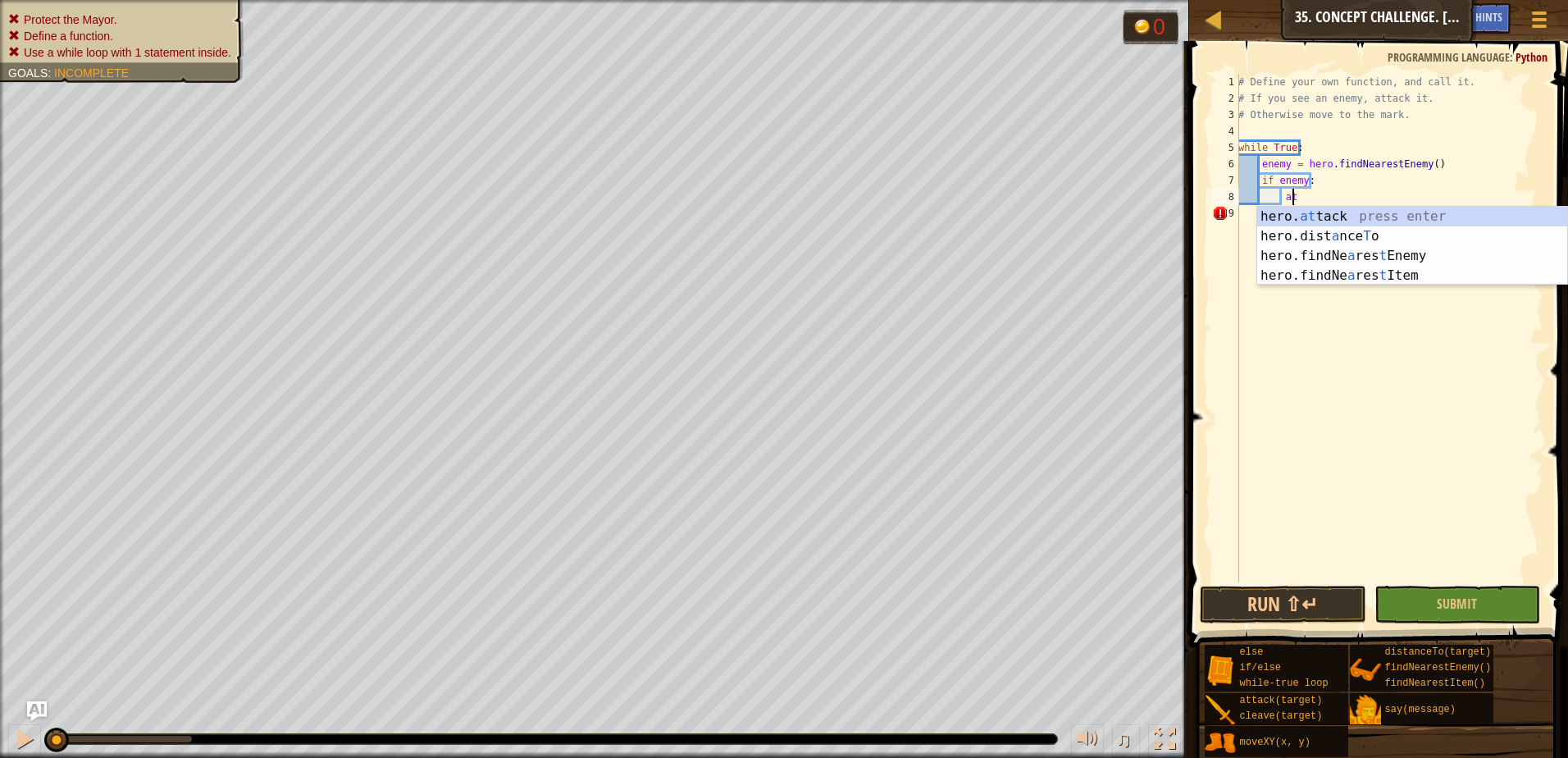
scroll to position [7, 5]
type textarea "hero.attack(enemy)"
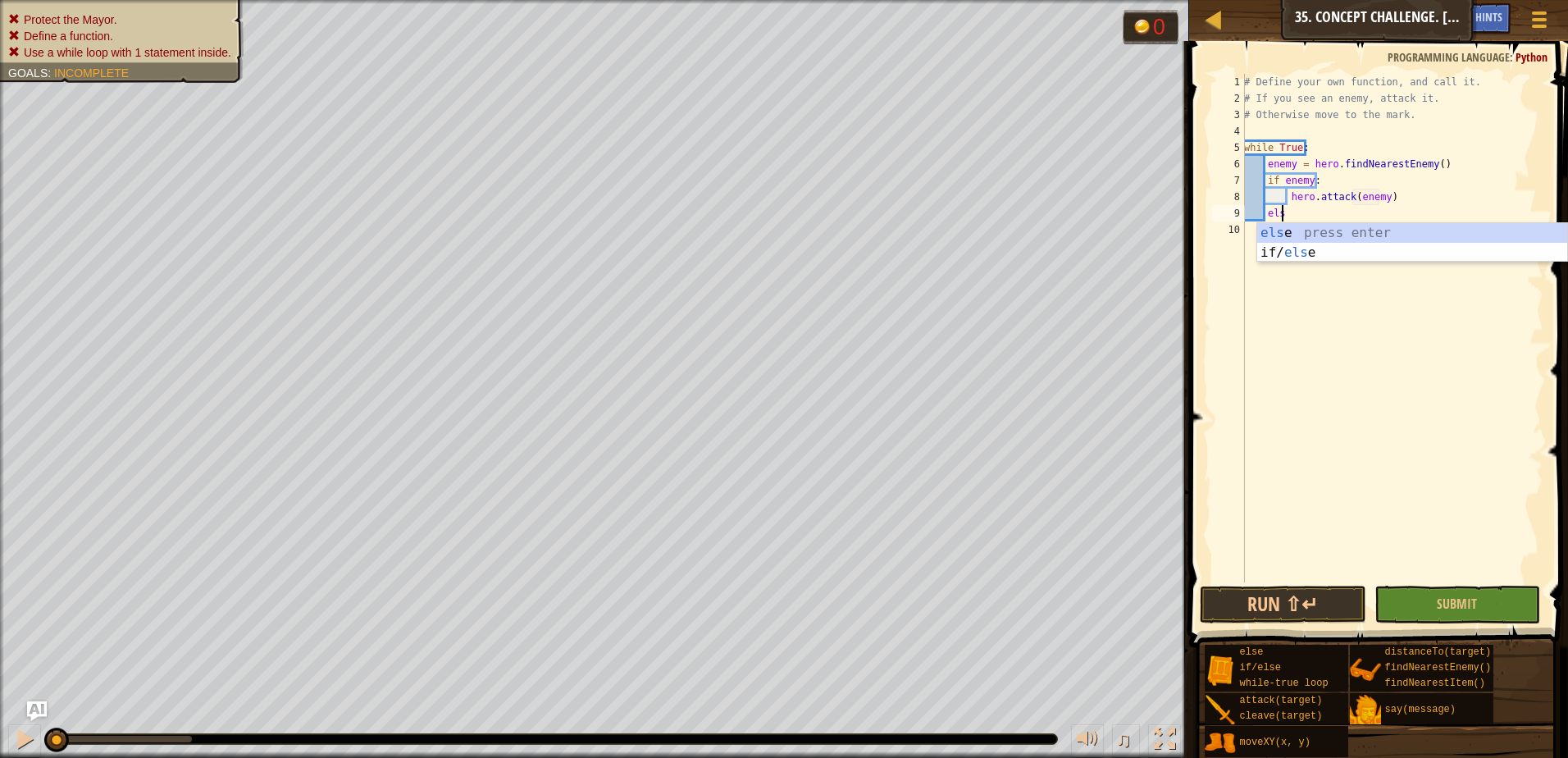
type textarea "else"
type textarea "hero.moveXY(30, 26)"
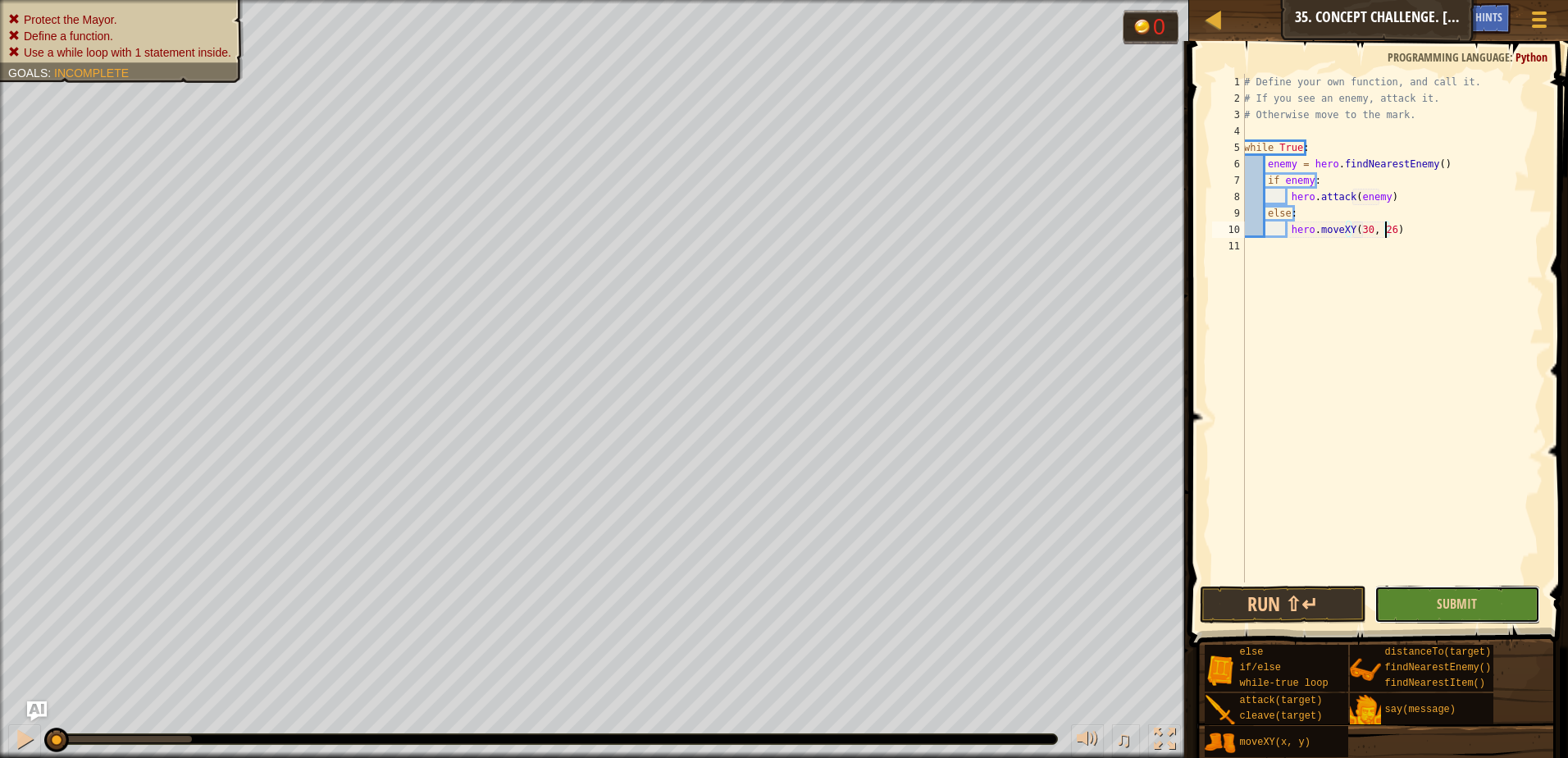
click at [1413, 596] on button "Submit" at bounding box center [1457, 605] width 167 height 38
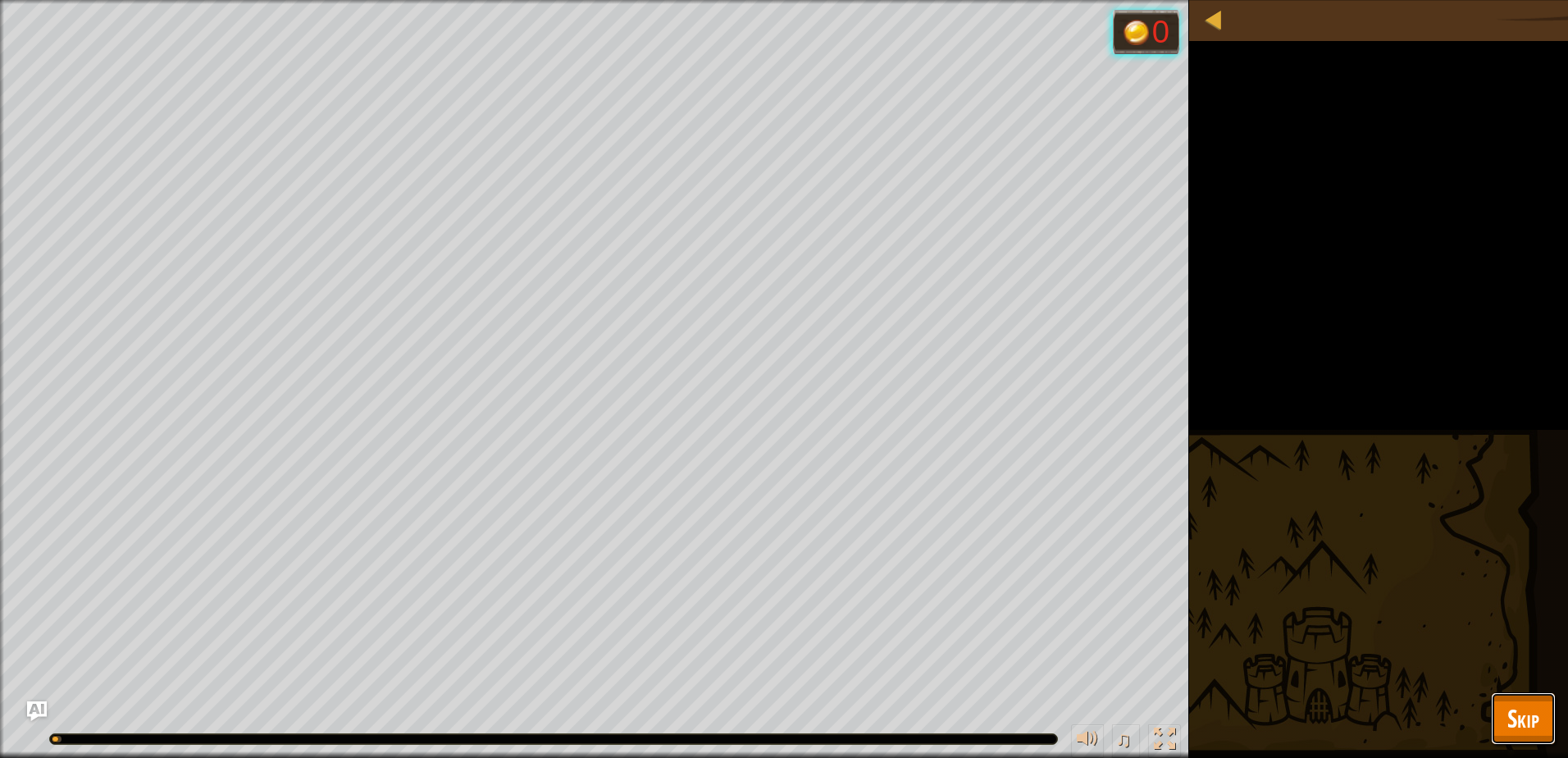
click at [1533, 705] on span "Skip" at bounding box center [1523, 717] width 32 height 33
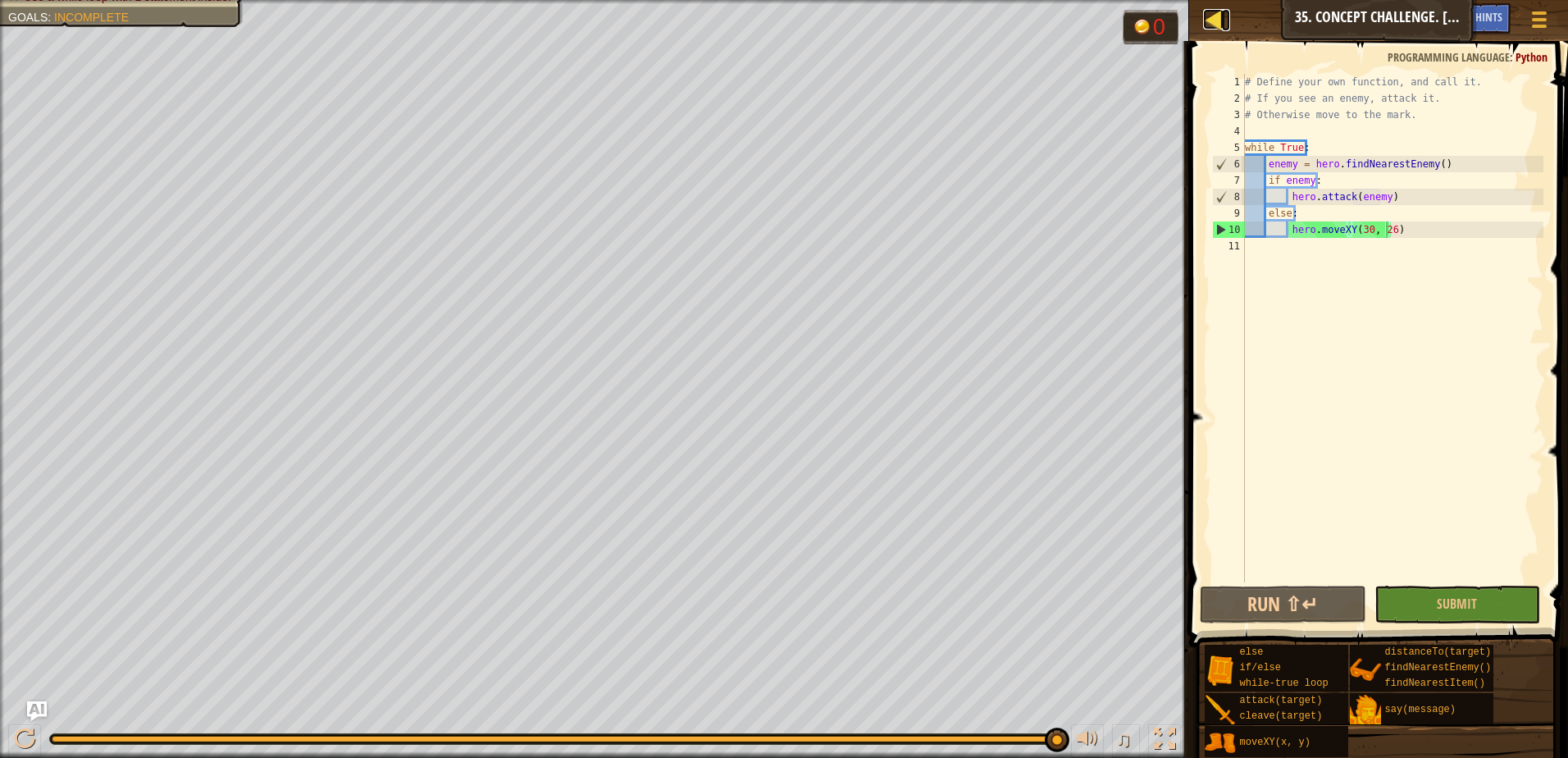
click at [1228, 22] on link "Map" at bounding box center [1225, 20] width 8 height 23
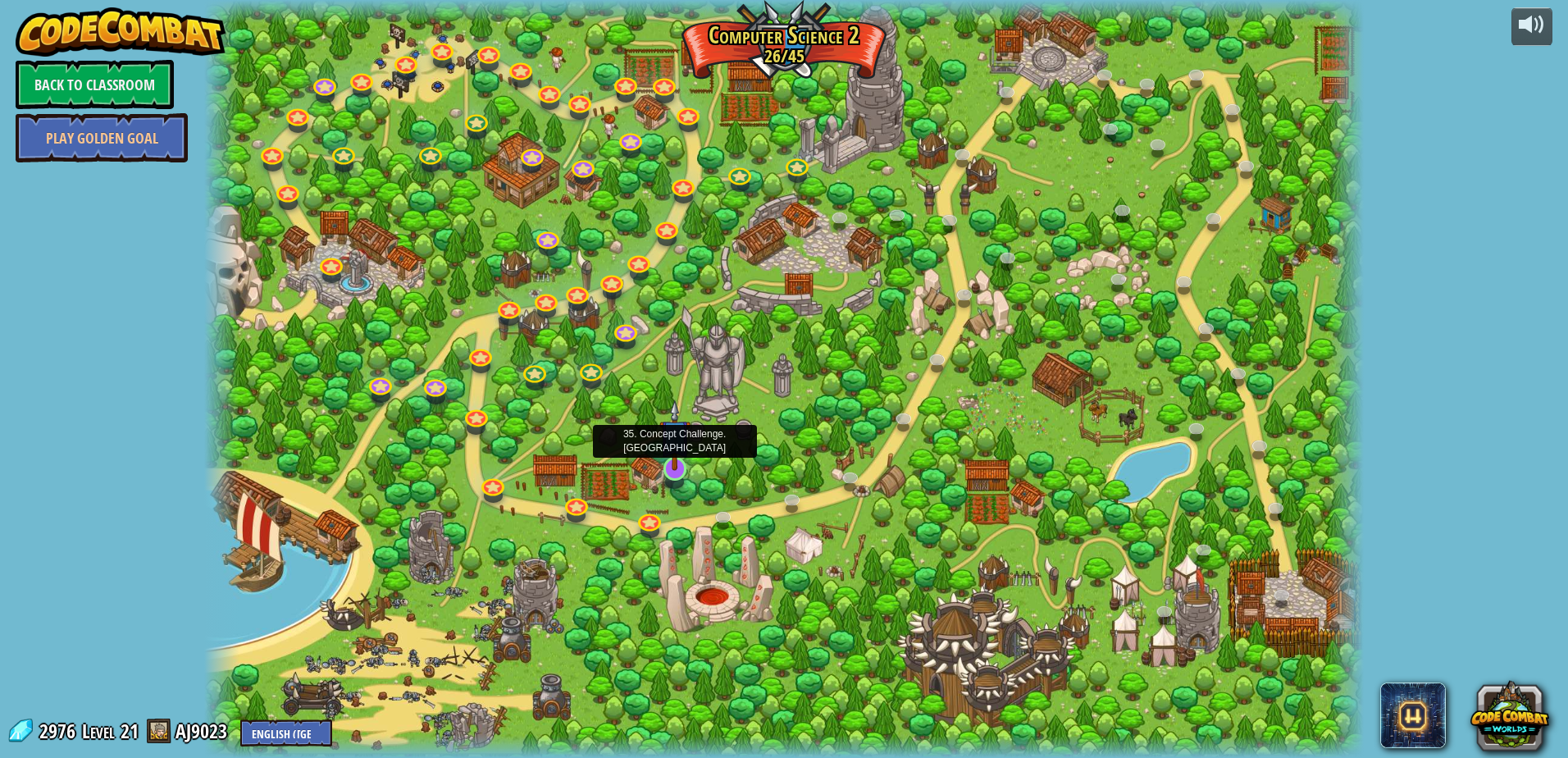
click at [669, 467] on img at bounding box center [675, 435] width 32 height 71
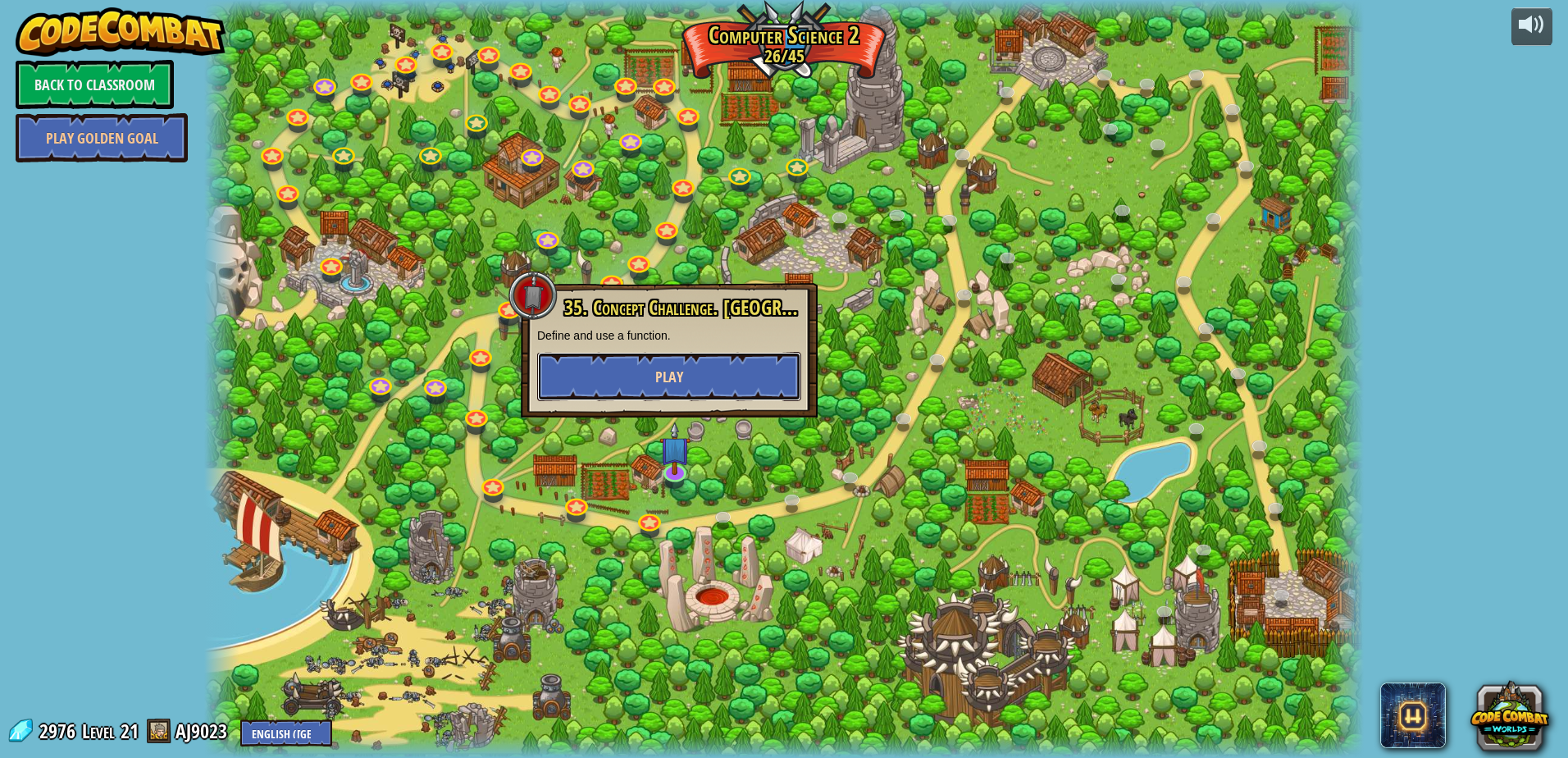
click at [708, 362] on button "Play" at bounding box center [669, 376] width 264 height 50
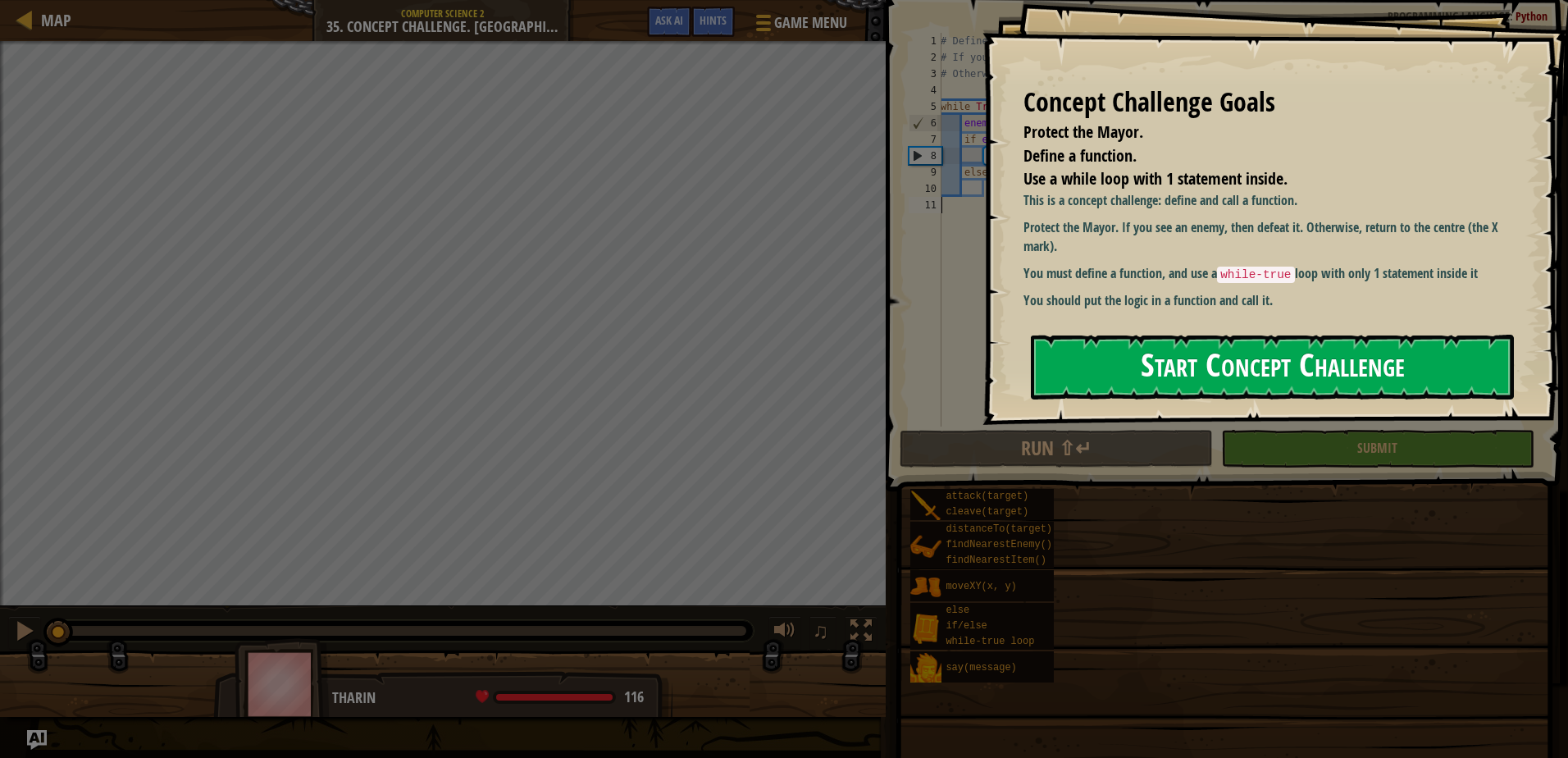
click at [1263, 347] on button "Start Concept Challenge" at bounding box center [1271, 367] width 483 height 65
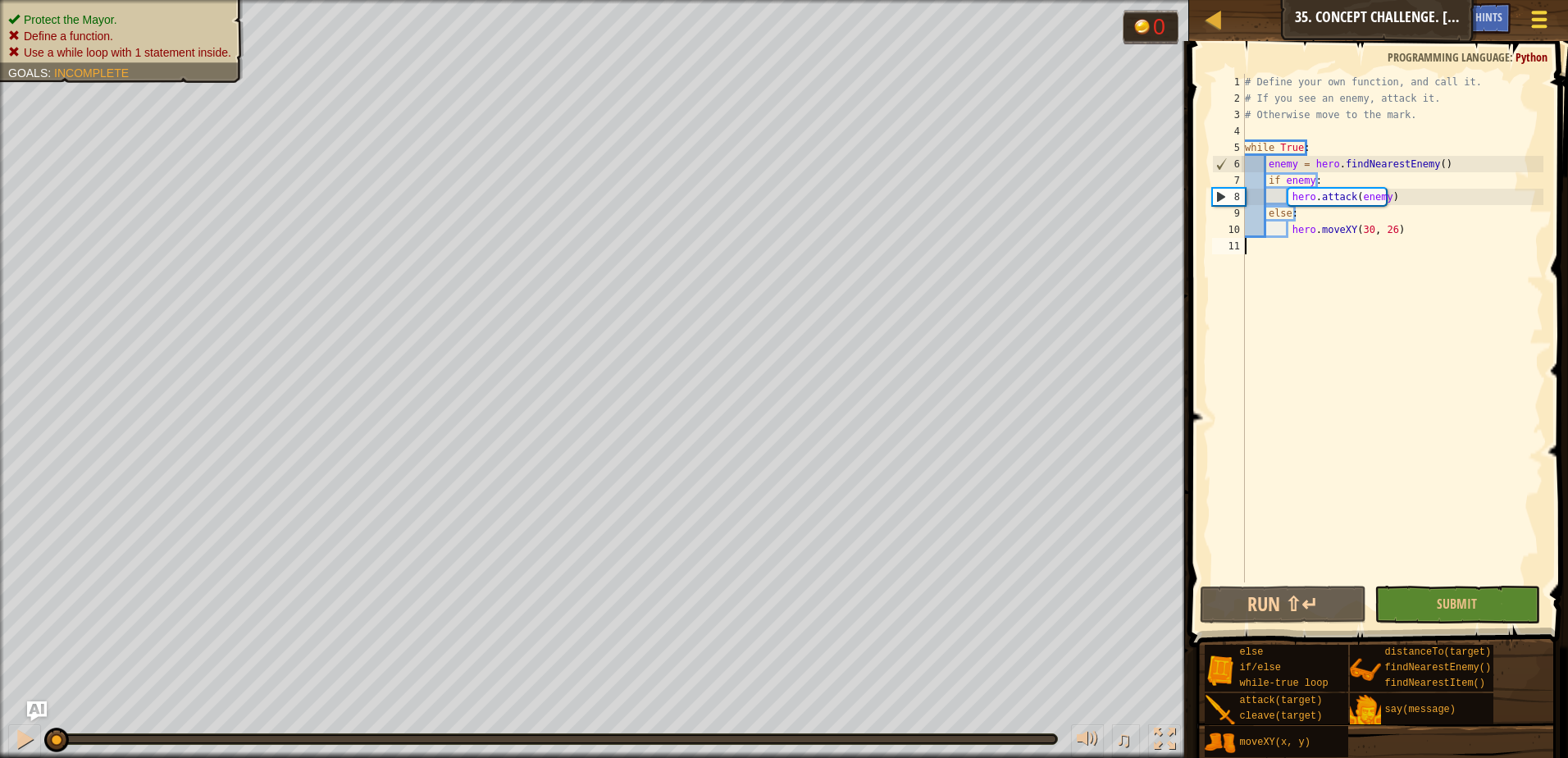
click at [1536, 19] on span at bounding box center [1539, 20] width 15 height 4
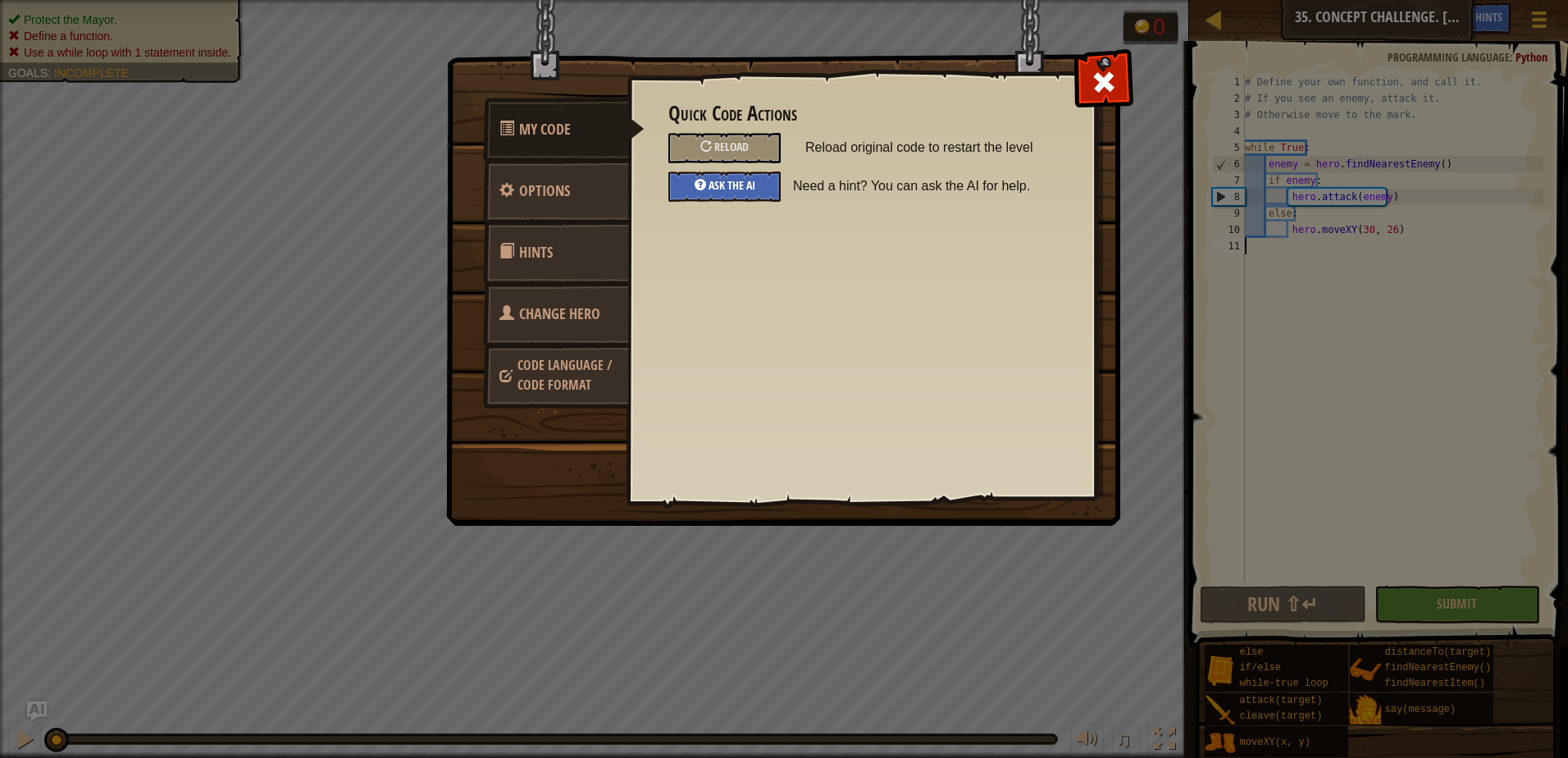
click at [720, 190] on span "Ask the AI" at bounding box center [732, 184] width 47 height 15
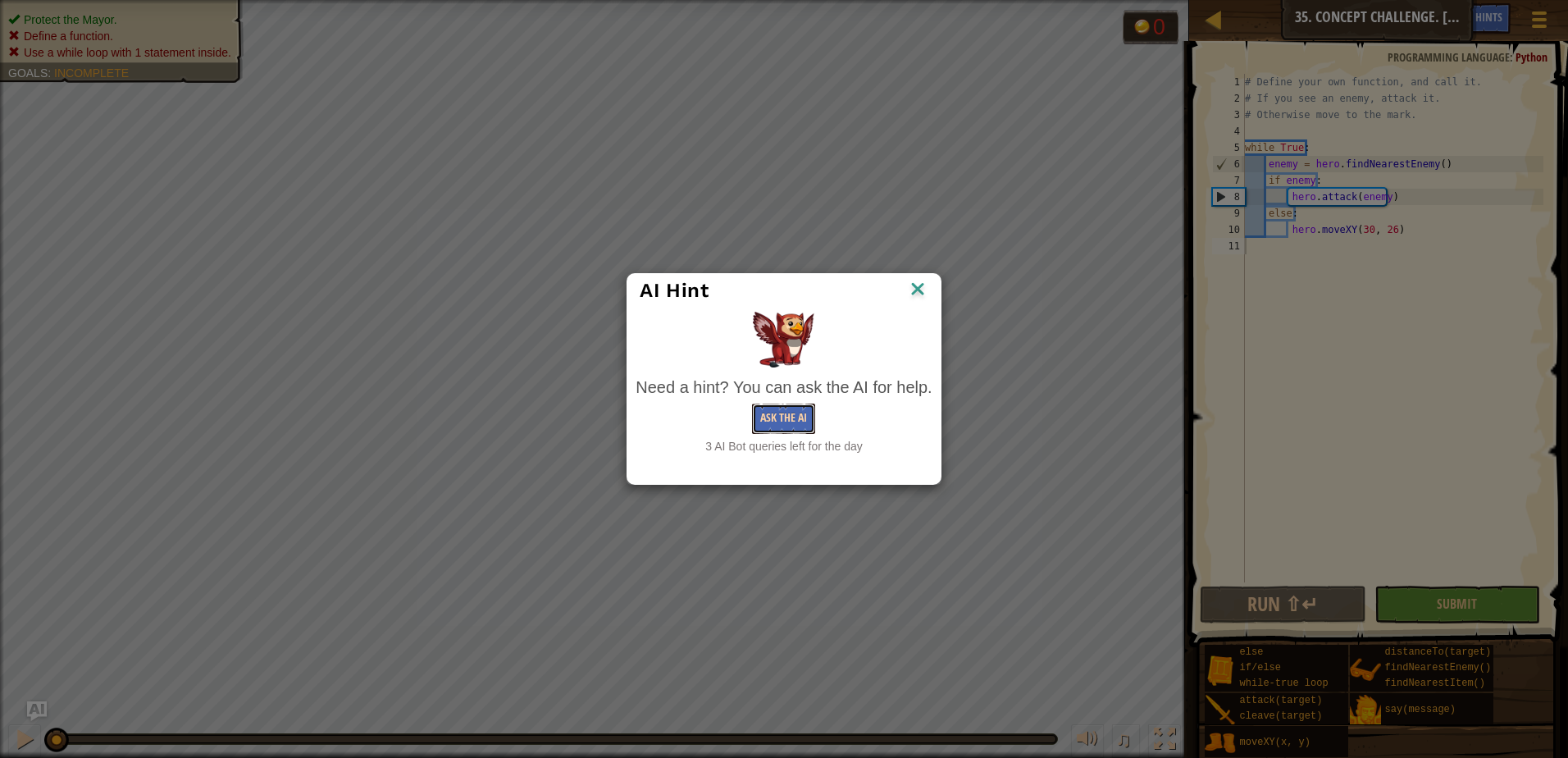
click at [790, 421] on button "Ask the AI" at bounding box center [783, 419] width 63 height 31
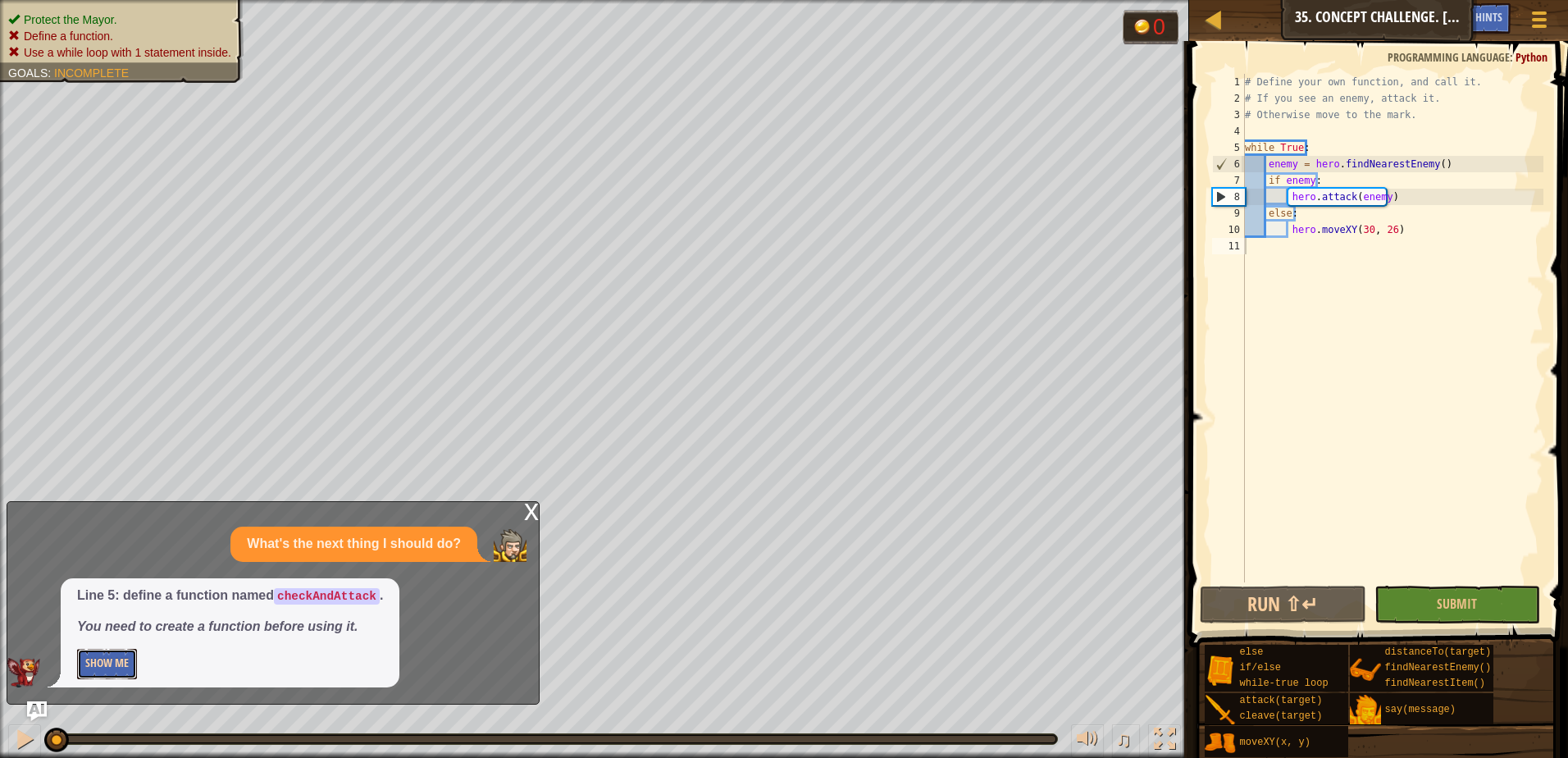
click at [107, 666] on button "Show Me" at bounding box center [106, 664] width 60 height 31
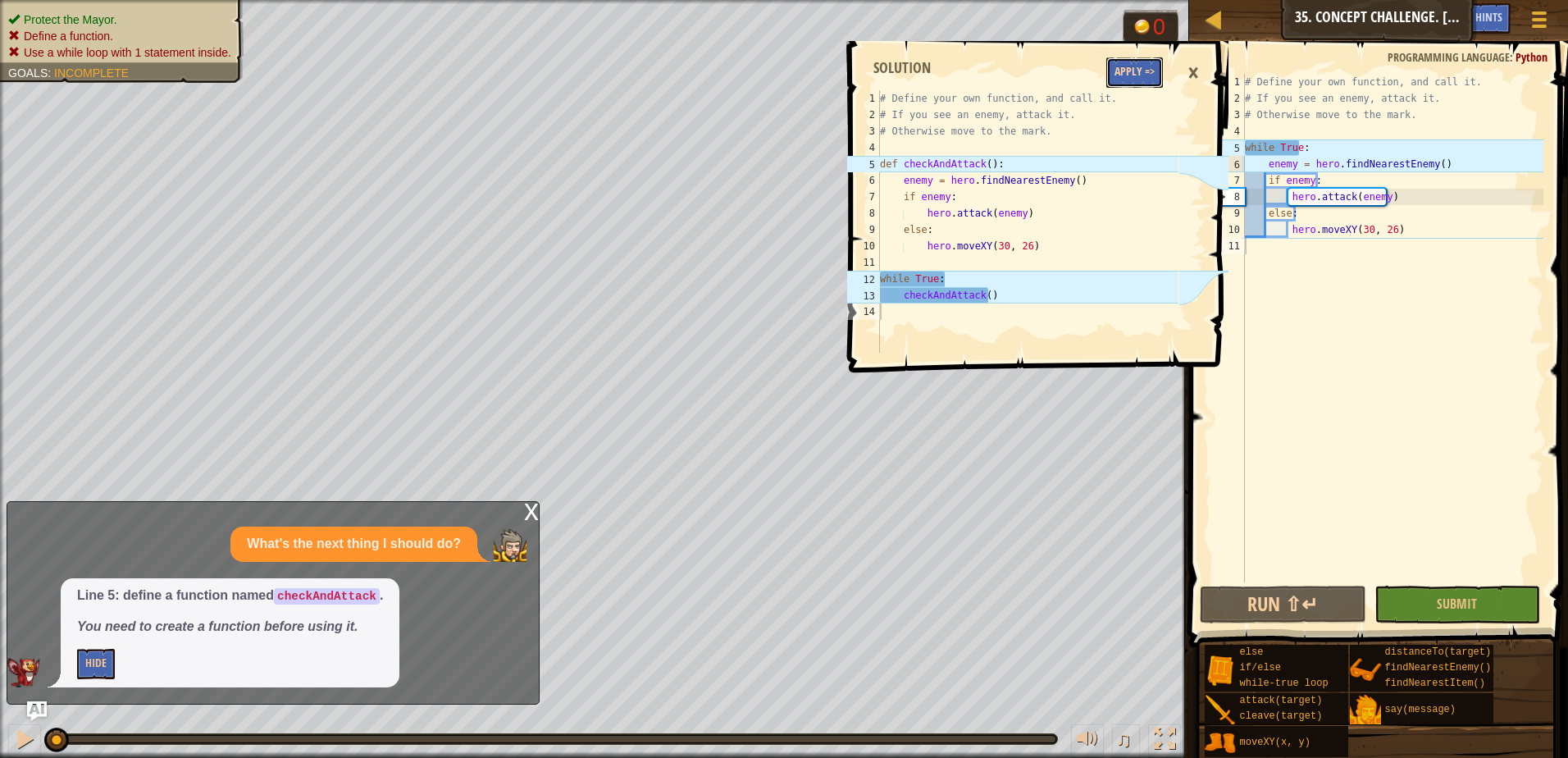
click at [1120, 81] on button "Apply =>" at bounding box center [1134, 73] width 57 height 31
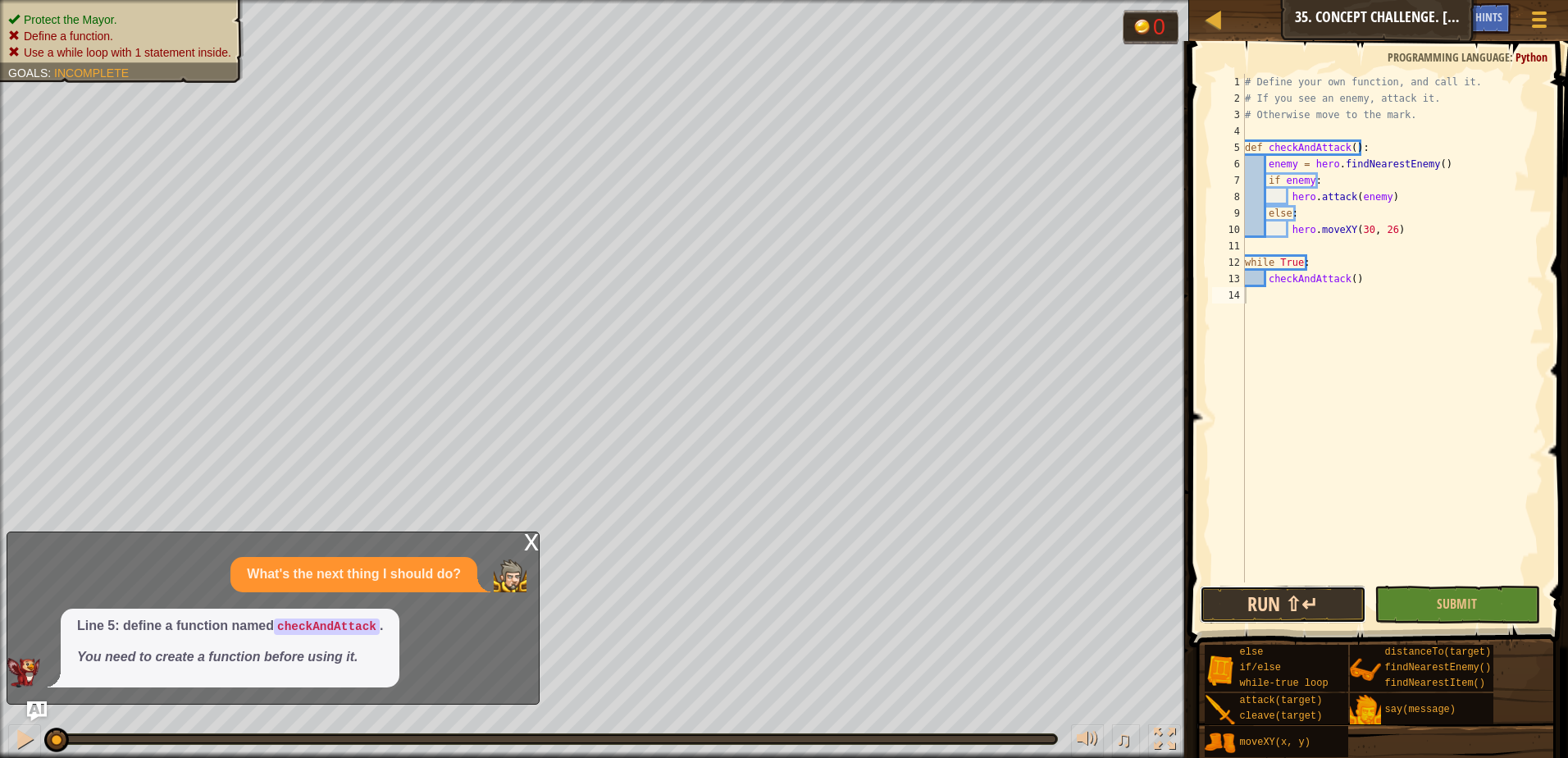
click at [1321, 607] on button "Run ⇧↵" at bounding box center [1283, 605] width 167 height 38
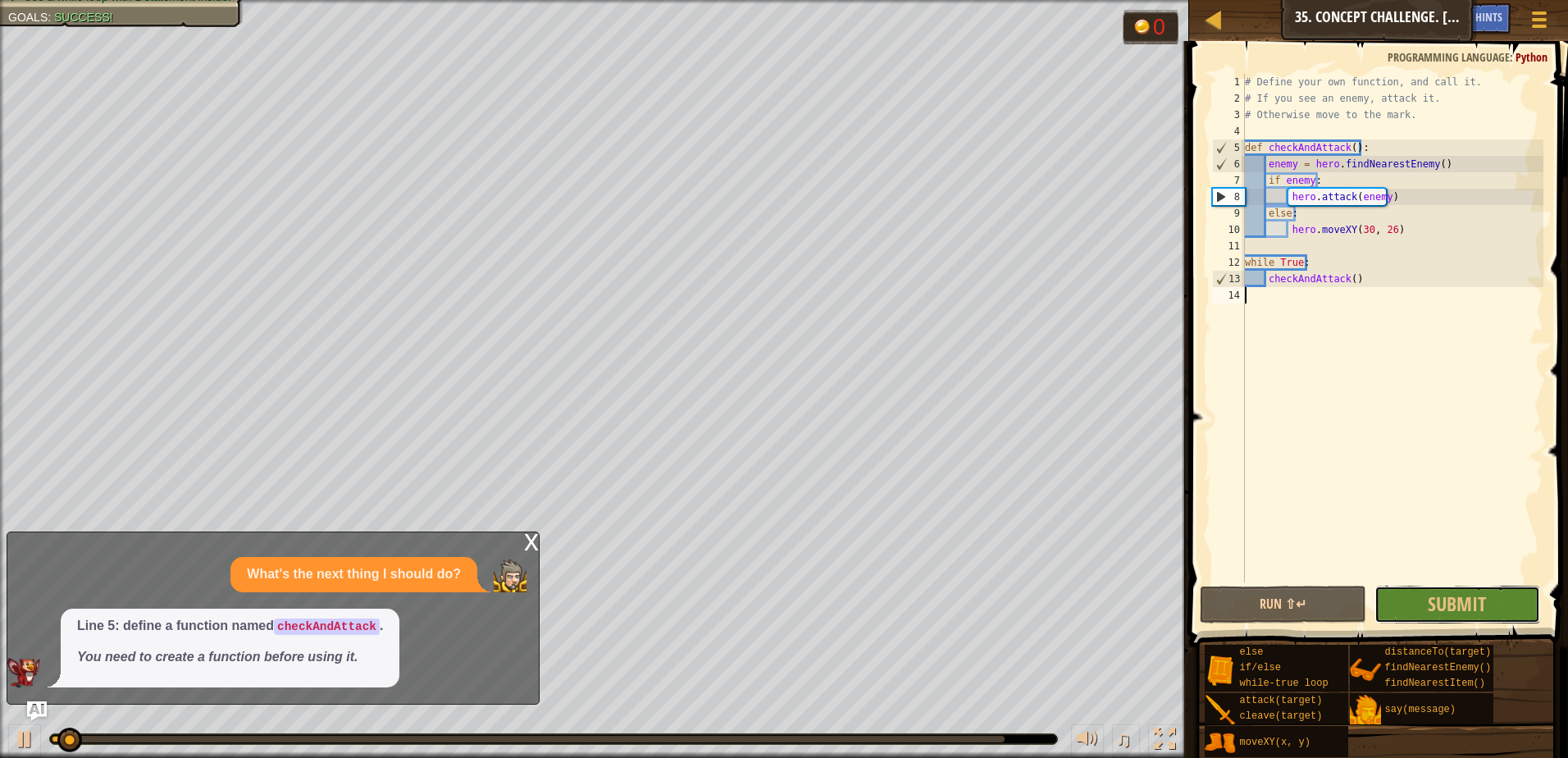
click at [1410, 615] on button "Submit" at bounding box center [1457, 605] width 167 height 38
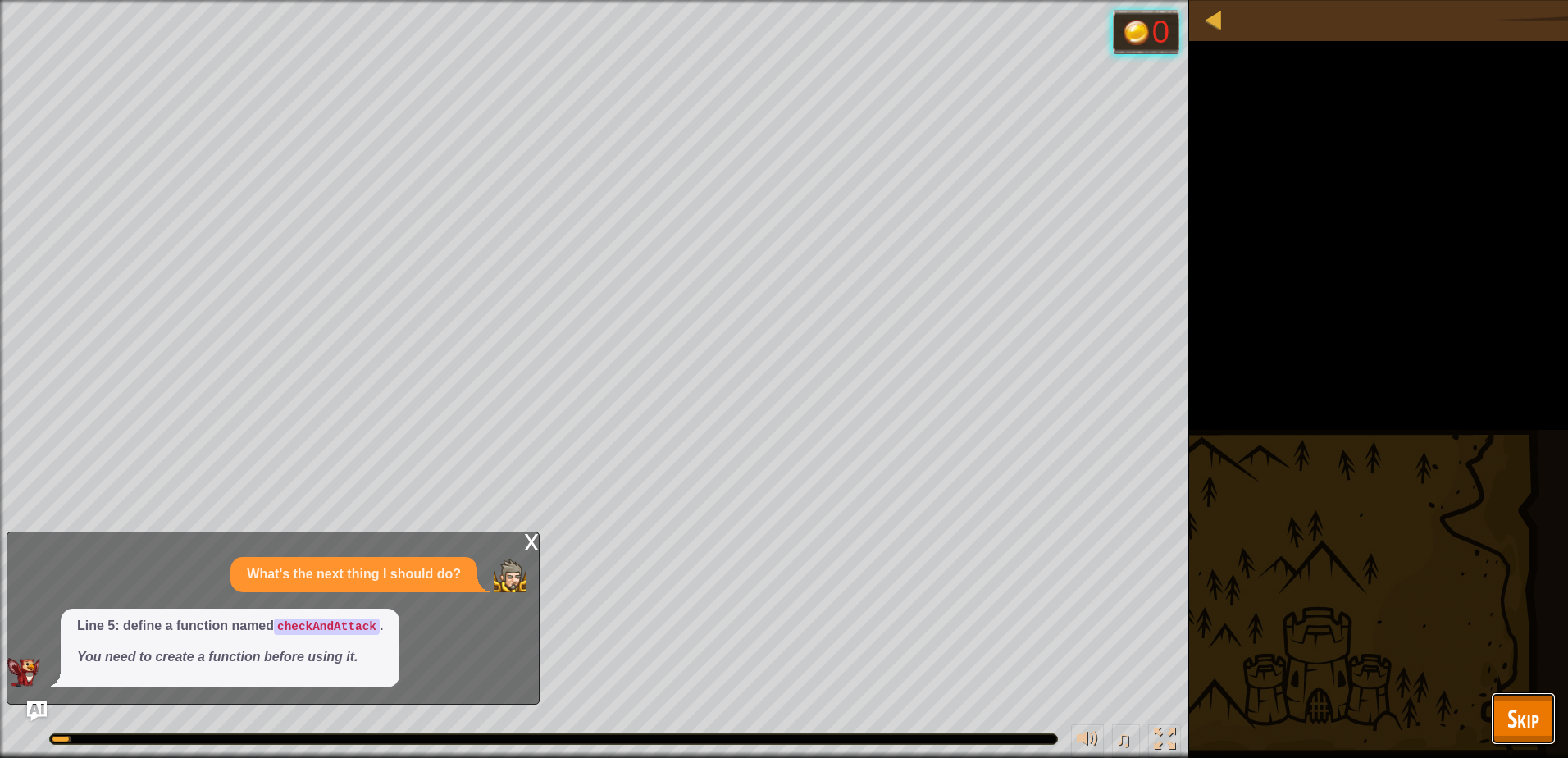
click at [1506, 715] on button "Skip" at bounding box center [1523, 718] width 65 height 52
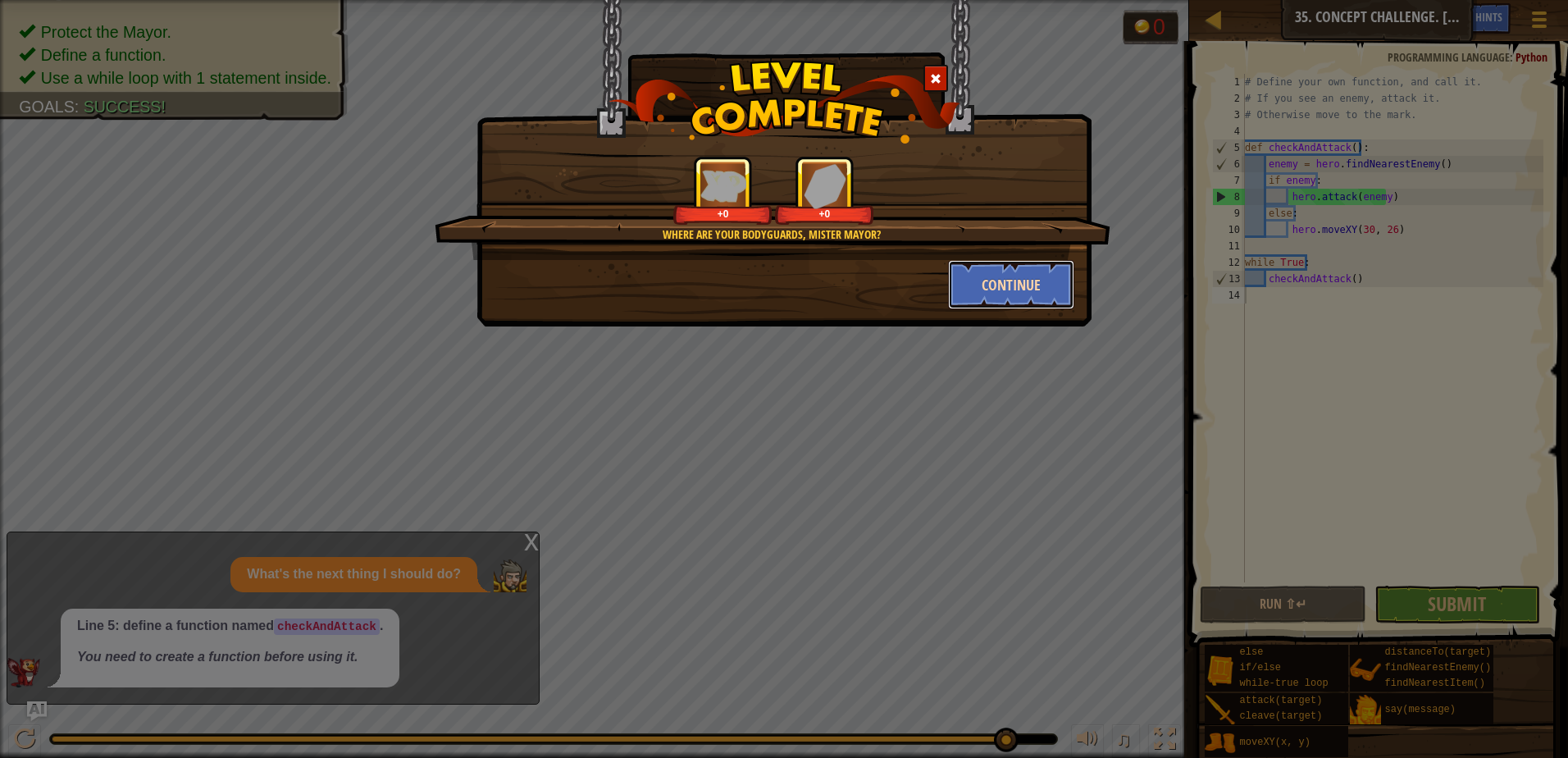
click at [1000, 295] on button "Continue" at bounding box center [1011, 284] width 127 height 50
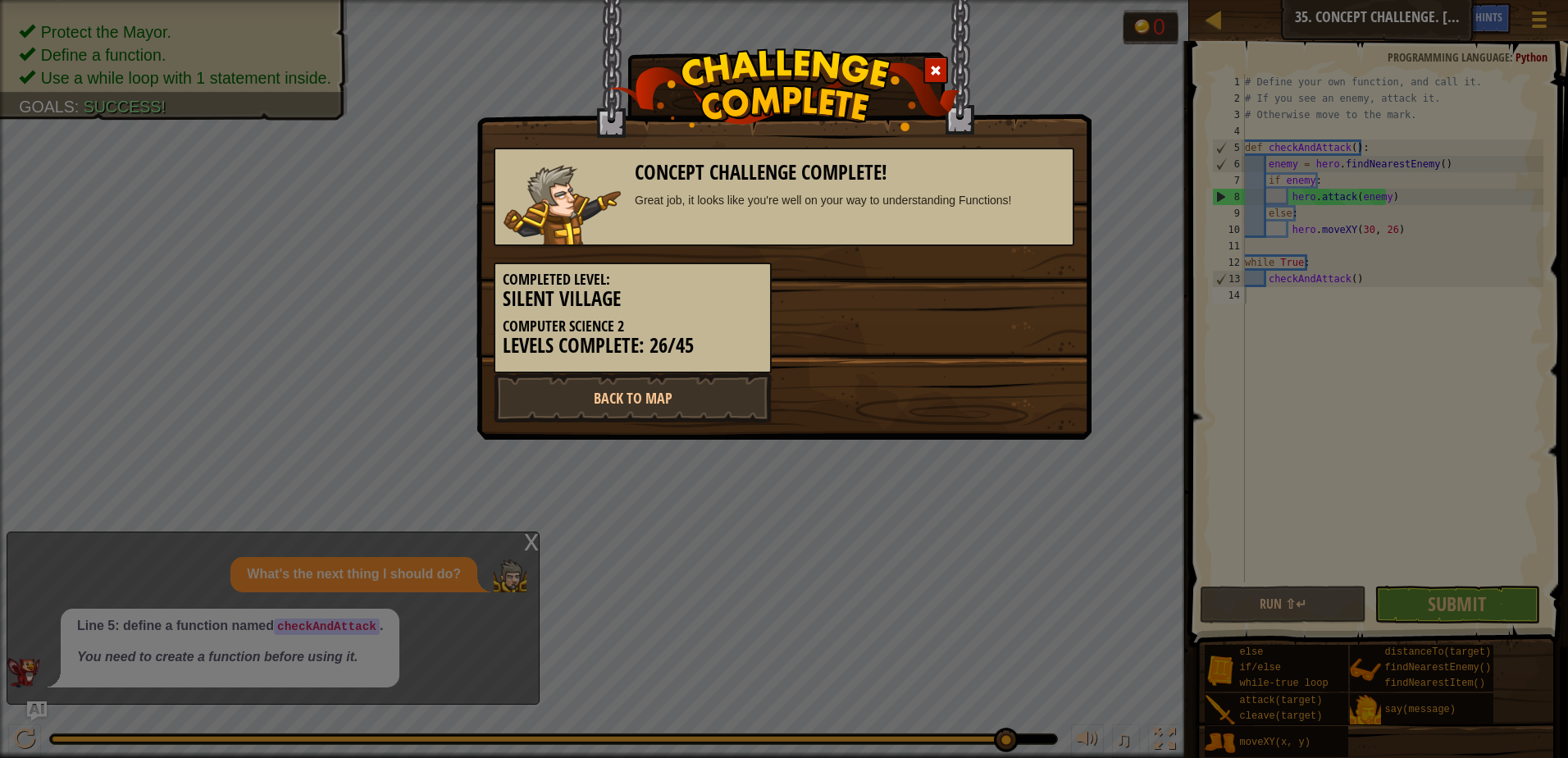
click at [940, 67] on span at bounding box center [936, 70] width 12 height 12
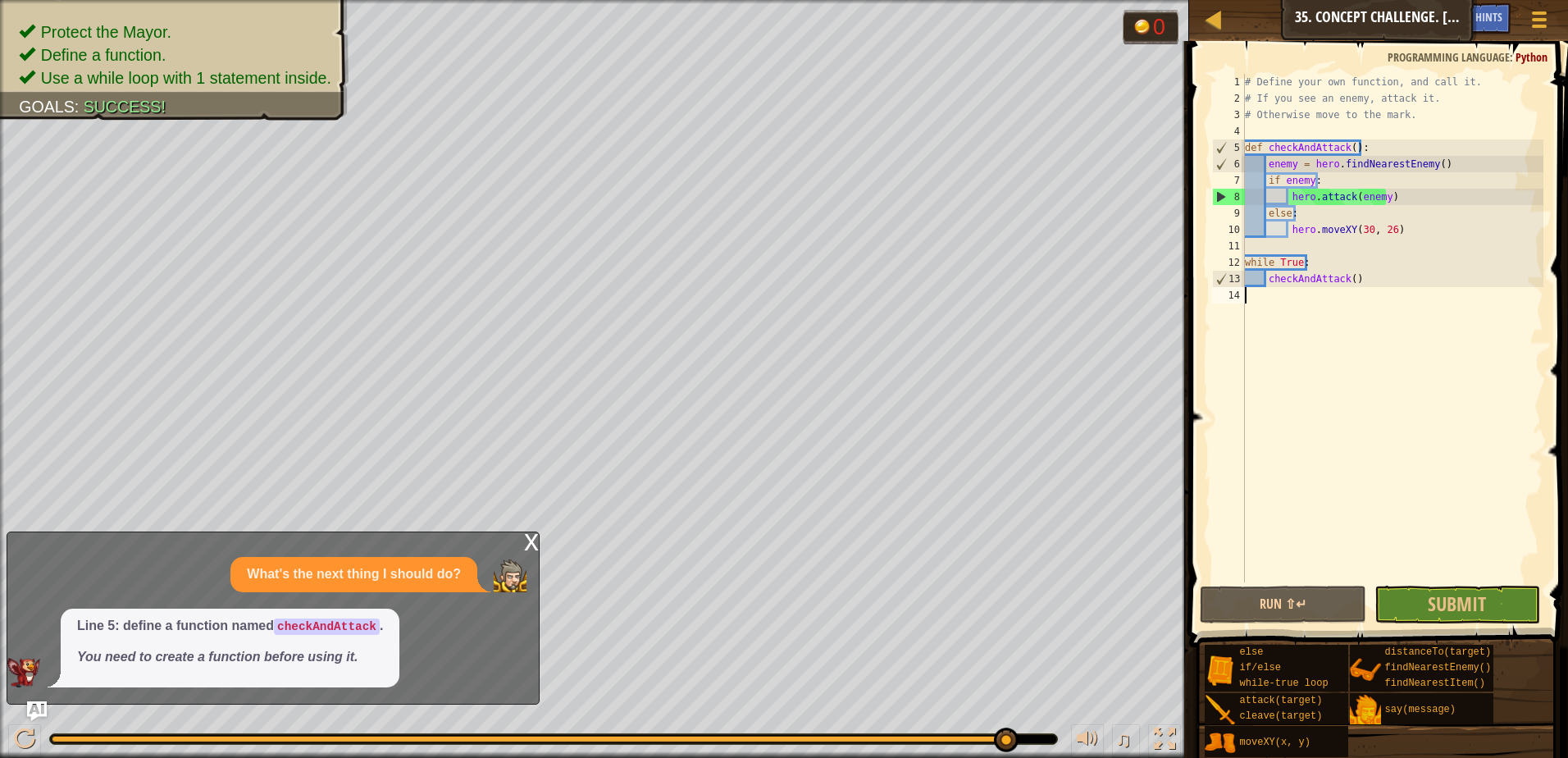
click at [532, 548] on div "x" at bounding box center [531, 541] width 14 height 16
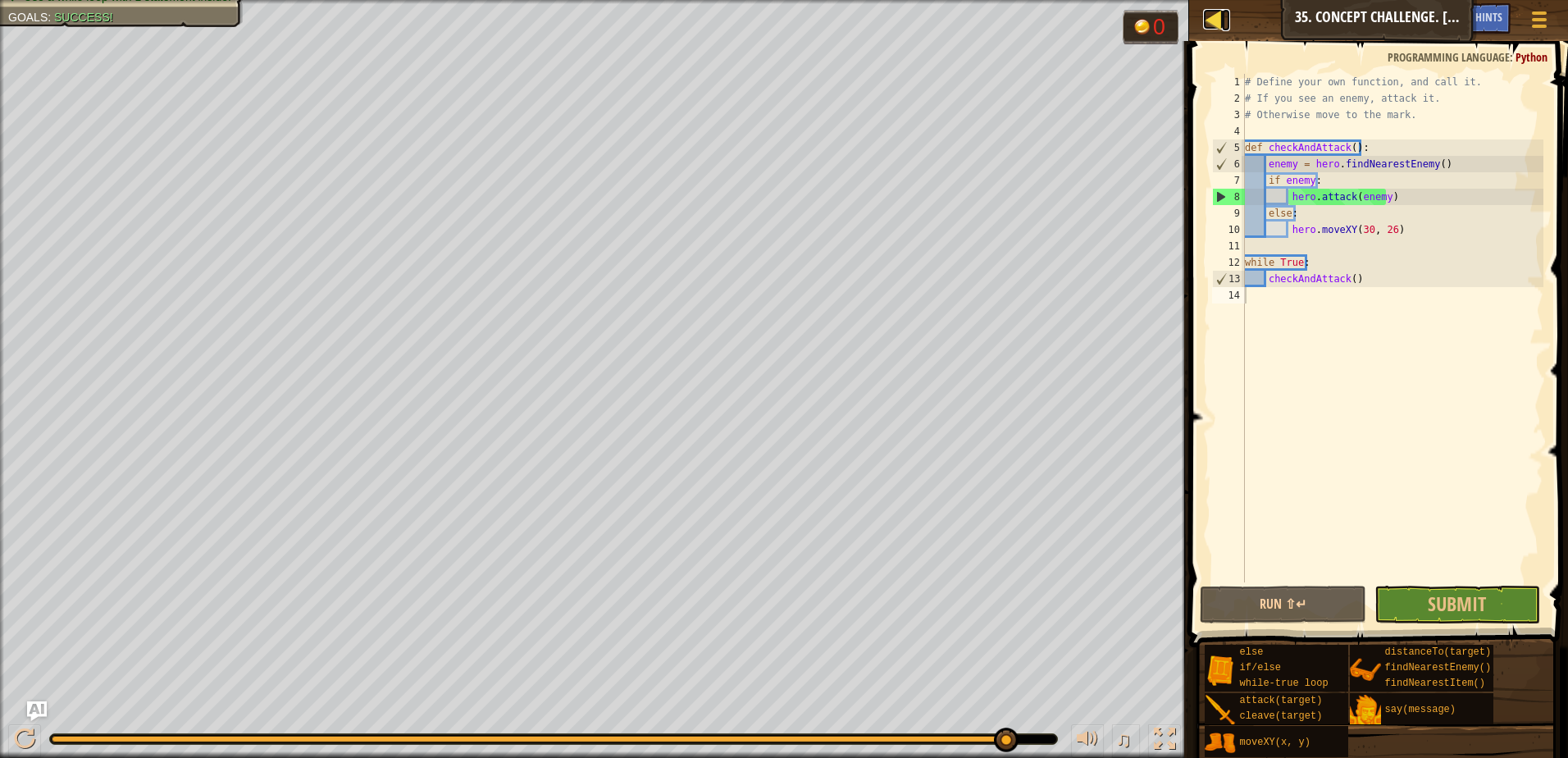
click at [1217, 27] on div at bounding box center [1213, 19] width 21 height 21
